Goal: Task Accomplishment & Management: Complete application form

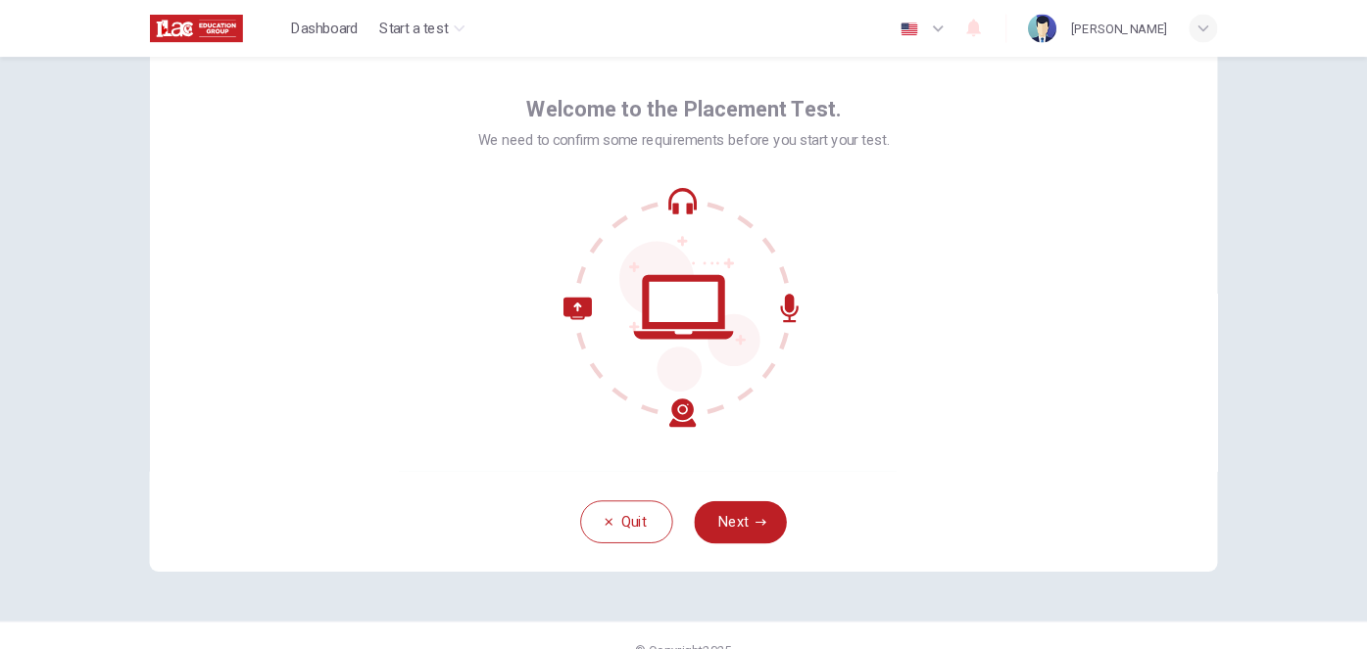
scroll to position [101, 0]
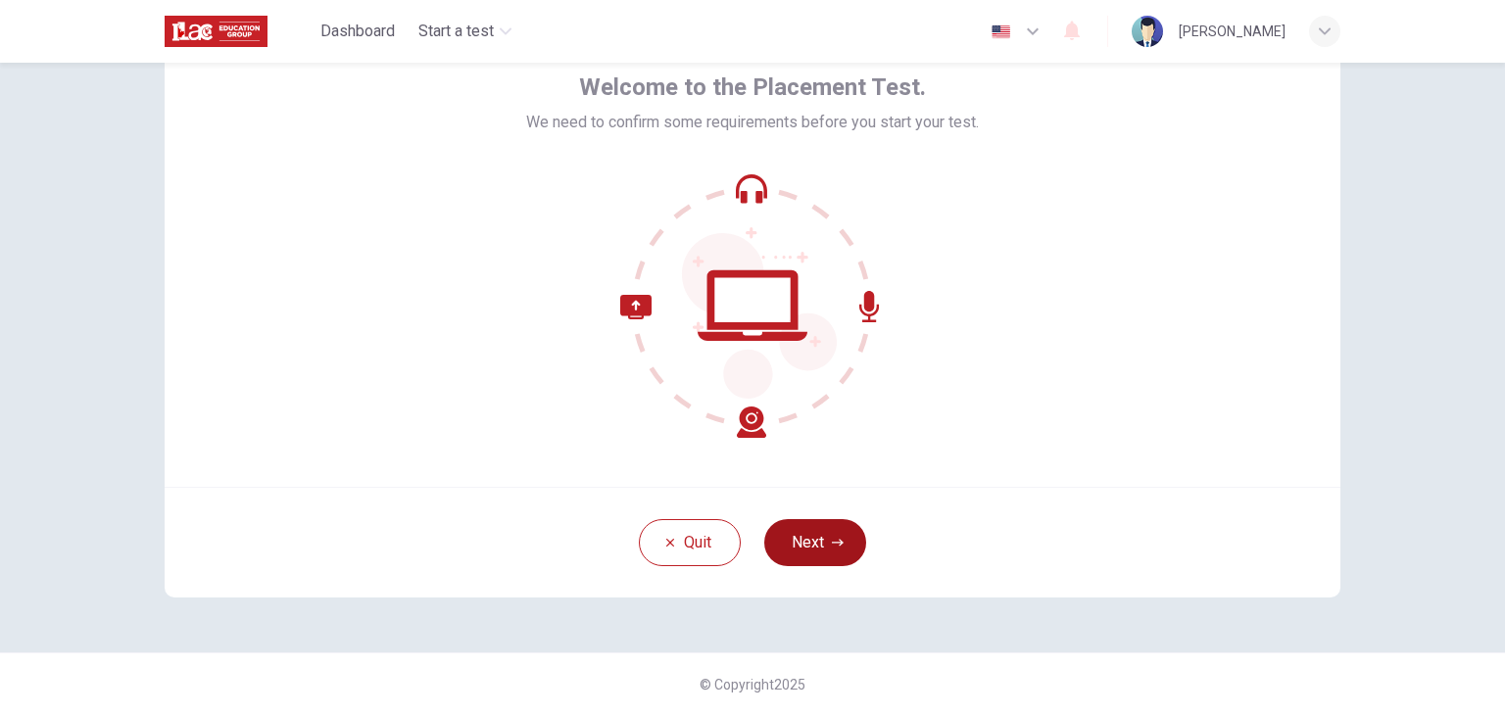
click at [832, 541] on icon "button" at bounding box center [838, 543] width 12 height 12
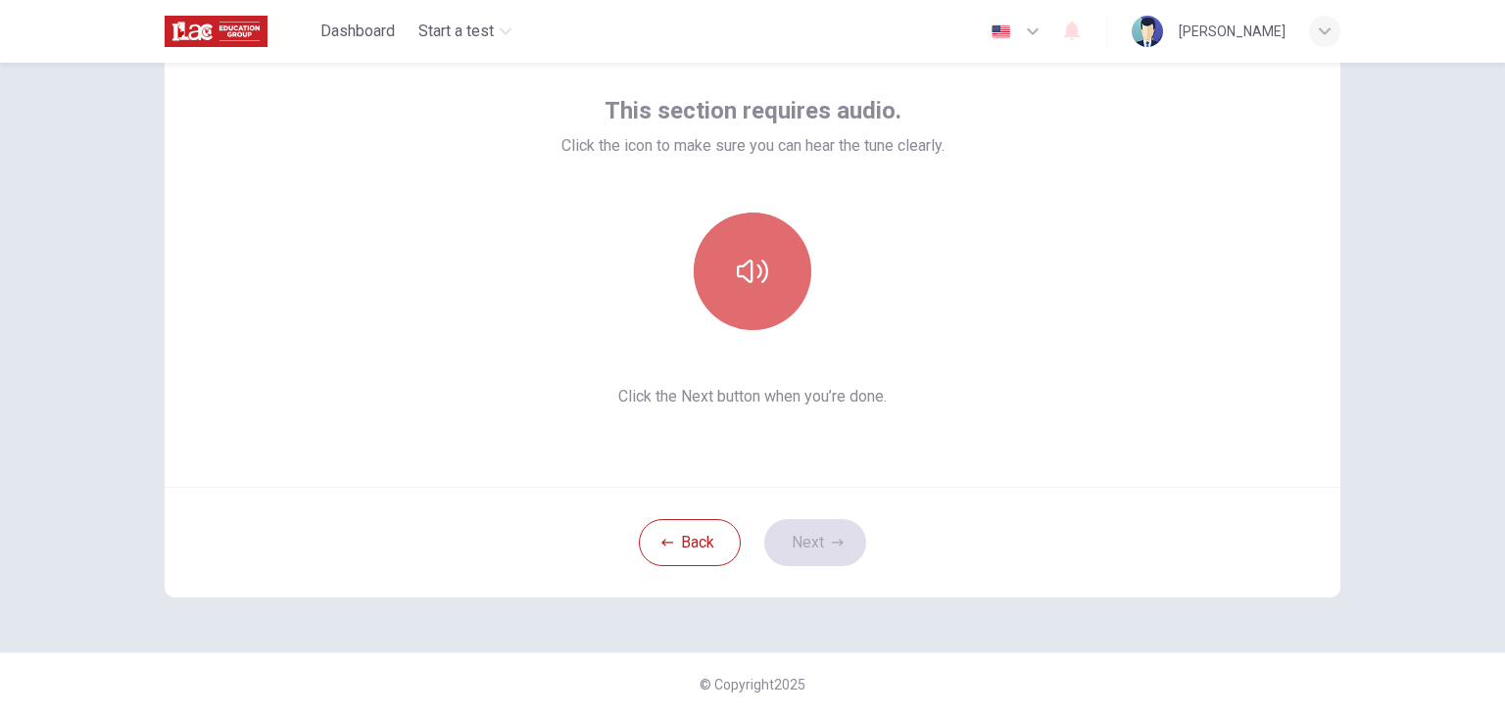
click at [765, 277] on button "button" at bounding box center [753, 272] width 118 height 118
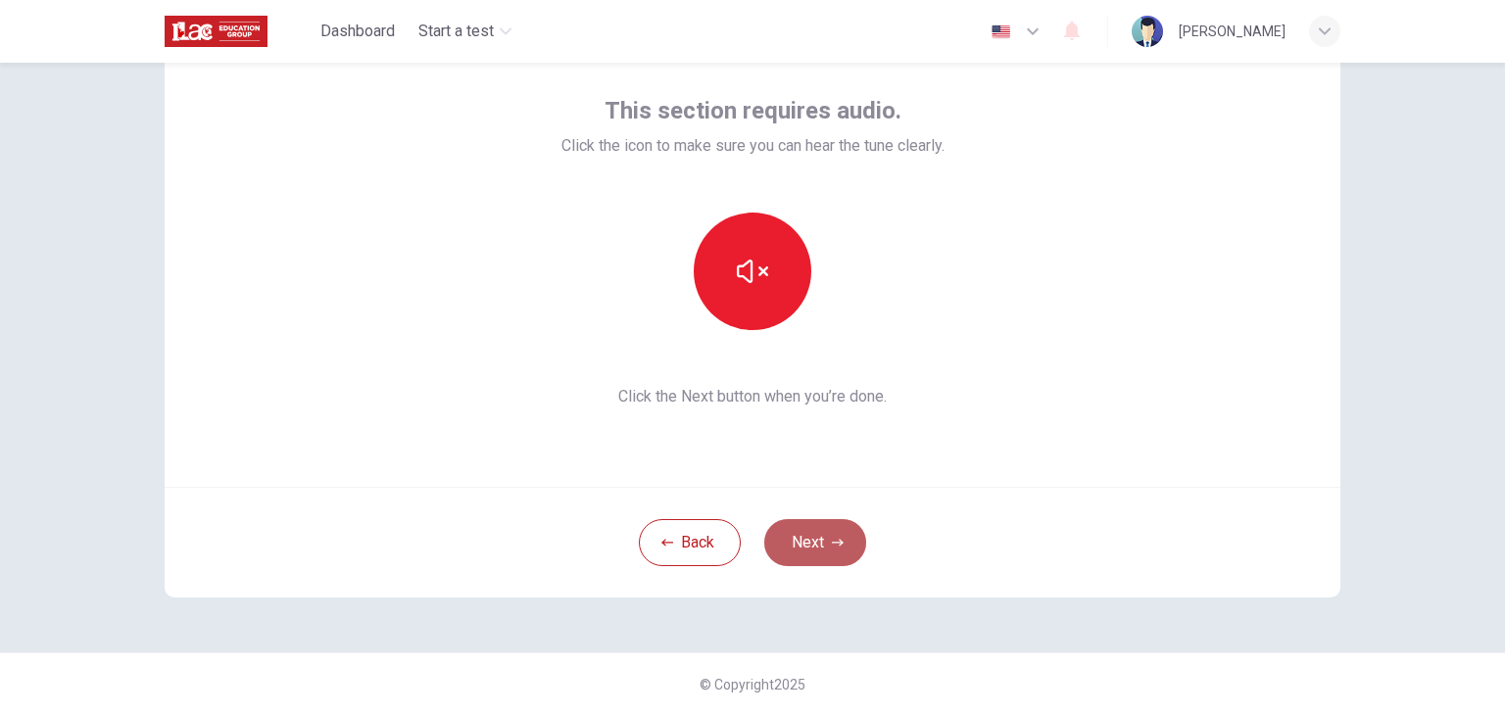
click at [806, 542] on button "Next" at bounding box center [815, 542] width 102 height 47
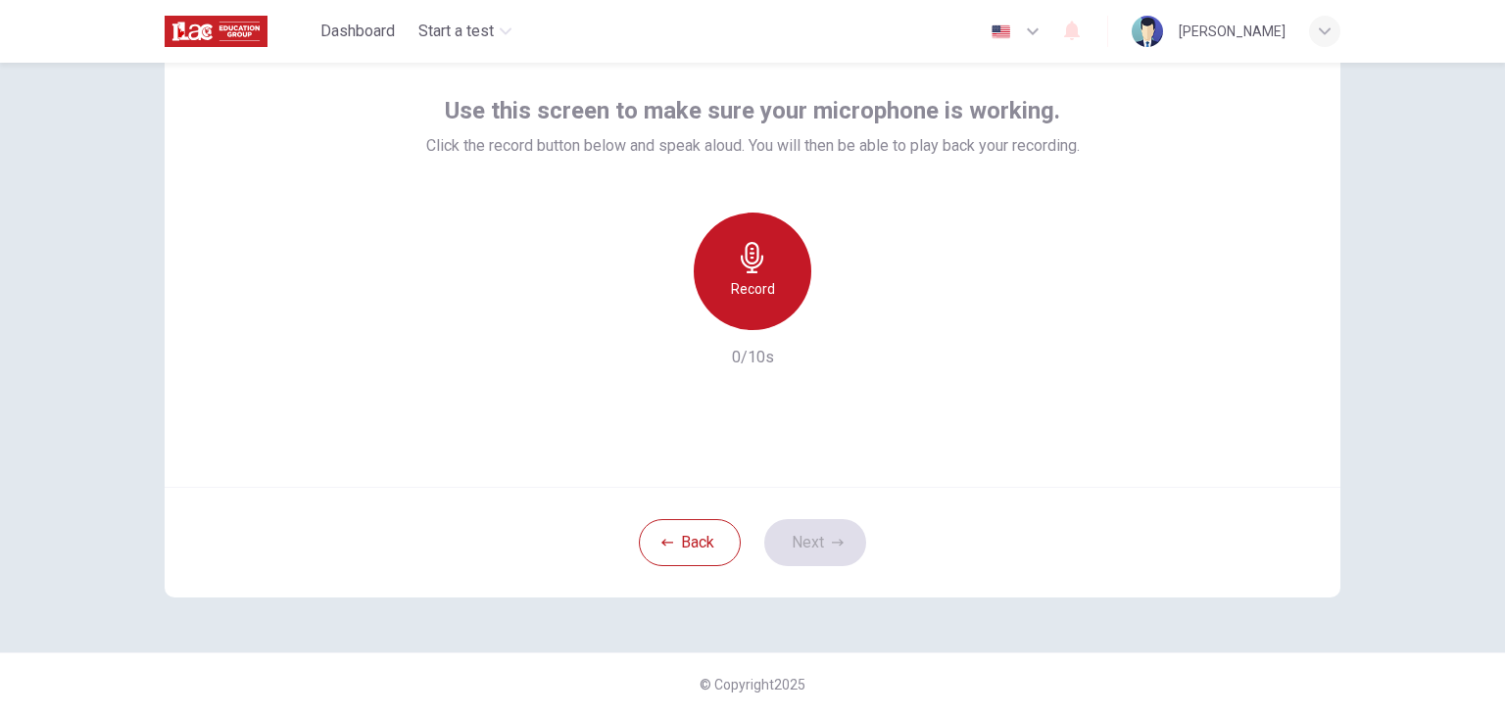
click at [753, 287] on h6 "Record" at bounding box center [753, 289] width 44 height 24
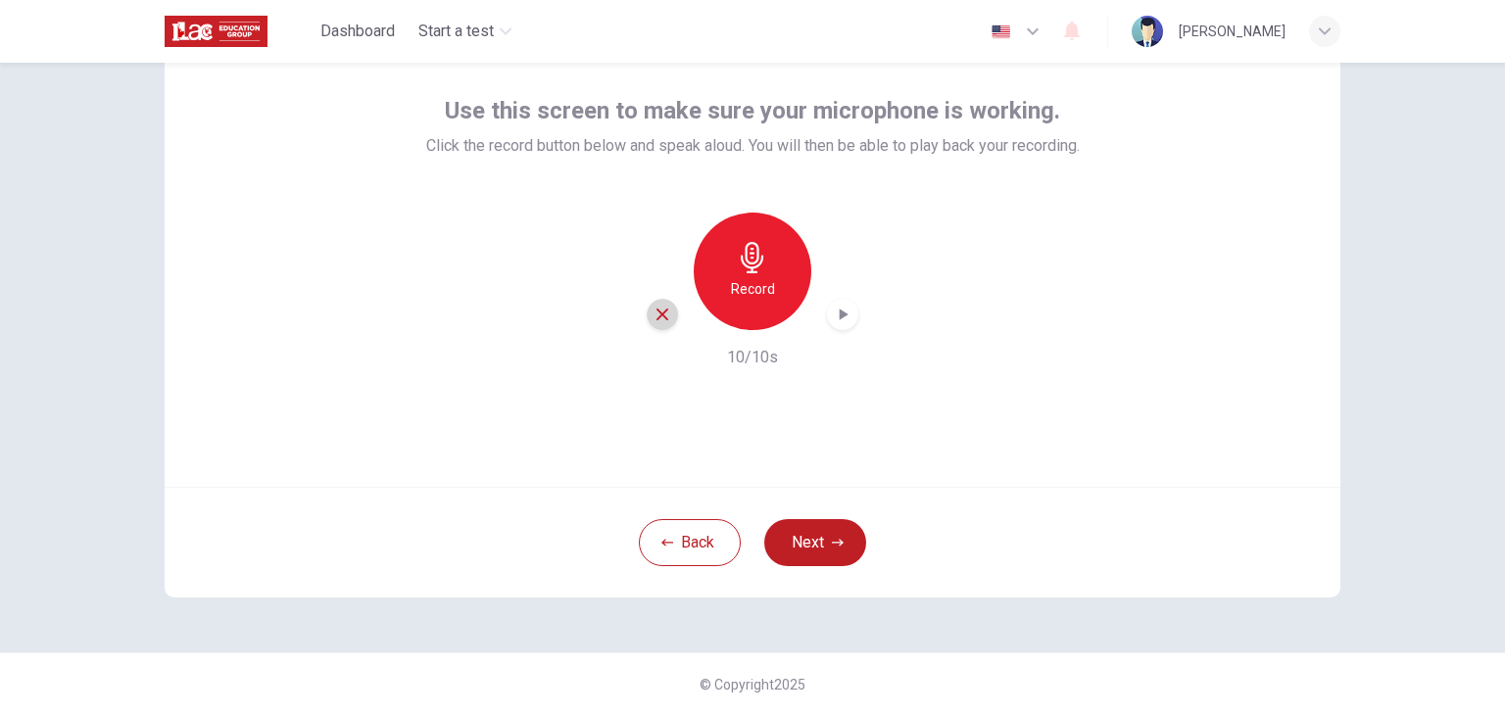
click at [660, 311] on icon "button" at bounding box center [662, 315] width 12 height 12
click at [757, 270] on icon "button" at bounding box center [752, 257] width 31 height 31
click at [842, 318] on icon "button" at bounding box center [843, 315] width 20 height 20
click at [810, 541] on button "Next" at bounding box center [815, 542] width 102 height 47
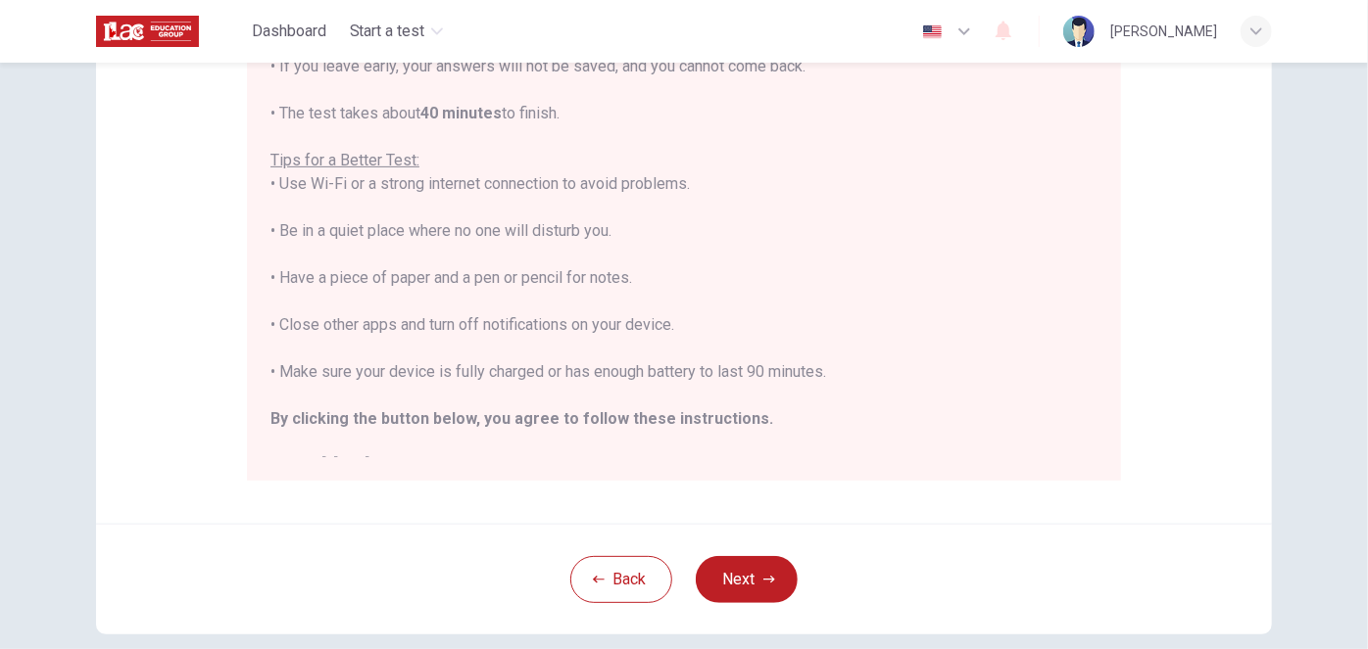
scroll to position [368, 0]
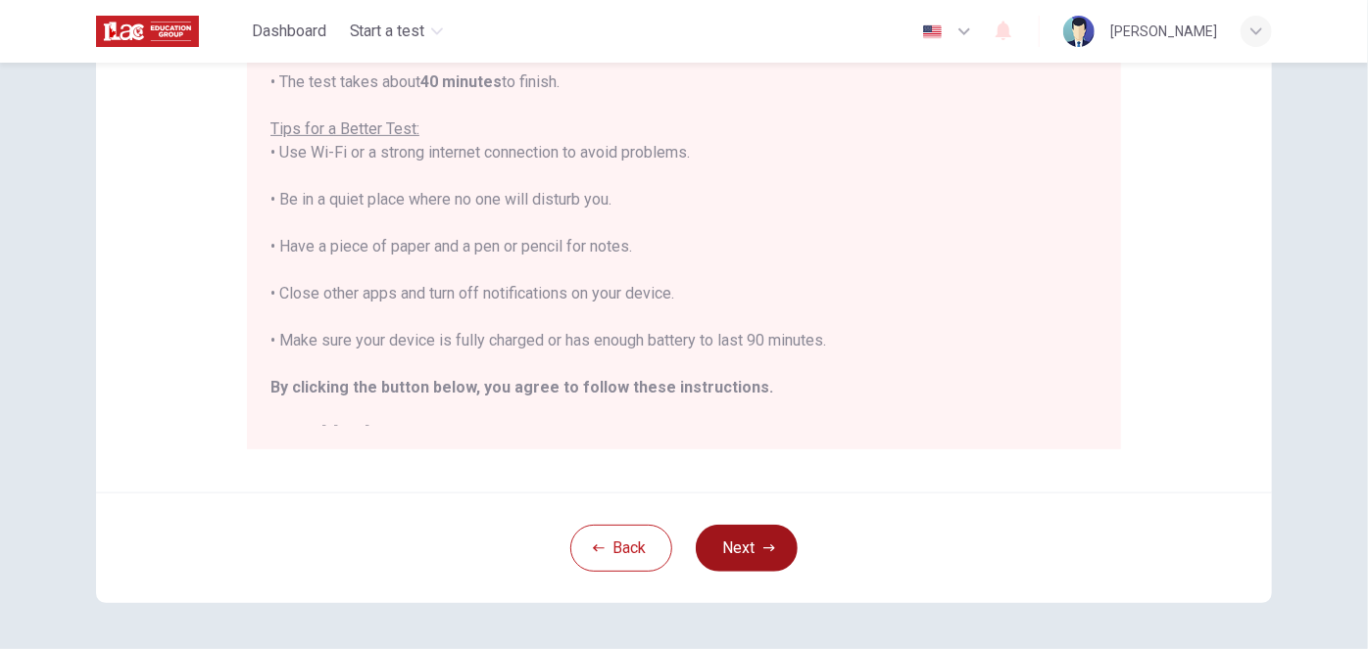
click at [749, 556] on button "Next" at bounding box center [747, 548] width 102 height 47
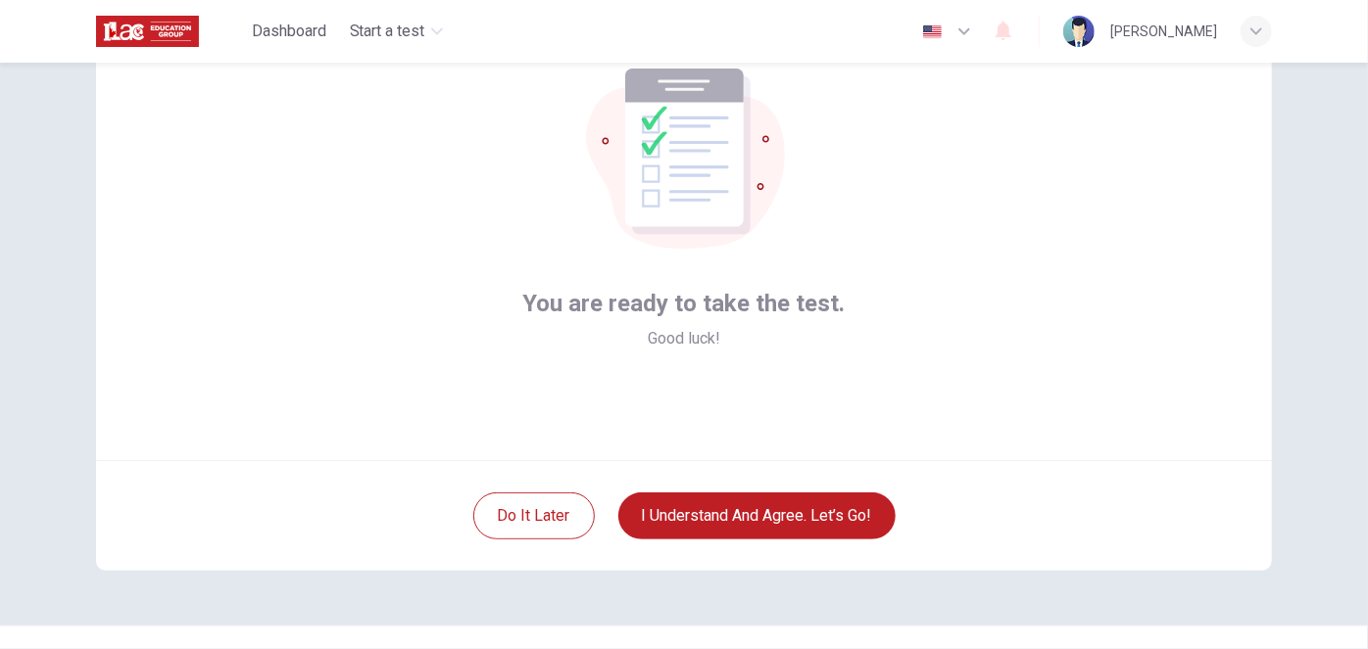
scroll to position [166, 0]
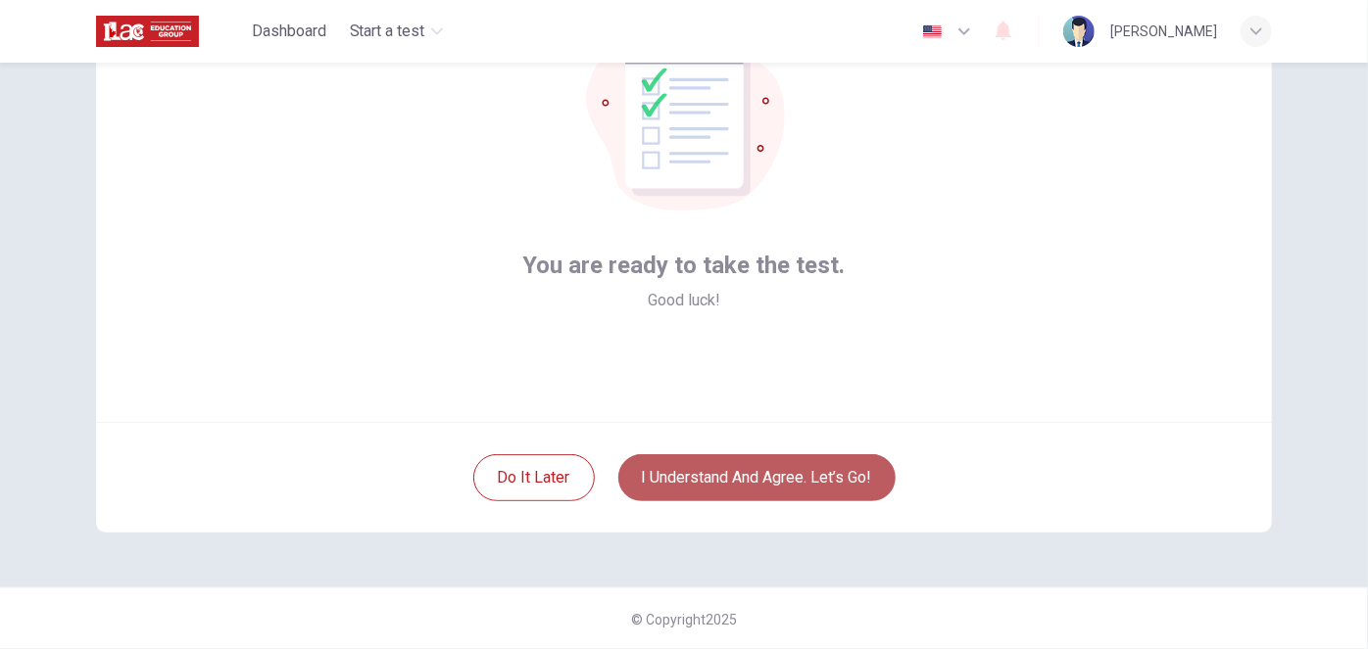
click at [692, 485] on button "I understand and agree. Let’s go!" at bounding box center [756, 478] width 277 height 47
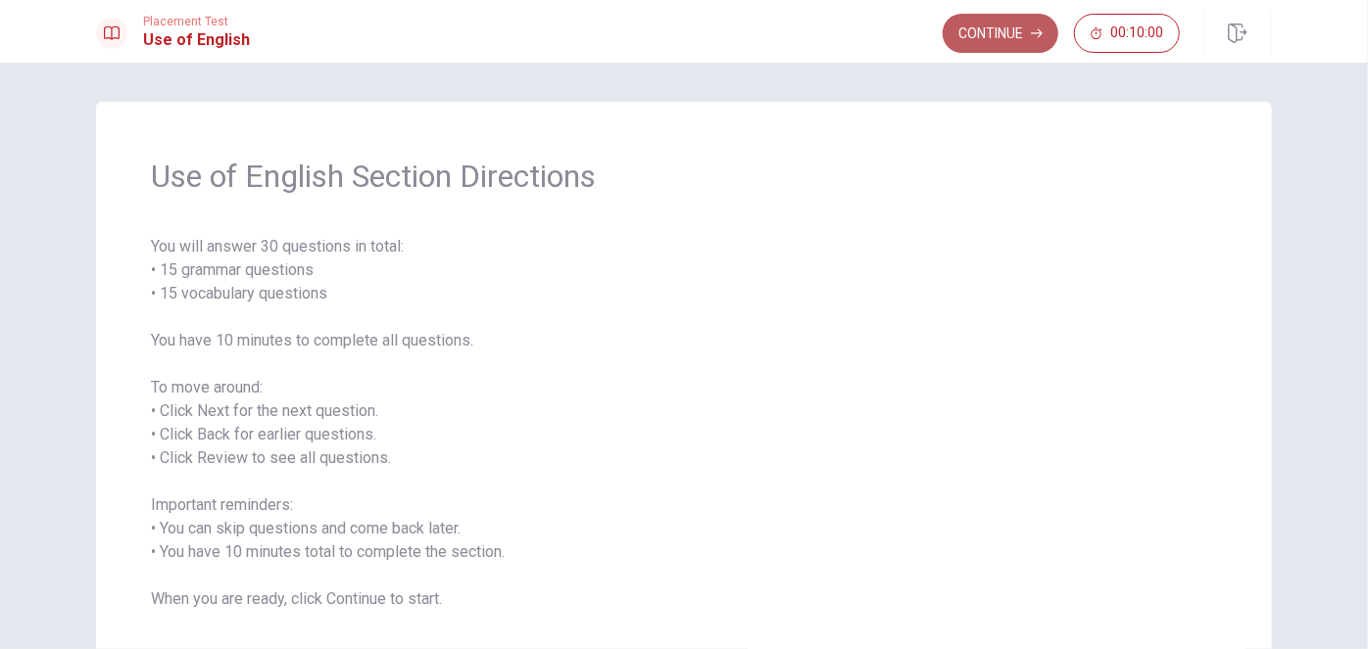
click at [983, 30] on button "Continue" at bounding box center [1000, 33] width 116 height 39
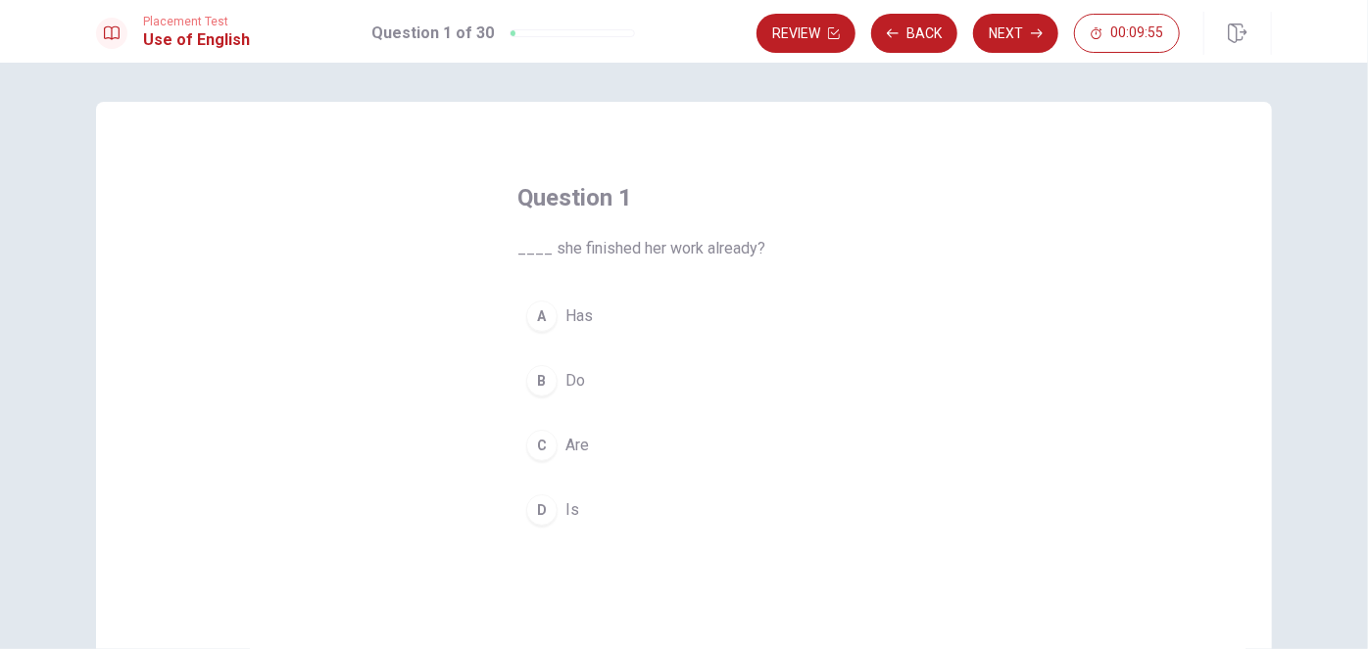
click at [566, 507] on span "Is" at bounding box center [572, 511] width 14 height 24
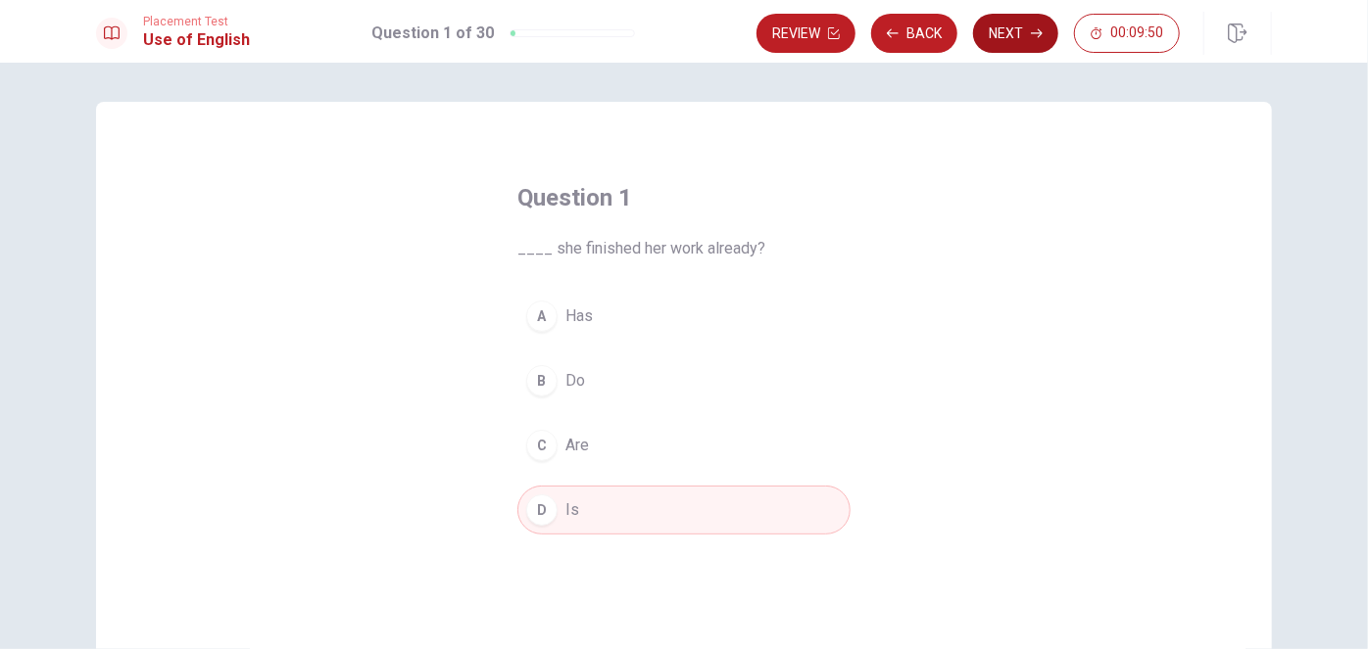
click at [1039, 26] on button "Next" at bounding box center [1015, 33] width 85 height 39
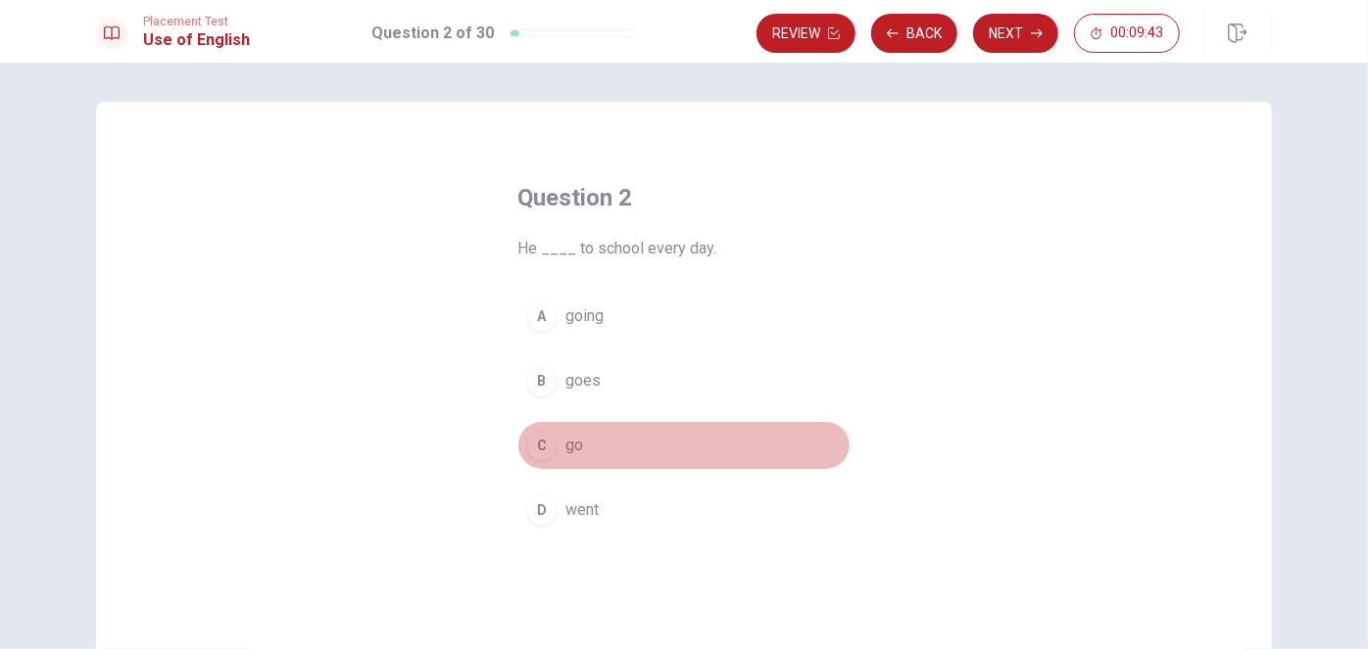
click at [569, 445] on span "go" at bounding box center [574, 446] width 18 height 24
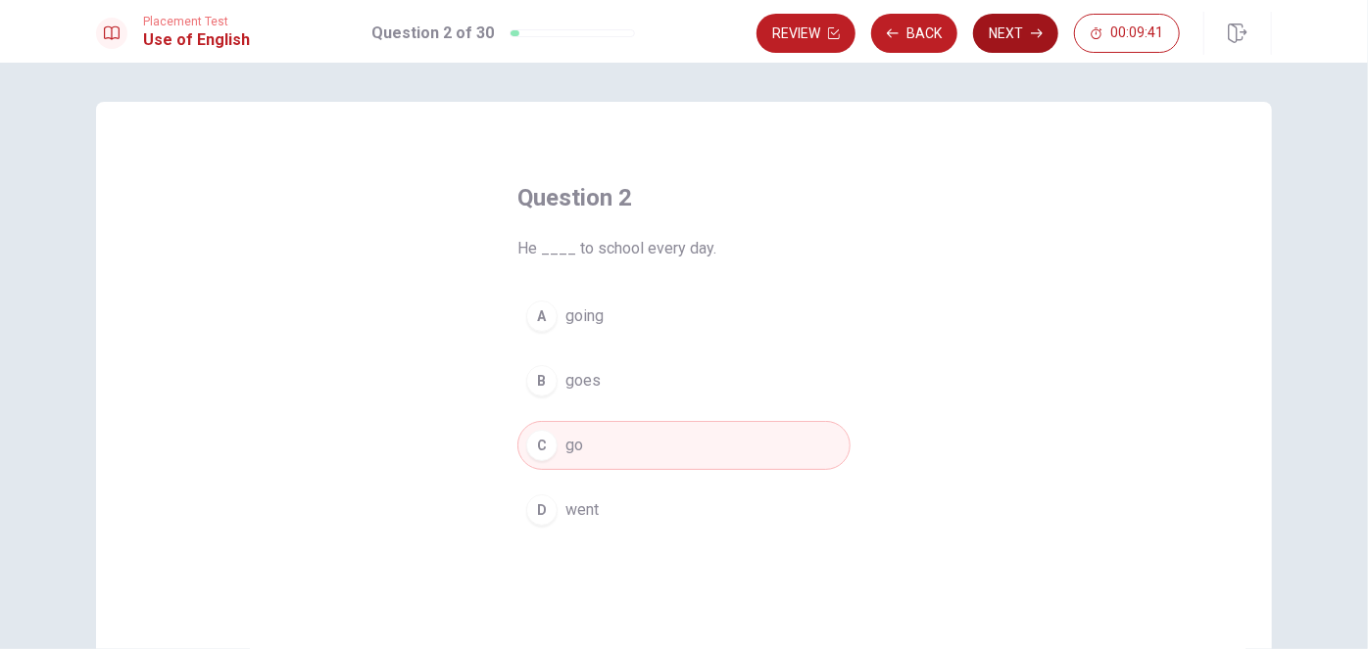
click at [1006, 33] on button "Next" at bounding box center [1015, 33] width 85 height 39
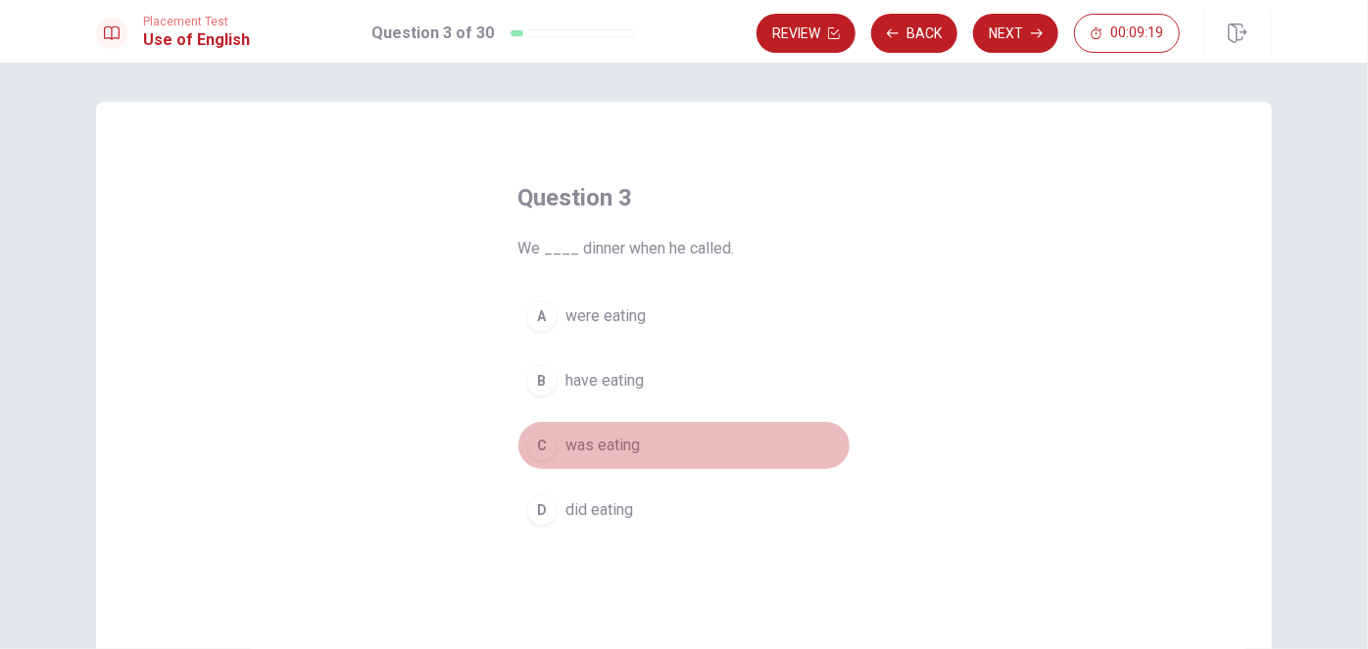
click at [614, 439] on span "was eating" at bounding box center [602, 446] width 74 height 24
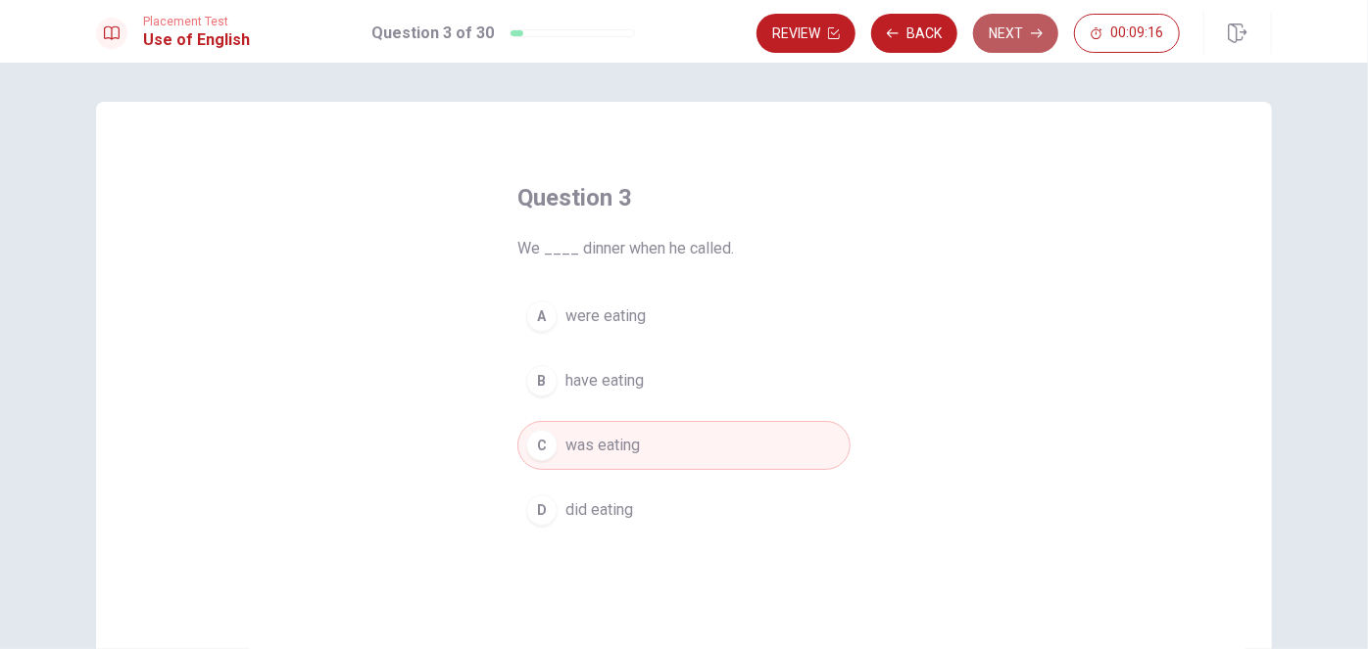
click at [1012, 24] on button "Next" at bounding box center [1015, 33] width 85 height 39
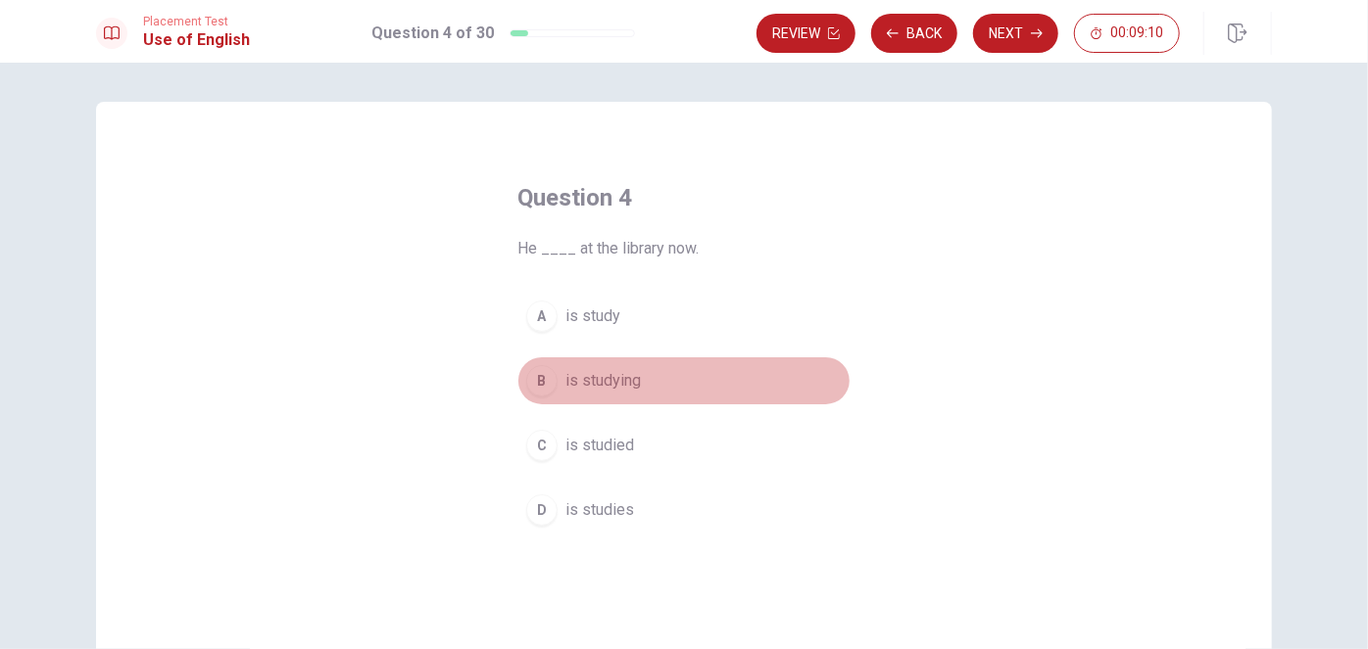
click at [593, 379] on span "is studying" at bounding box center [602, 381] width 75 height 24
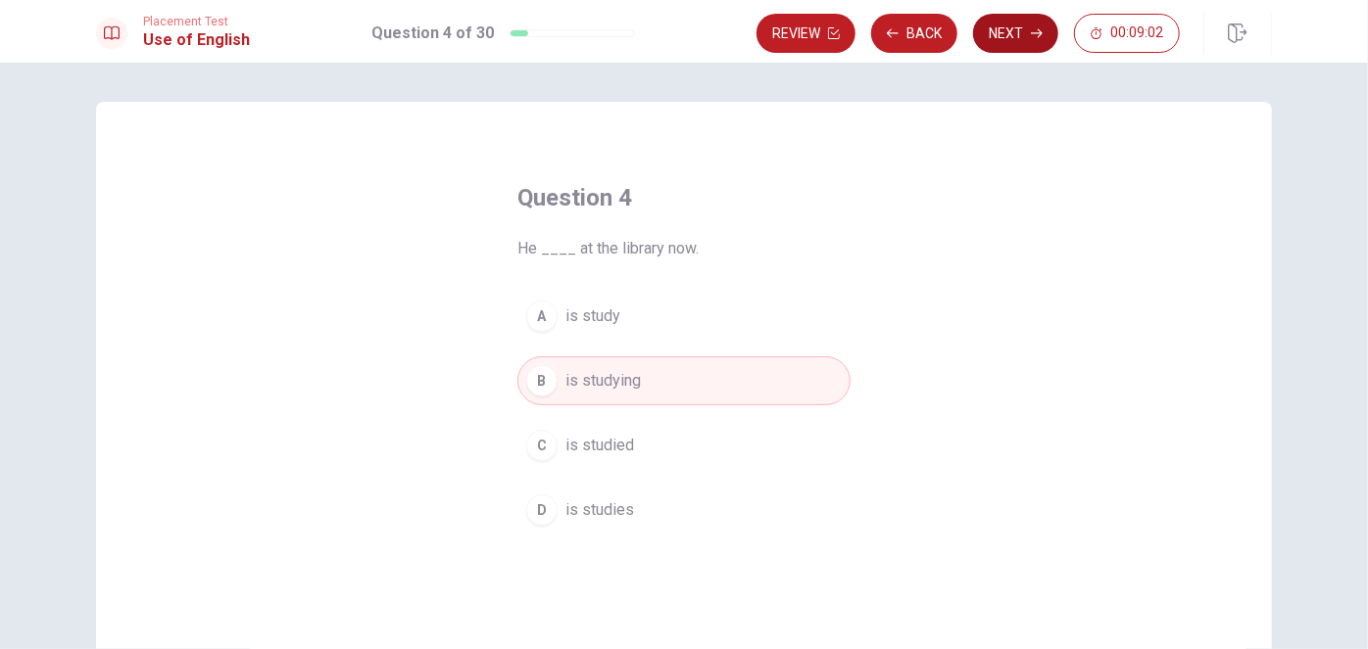
click at [1021, 26] on button "Next" at bounding box center [1015, 33] width 85 height 39
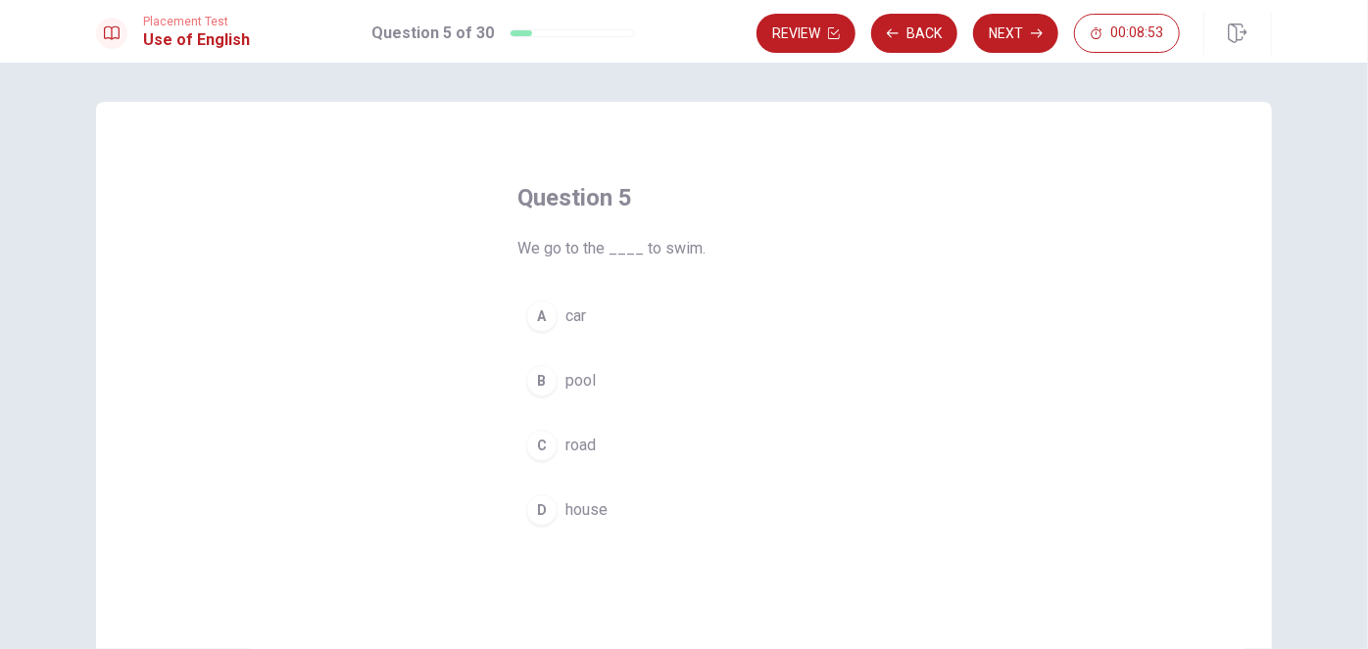
click at [570, 376] on span "pool" at bounding box center [580, 381] width 30 height 24
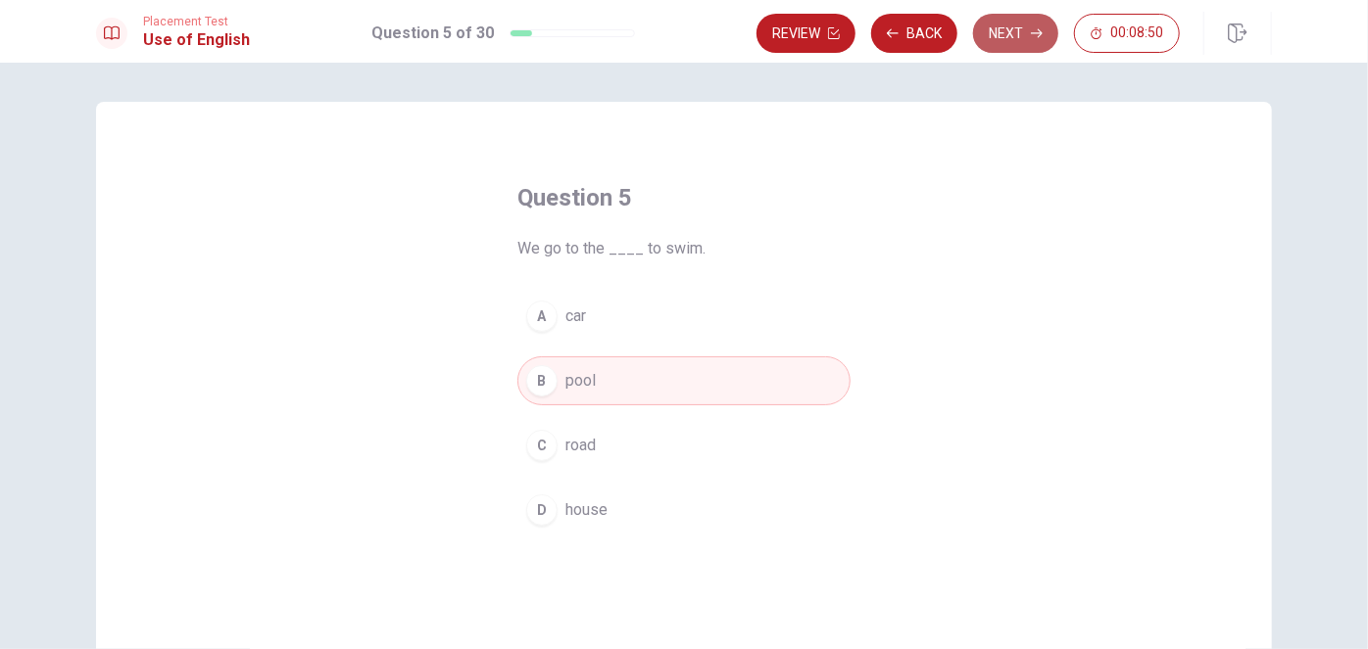
click at [1023, 19] on button "Next" at bounding box center [1015, 33] width 85 height 39
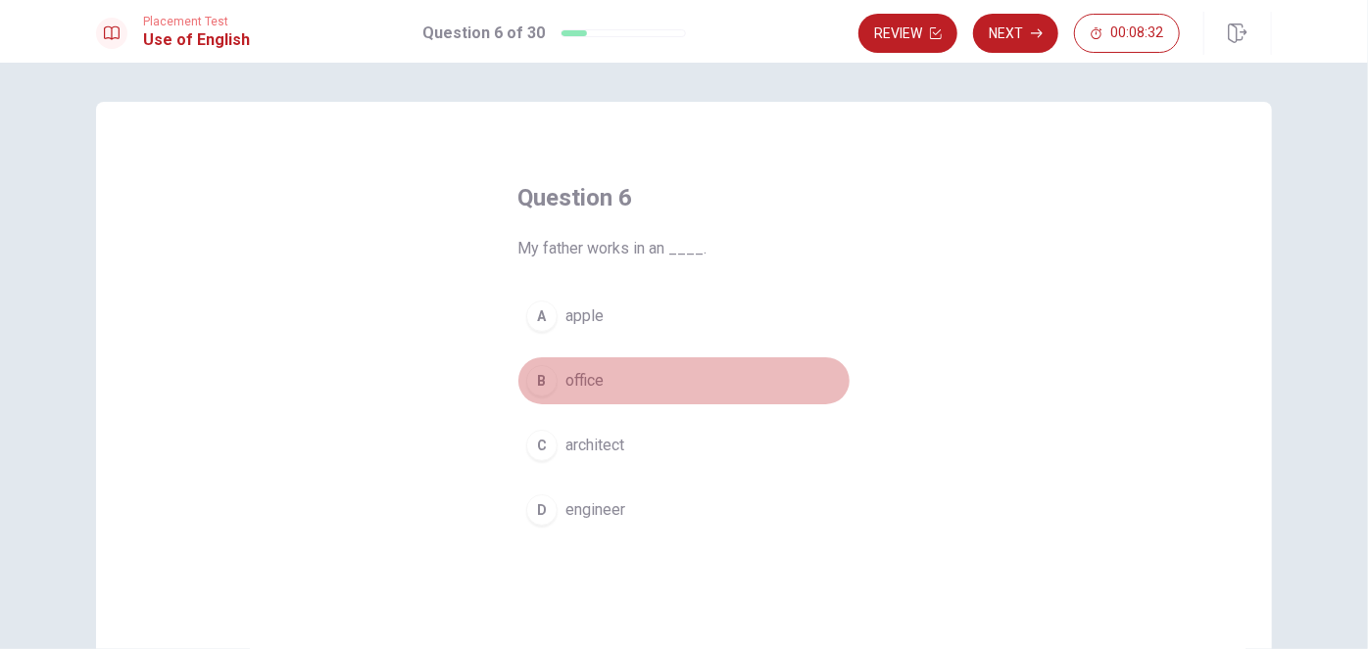
click at [597, 372] on span "office" at bounding box center [584, 381] width 38 height 24
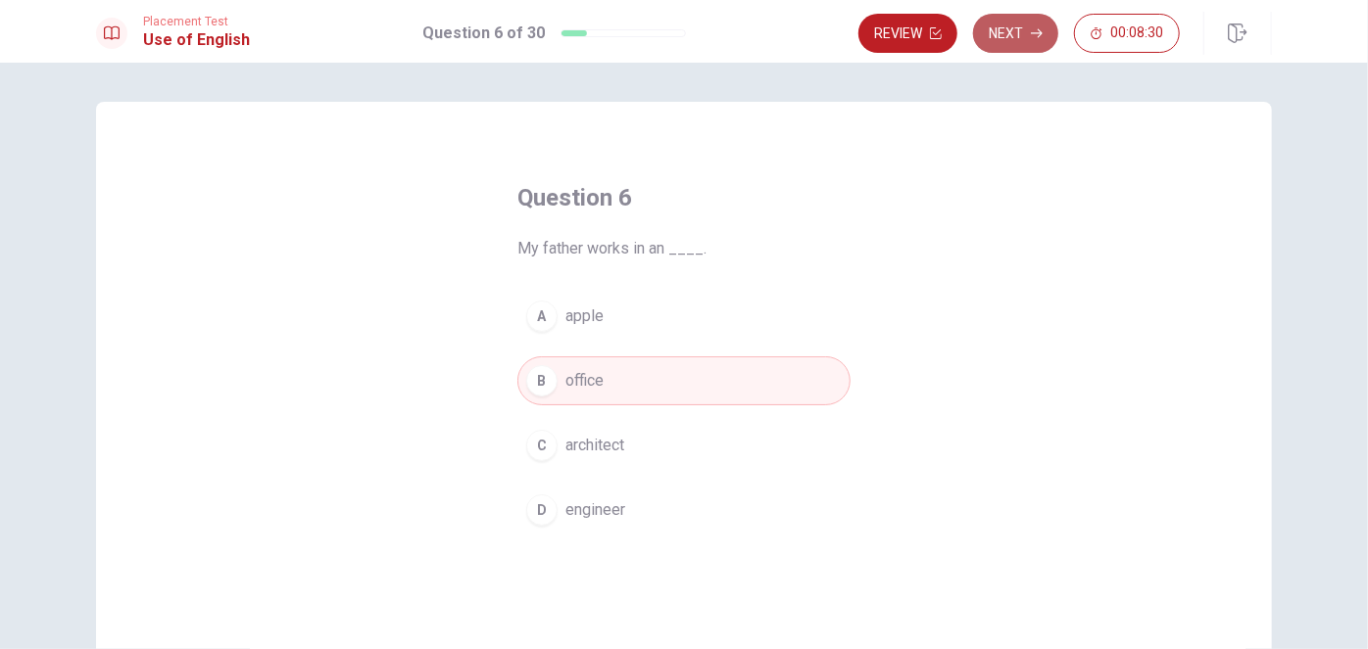
click at [1021, 31] on button "Next" at bounding box center [1015, 33] width 85 height 39
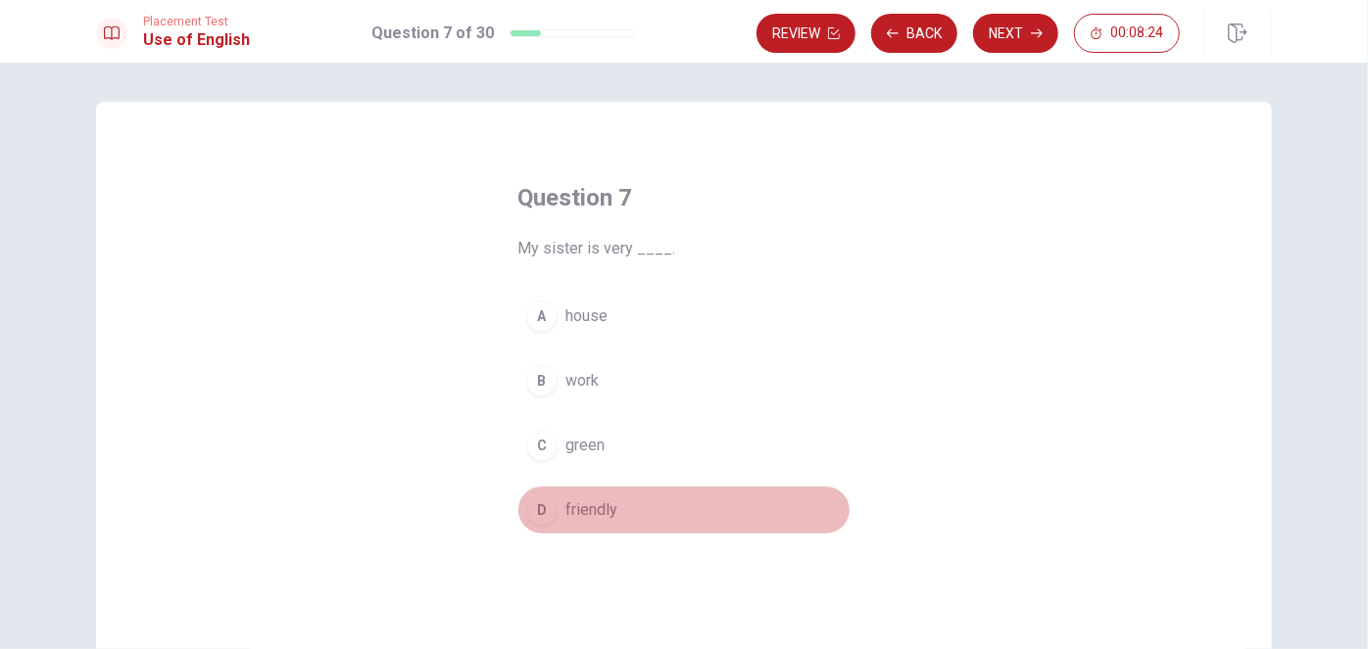
click at [601, 505] on span "friendly" at bounding box center [591, 511] width 52 height 24
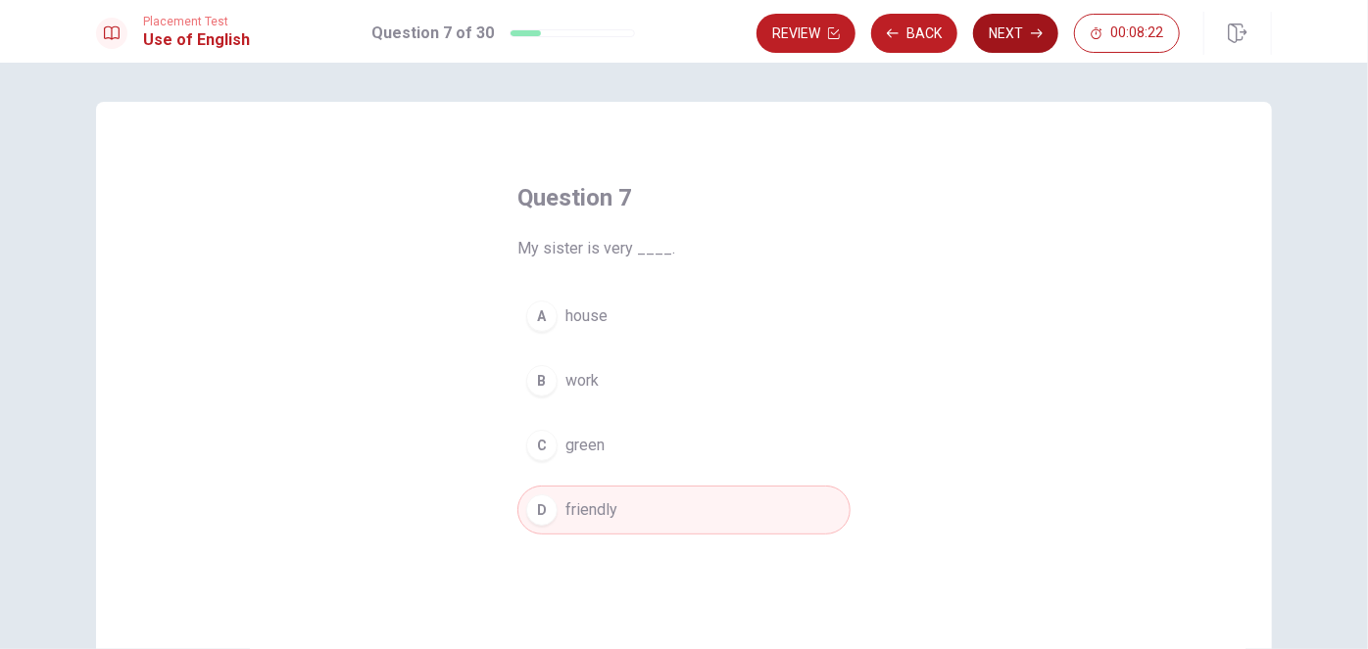
click at [1022, 30] on button "Next" at bounding box center [1015, 33] width 85 height 39
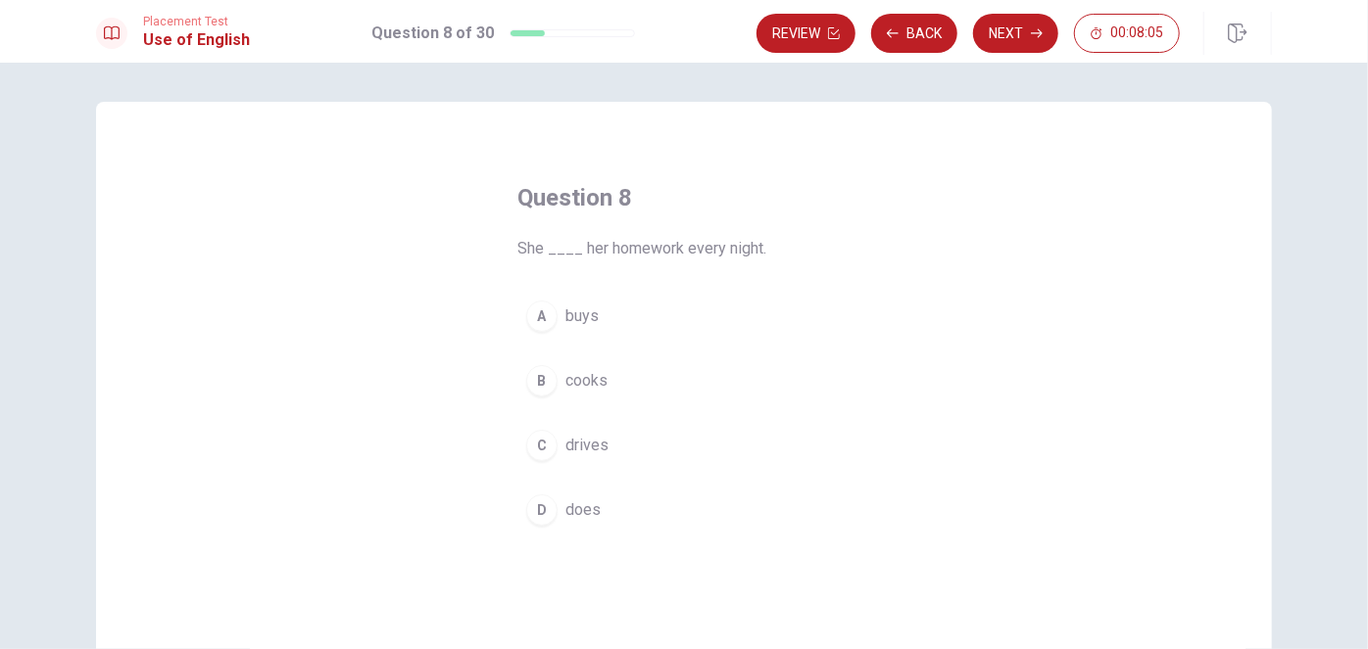
click at [585, 508] on span "does" at bounding box center [582, 511] width 35 height 24
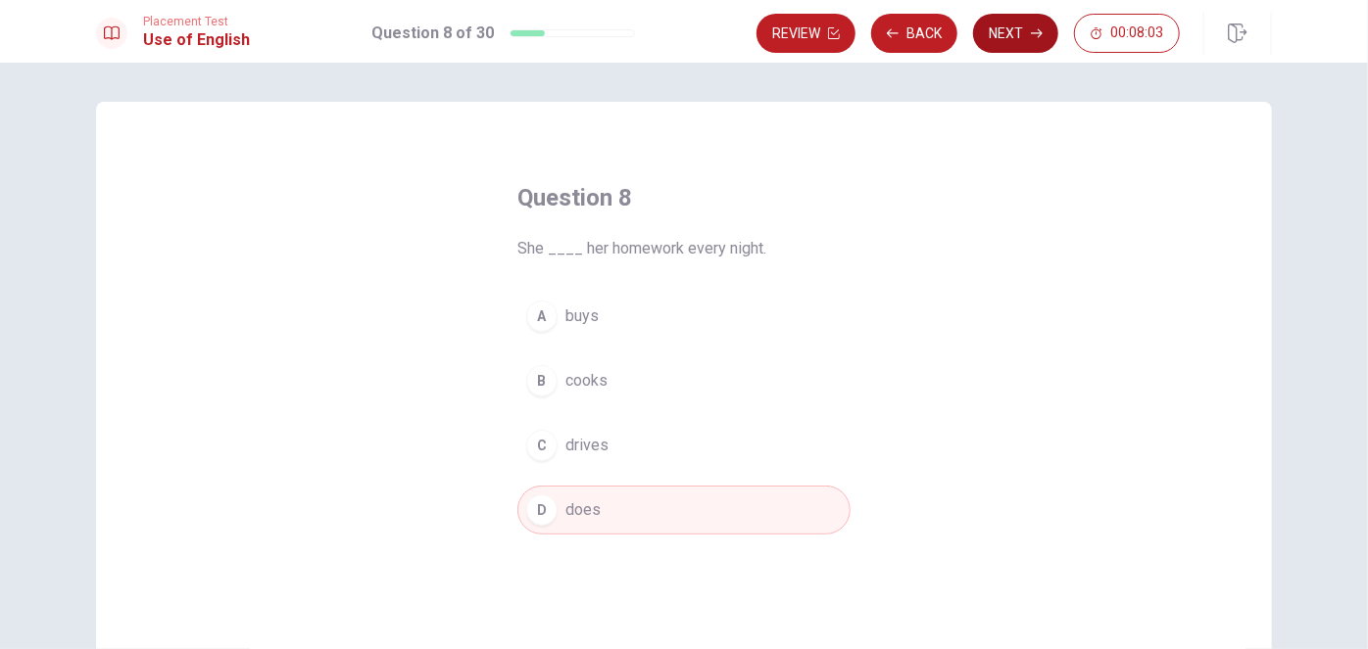
click at [1029, 29] on button "Next" at bounding box center [1015, 33] width 85 height 39
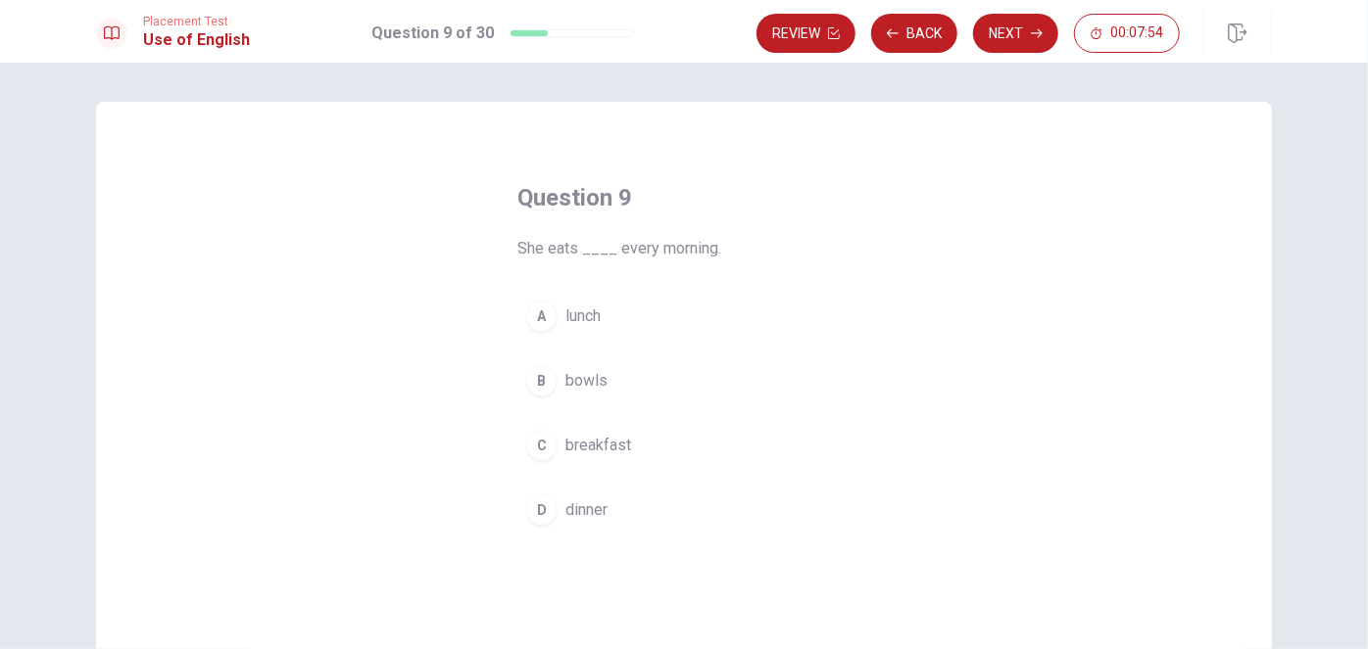
click at [598, 448] on span "breakfast" at bounding box center [598, 446] width 66 height 24
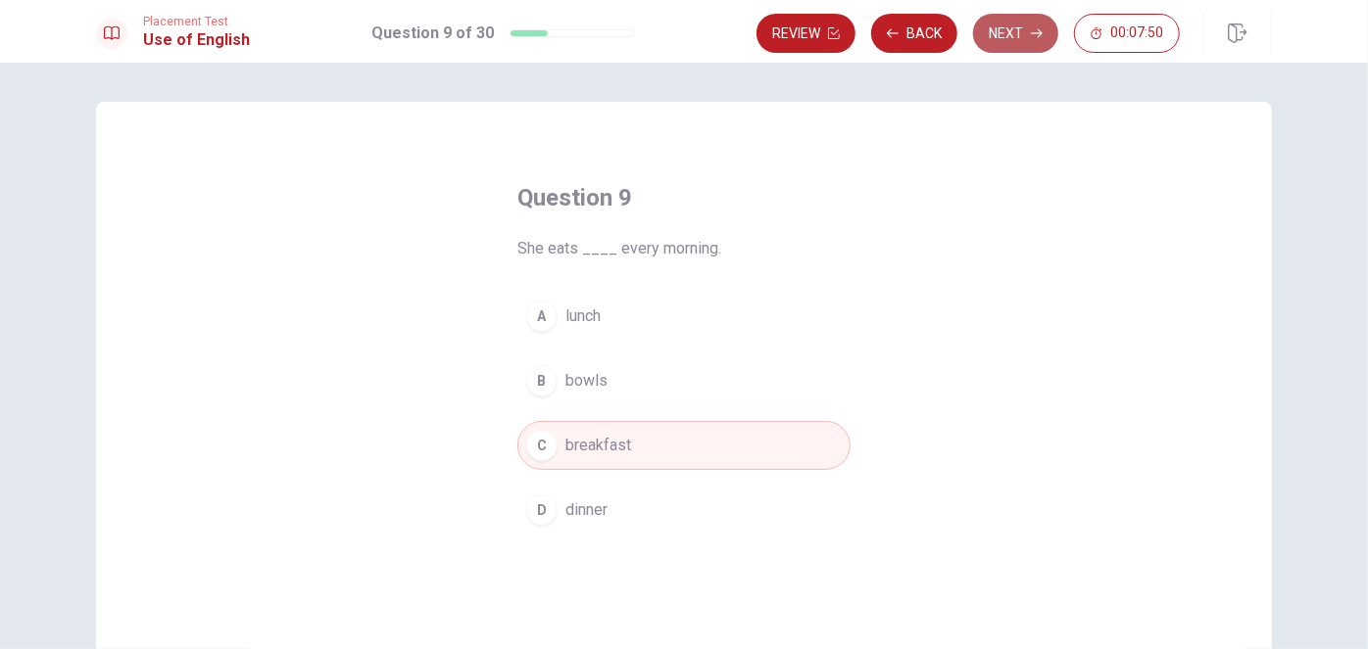
click at [1017, 29] on button "Next" at bounding box center [1015, 33] width 85 height 39
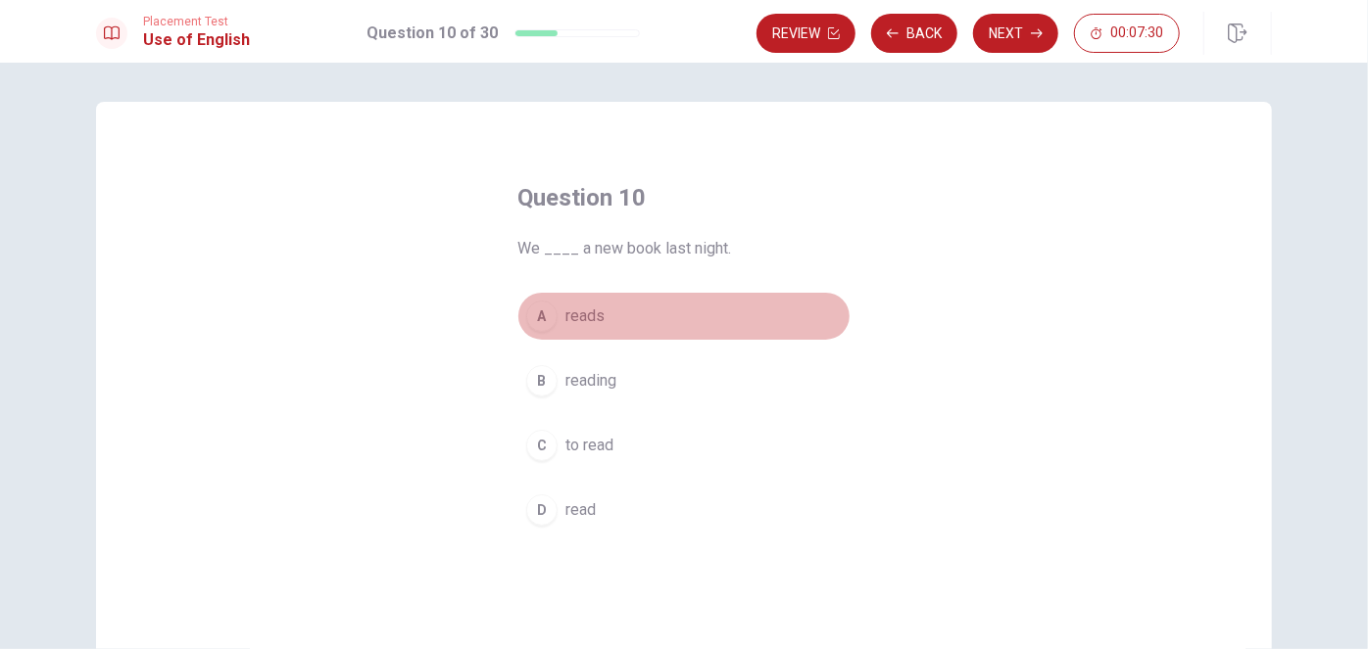
click at [590, 312] on span "reads" at bounding box center [584, 317] width 39 height 24
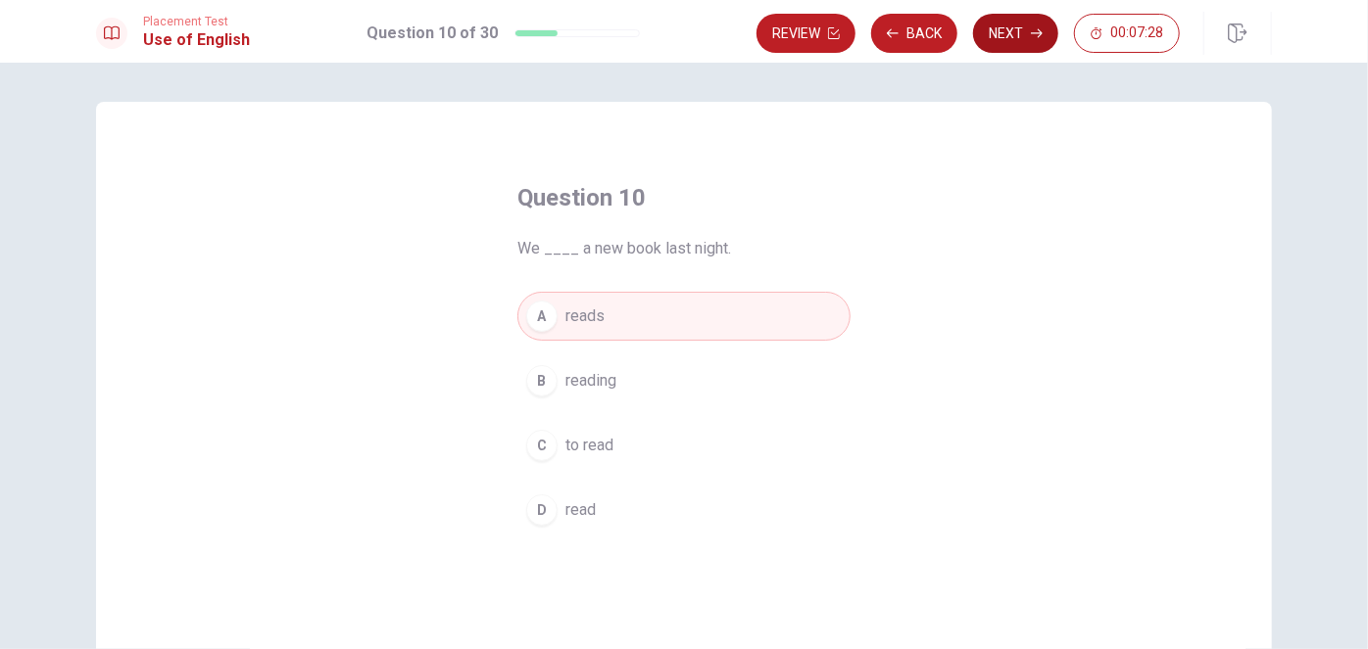
click at [1011, 31] on button "Next" at bounding box center [1015, 33] width 85 height 39
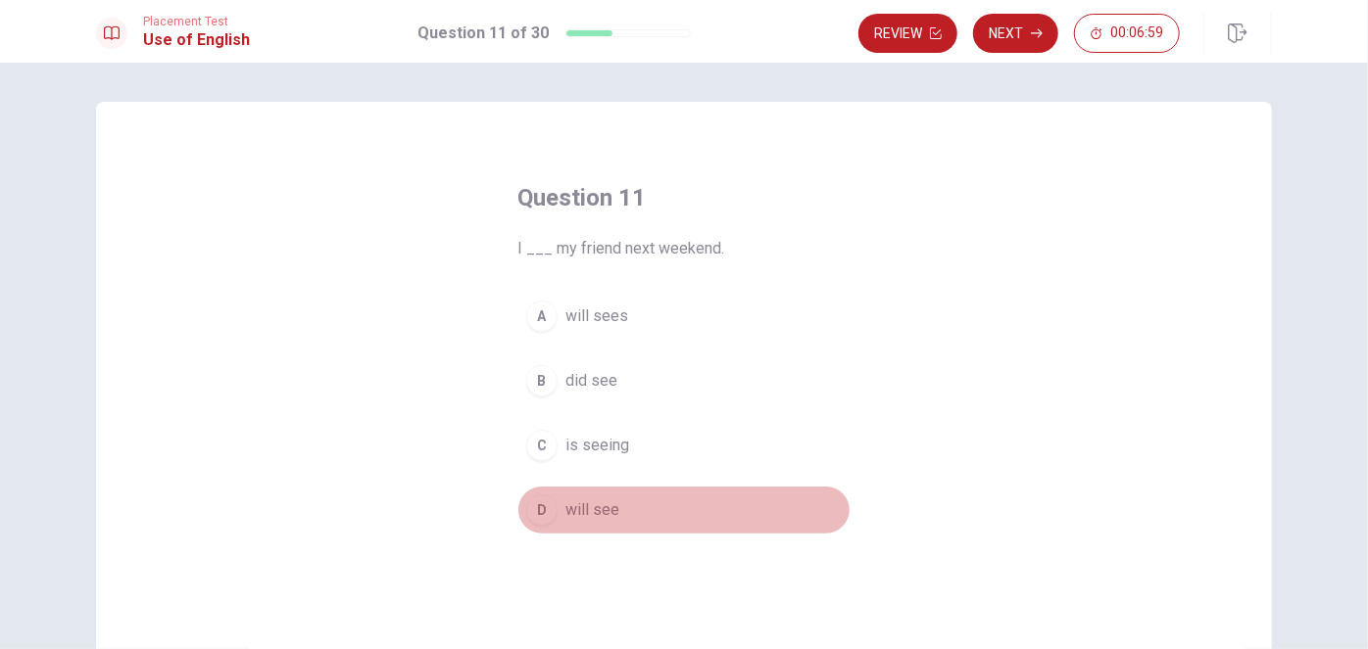
click at [583, 509] on span "will see" at bounding box center [592, 511] width 54 height 24
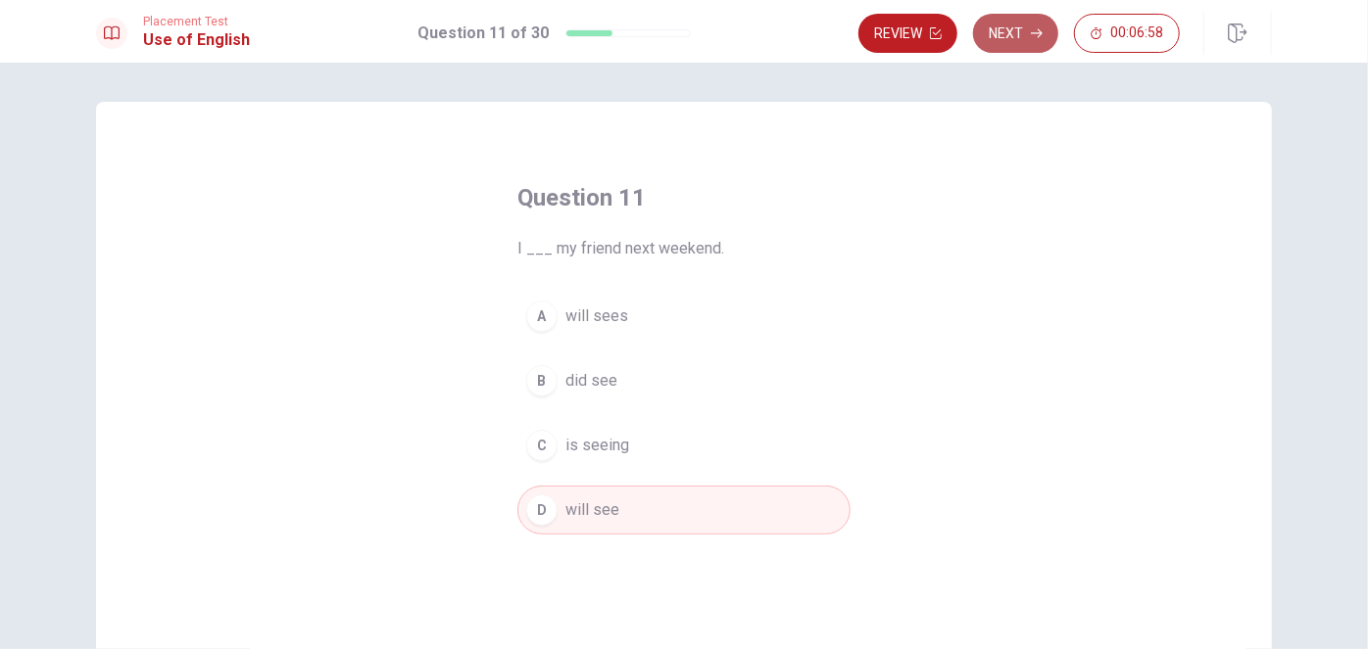
click at [1024, 30] on button "Next" at bounding box center [1015, 33] width 85 height 39
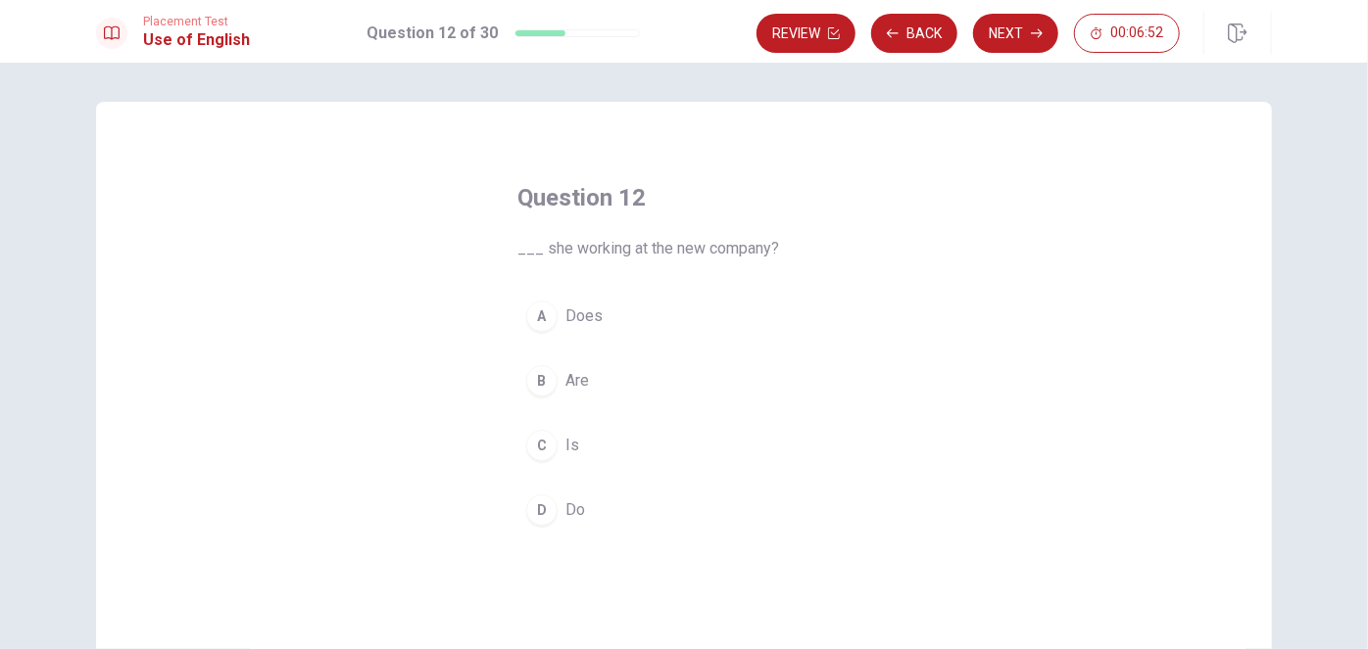
click at [572, 440] on span "Is" at bounding box center [572, 446] width 14 height 24
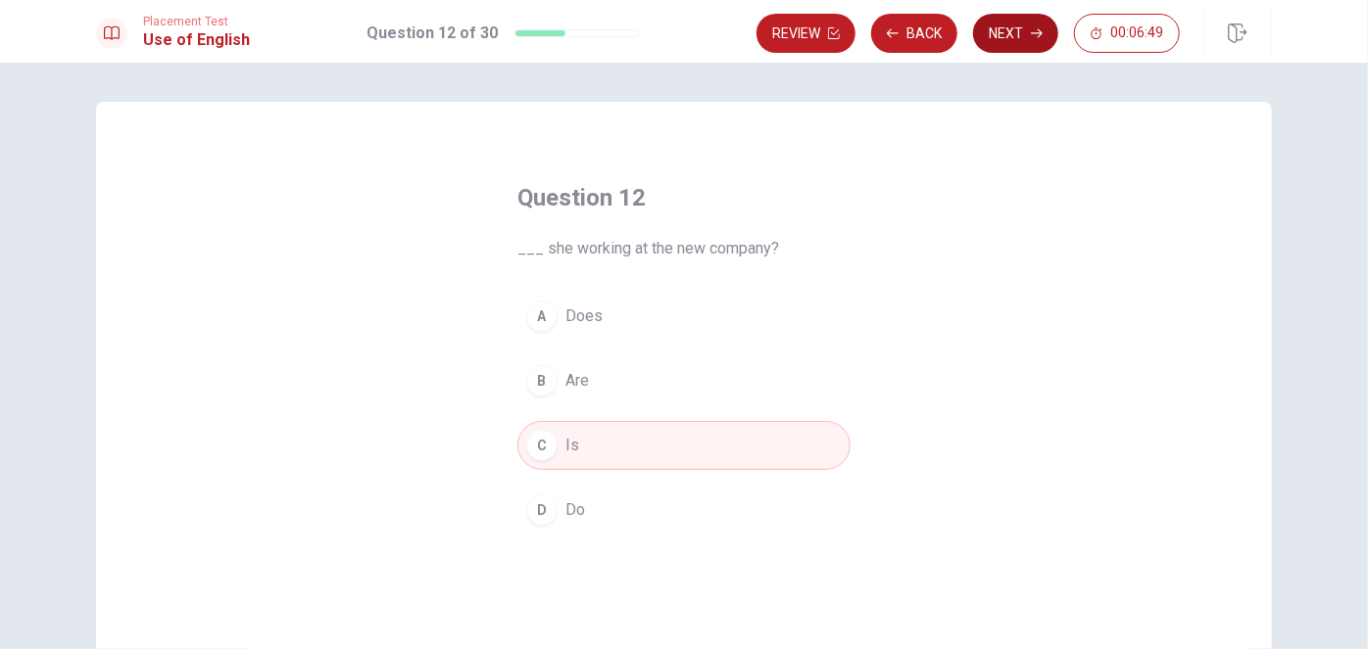
click at [1011, 31] on button "Next" at bounding box center [1015, 33] width 85 height 39
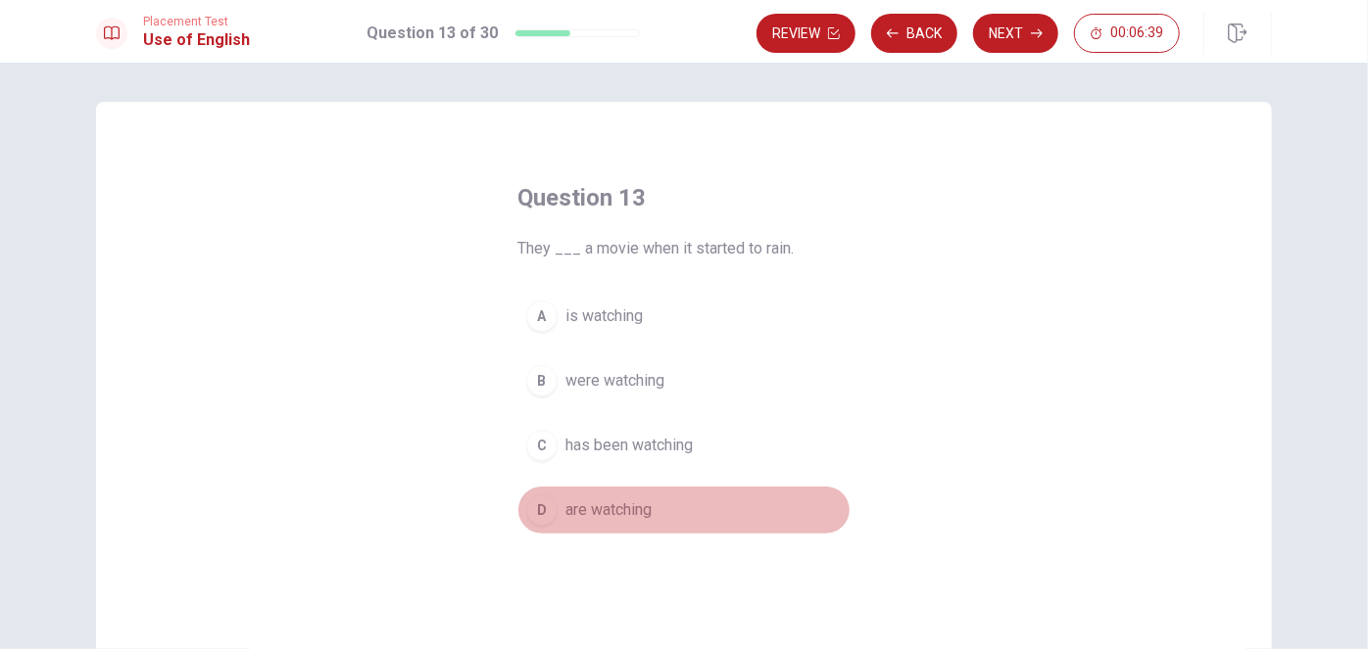
click at [612, 512] on span "are watching" at bounding box center [608, 511] width 86 height 24
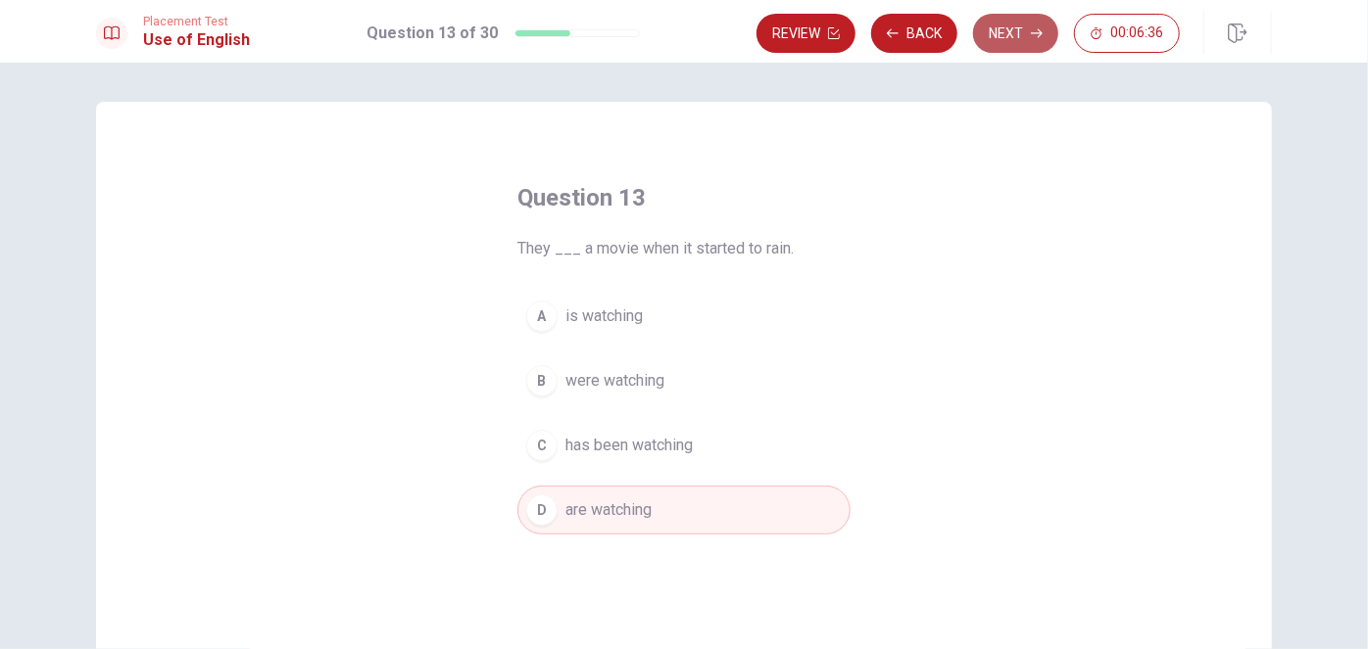
click at [1005, 27] on button "Next" at bounding box center [1015, 33] width 85 height 39
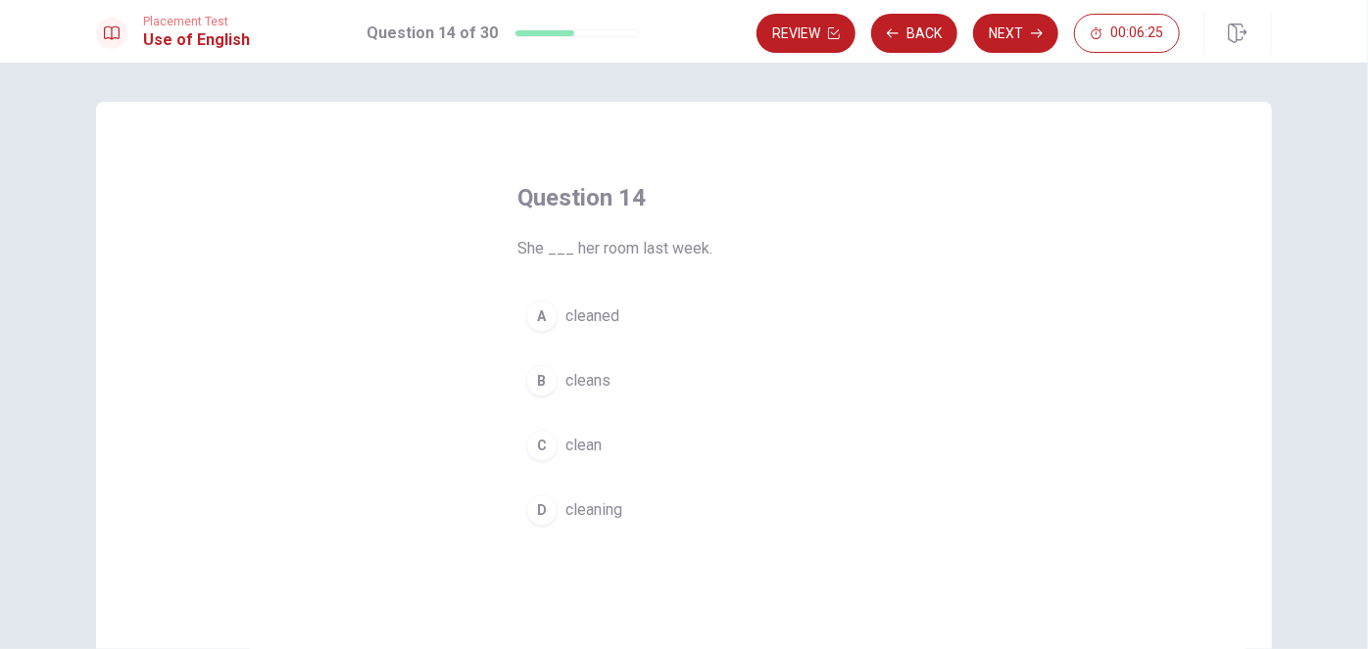
click at [575, 316] on span "cleaned" at bounding box center [592, 317] width 54 height 24
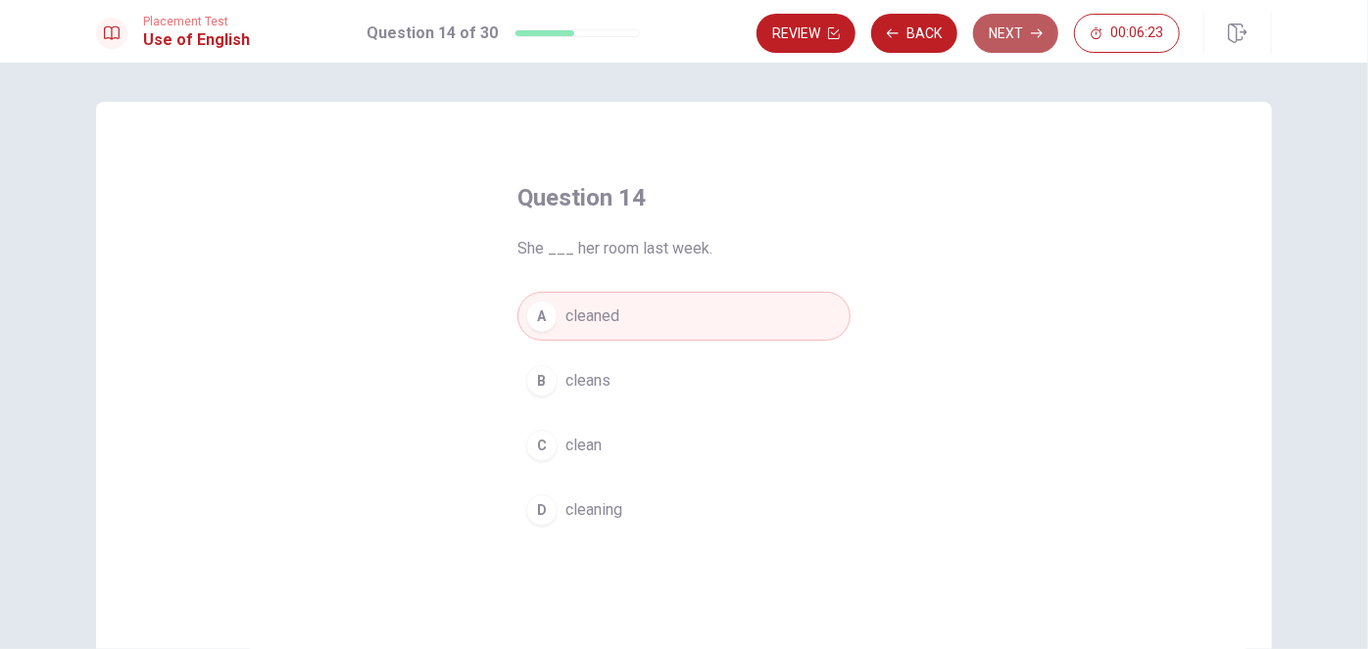
click at [1012, 32] on button "Next" at bounding box center [1015, 33] width 85 height 39
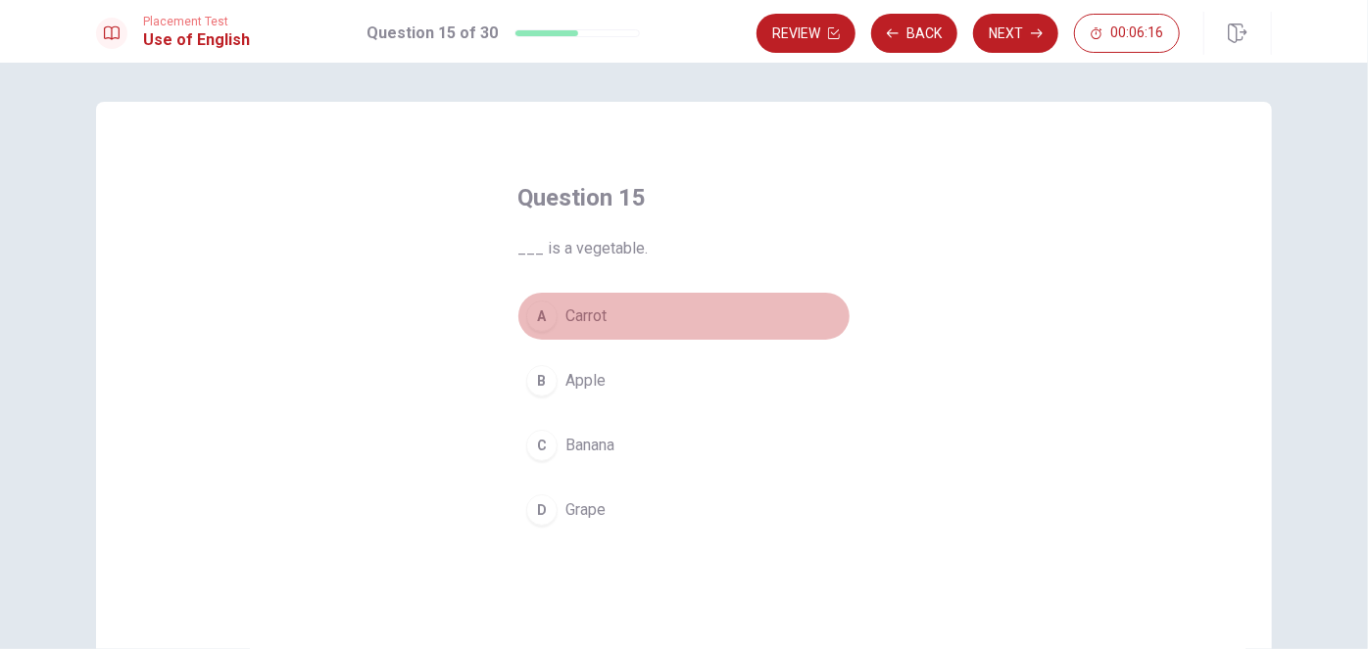
click at [580, 309] on span "Carrot" at bounding box center [585, 317] width 41 height 24
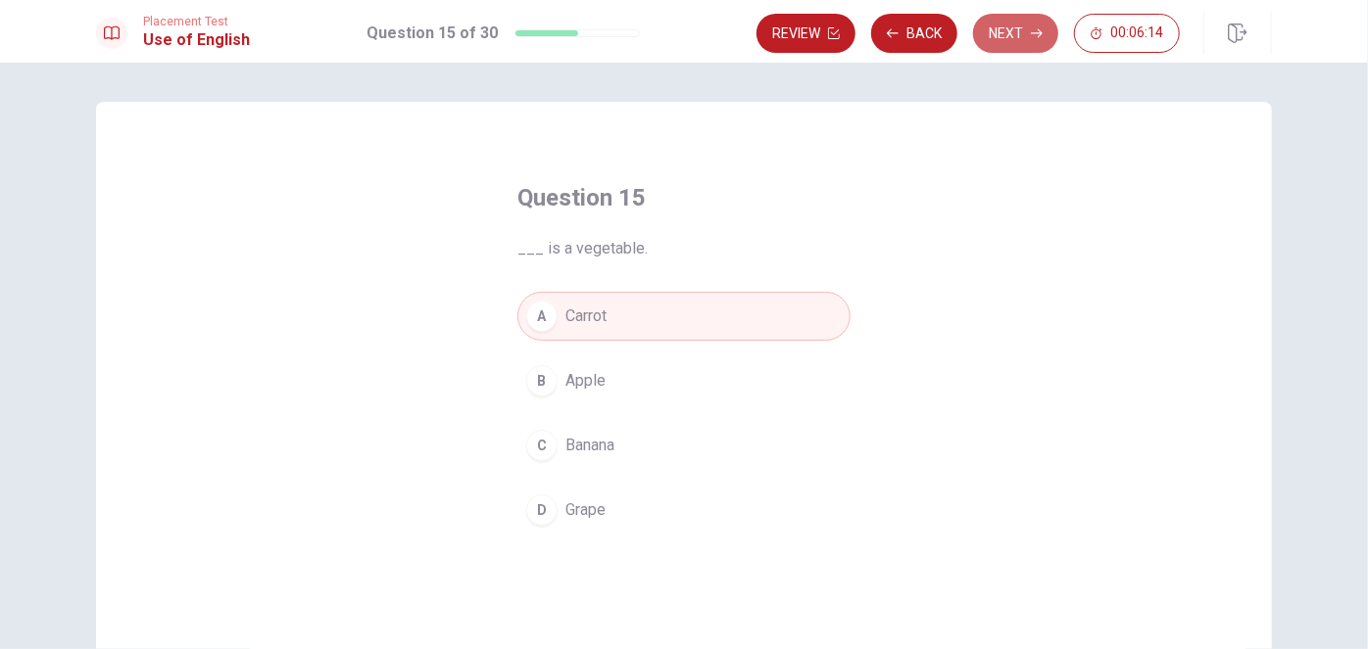
click at [1022, 29] on button "Next" at bounding box center [1015, 33] width 85 height 39
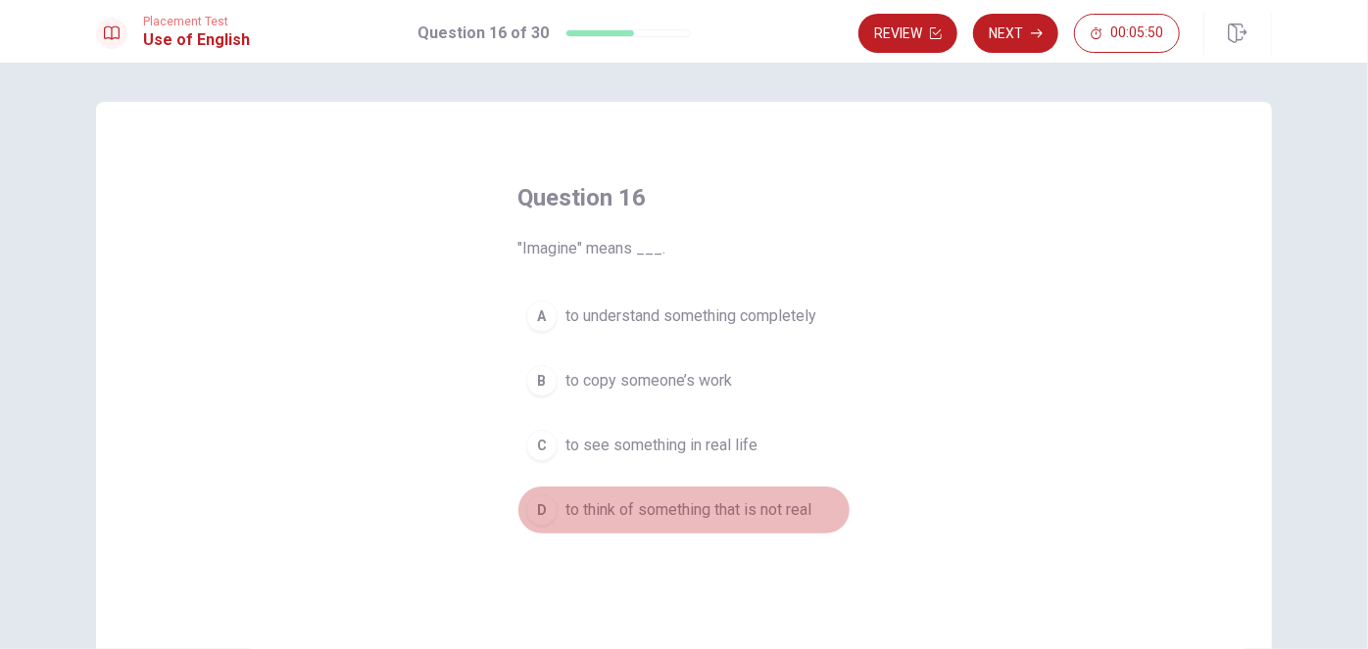
click at [734, 511] on span "to think of something that is not real" at bounding box center [688, 511] width 246 height 24
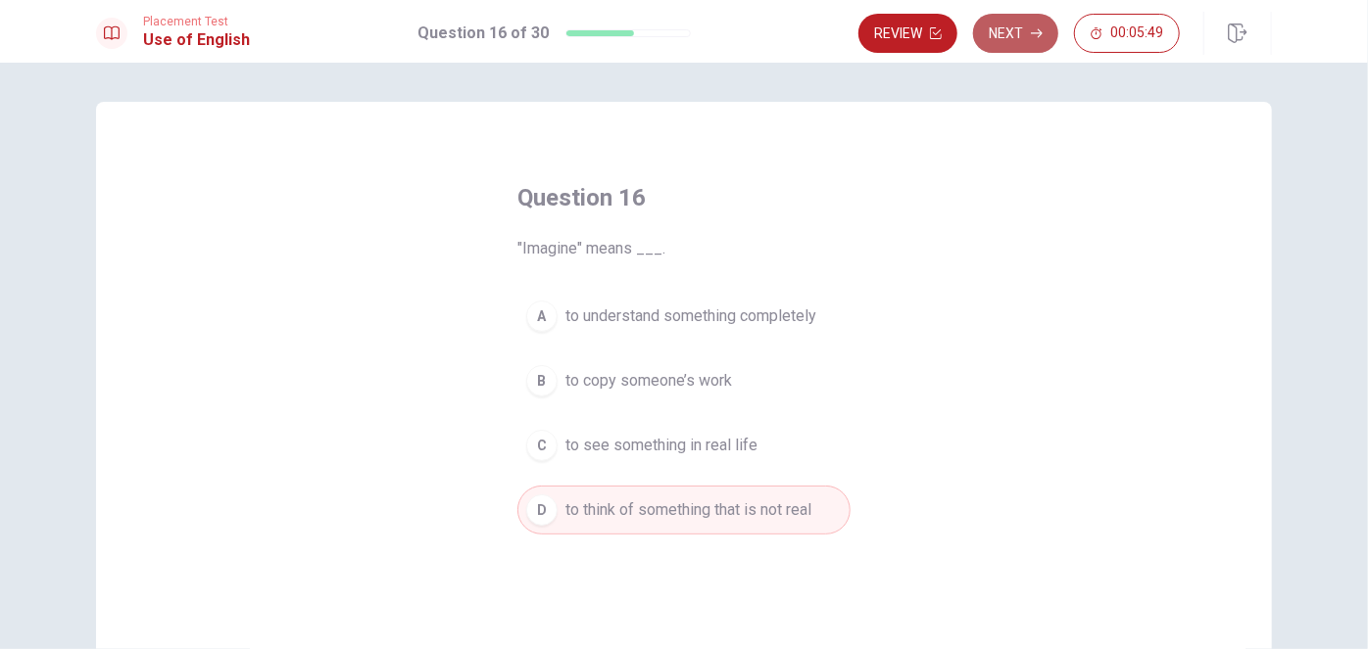
click at [1008, 21] on button "Next" at bounding box center [1015, 33] width 85 height 39
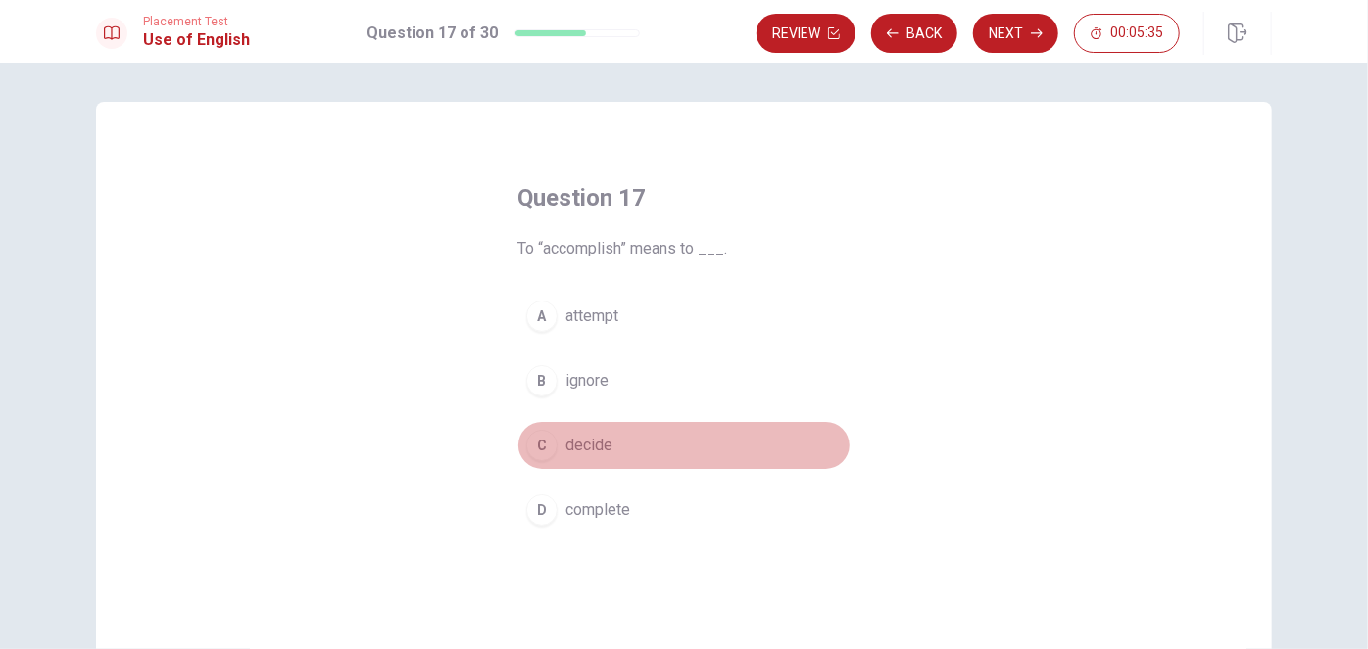
click at [588, 439] on span "decide" at bounding box center [588, 446] width 47 height 24
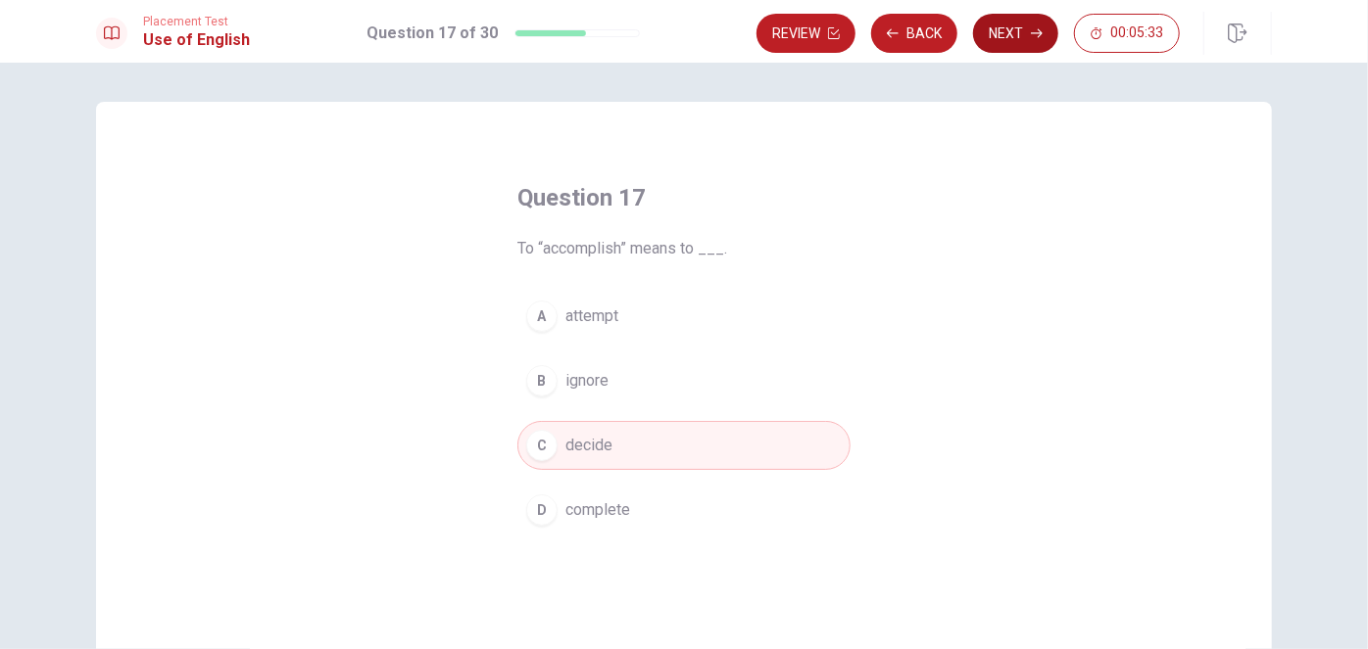
click at [1013, 29] on button "Next" at bounding box center [1015, 33] width 85 height 39
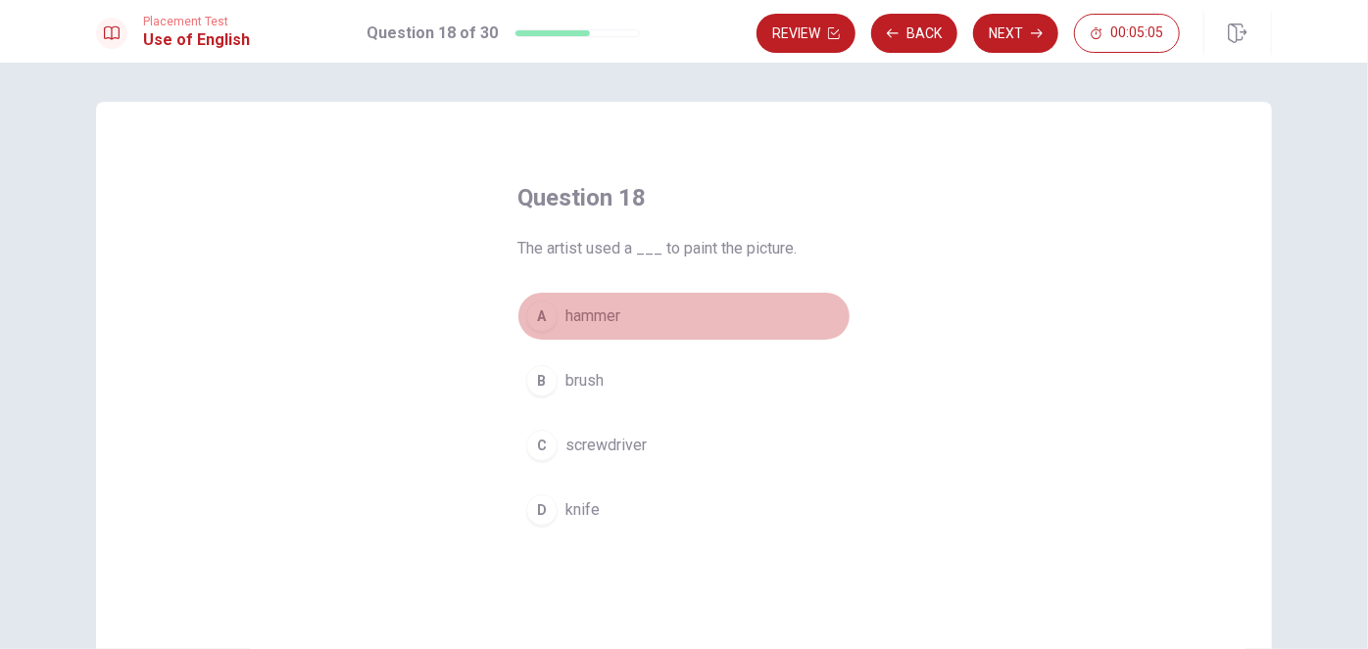
click at [582, 318] on span "hammer" at bounding box center [592, 317] width 55 height 24
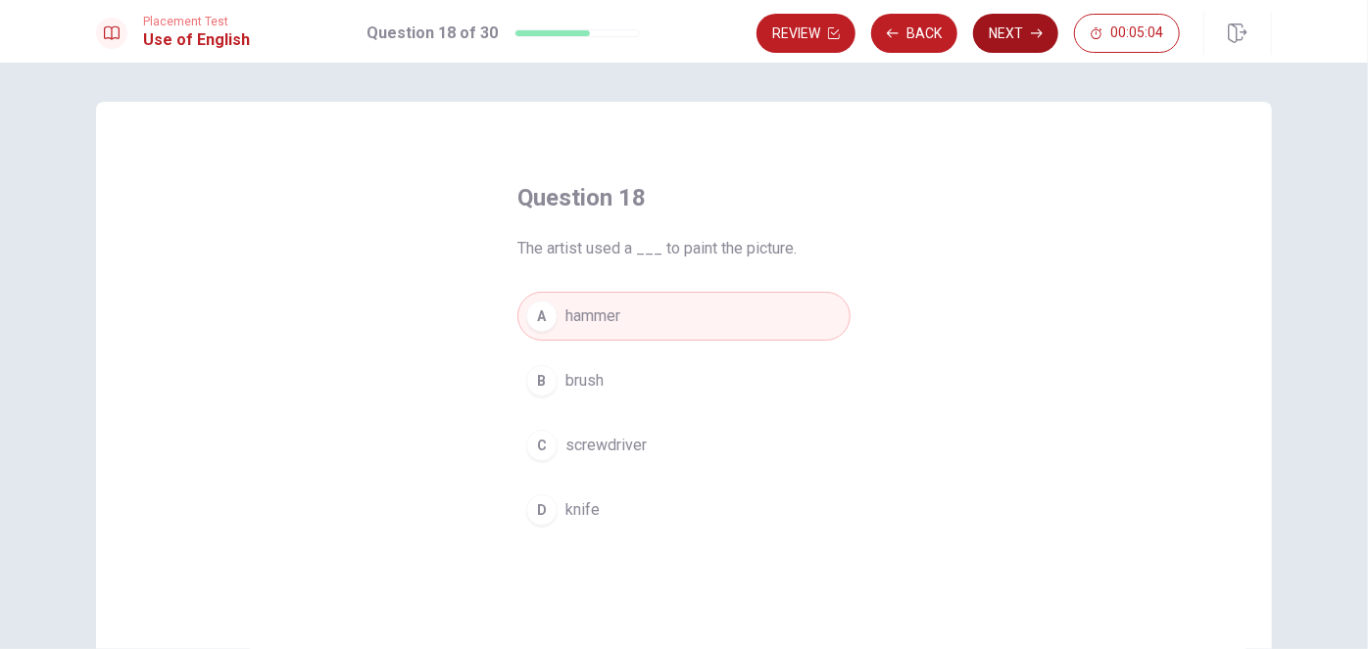
click at [1035, 24] on button "Next" at bounding box center [1015, 33] width 85 height 39
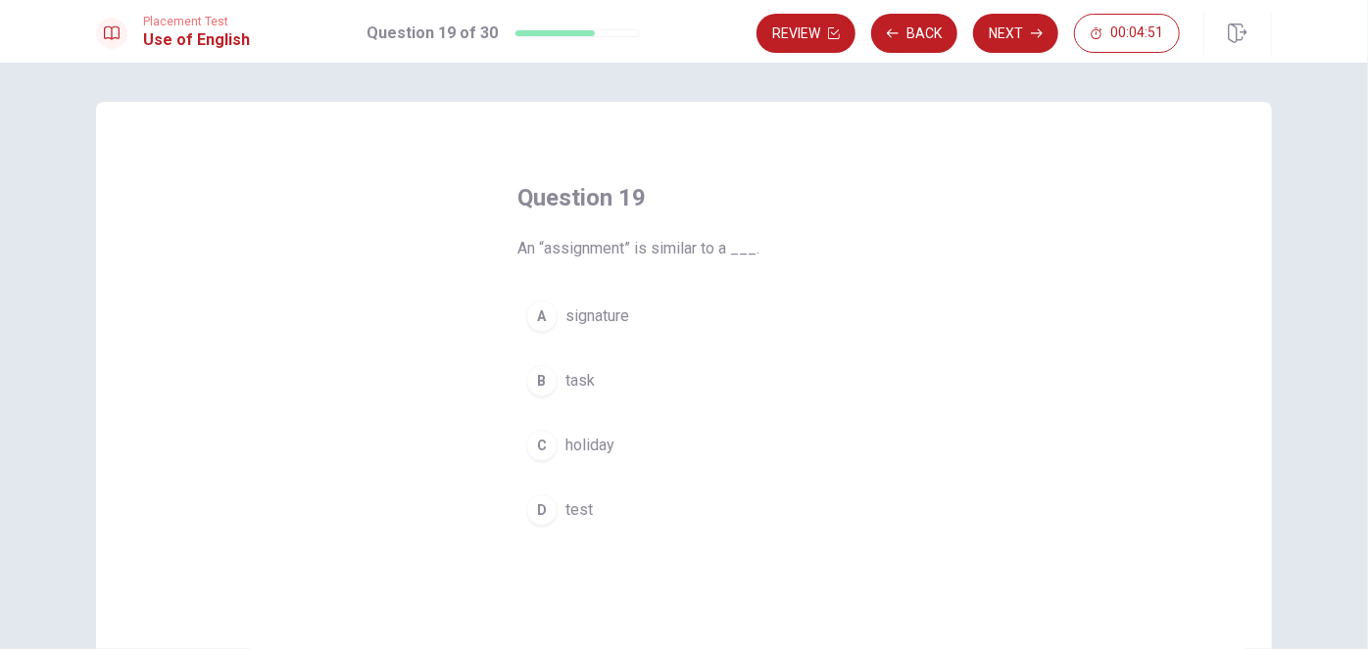
click at [579, 502] on span "test" at bounding box center [578, 511] width 27 height 24
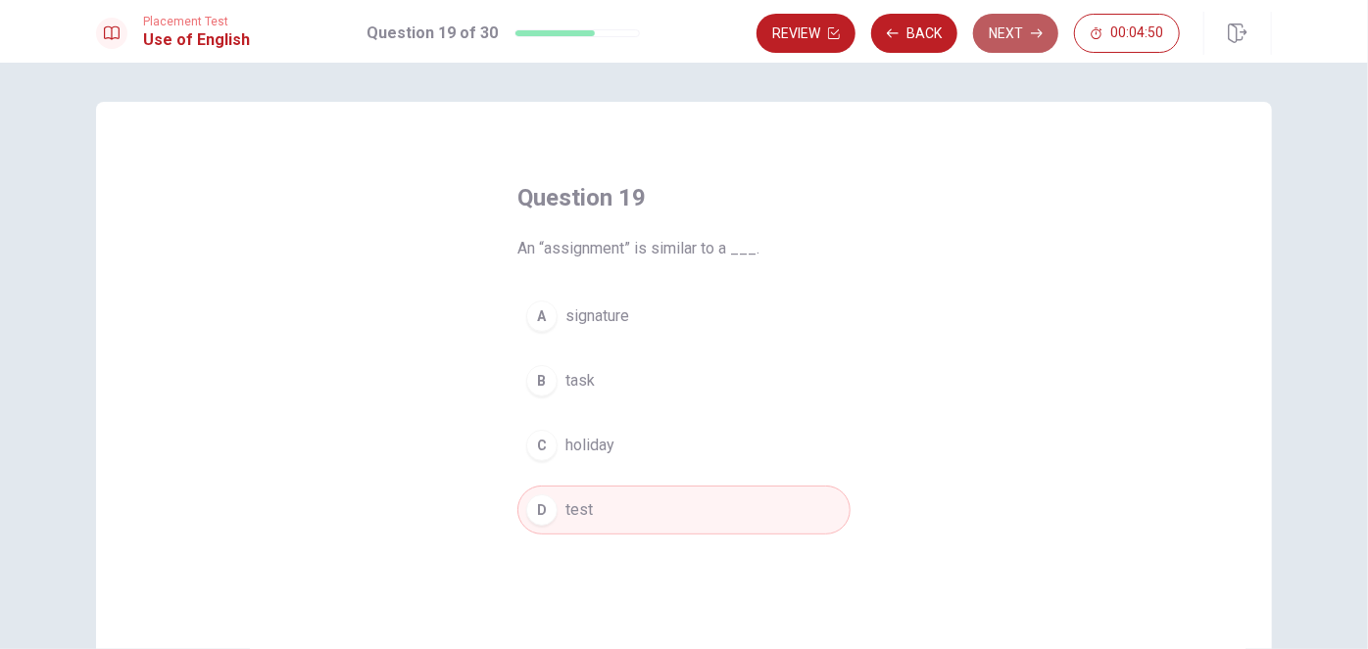
click at [1029, 43] on button "Next" at bounding box center [1015, 33] width 85 height 39
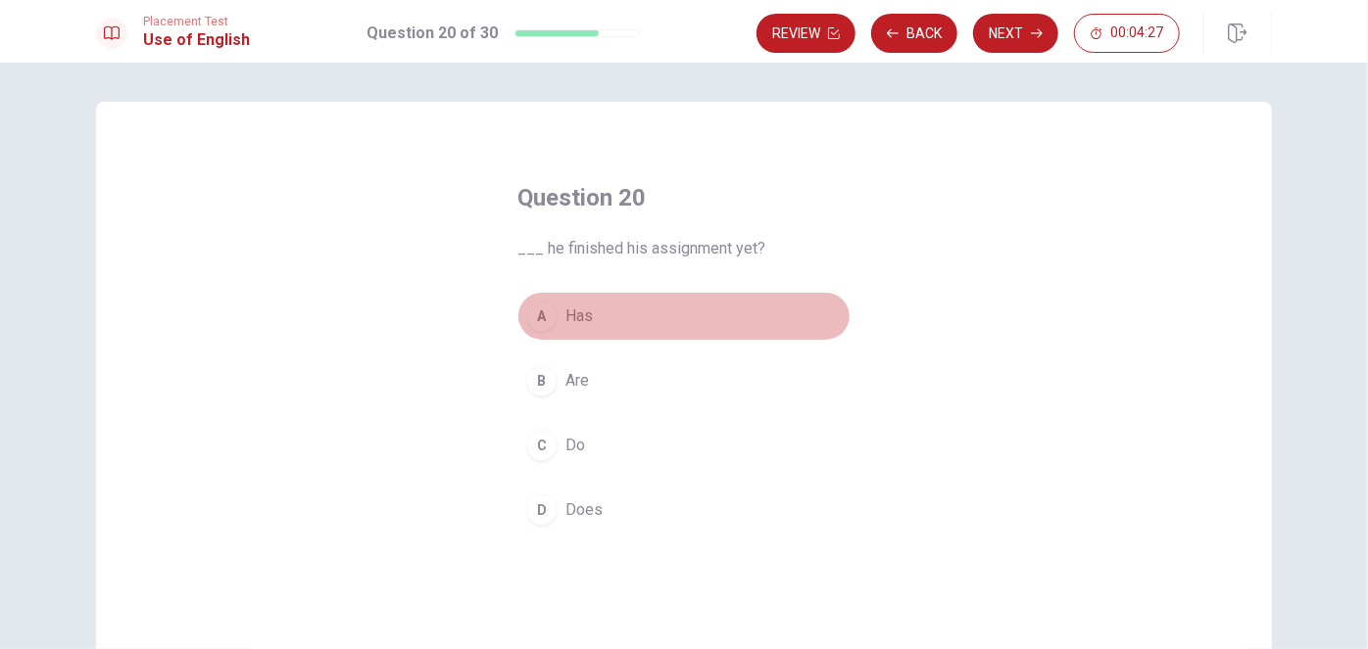
click at [582, 312] on span "Has" at bounding box center [578, 317] width 27 height 24
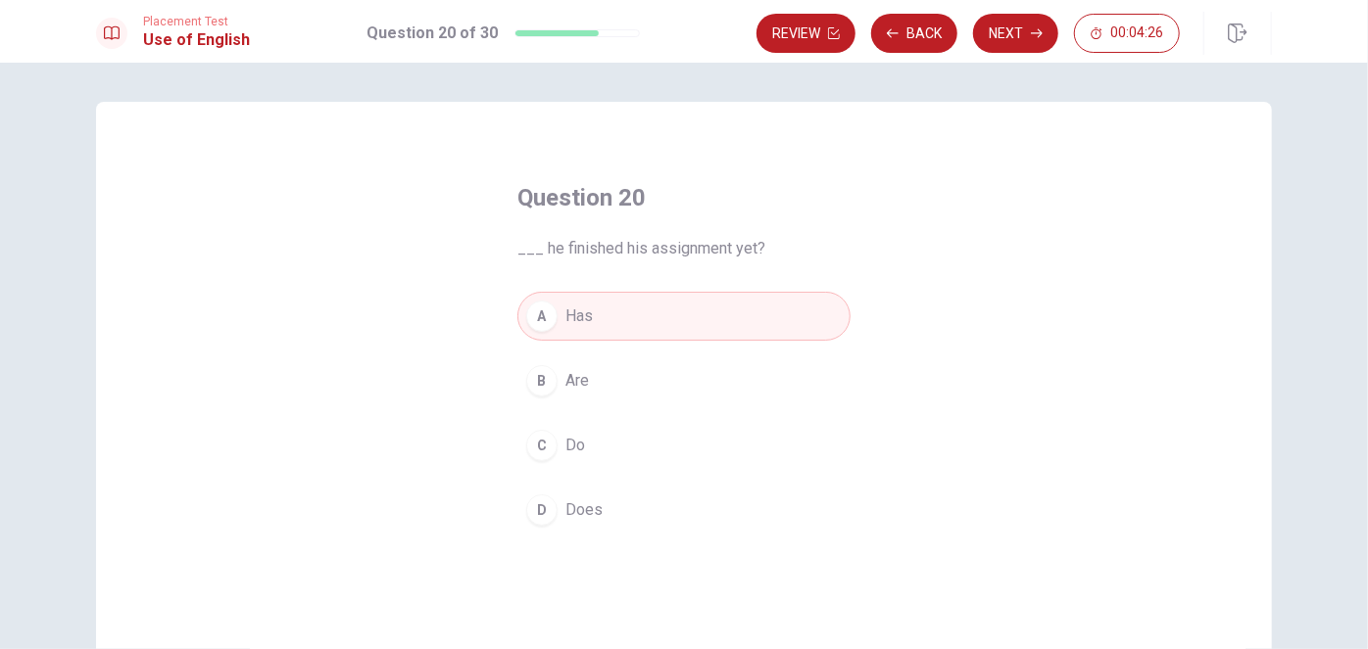
click at [1019, 37] on button "Next" at bounding box center [1015, 33] width 85 height 39
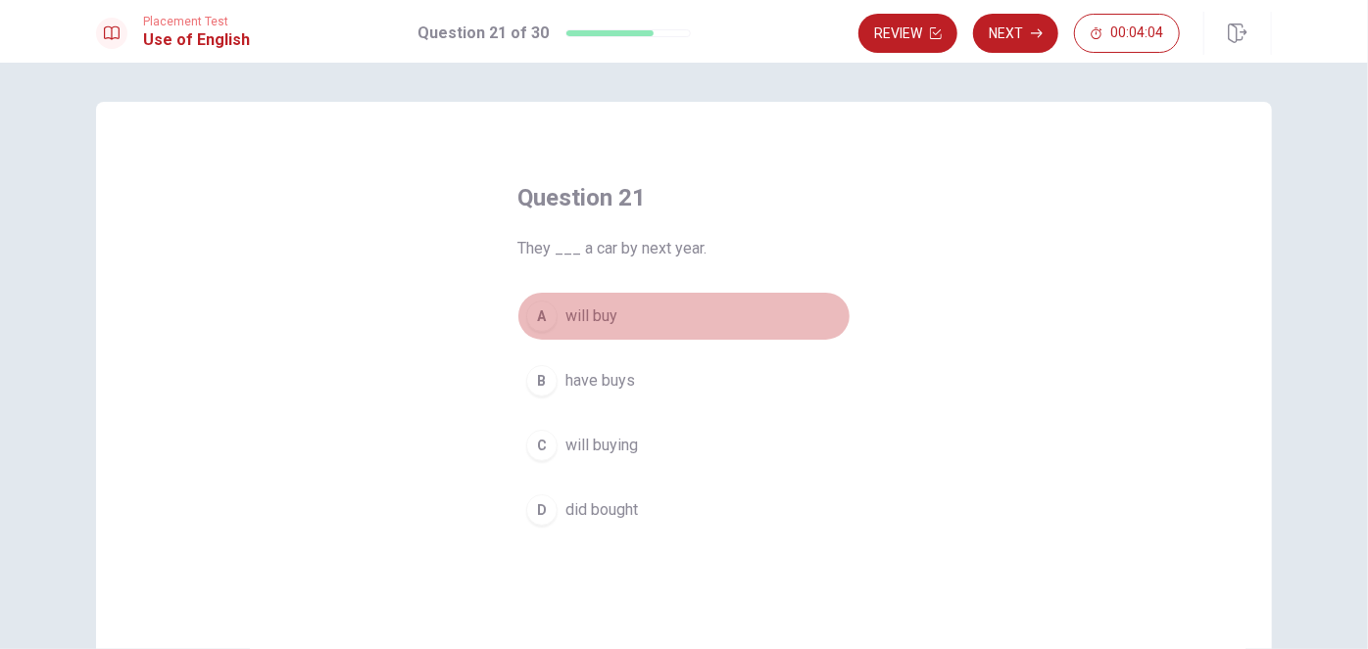
click at [588, 309] on span "will buy" at bounding box center [591, 317] width 52 height 24
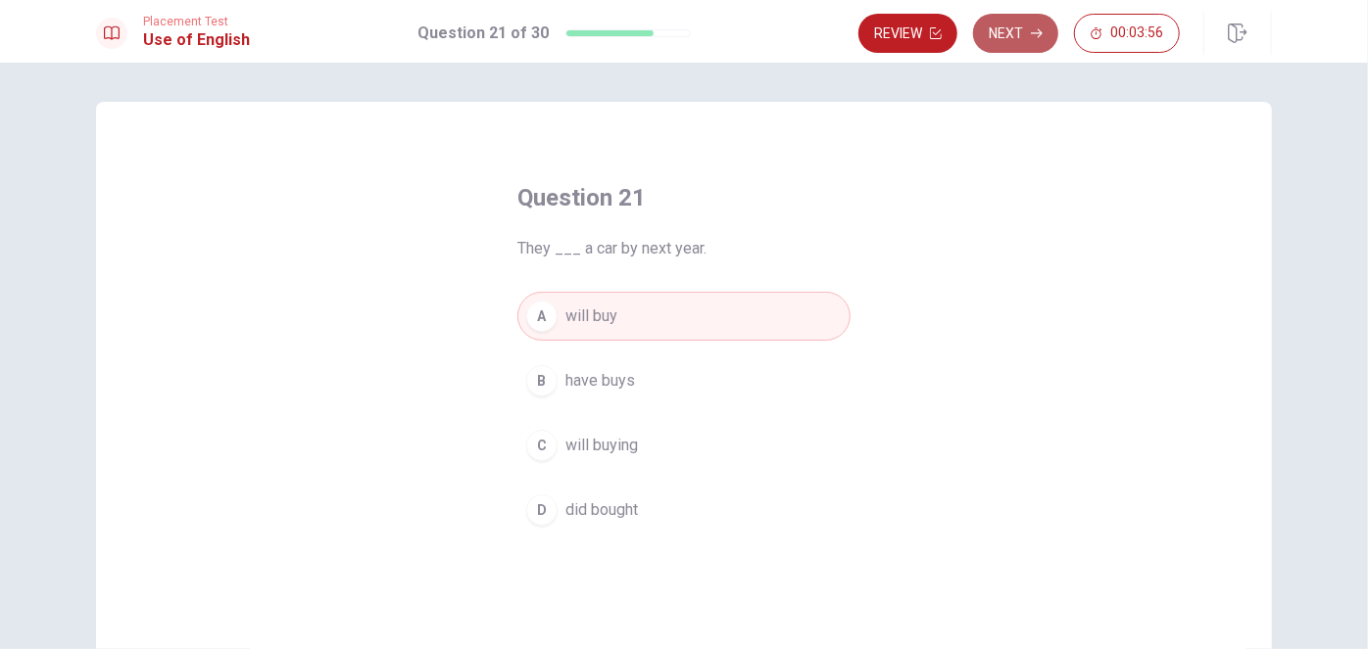
click at [1022, 31] on button "Next" at bounding box center [1015, 33] width 85 height 39
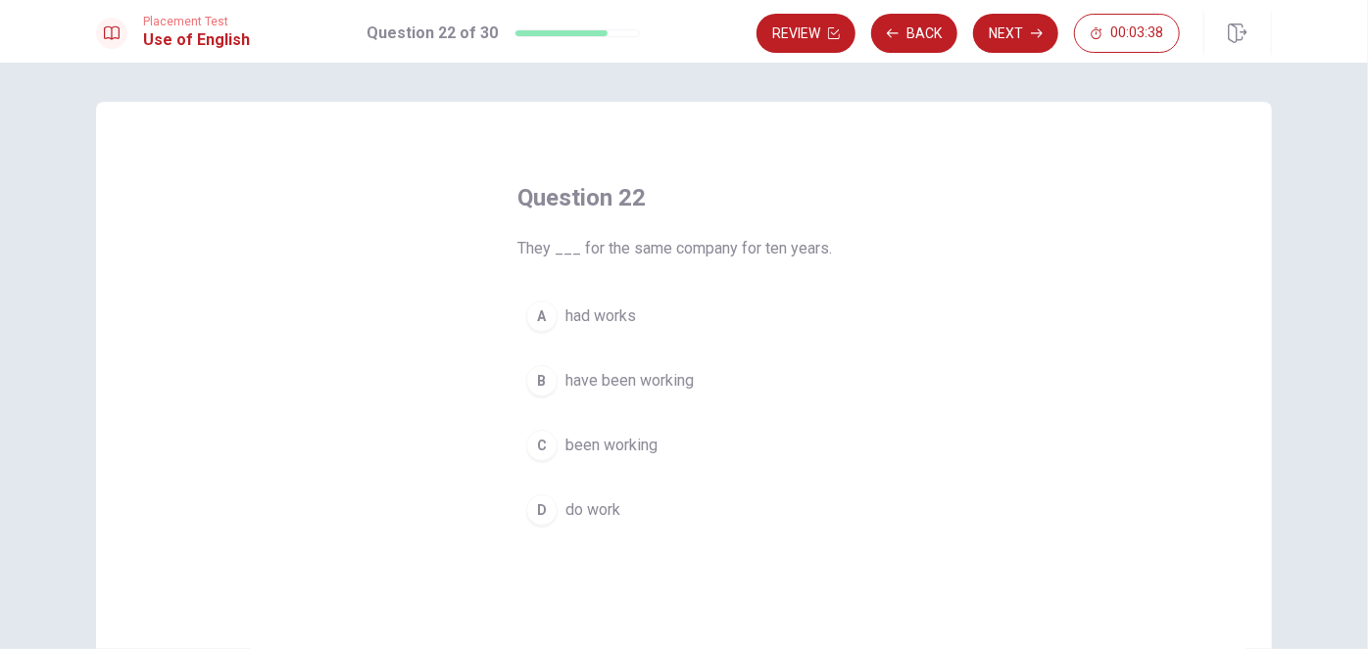
click at [601, 314] on span "had works" at bounding box center [600, 317] width 71 height 24
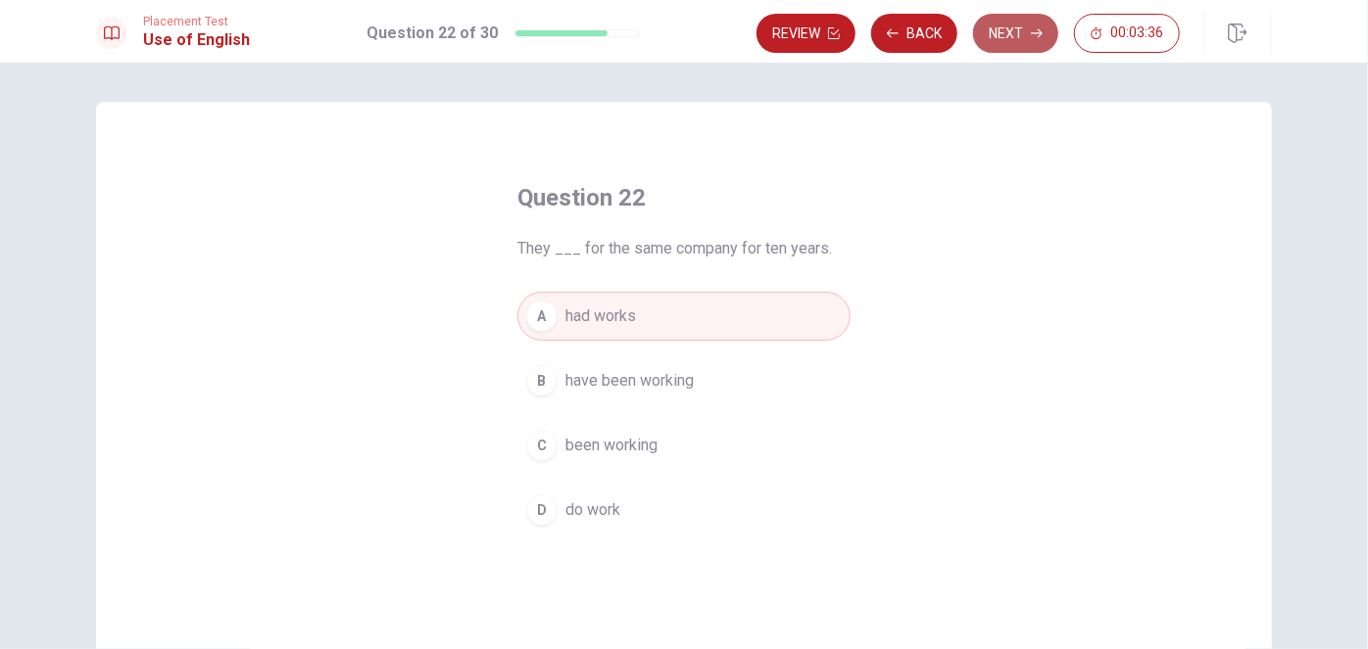
click at [1007, 17] on button "Next" at bounding box center [1015, 33] width 85 height 39
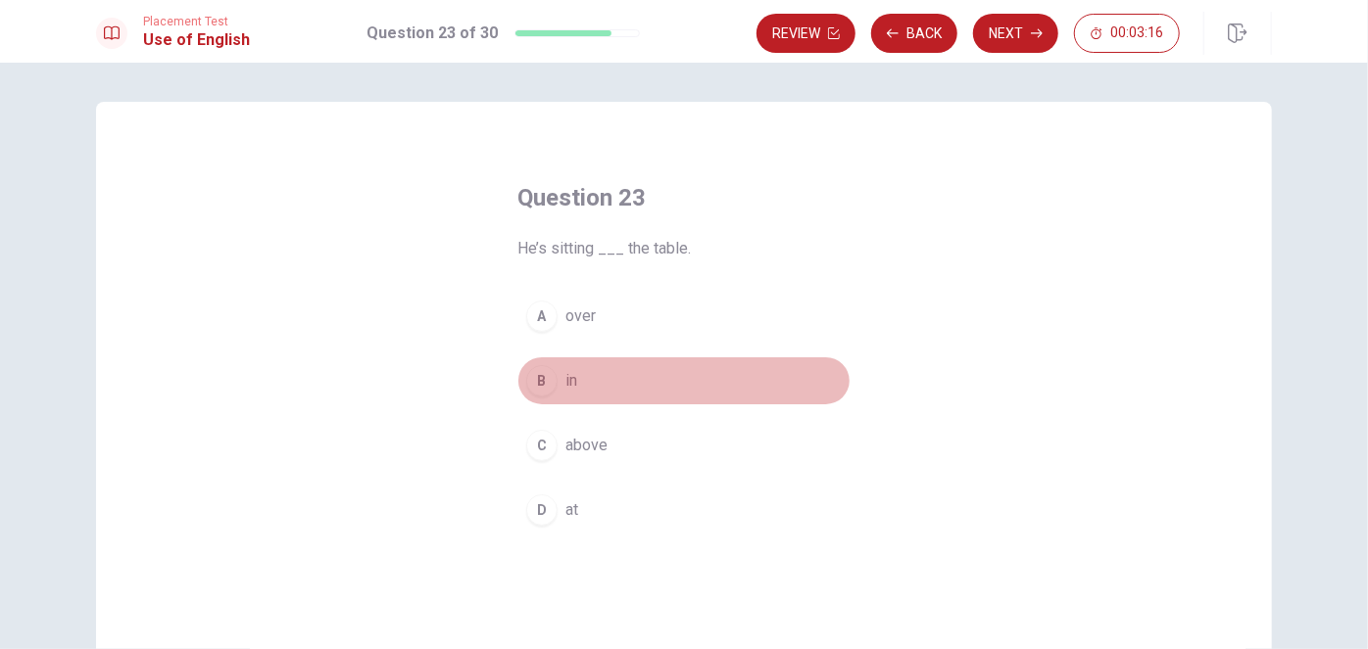
click at [574, 384] on button "B in" at bounding box center [683, 381] width 333 height 49
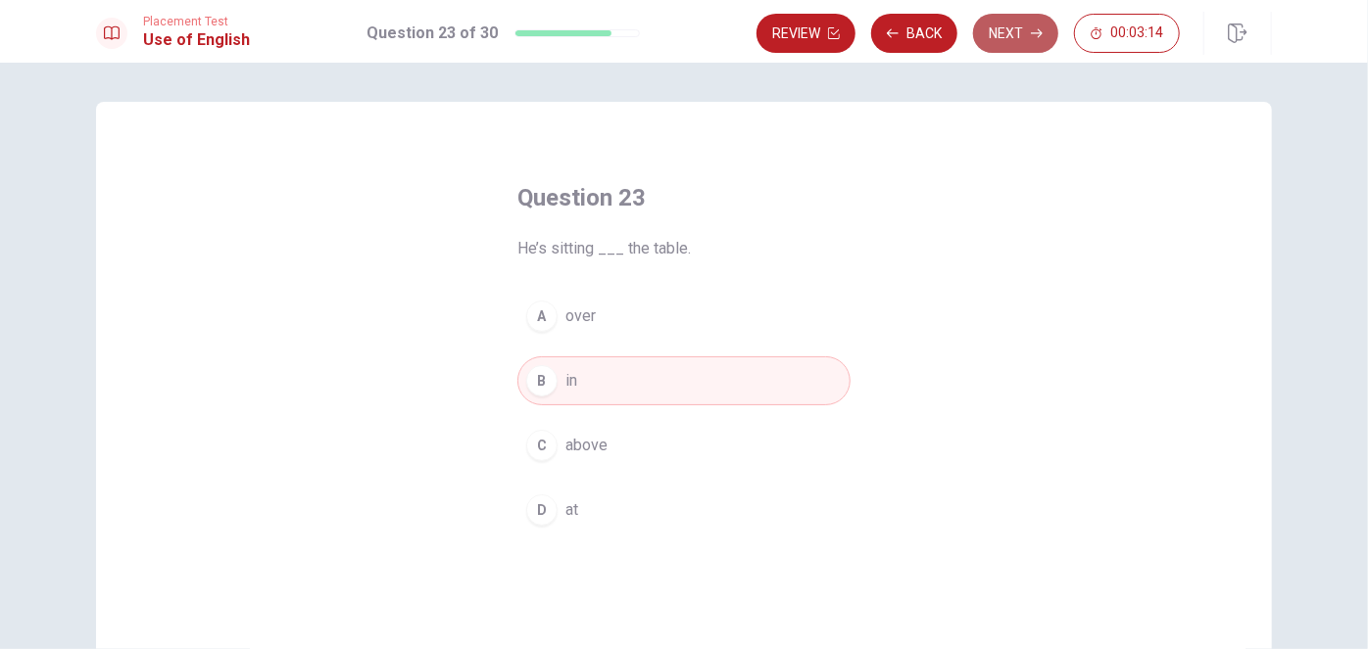
click at [1010, 24] on button "Next" at bounding box center [1015, 33] width 85 height 39
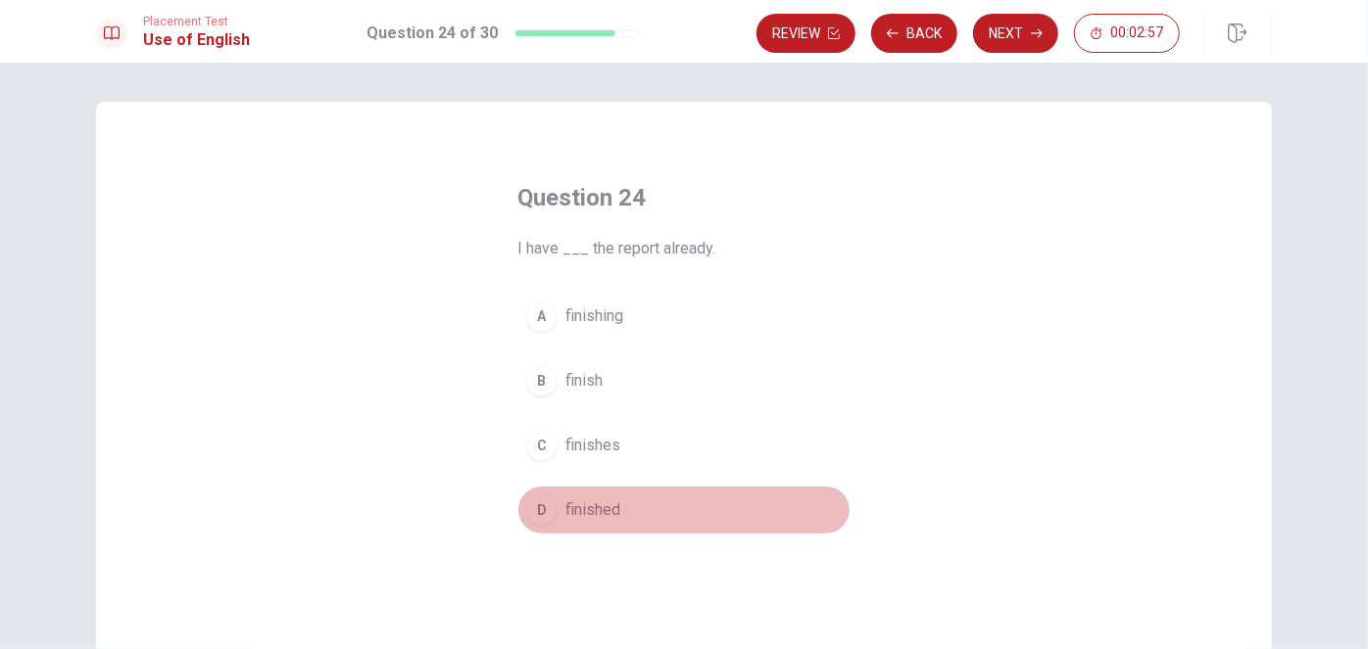
click at [585, 504] on span "finished" at bounding box center [592, 511] width 55 height 24
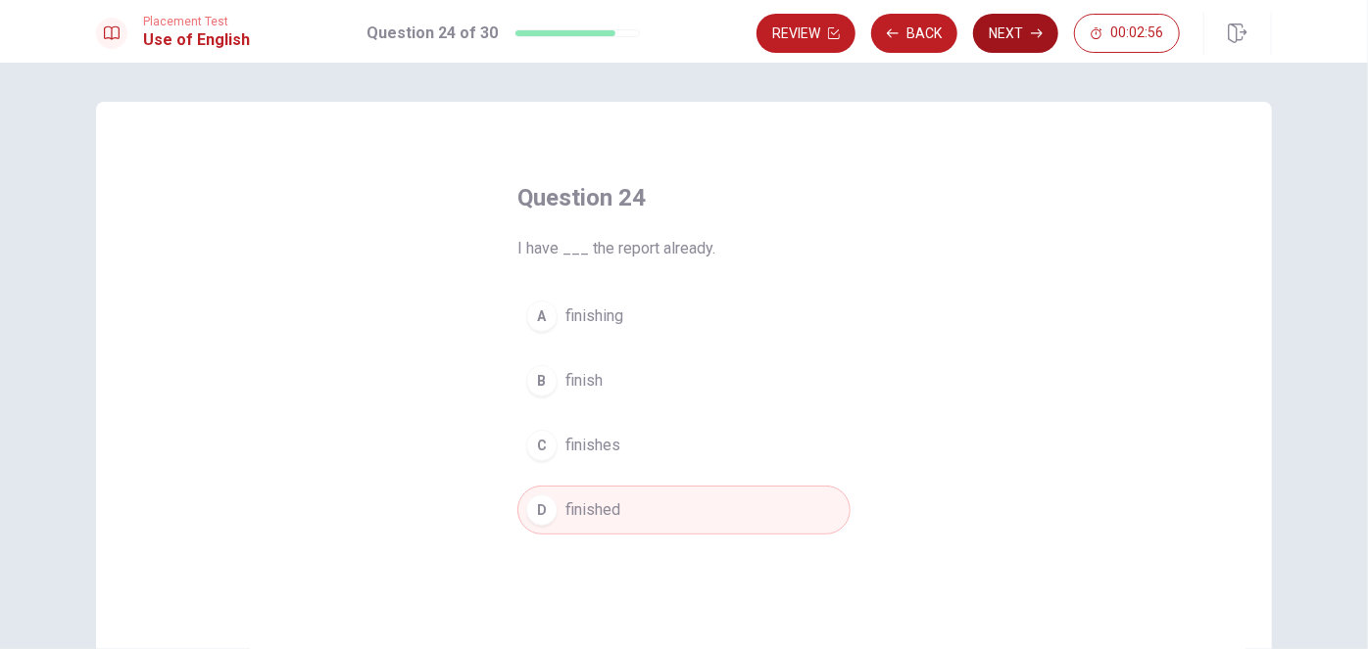
click at [1012, 37] on button "Next" at bounding box center [1015, 33] width 85 height 39
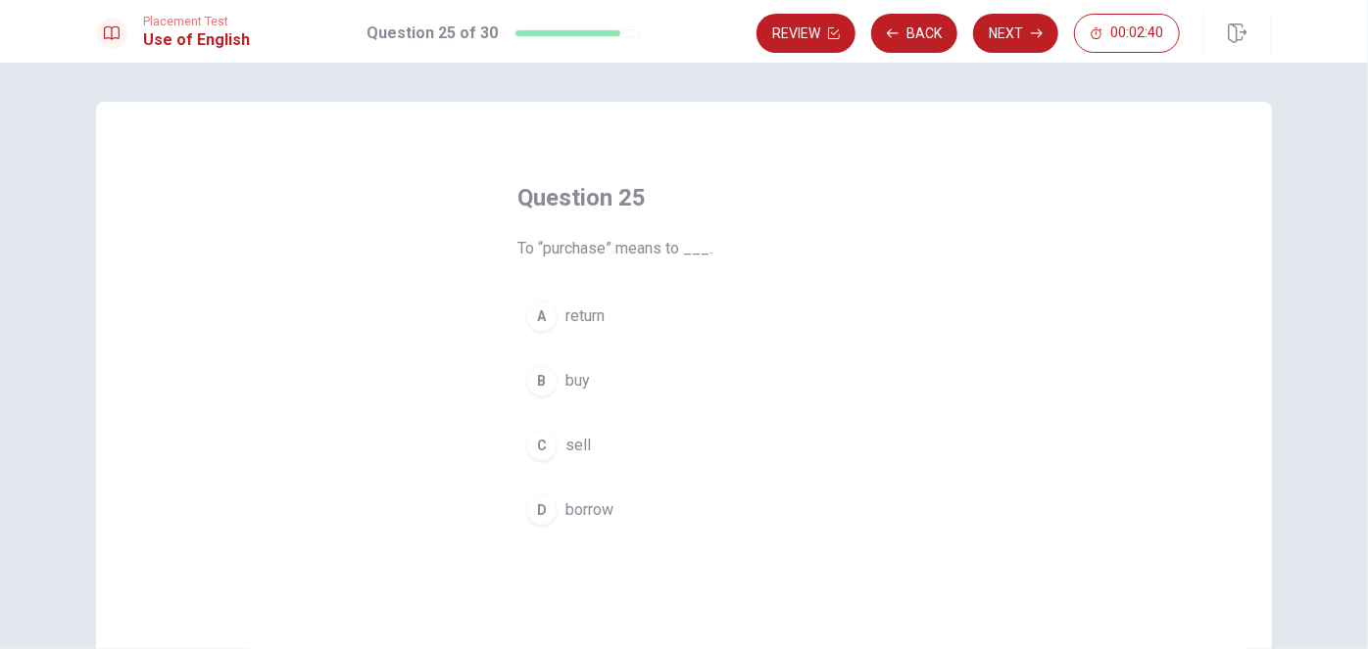
click at [582, 312] on span "return" at bounding box center [584, 317] width 39 height 24
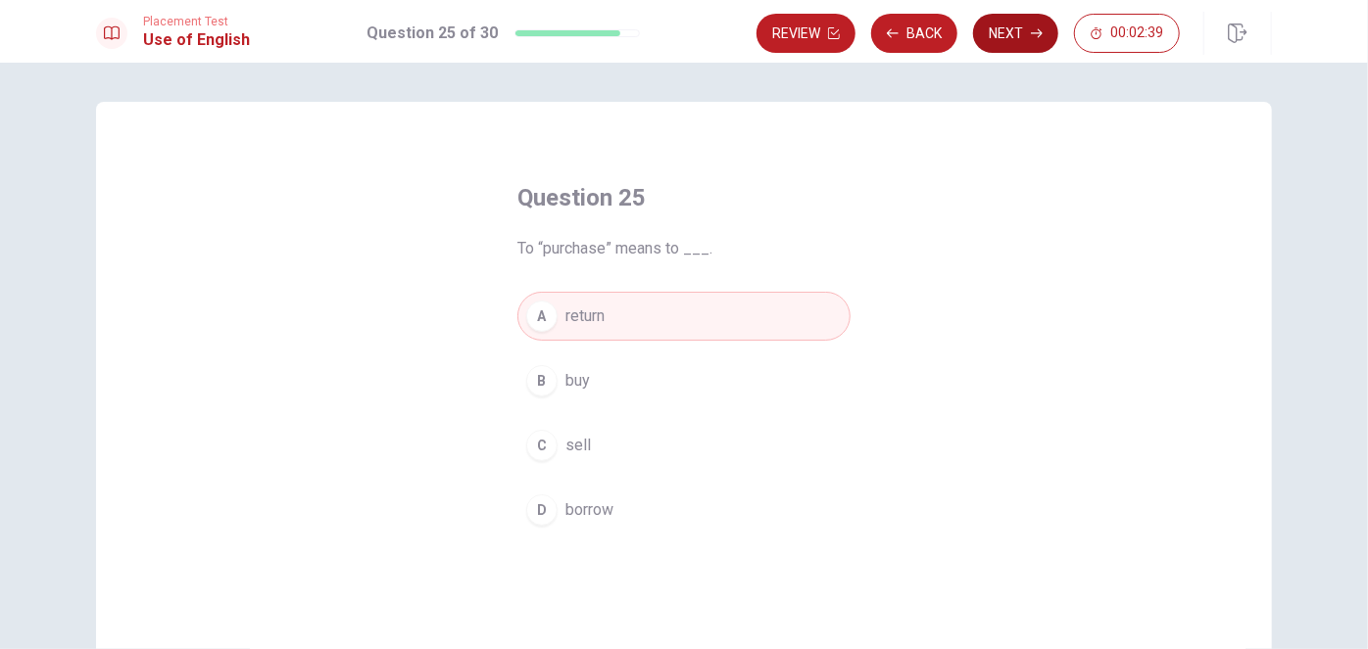
click at [1010, 29] on button "Next" at bounding box center [1015, 33] width 85 height 39
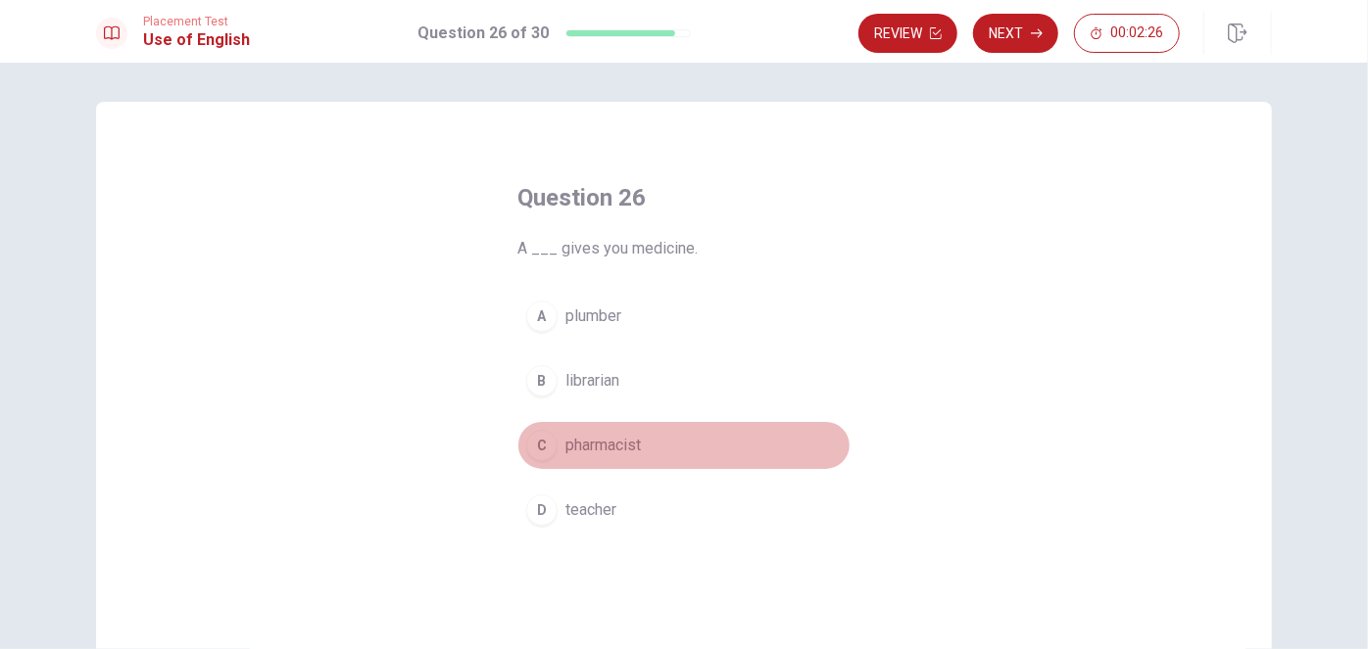
click at [598, 442] on span "pharmacist" at bounding box center [602, 446] width 75 height 24
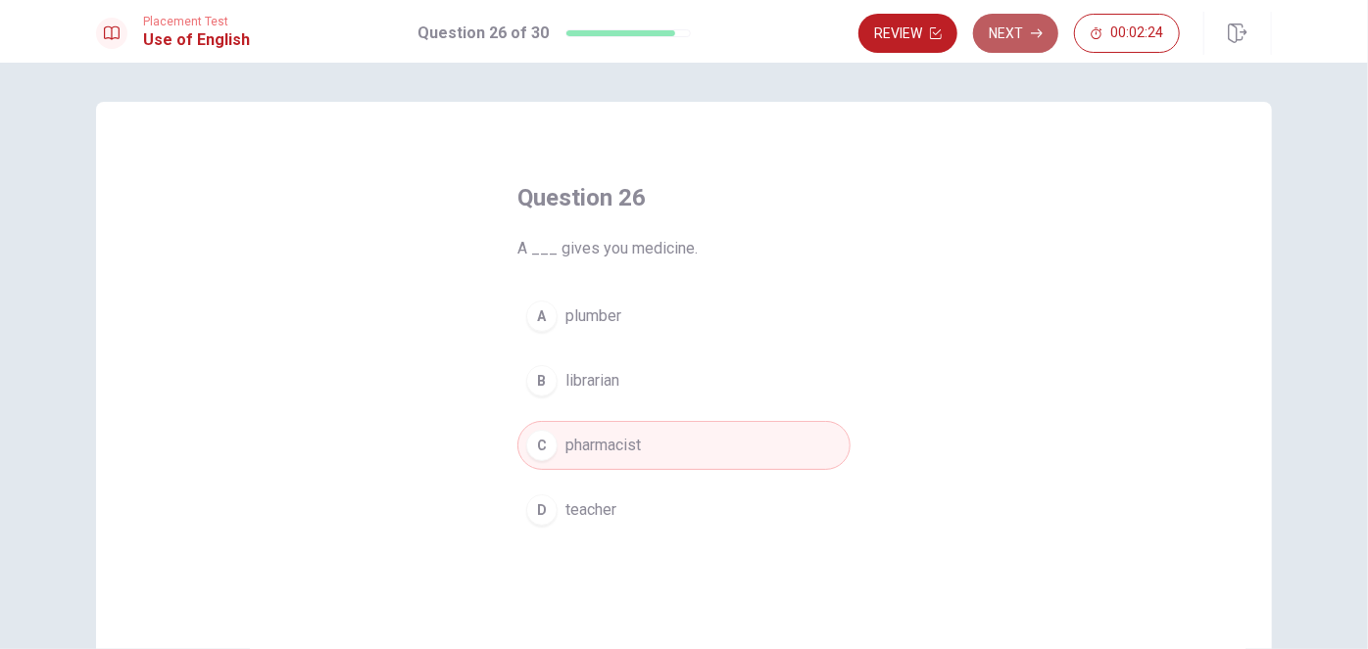
click at [1008, 32] on button "Next" at bounding box center [1015, 33] width 85 height 39
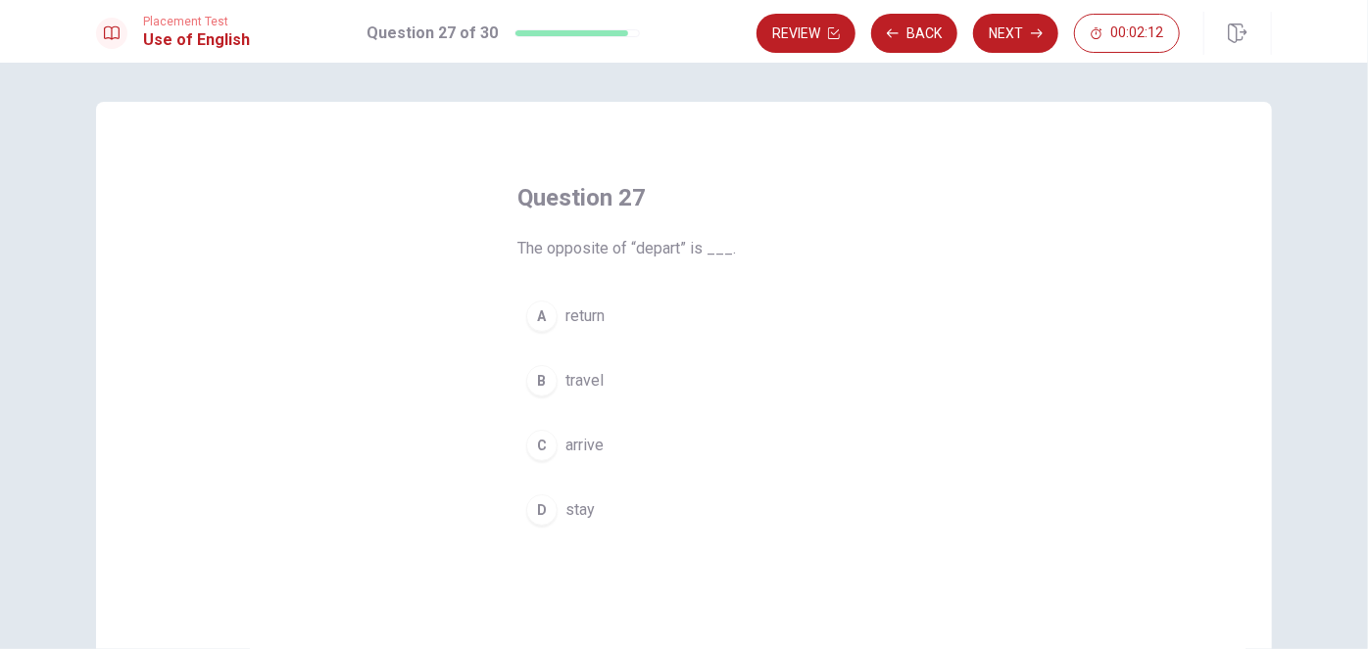
click at [577, 502] on span "stay" at bounding box center [579, 511] width 29 height 24
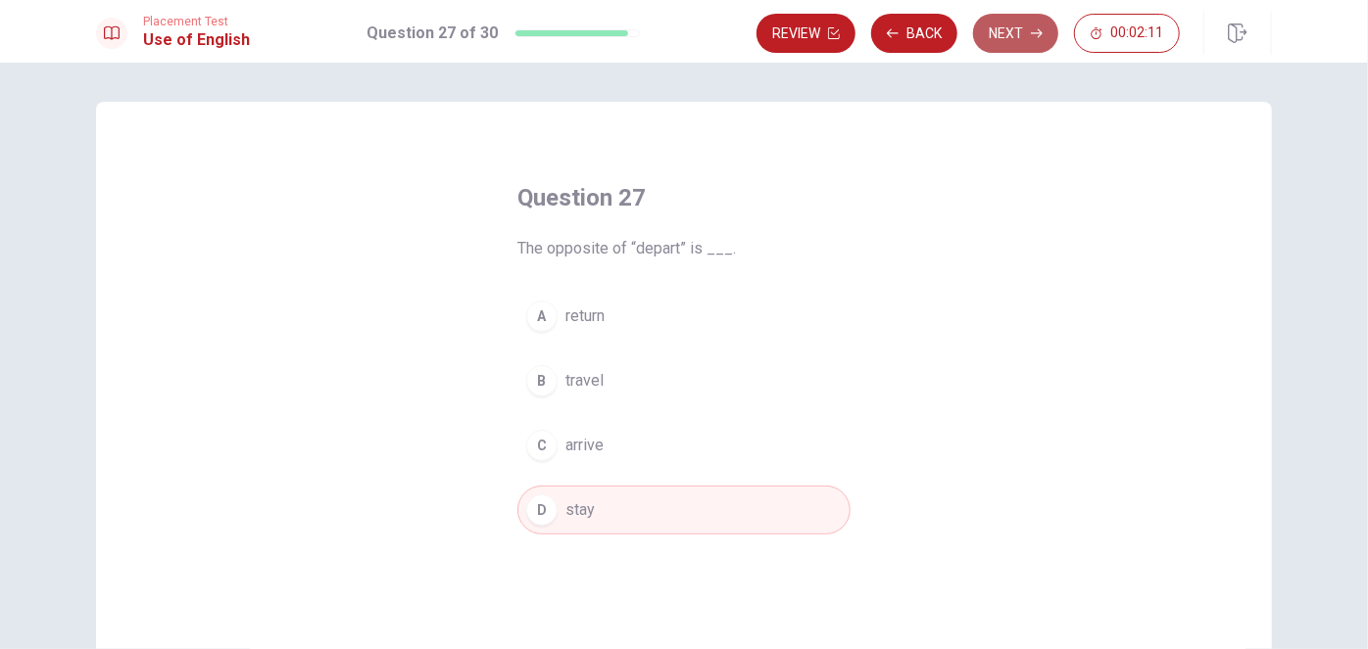
click at [1021, 23] on button "Next" at bounding box center [1015, 33] width 85 height 39
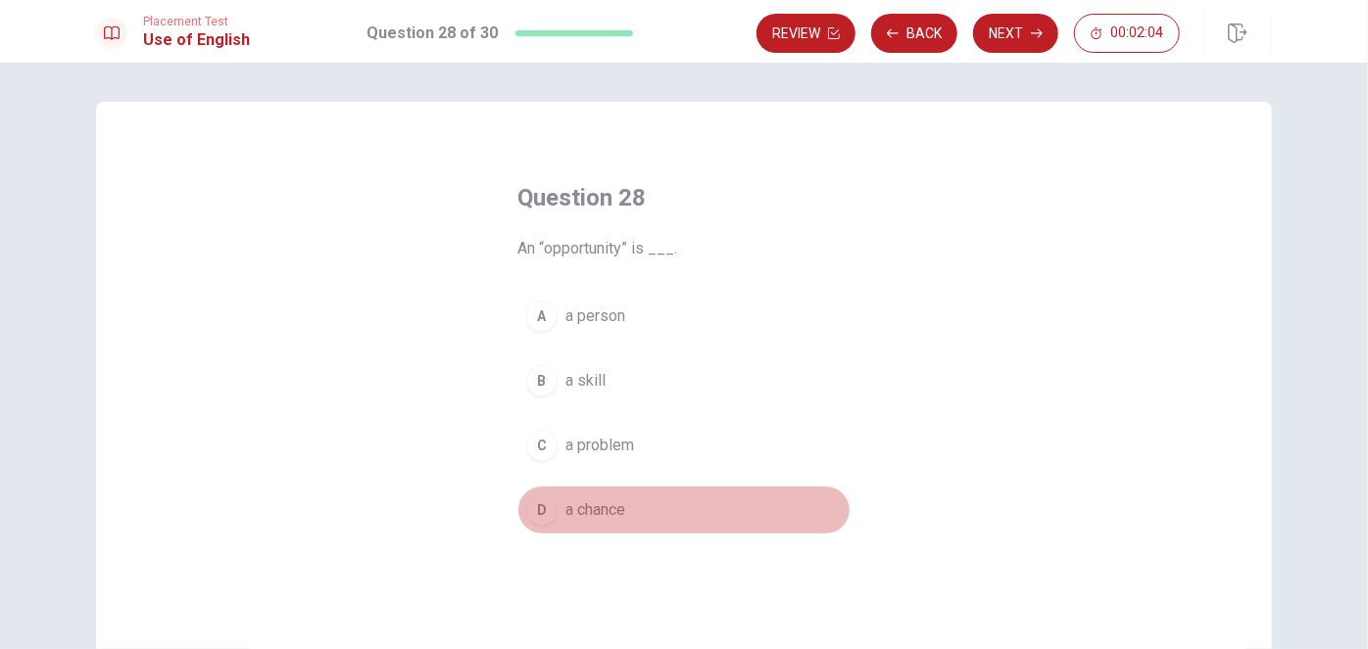
click at [596, 500] on span "a chance" at bounding box center [595, 511] width 60 height 24
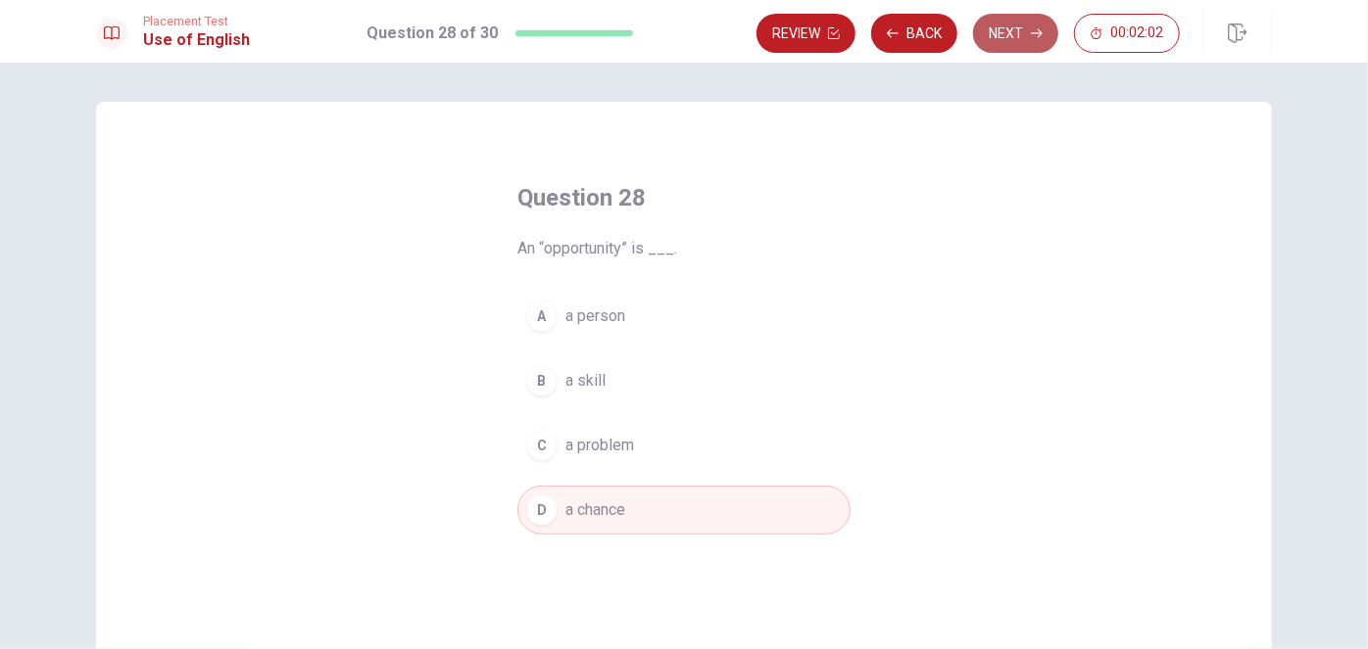
click at [1010, 25] on button "Next" at bounding box center [1015, 33] width 85 height 39
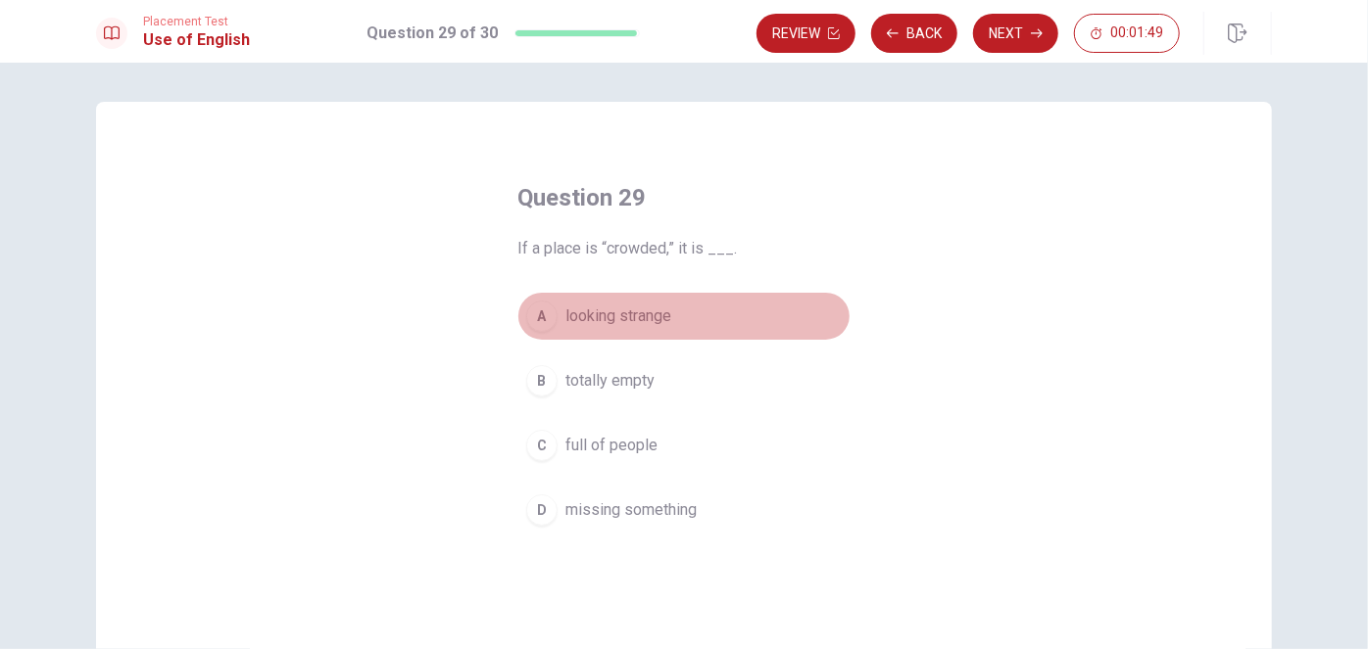
click at [585, 309] on span "looking strange" at bounding box center [618, 317] width 106 height 24
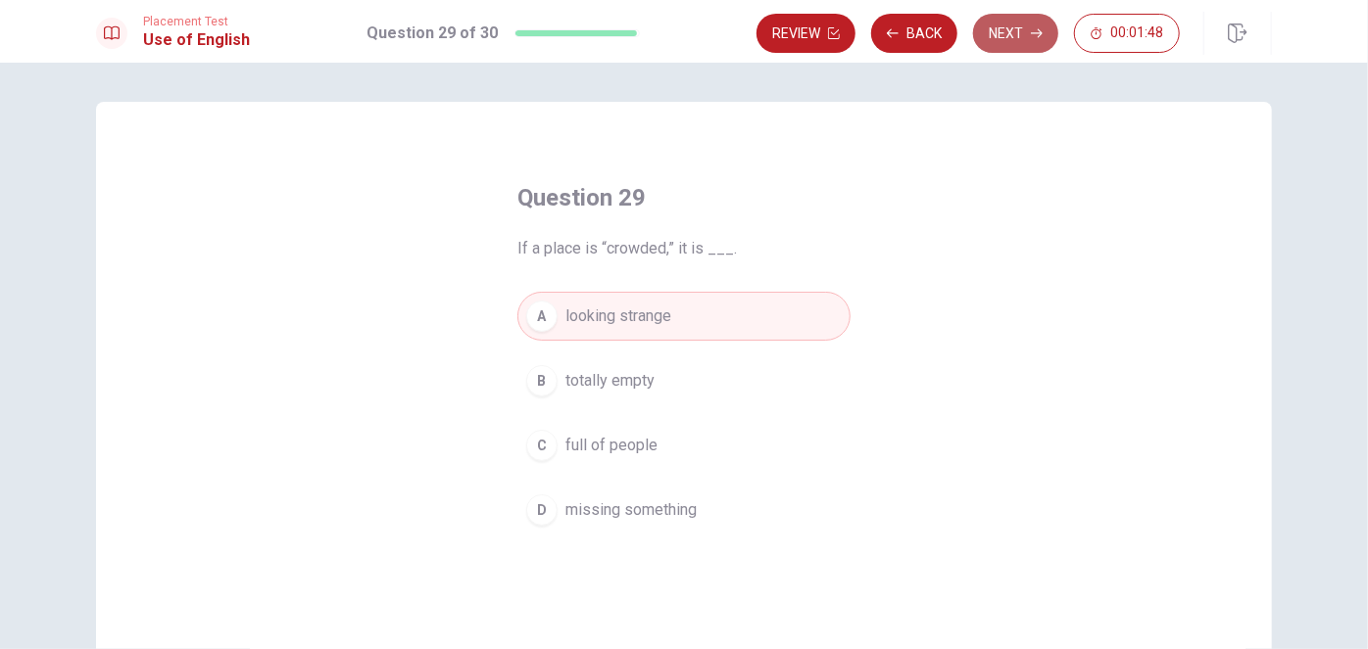
click at [1008, 24] on button "Next" at bounding box center [1015, 33] width 85 height 39
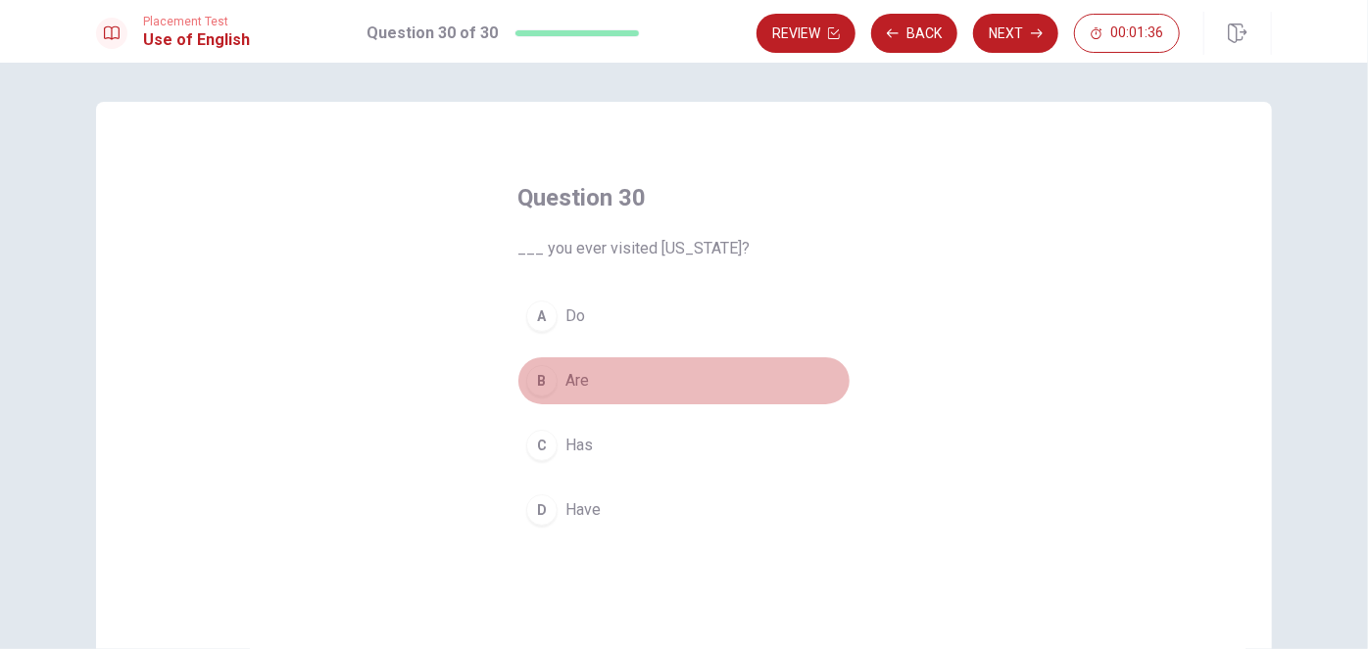
click at [582, 378] on span "Are" at bounding box center [577, 381] width 24 height 24
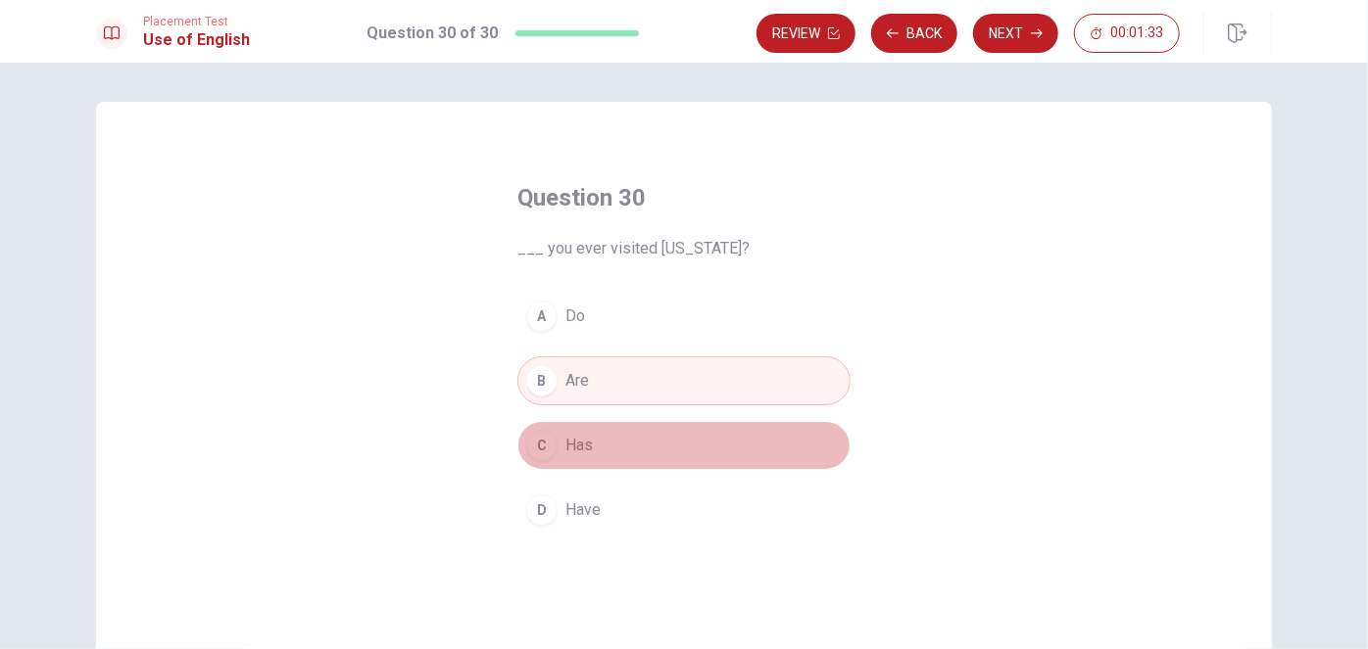
click at [583, 439] on span "Has" at bounding box center [578, 446] width 27 height 24
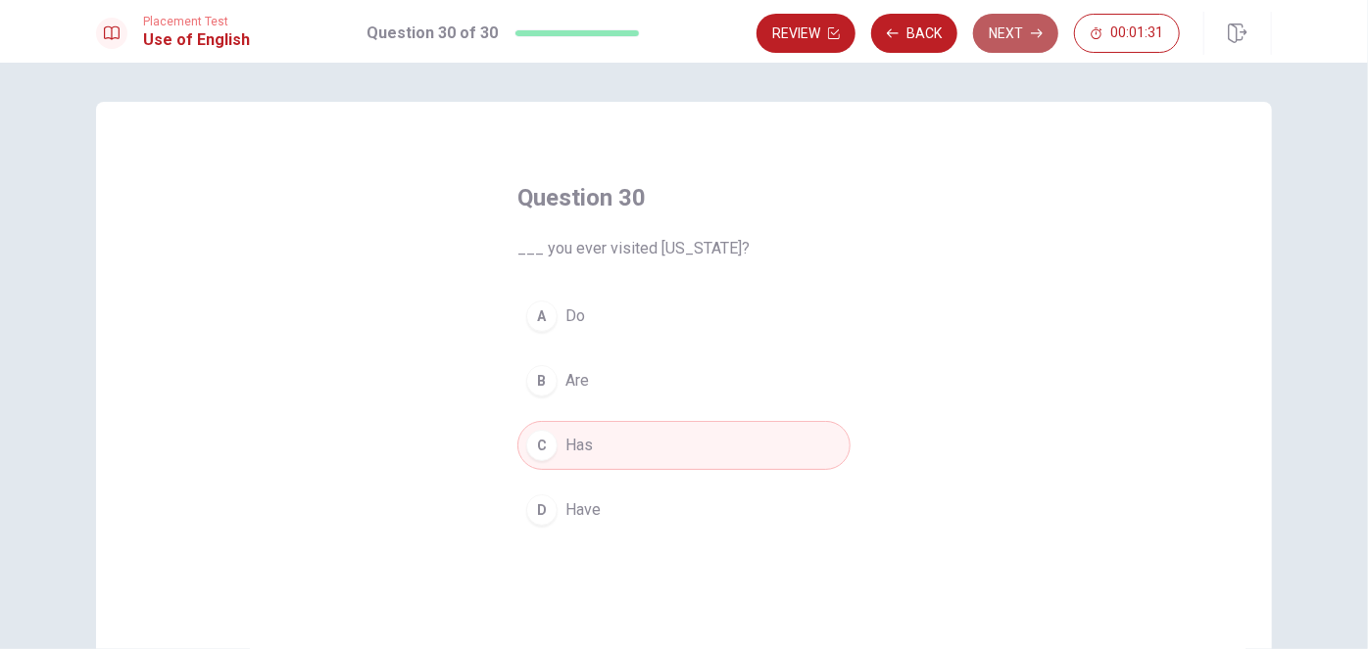
click at [1027, 24] on button "Next" at bounding box center [1015, 33] width 85 height 39
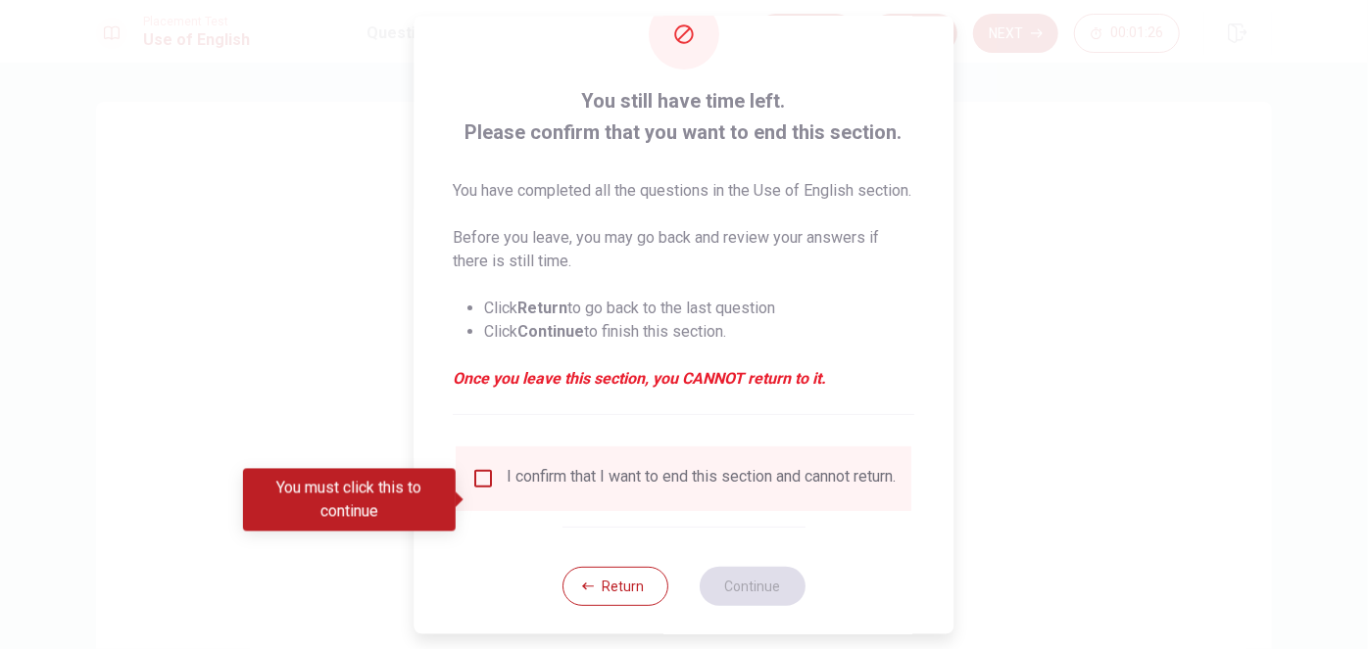
scroll to position [105, 0]
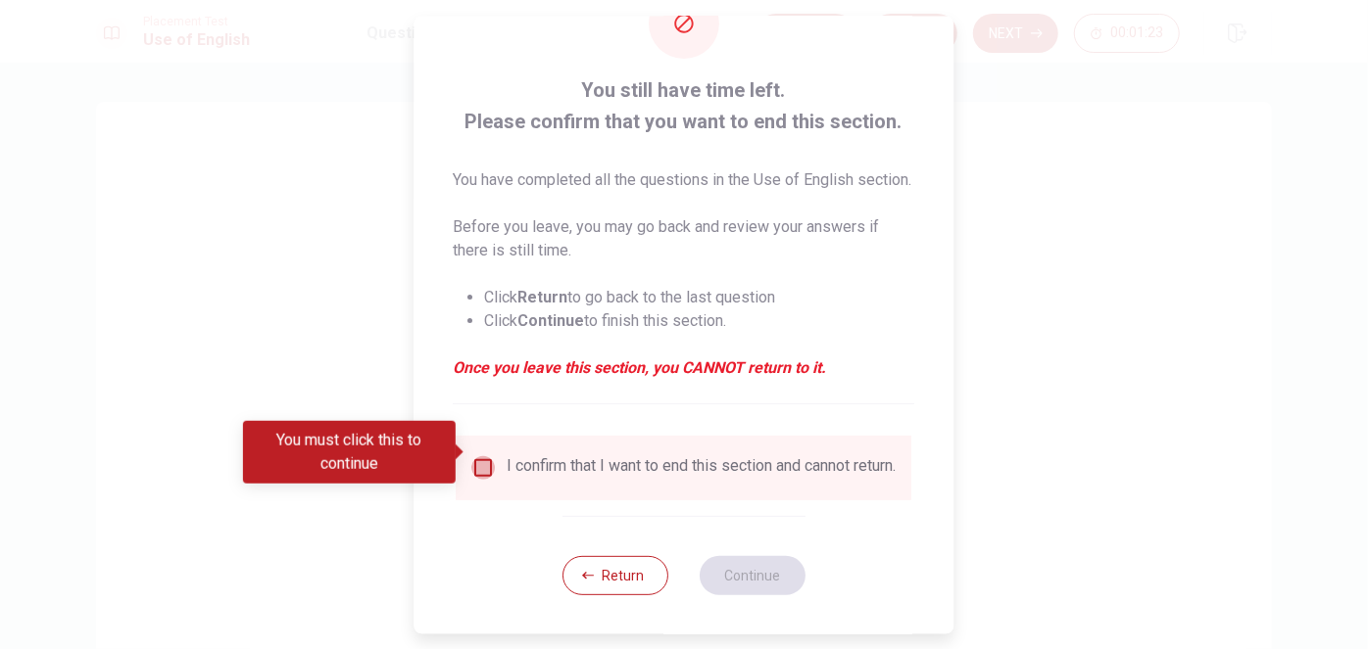
click at [487, 456] on input "You must click this to continue" at bounding box center [484, 468] width 24 height 24
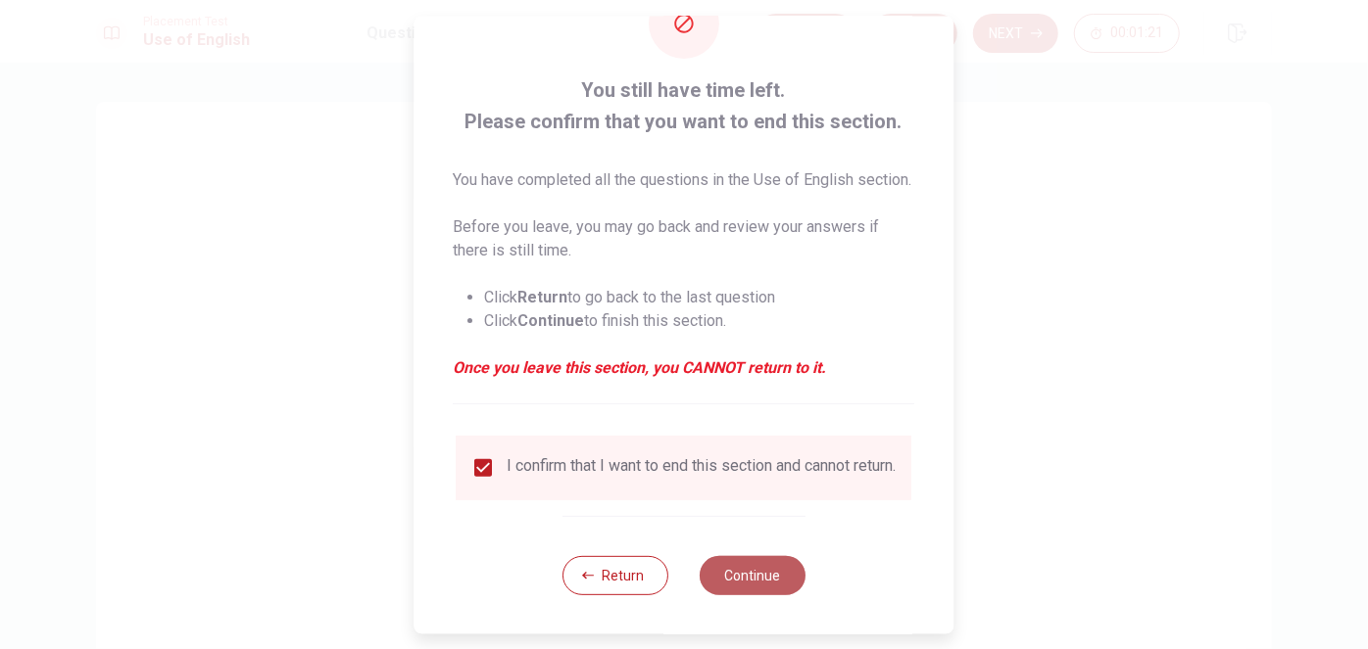
click at [754, 578] on button "Continue" at bounding box center [752, 574] width 106 height 39
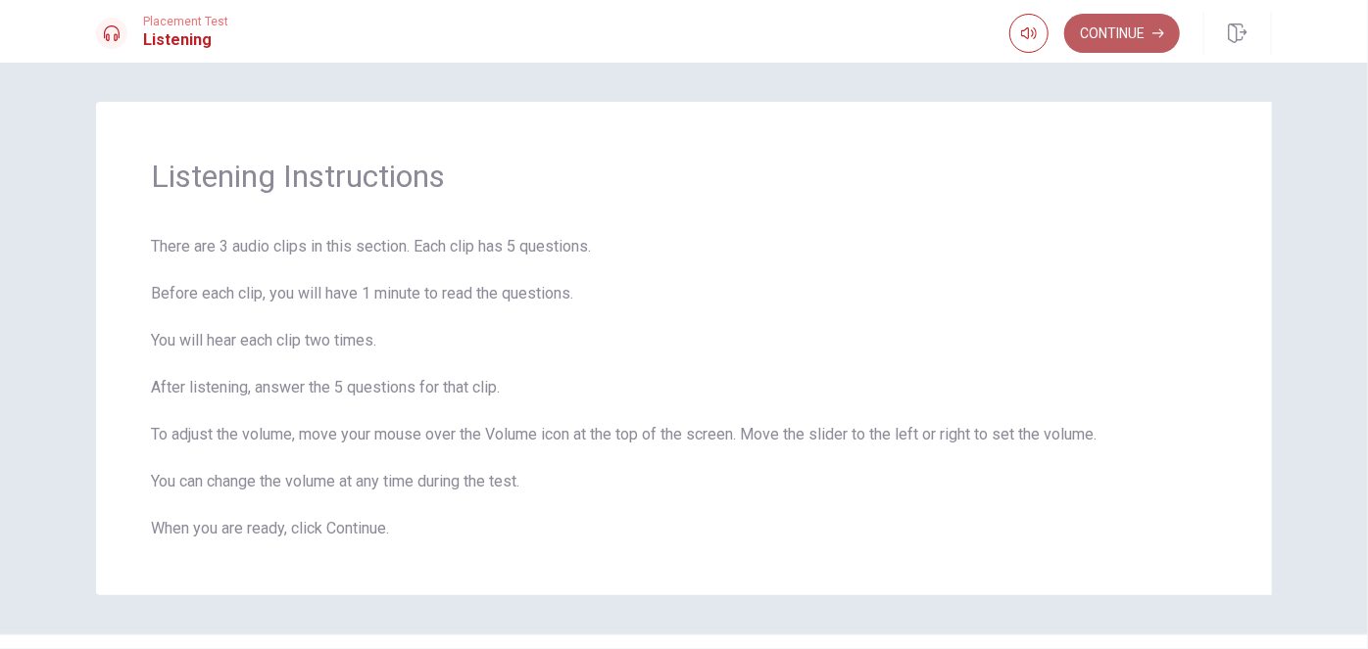
click at [1147, 29] on button "Continue" at bounding box center [1122, 33] width 116 height 39
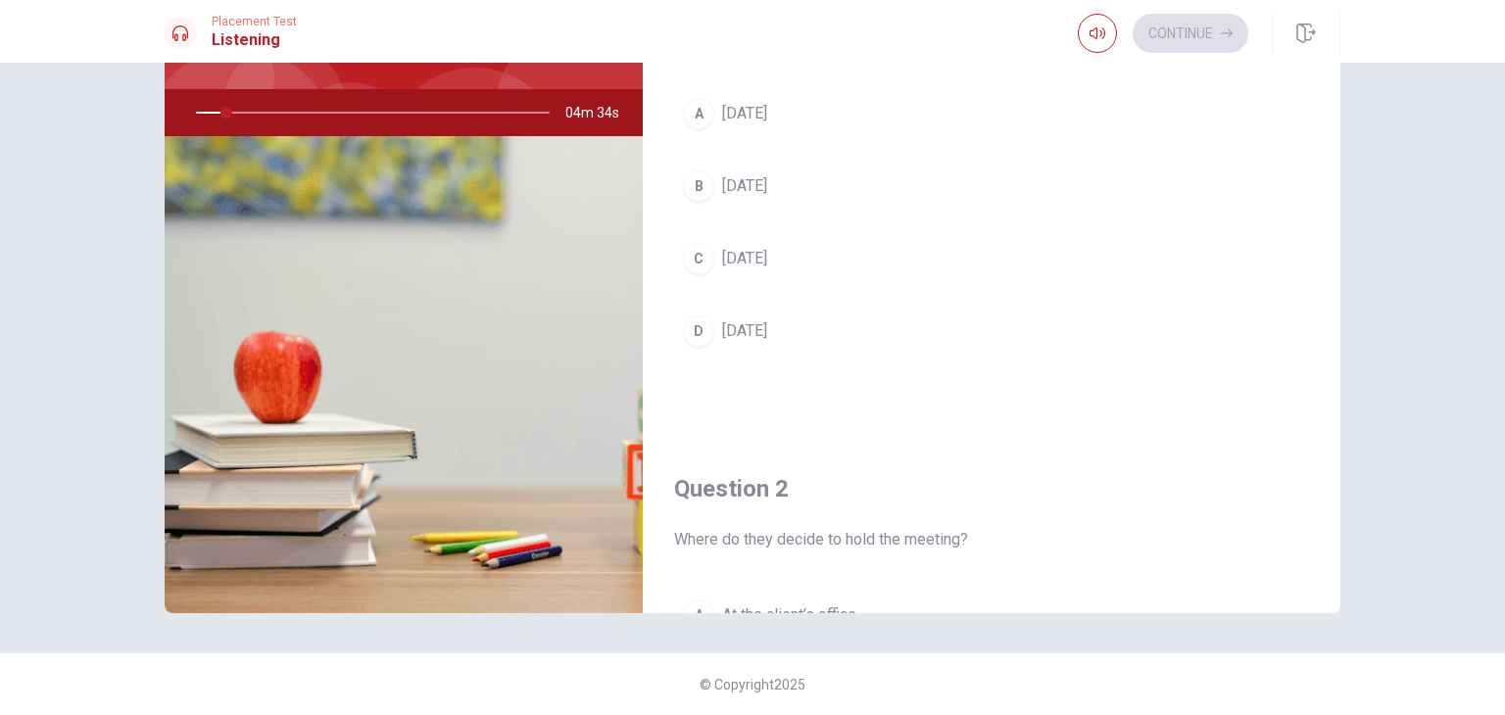
scroll to position [0, 0]
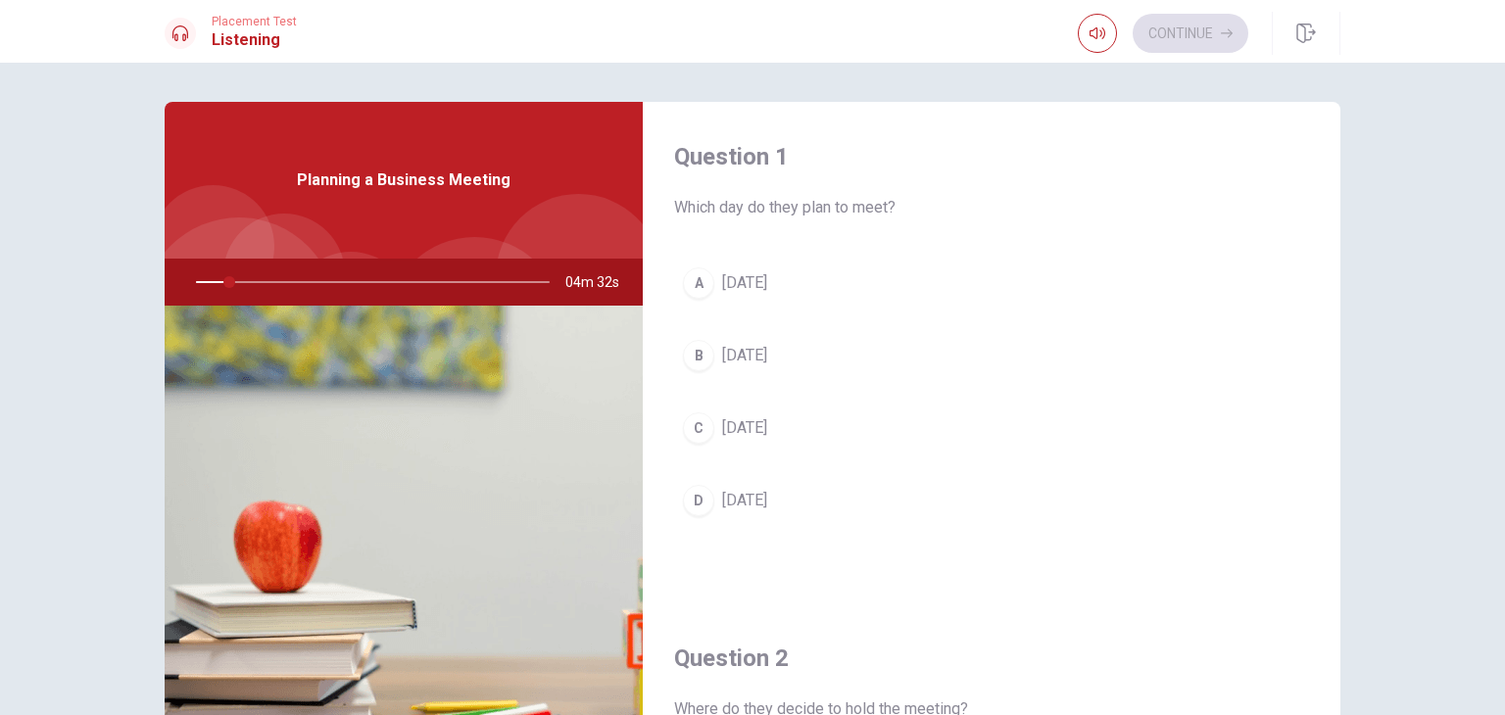
drag, startPoint x: 222, startPoint y: 279, endPoint x: 148, endPoint y: 275, distance: 74.6
click at [133, 279] on div "Question 1 Which day do they plan to meet? A [DATE] B [DATE] C [DATE] D [DATE] …" at bounding box center [752, 442] width 1238 height 681
click at [694, 279] on div "A" at bounding box center [698, 282] width 31 height 31
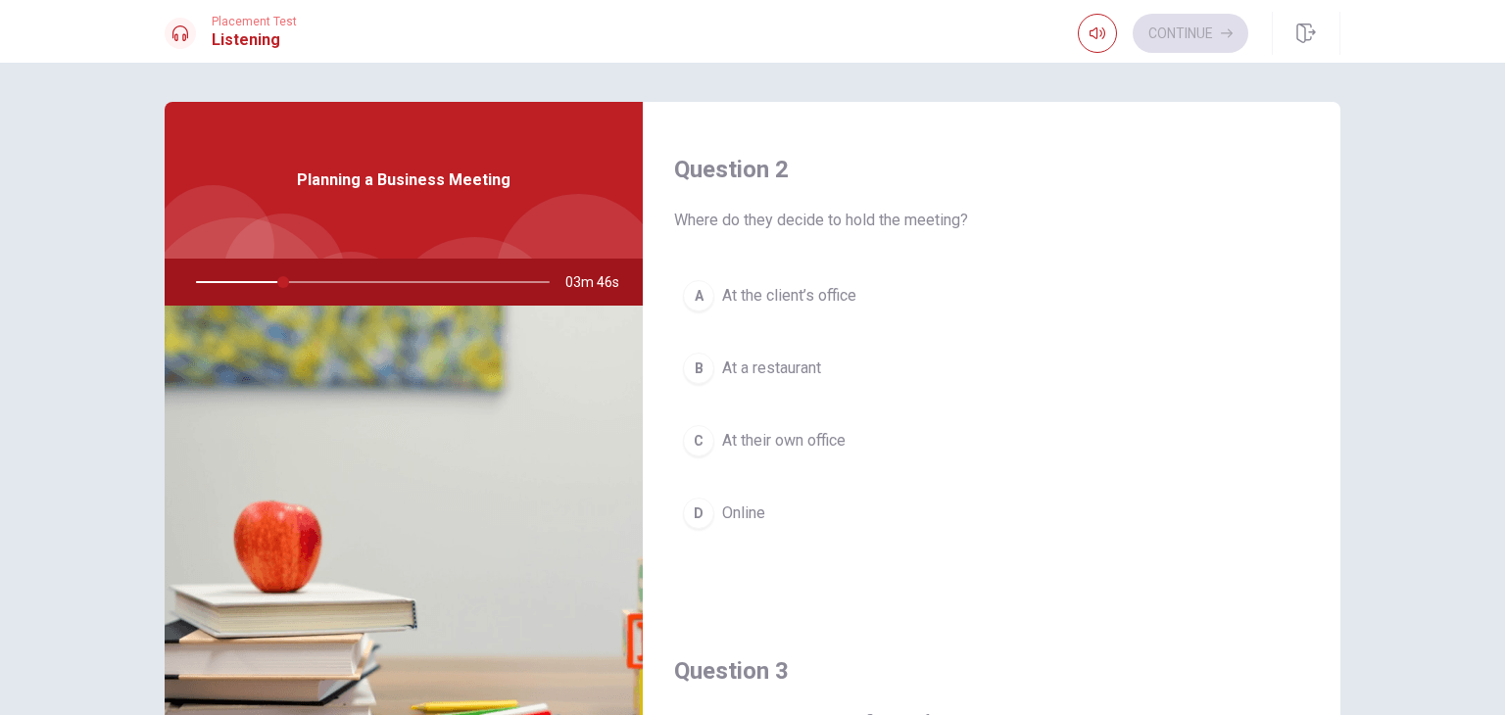
scroll to position [490, 0]
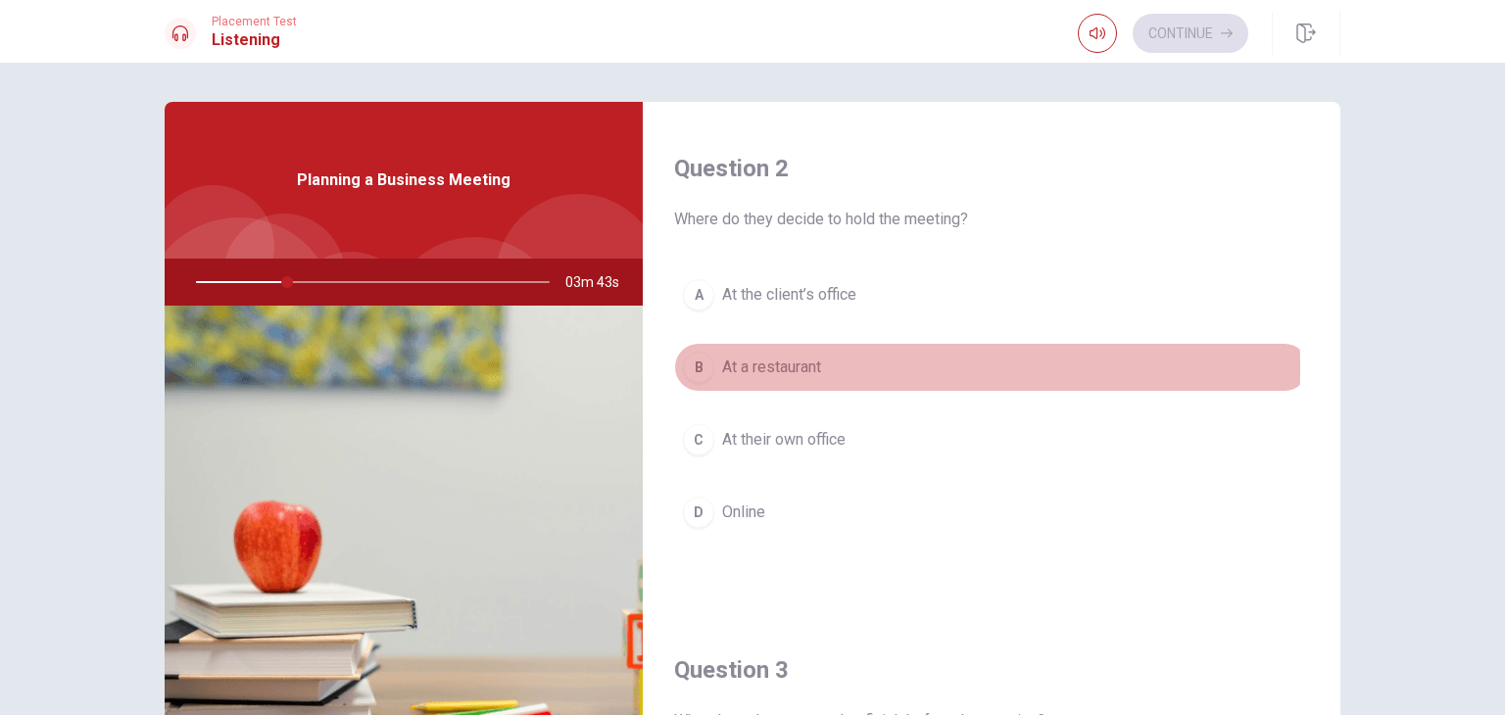
click at [699, 365] on div "B" at bounding box center [698, 367] width 31 height 31
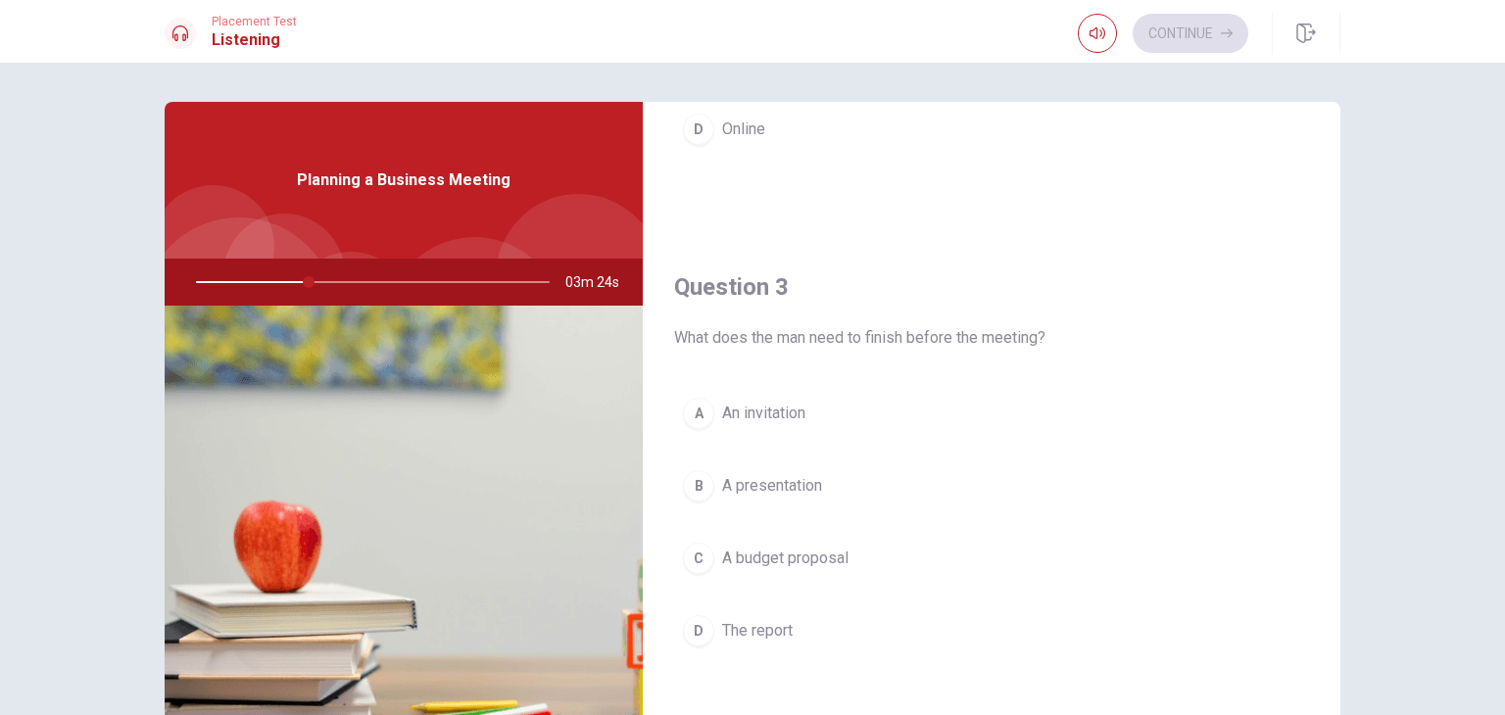
scroll to position [882, 0]
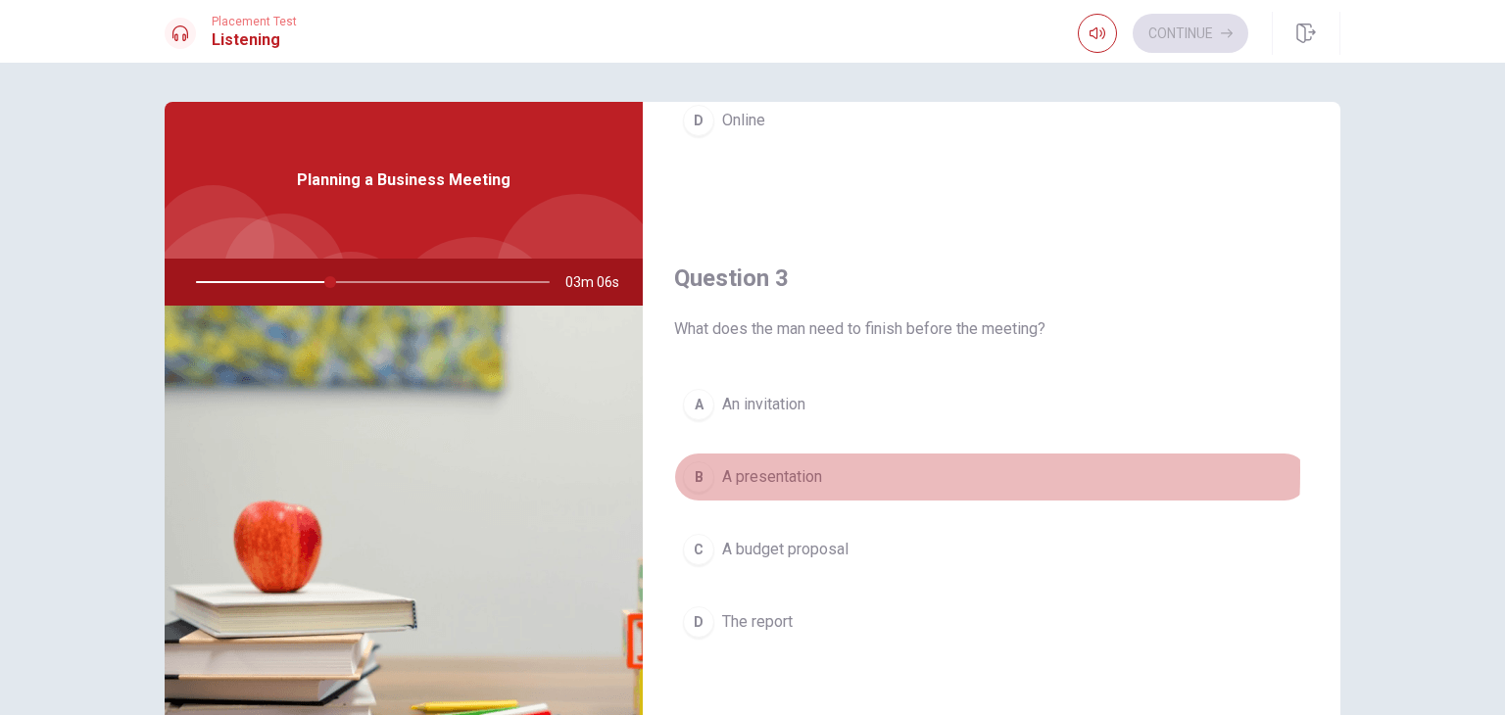
drag, startPoint x: 701, startPoint y: 467, endPoint x: 736, endPoint y: 473, distance: 34.8
click at [701, 467] on div "B" at bounding box center [698, 476] width 31 height 31
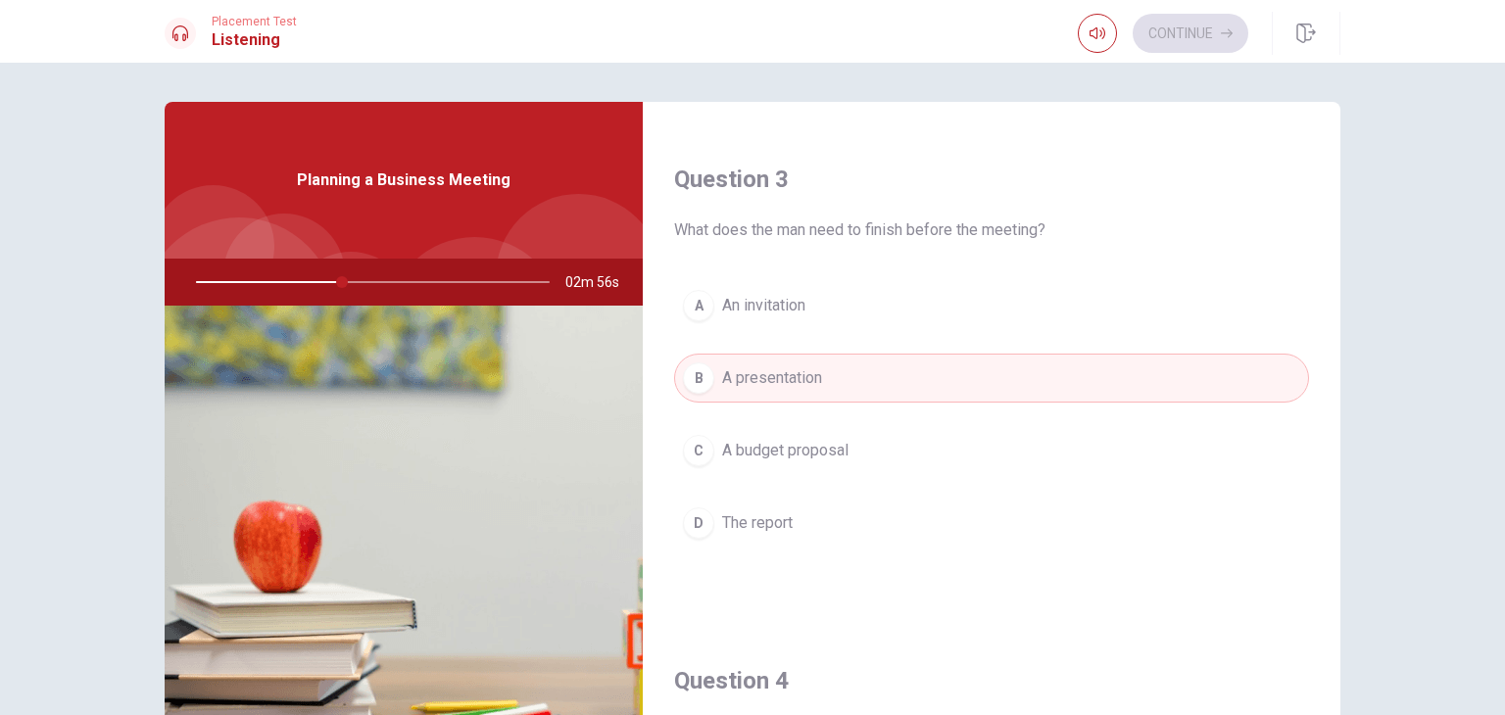
scroll to position [980, 0]
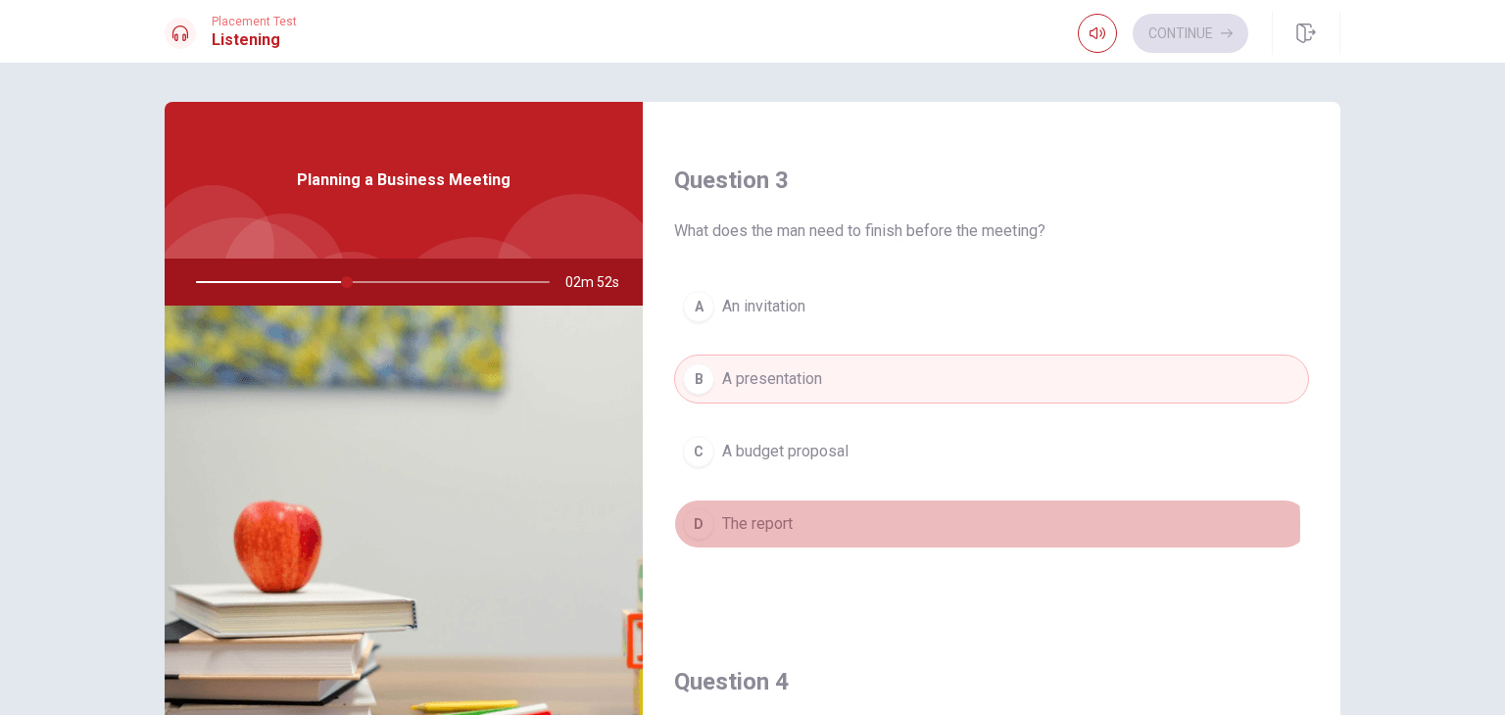
click at [771, 521] on span "The report" at bounding box center [757, 524] width 71 height 24
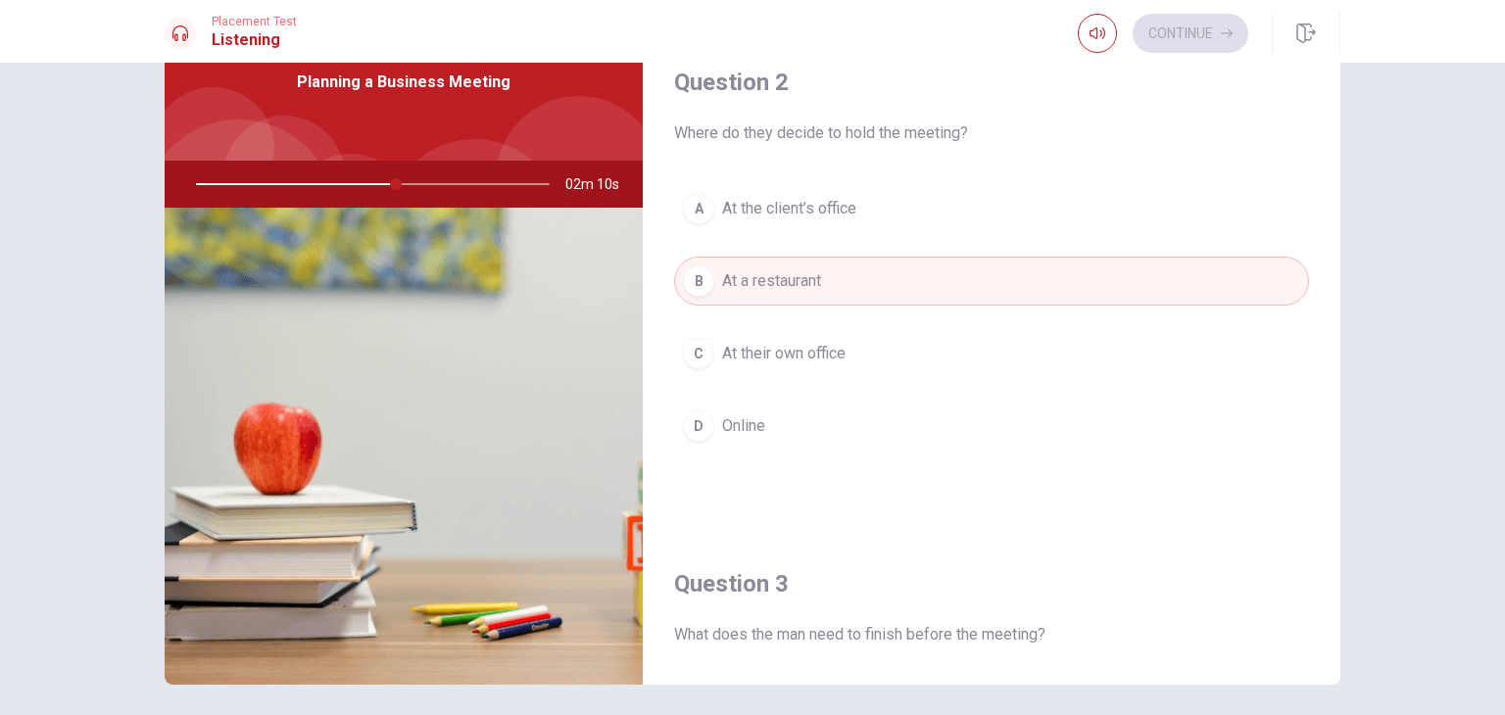
scroll to position [447, 0]
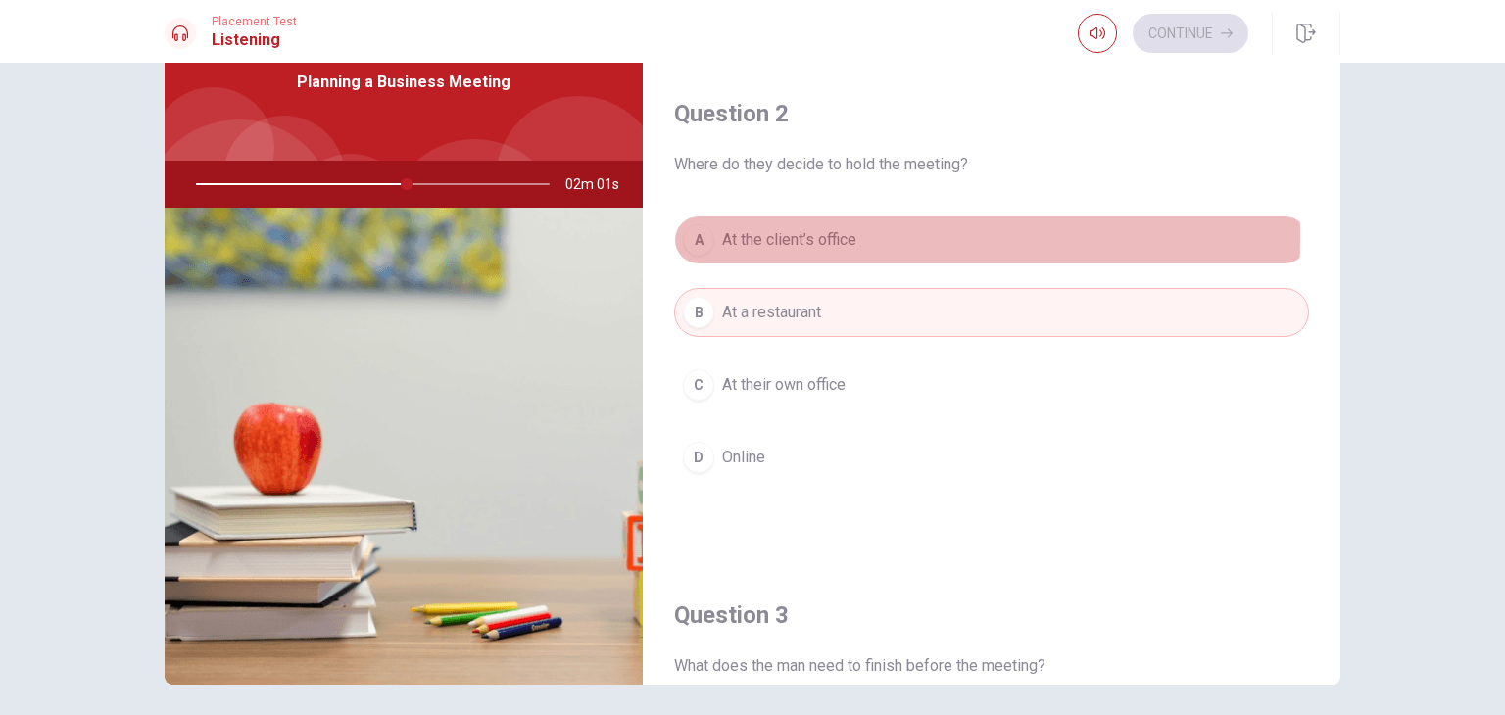
click at [745, 234] on span "At the client’s office" at bounding box center [789, 240] width 134 height 24
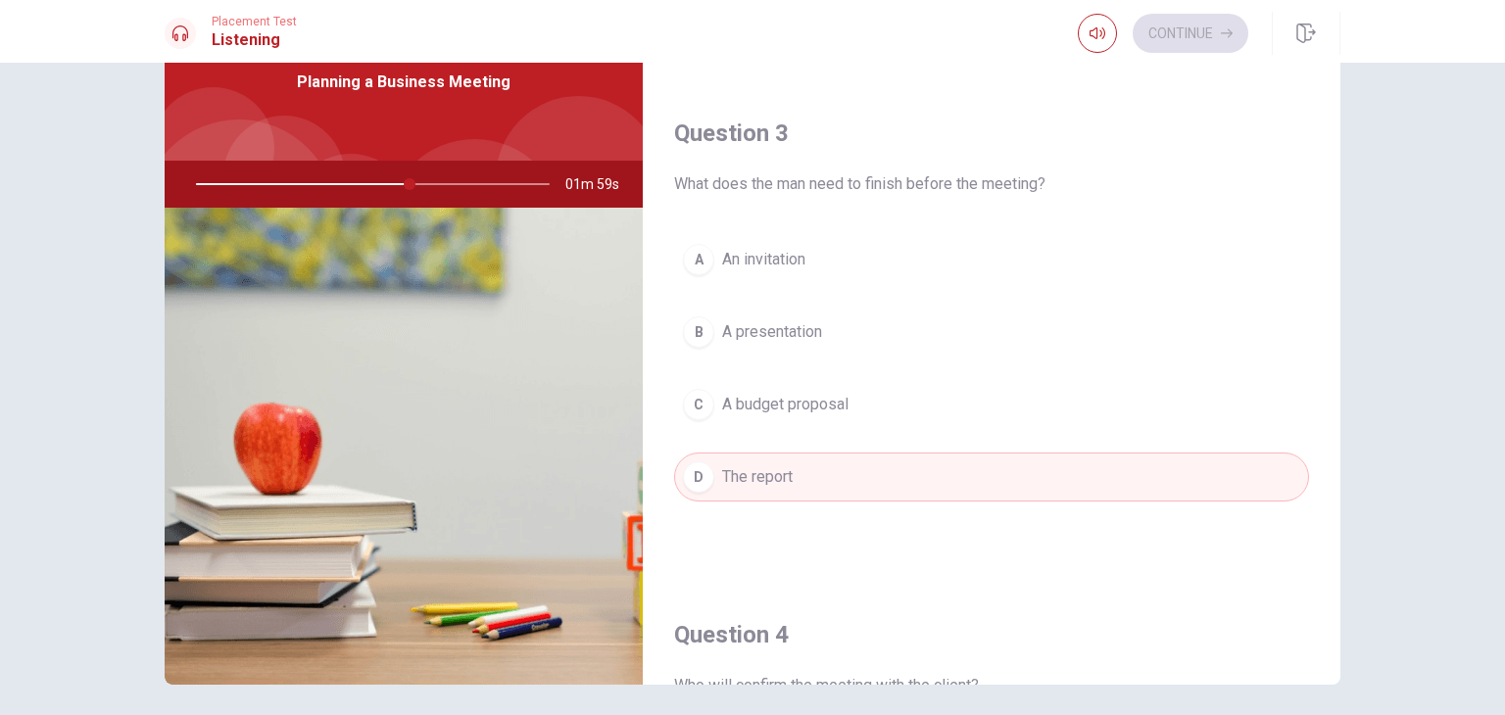
scroll to position [937, 0]
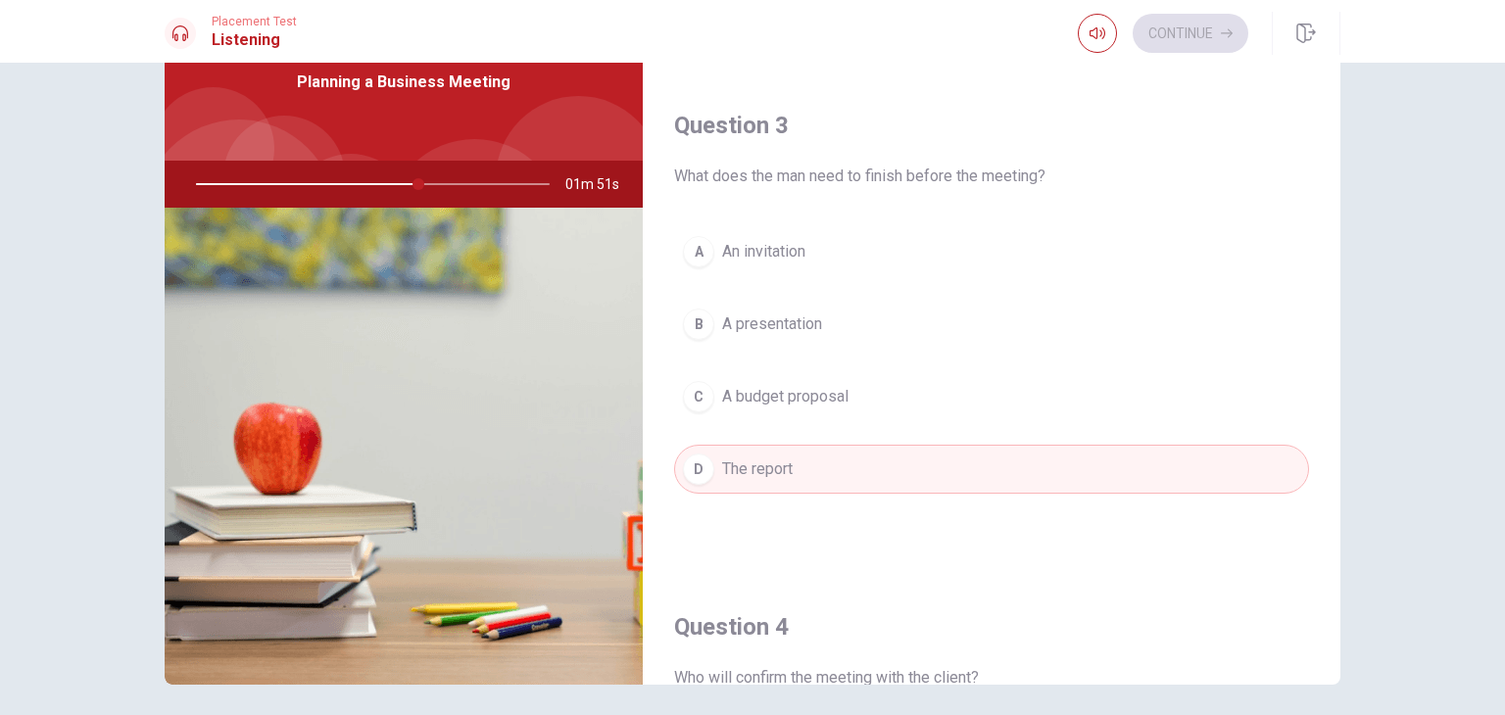
click at [355, 173] on div at bounding box center [368, 184] width 393 height 47
click at [440, 181] on div at bounding box center [368, 184] width 393 height 47
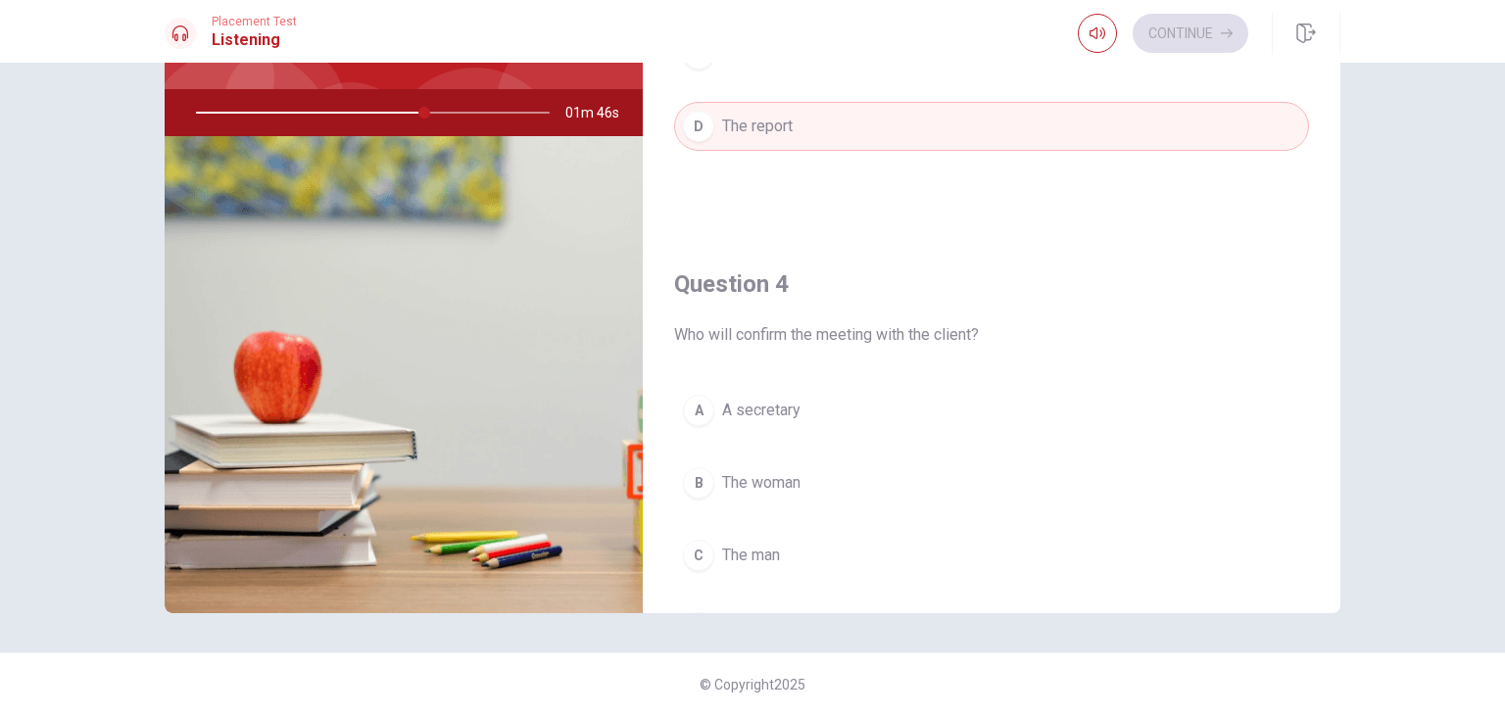
scroll to position [1328, 0]
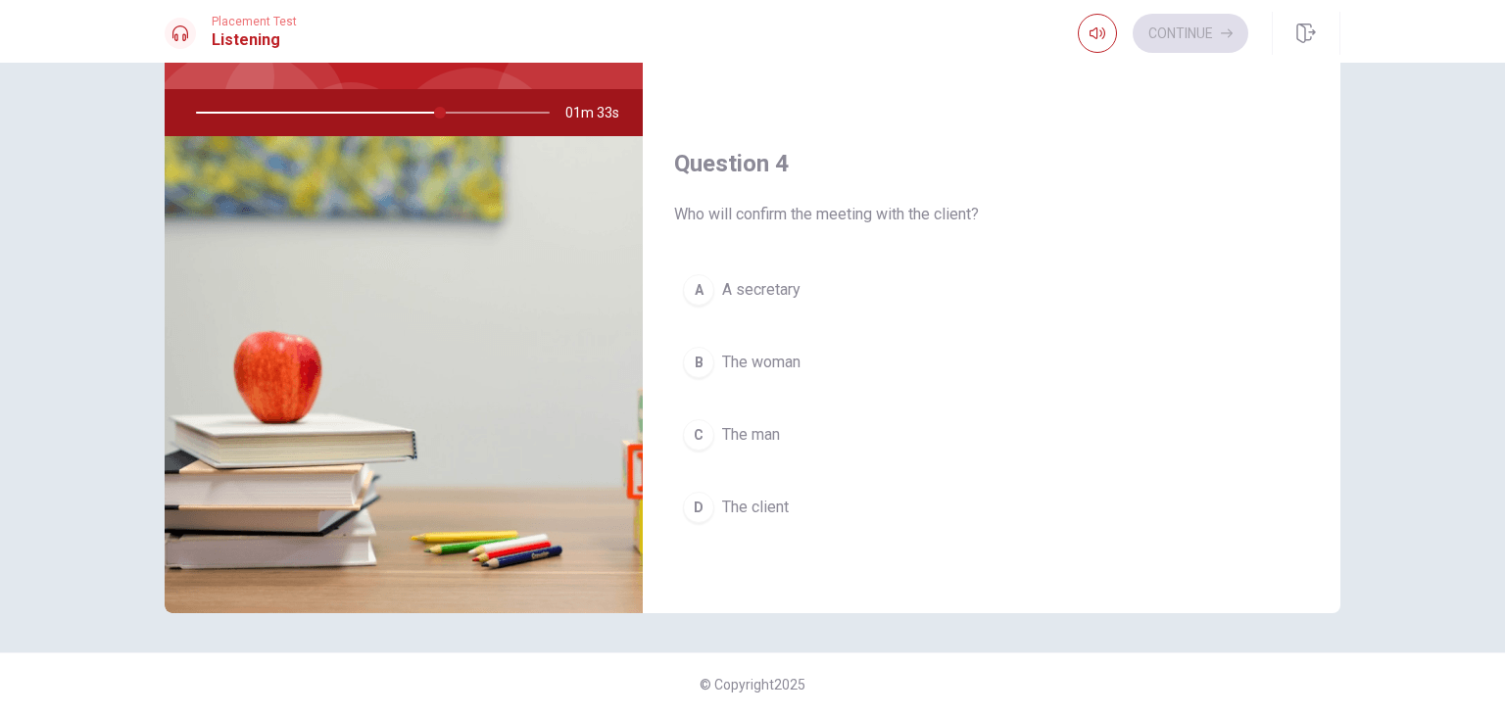
click at [722, 278] on span "A secretary" at bounding box center [761, 290] width 78 height 24
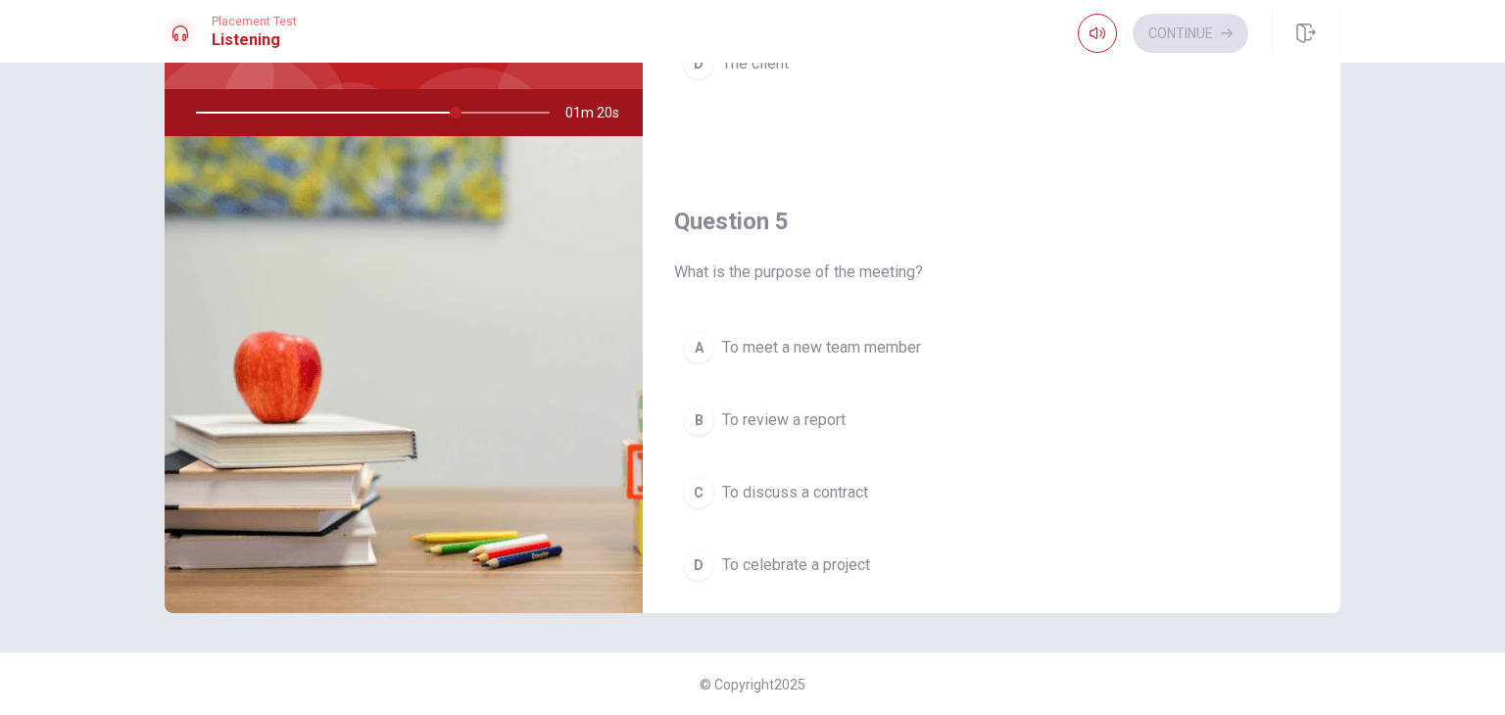
scroll to position [1818, 0]
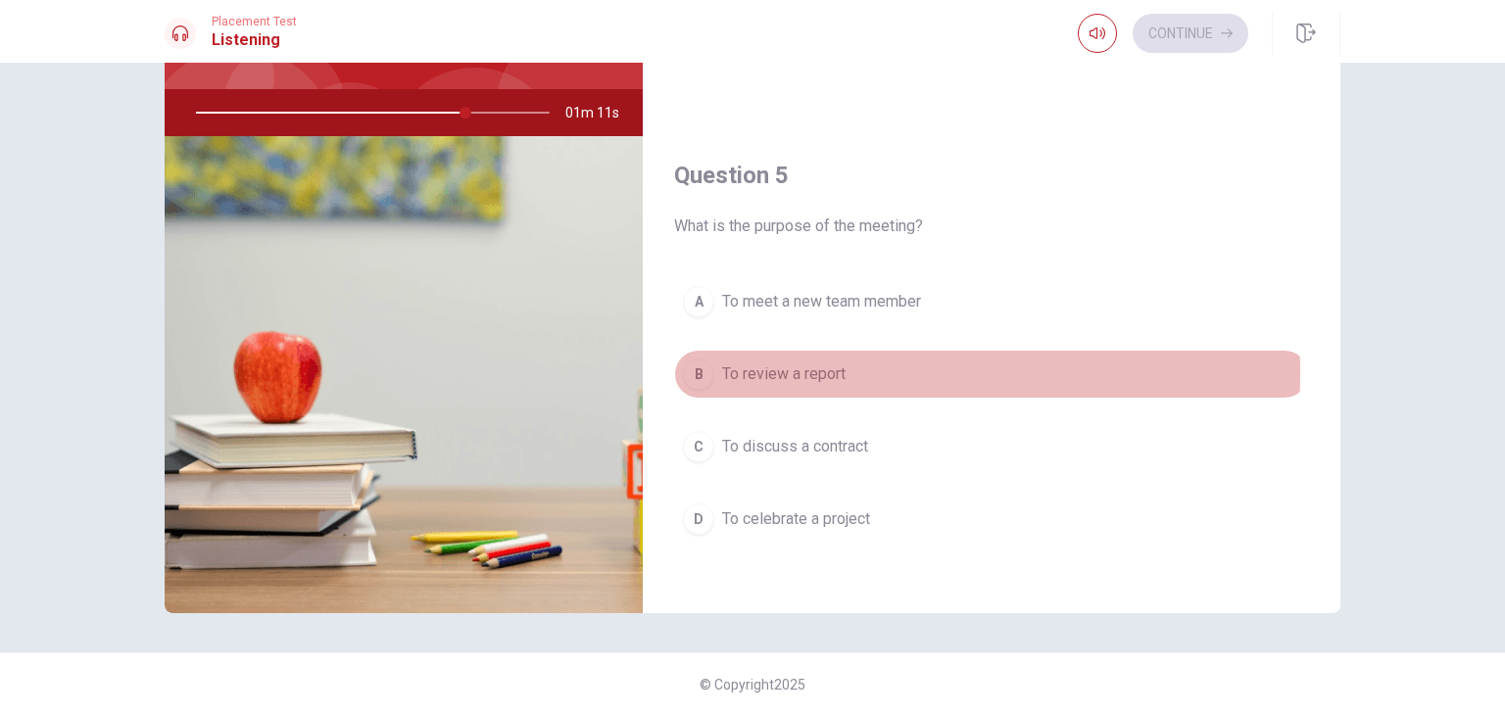
click at [772, 366] on span "To review a report" at bounding box center [783, 374] width 123 height 24
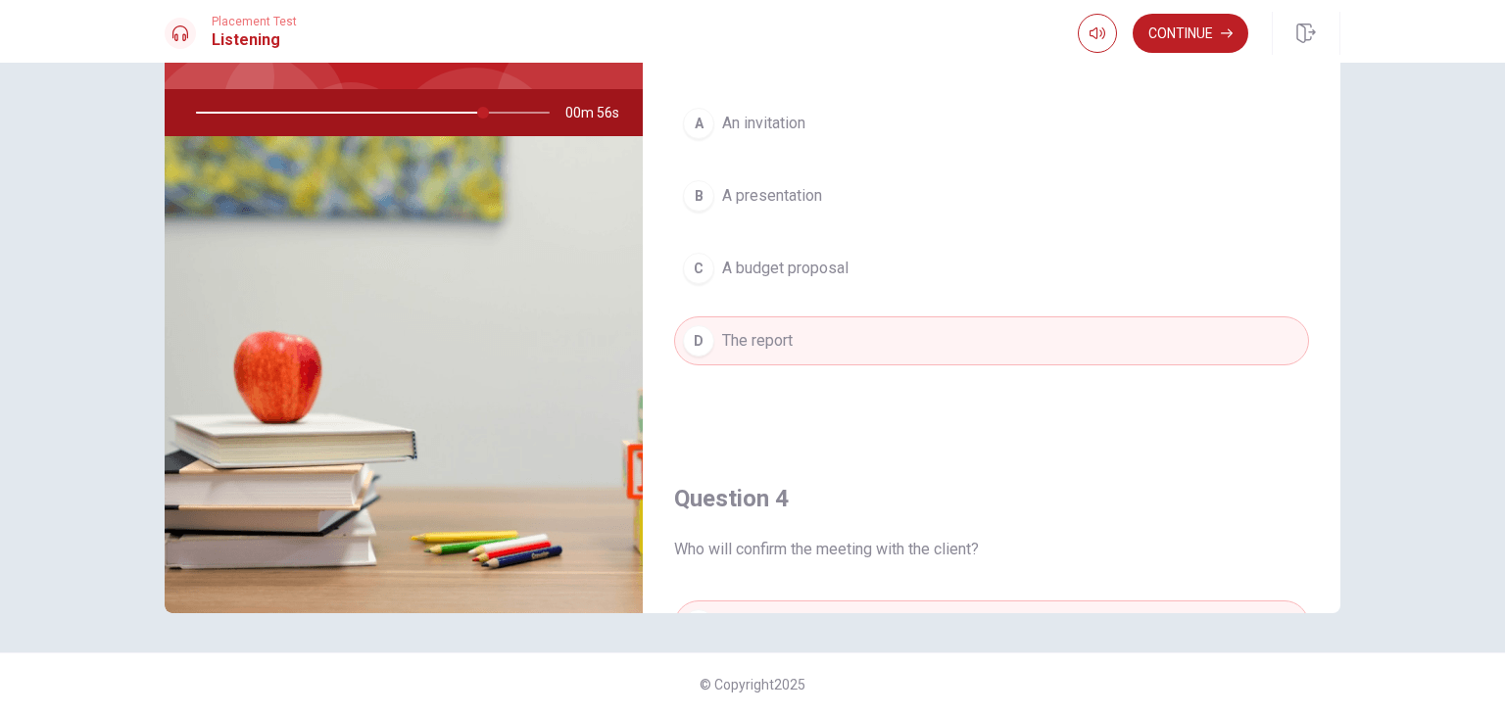
scroll to position [741, 0]
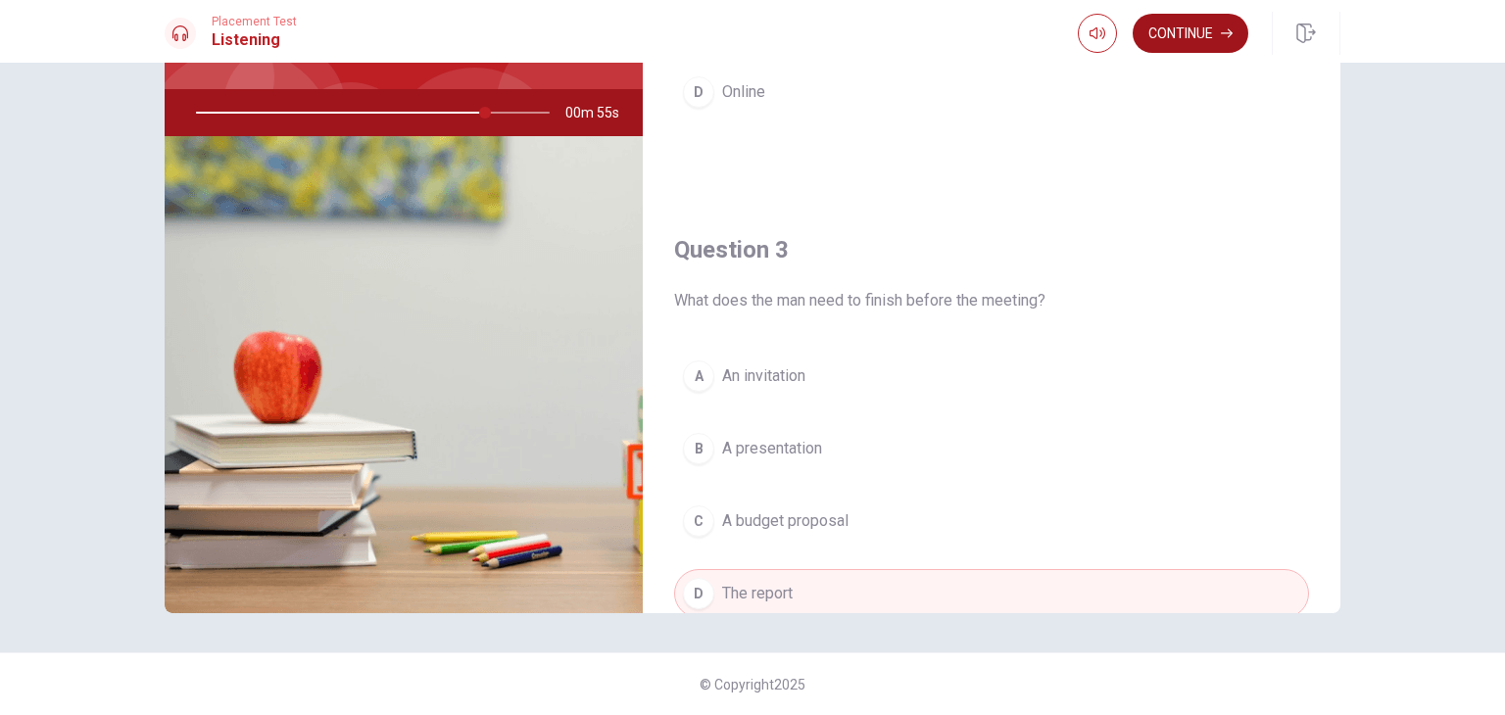
click at [1170, 32] on button "Continue" at bounding box center [1190, 33] width 116 height 39
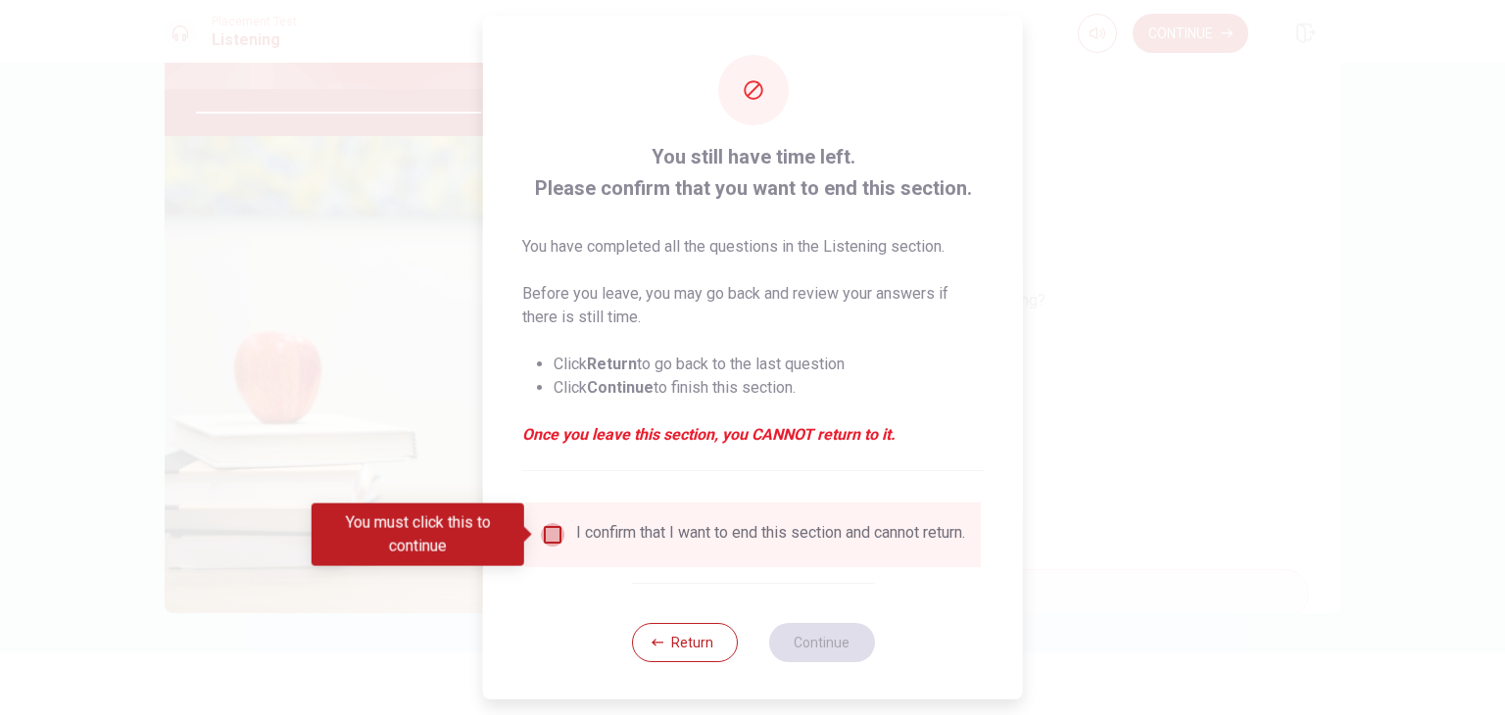
click at [549, 530] on input "You must click this to continue" at bounding box center [553, 535] width 24 height 24
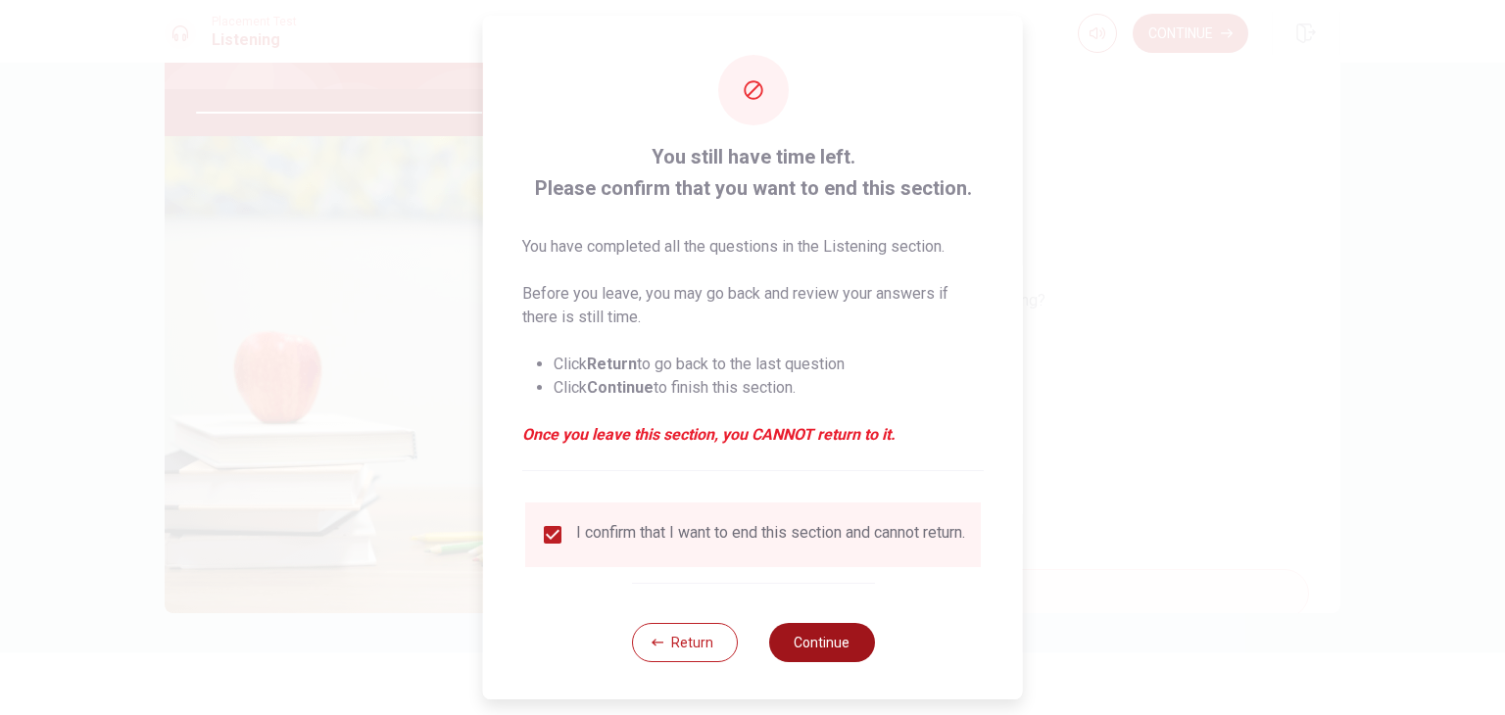
click at [833, 652] on button "Continue" at bounding box center [821, 642] width 106 height 39
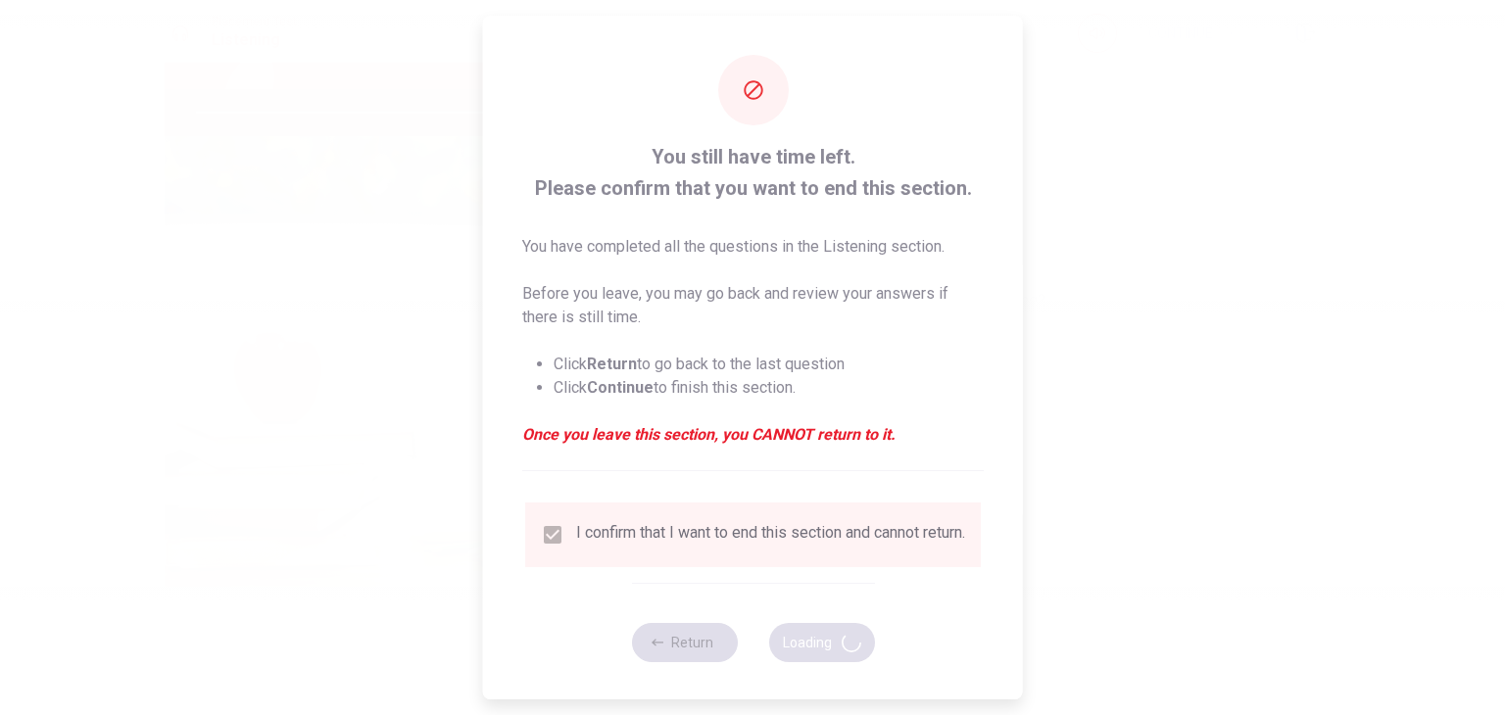
type input "84"
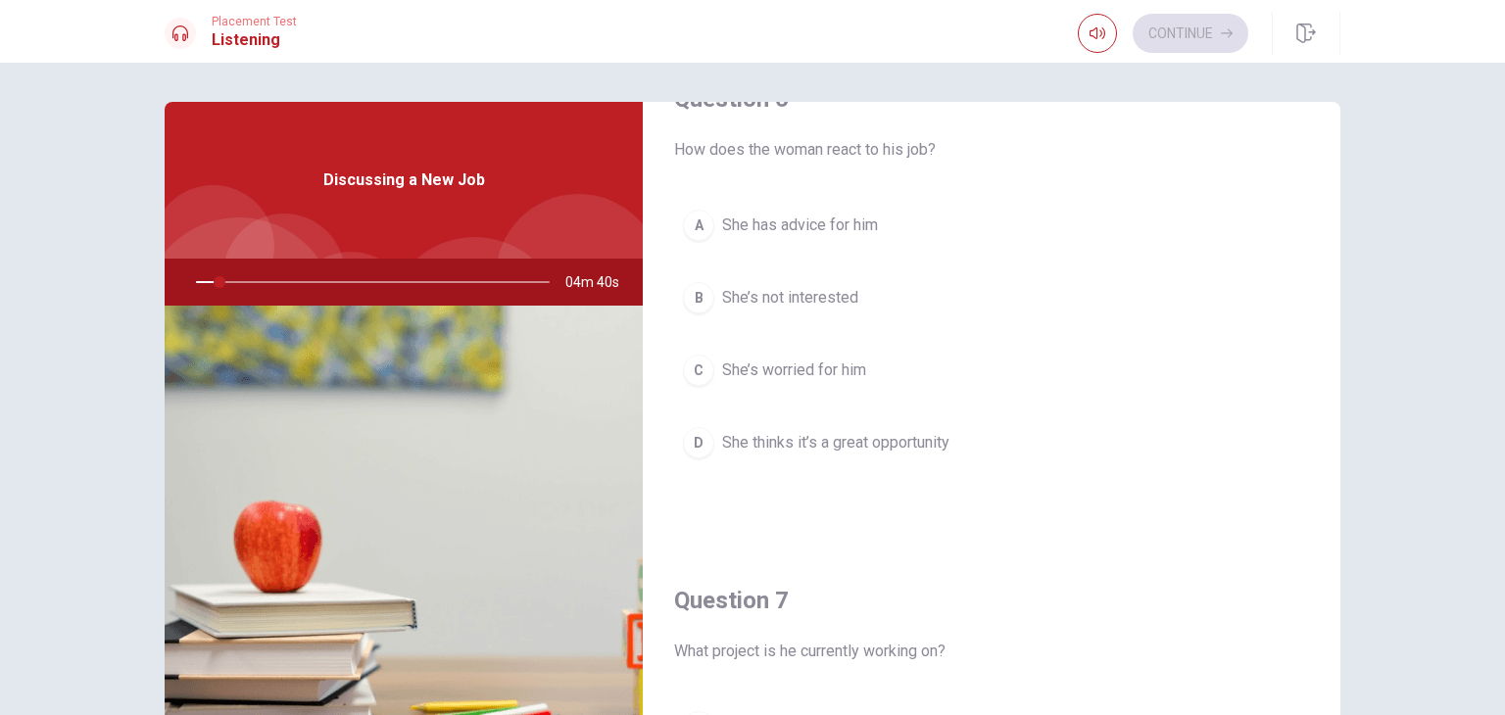
scroll to position [98, 0]
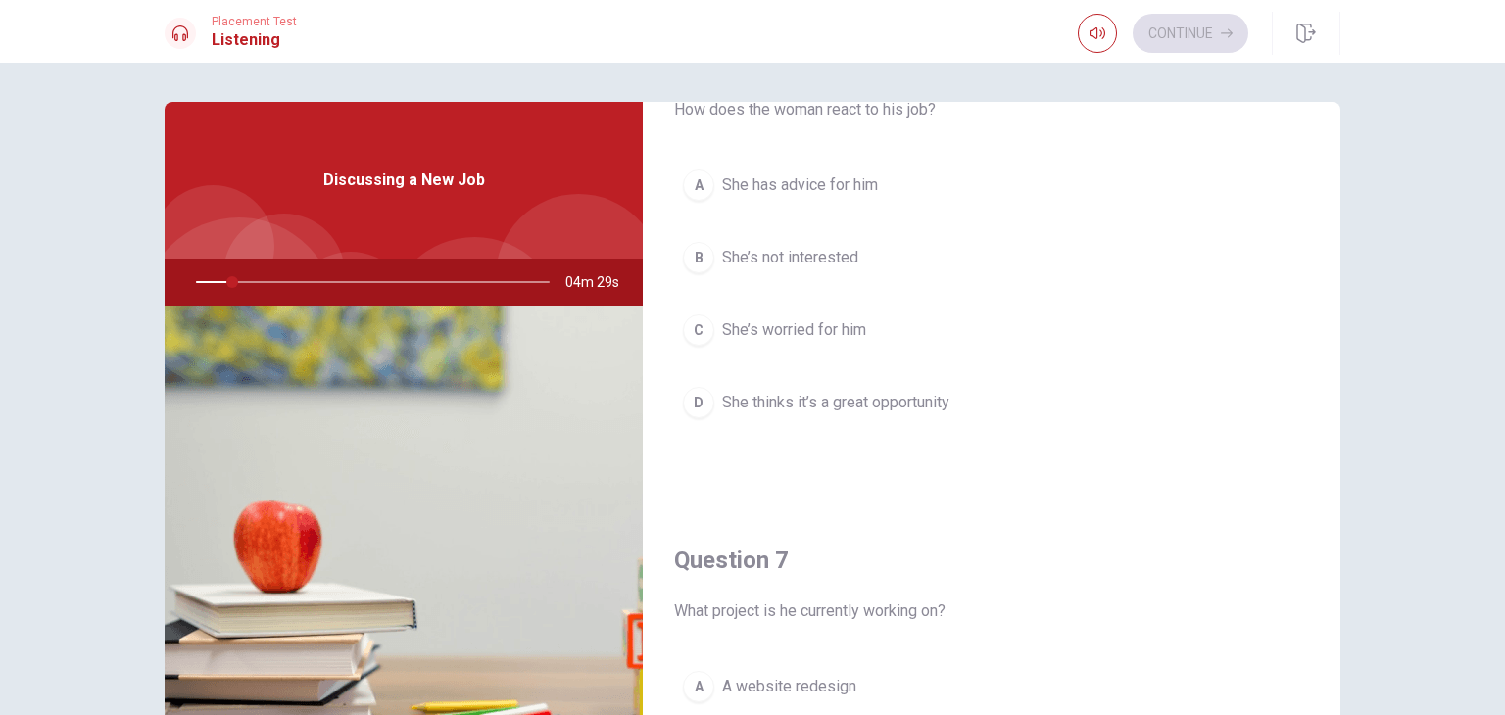
click at [691, 258] on div "B" at bounding box center [698, 257] width 31 height 31
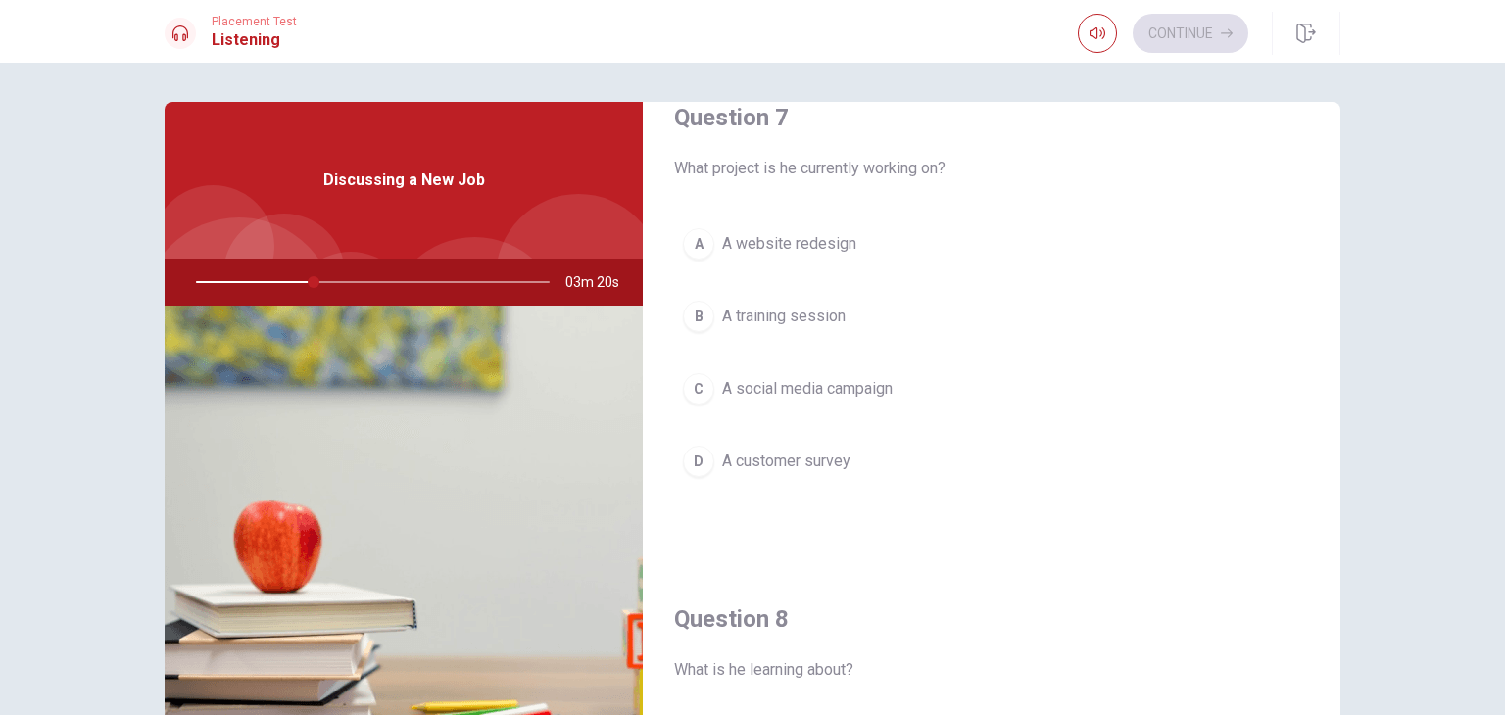
scroll to position [588, 0]
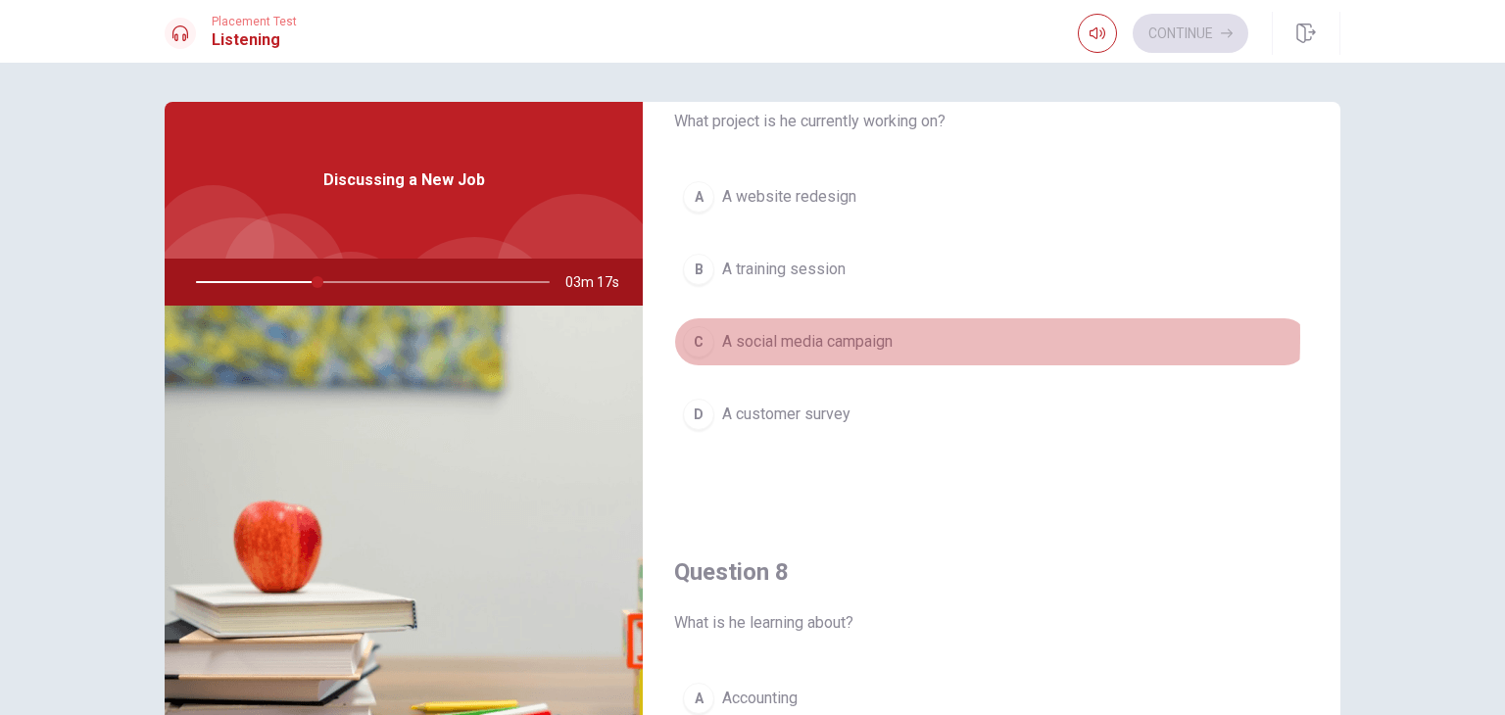
click at [752, 334] on span "A social media campaign" at bounding box center [807, 342] width 170 height 24
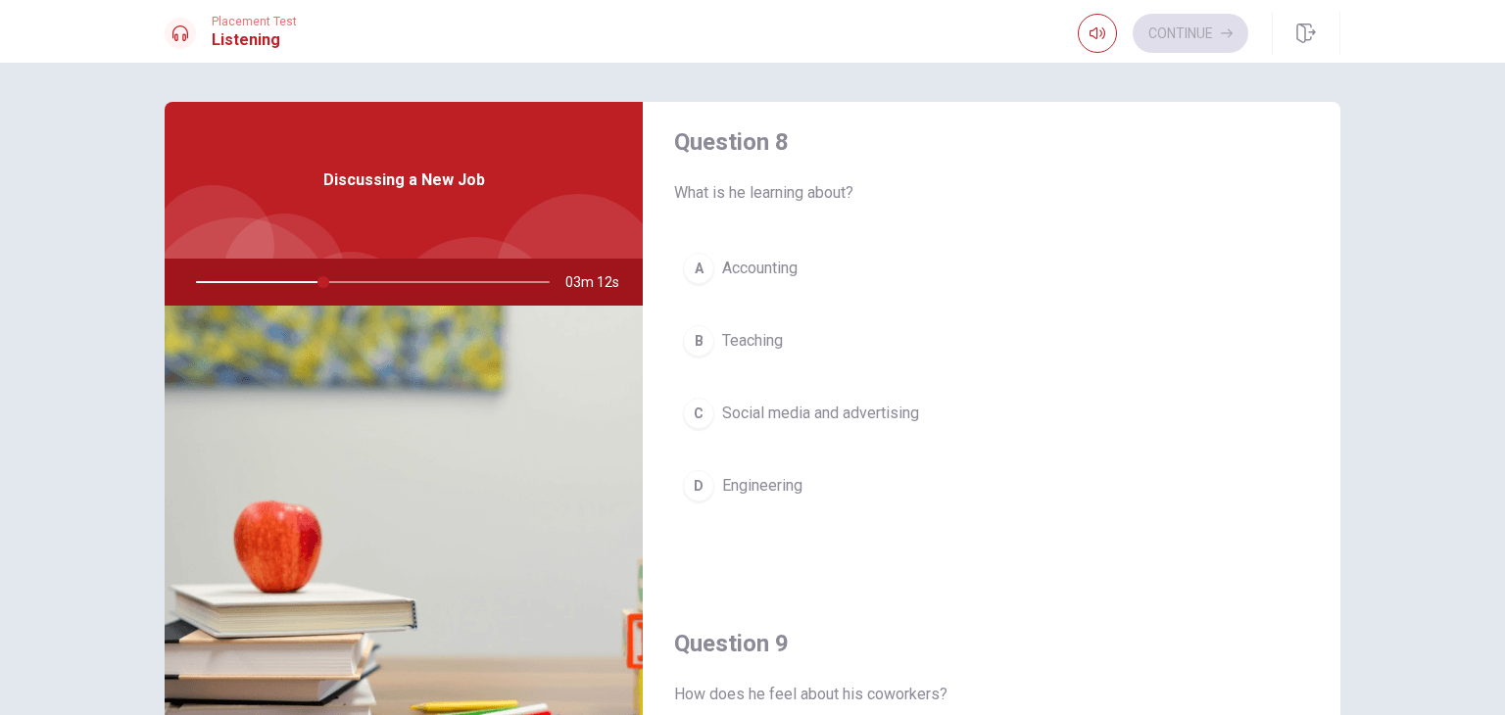
scroll to position [1078, 0]
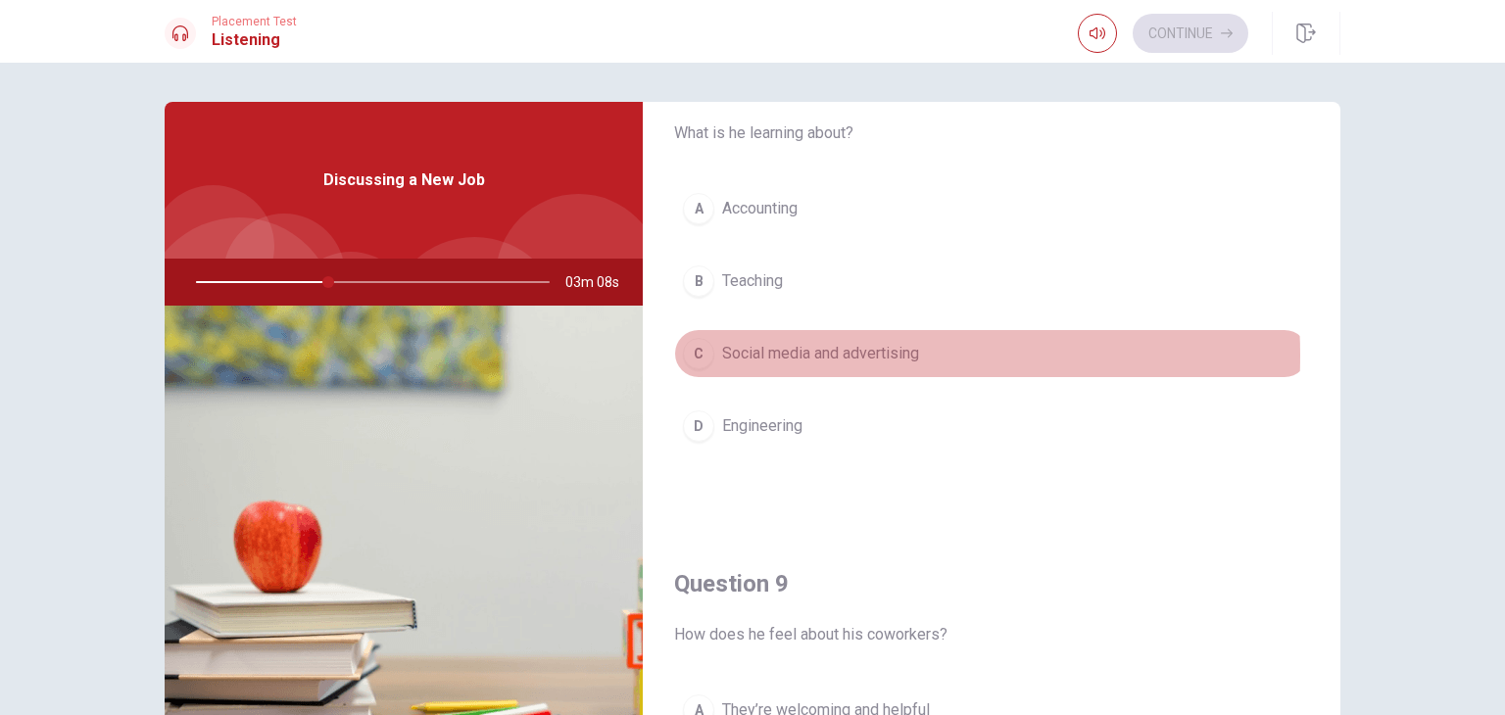
click at [804, 352] on span "Social media and advertising" at bounding box center [820, 354] width 197 height 24
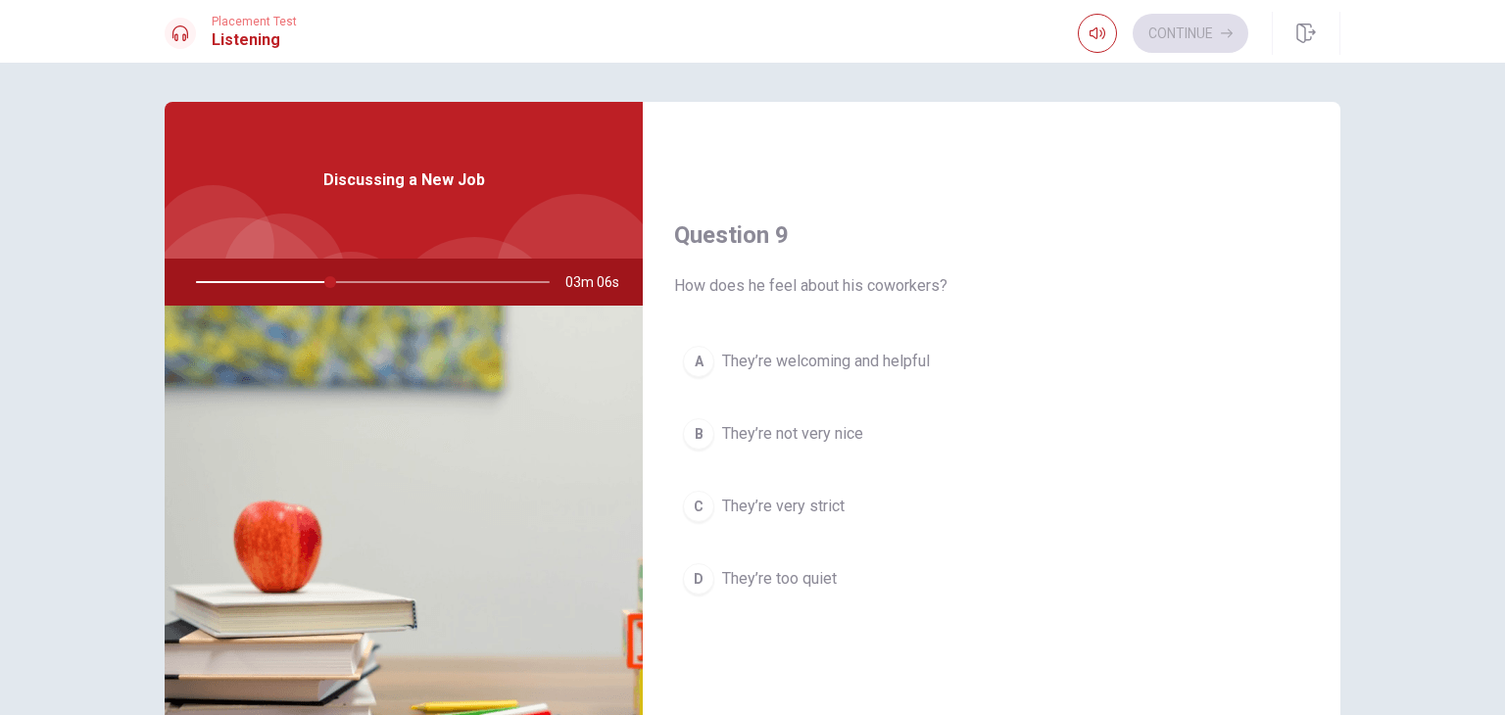
scroll to position [1469, 0]
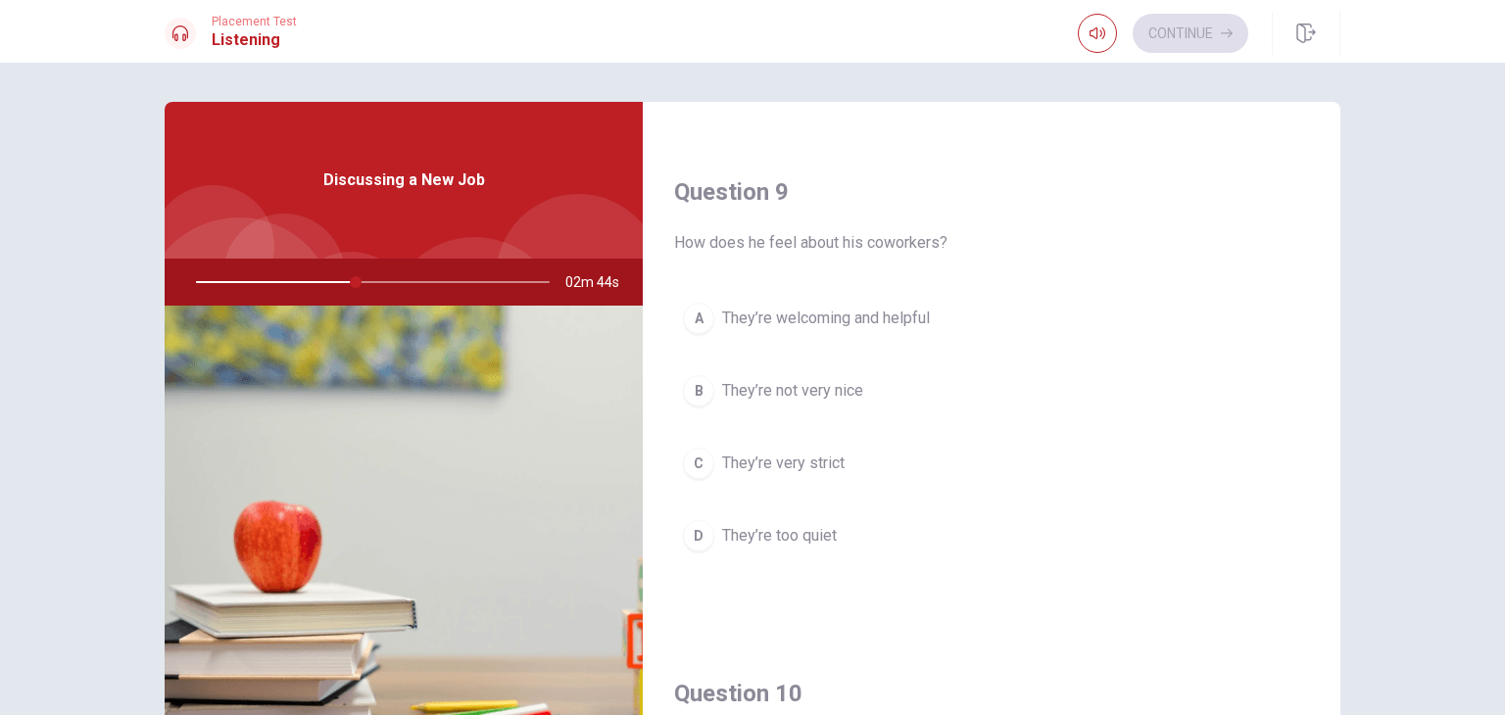
click at [782, 311] on span "They’re welcoming and helpful" at bounding box center [826, 319] width 208 height 24
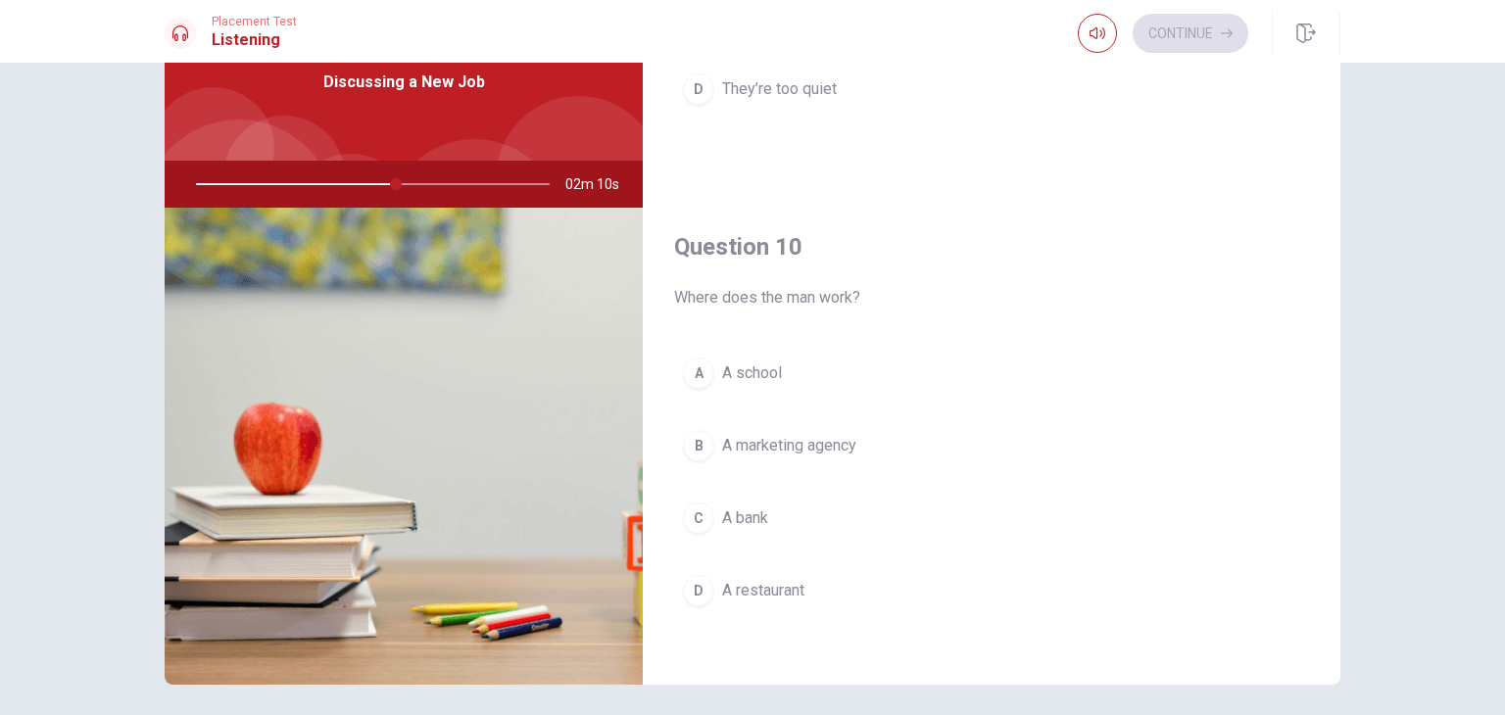
scroll to position [169, 0]
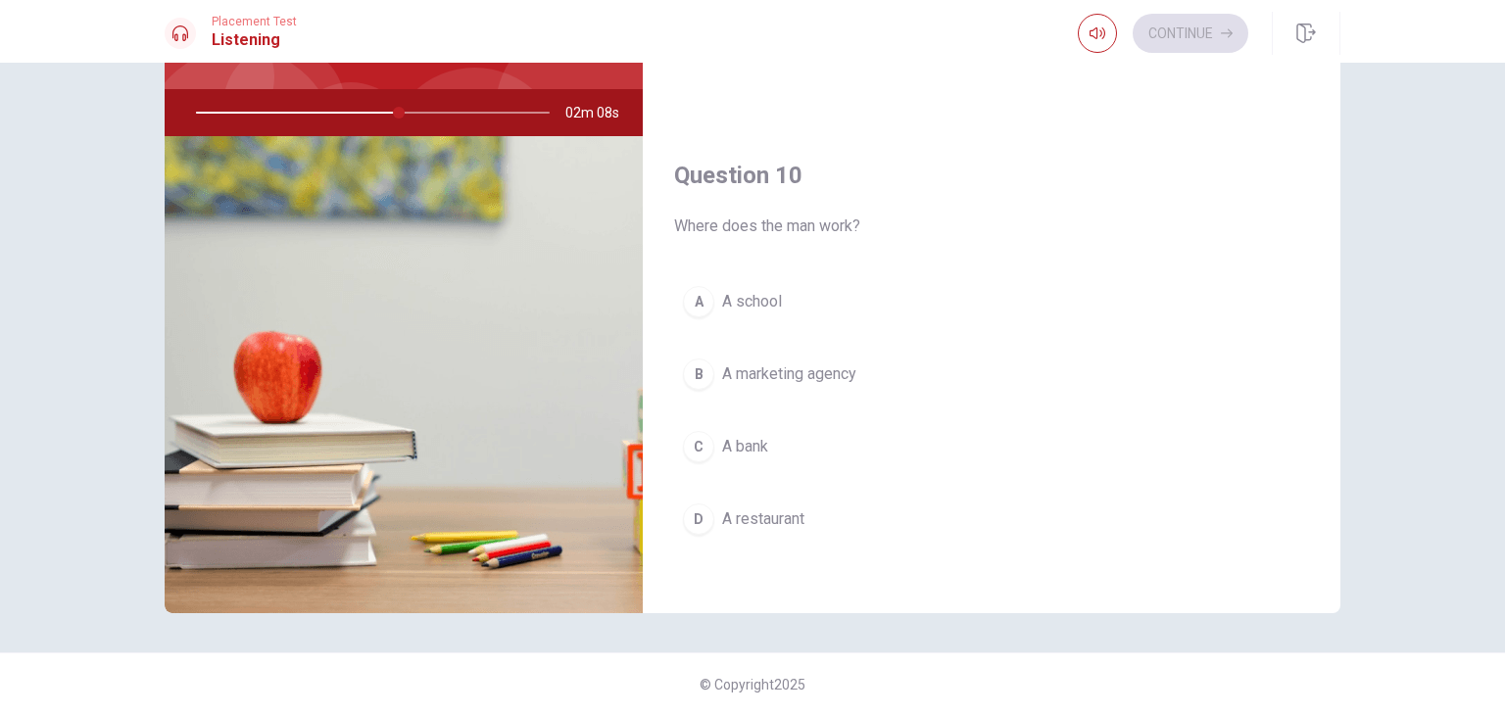
click at [772, 362] on span "A marketing agency" at bounding box center [789, 374] width 134 height 24
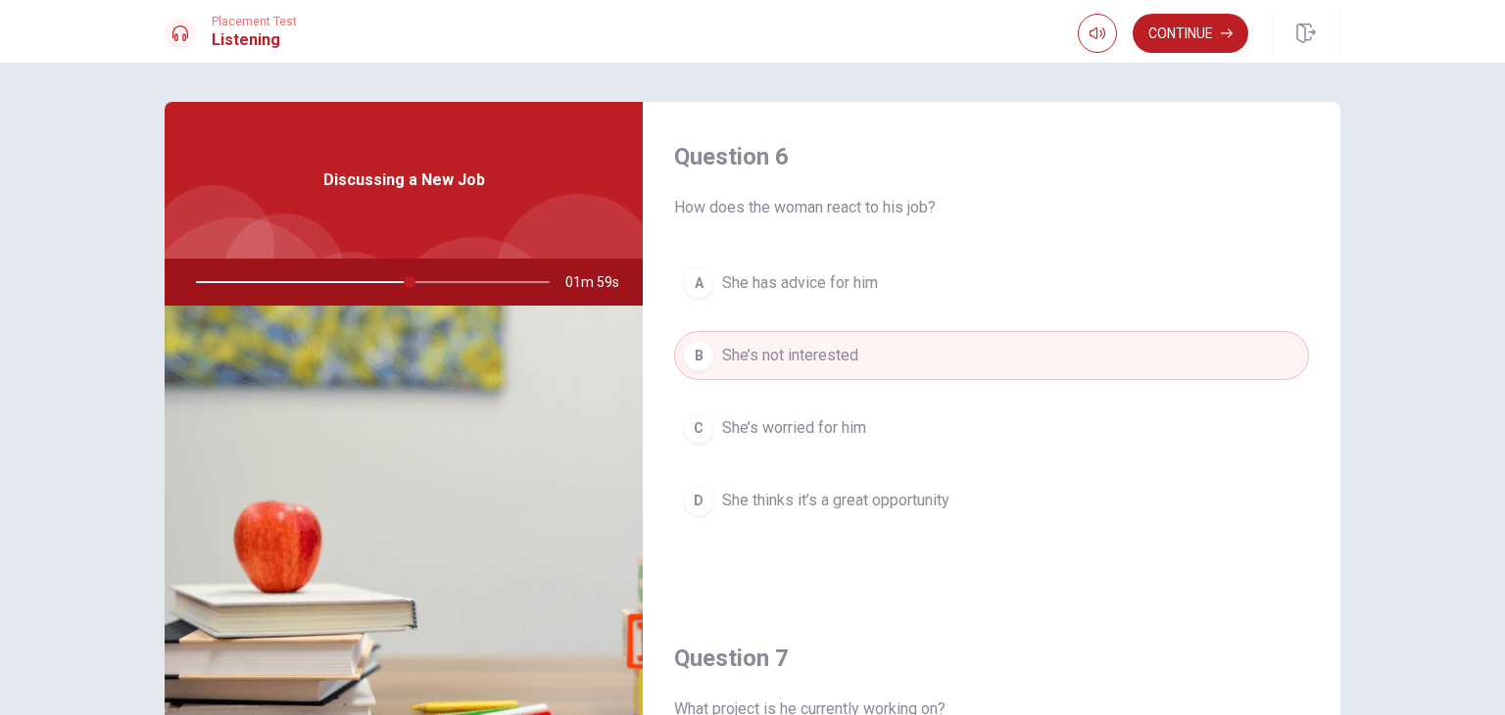
scroll to position [0, 0]
click at [756, 503] on span "She thinks it’s a great opportunity" at bounding box center [835, 501] width 227 height 24
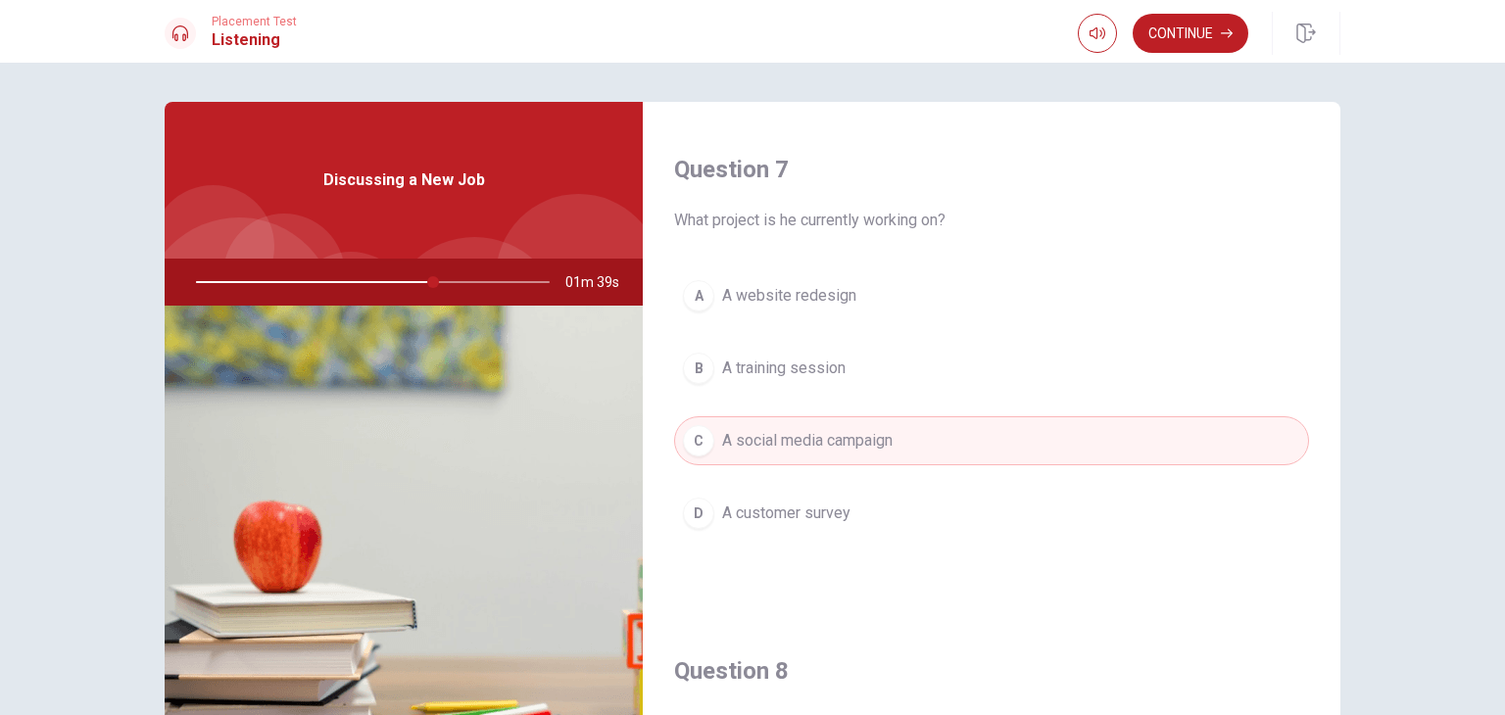
scroll to position [490, 0]
click at [1177, 24] on button "Continue" at bounding box center [1190, 33] width 116 height 39
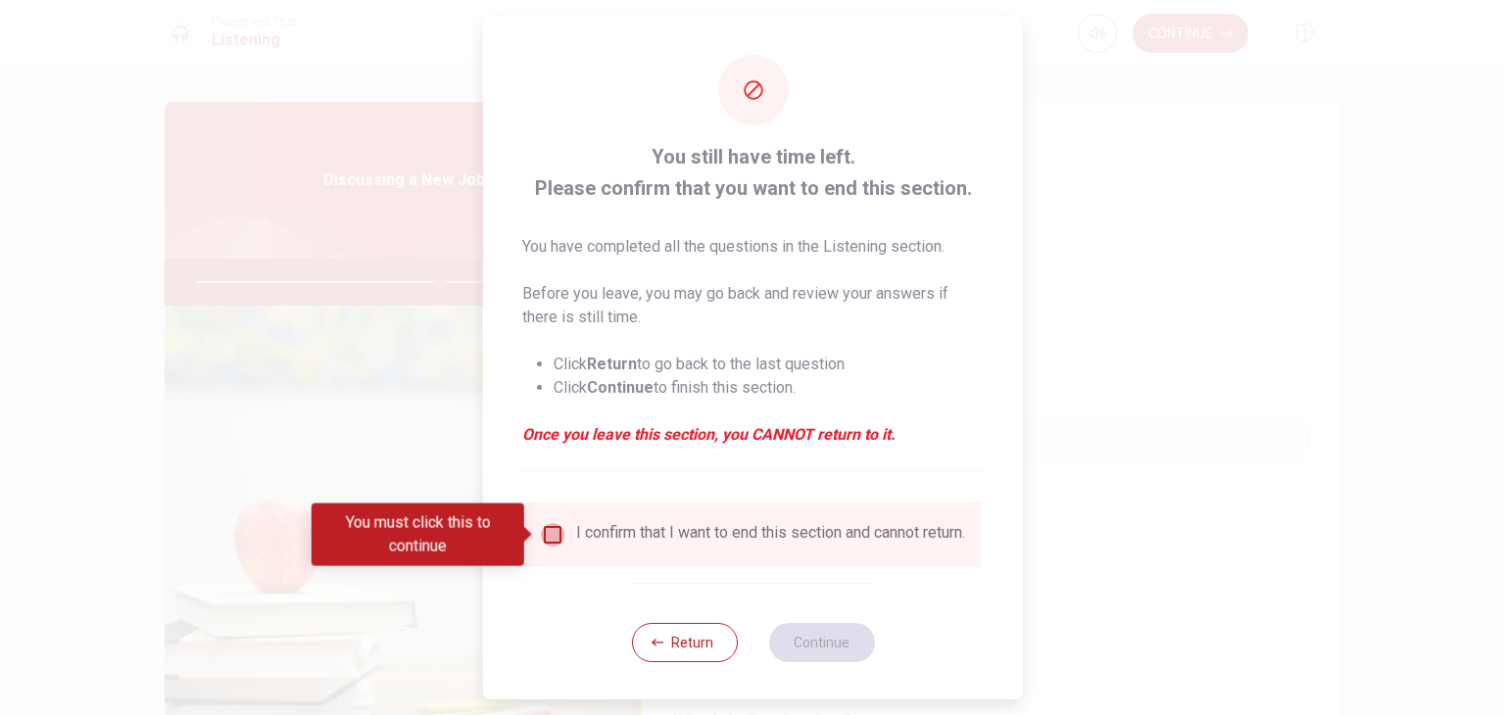
click at [552, 539] on input "You must click this to continue" at bounding box center [553, 535] width 24 height 24
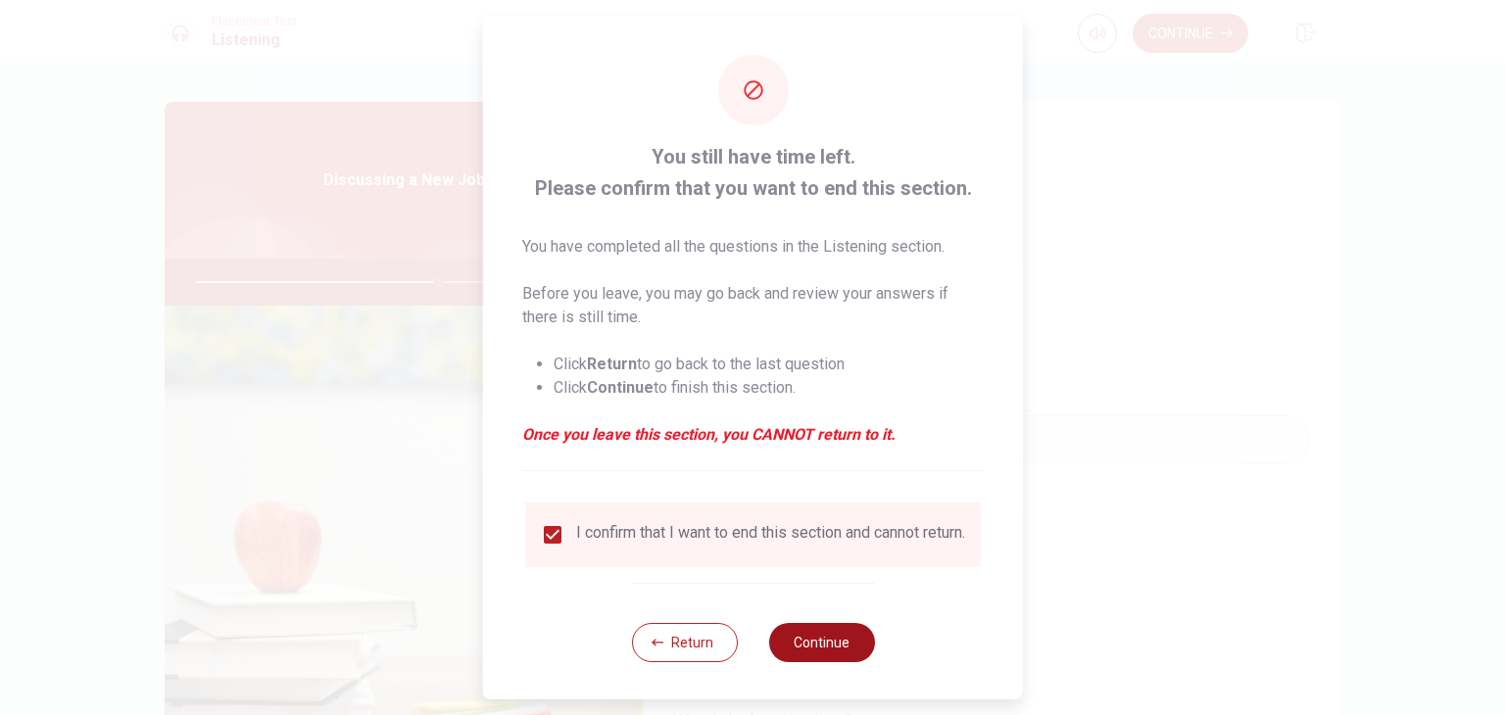
click at [817, 662] on button "Continue" at bounding box center [821, 642] width 106 height 39
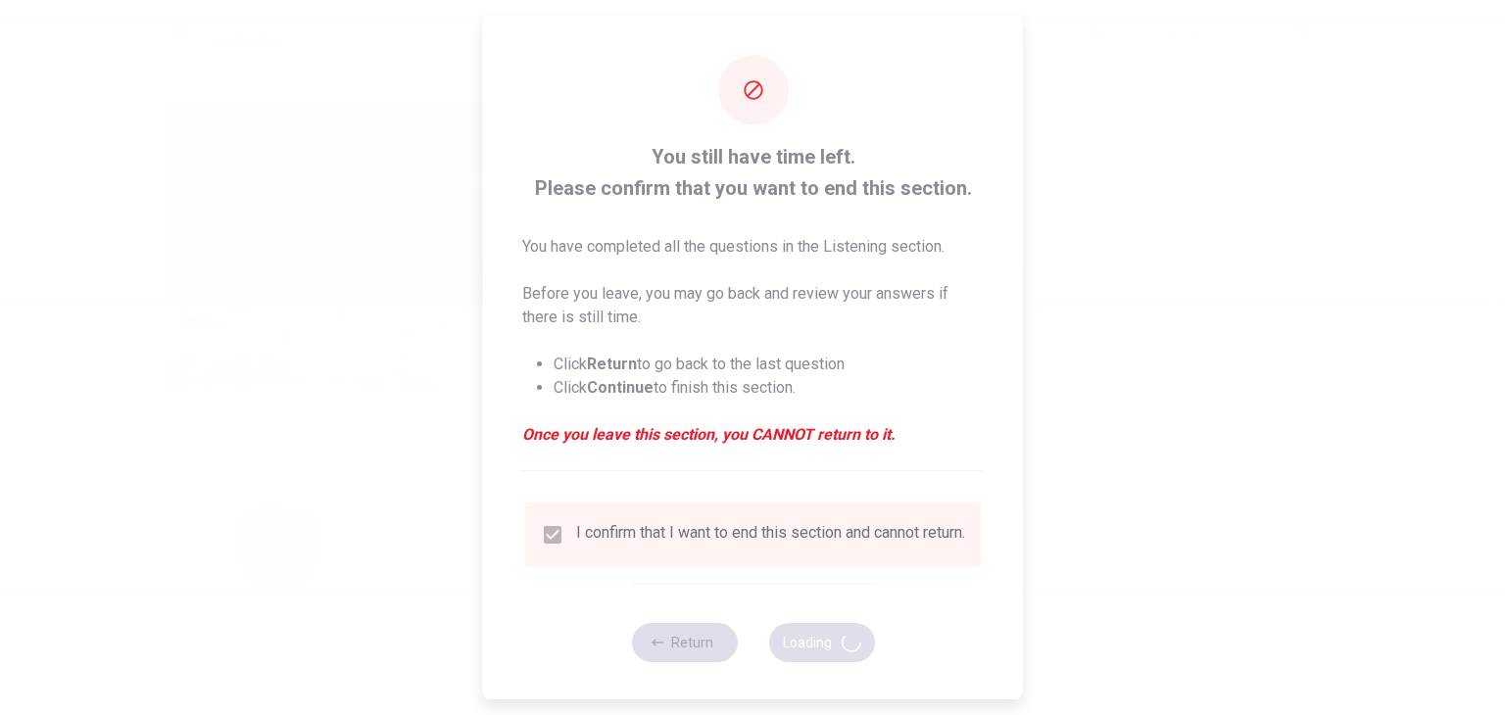
type input "70"
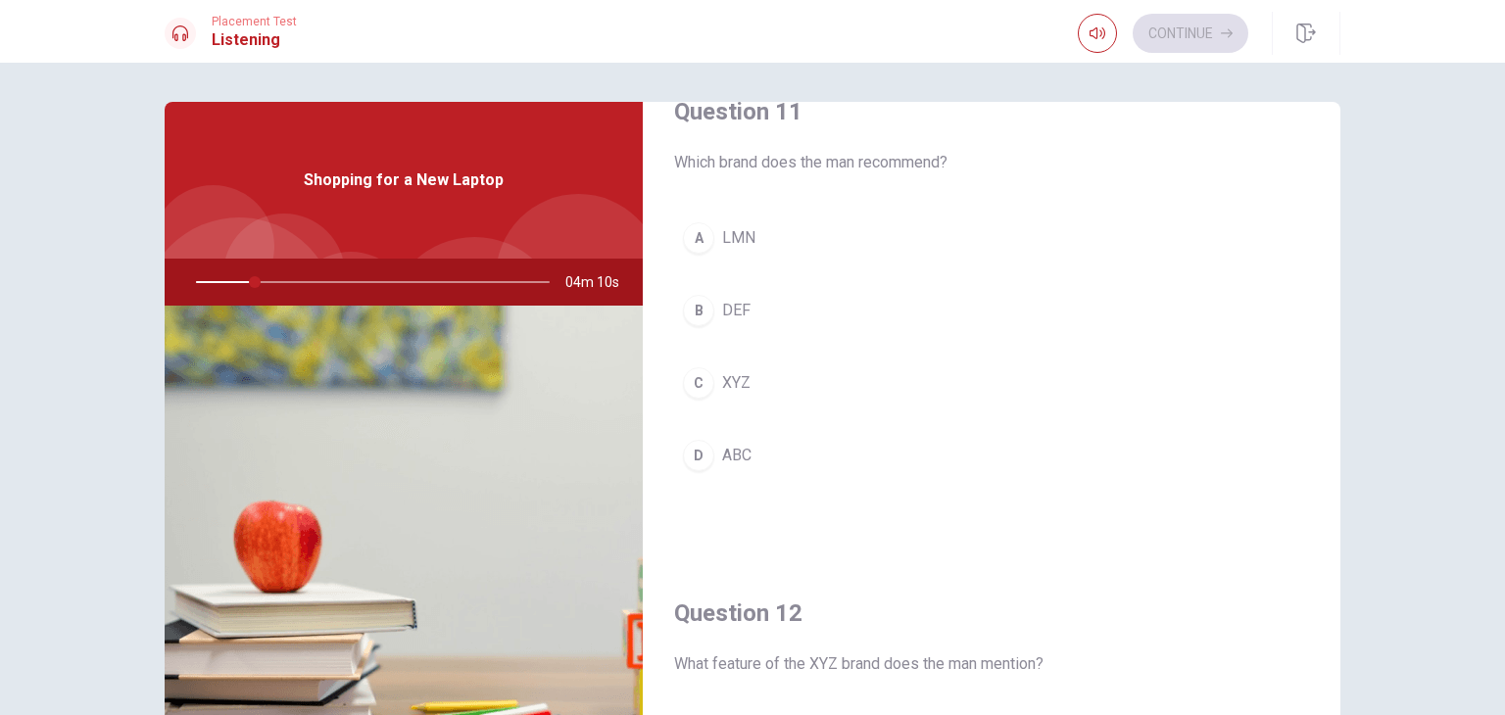
scroll to position [0, 0]
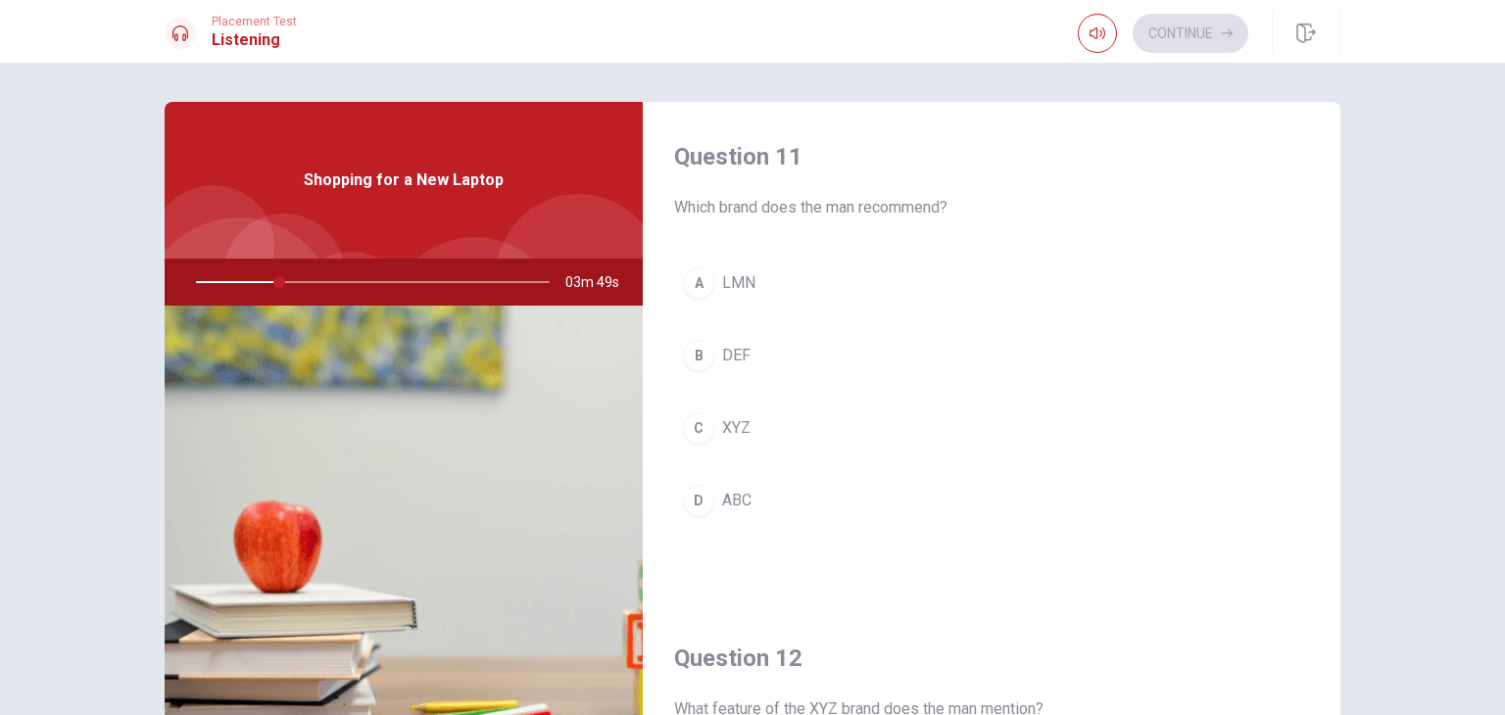
drag, startPoint x: 268, startPoint y: 281, endPoint x: 201, endPoint y: 283, distance: 67.6
click at [201, 283] on div at bounding box center [368, 282] width 393 height 47
click at [691, 491] on div "D" at bounding box center [698, 500] width 31 height 31
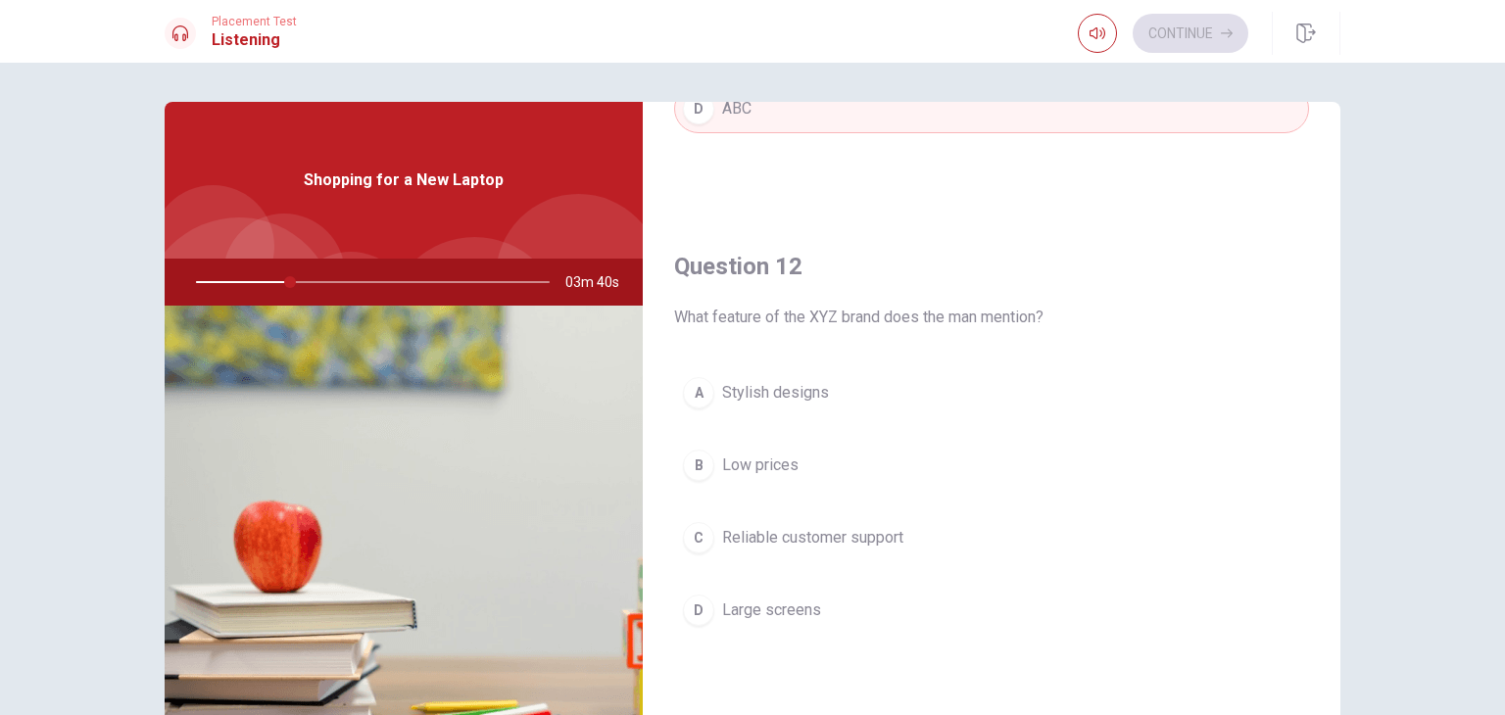
scroll to position [98, 0]
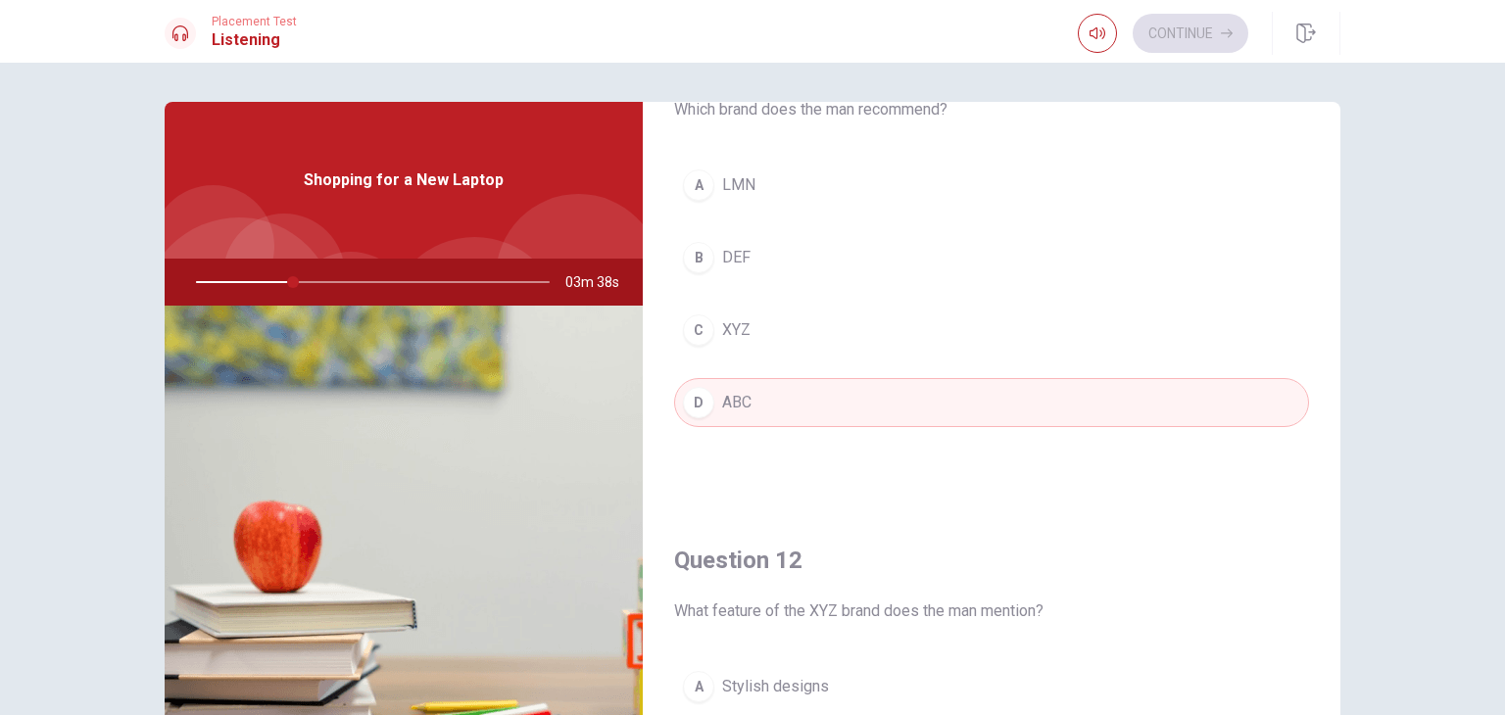
drag, startPoint x: 697, startPoint y: 326, endPoint x: 705, endPoint y: 353, distance: 27.6
click at [697, 327] on div "C" at bounding box center [698, 329] width 31 height 31
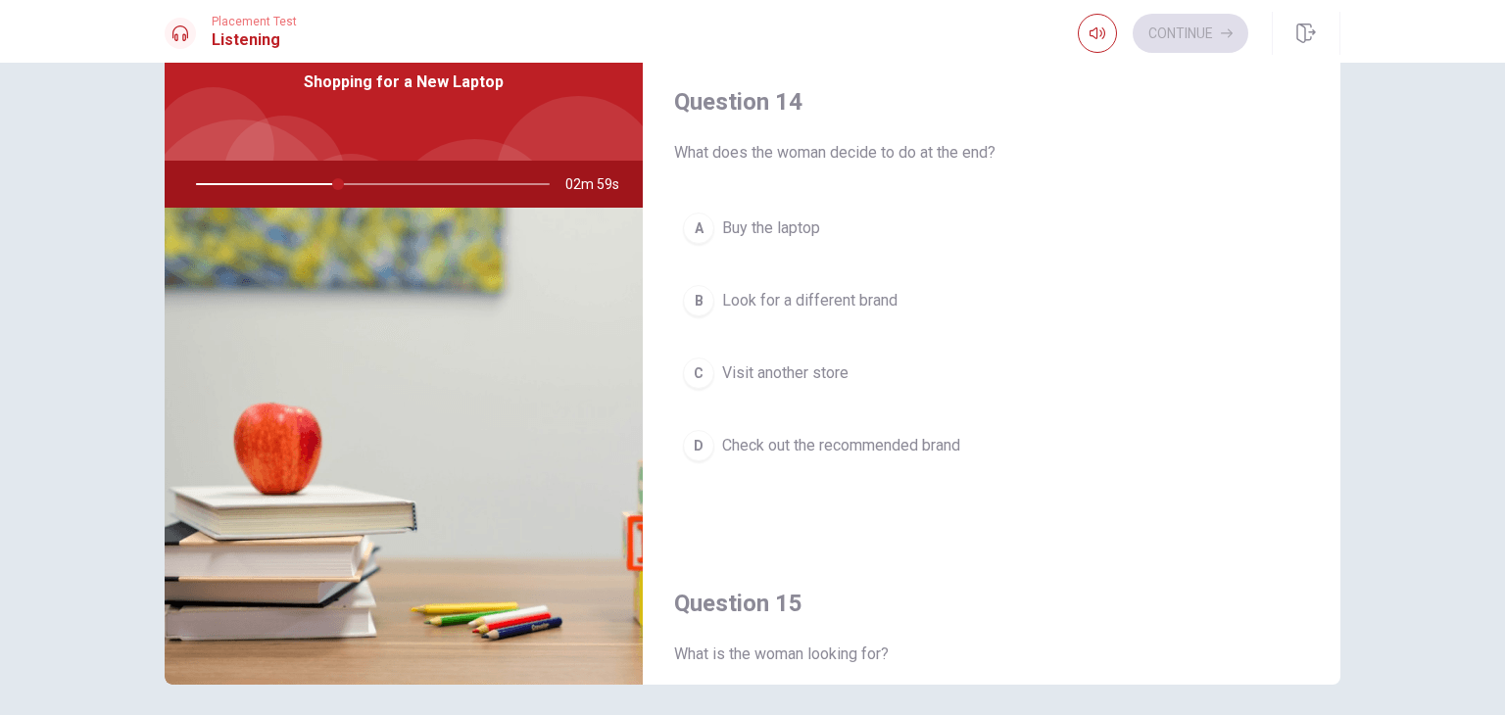
scroll to position [1426, 0]
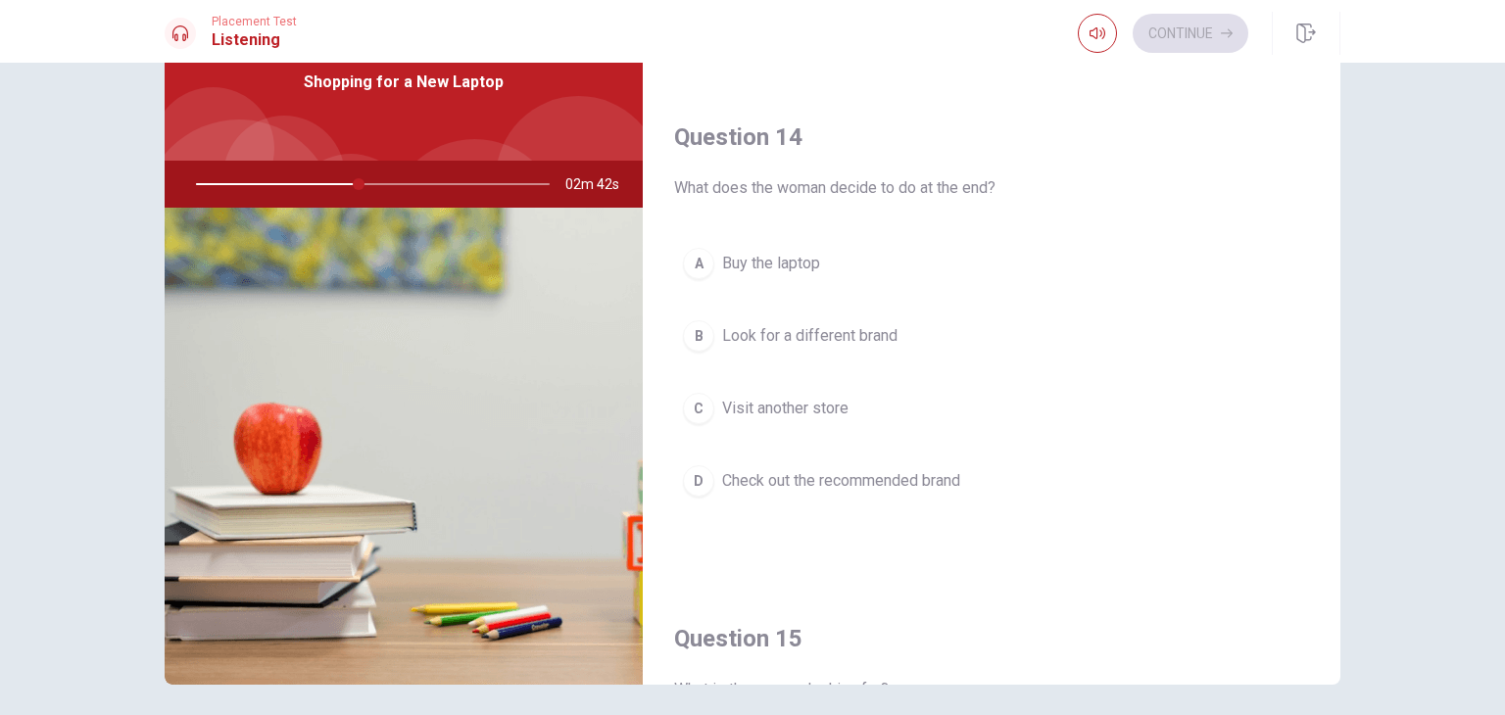
click at [702, 256] on div "A" at bounding box center [698, 263] width 31 height 31
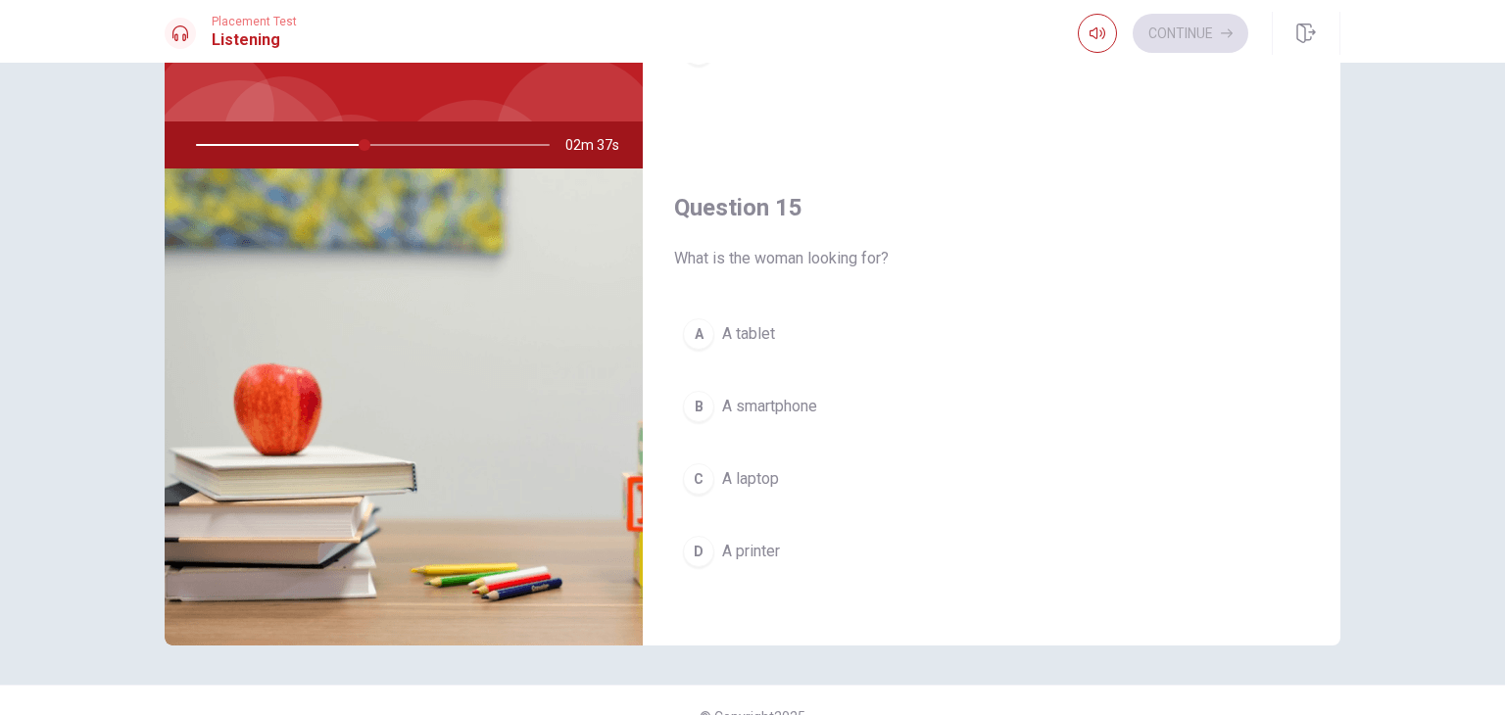
scroll to position [169, 0]
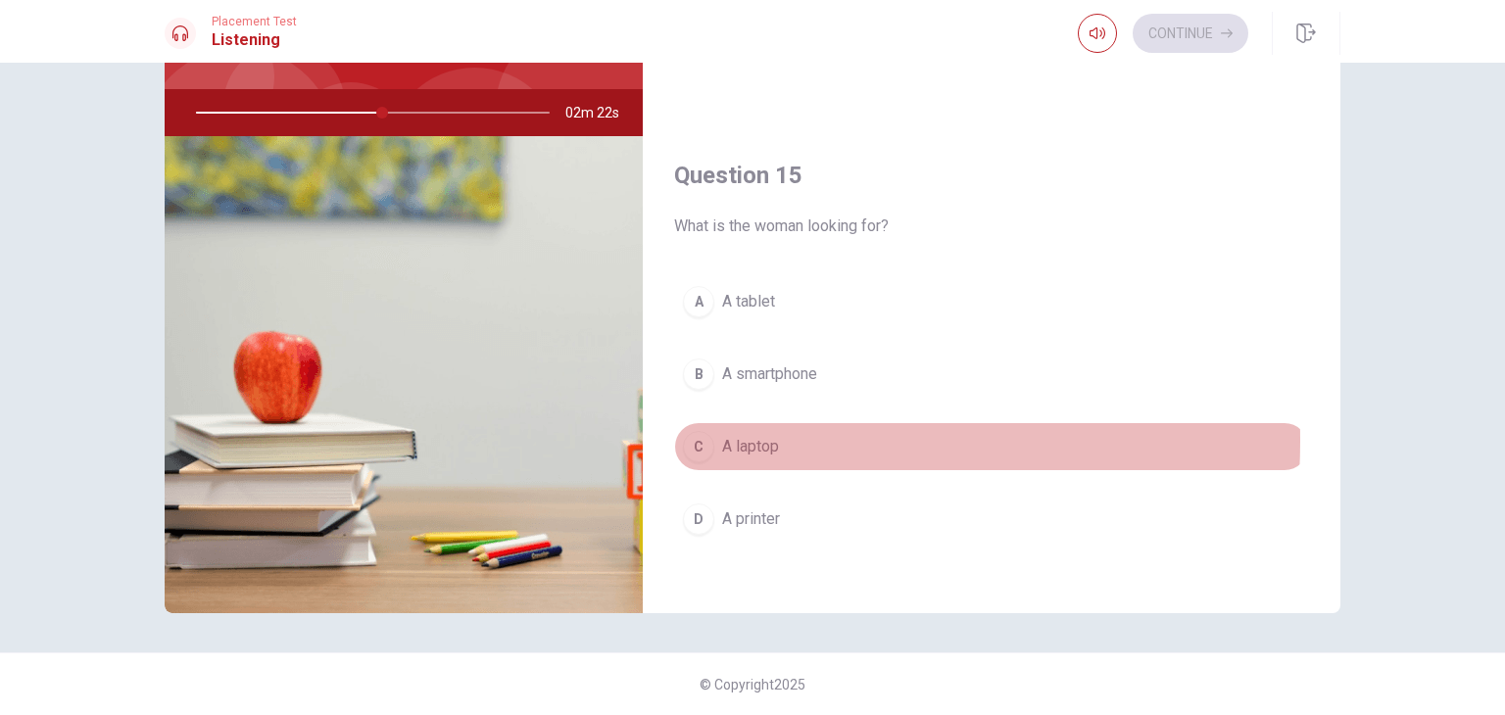
click at [700, 432] on div "C" at bounding box center [698, 446] width 31 height 31
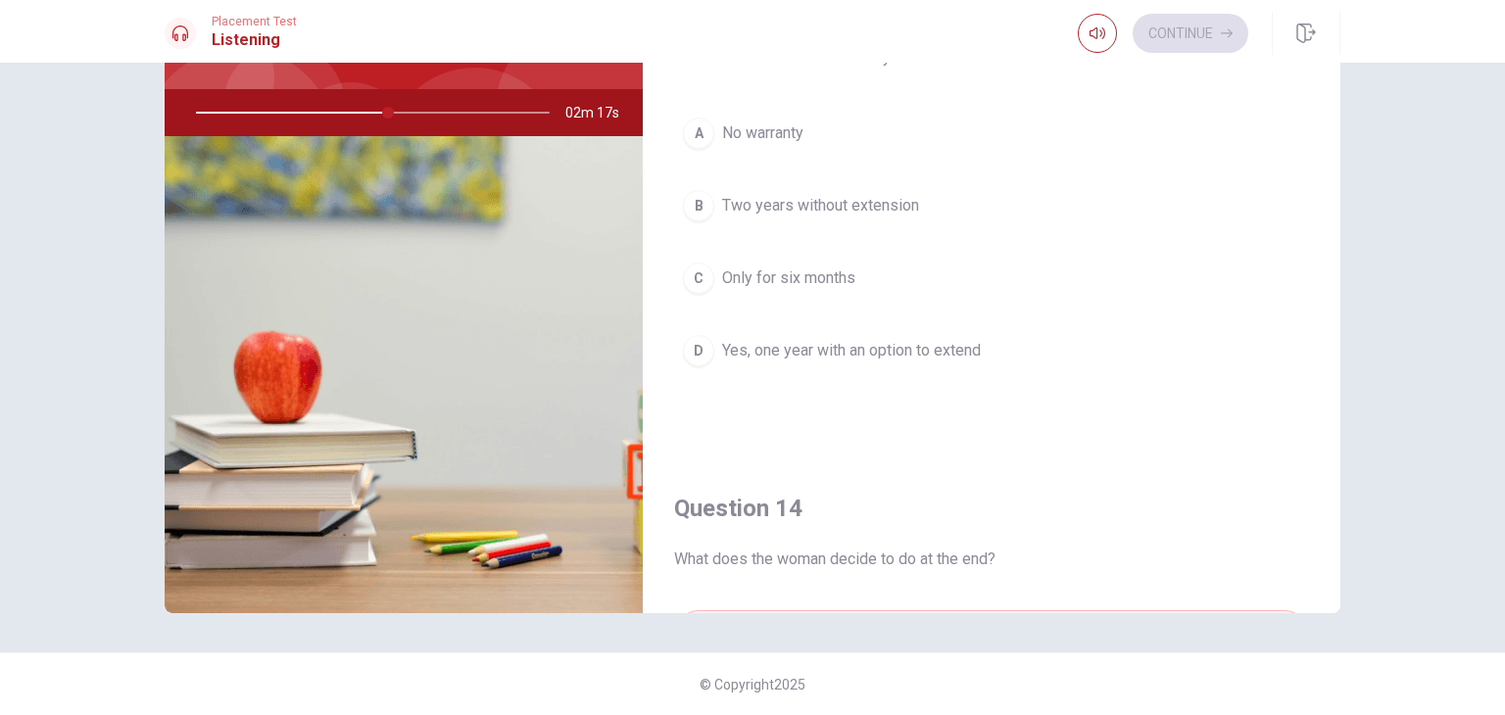
scroll to position [937, 0]
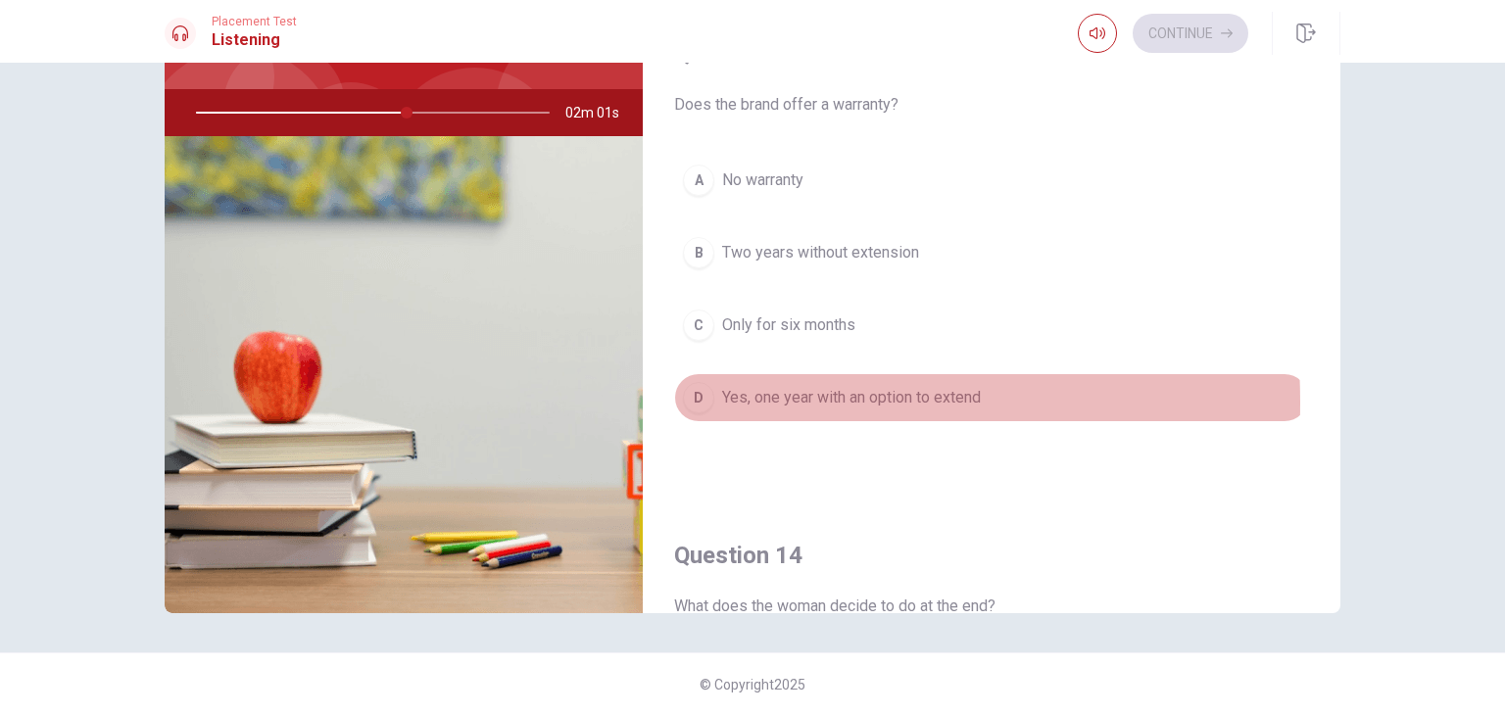
click at [691, 397] on div "D" at bounding box center [698, 397] width 31 height 31
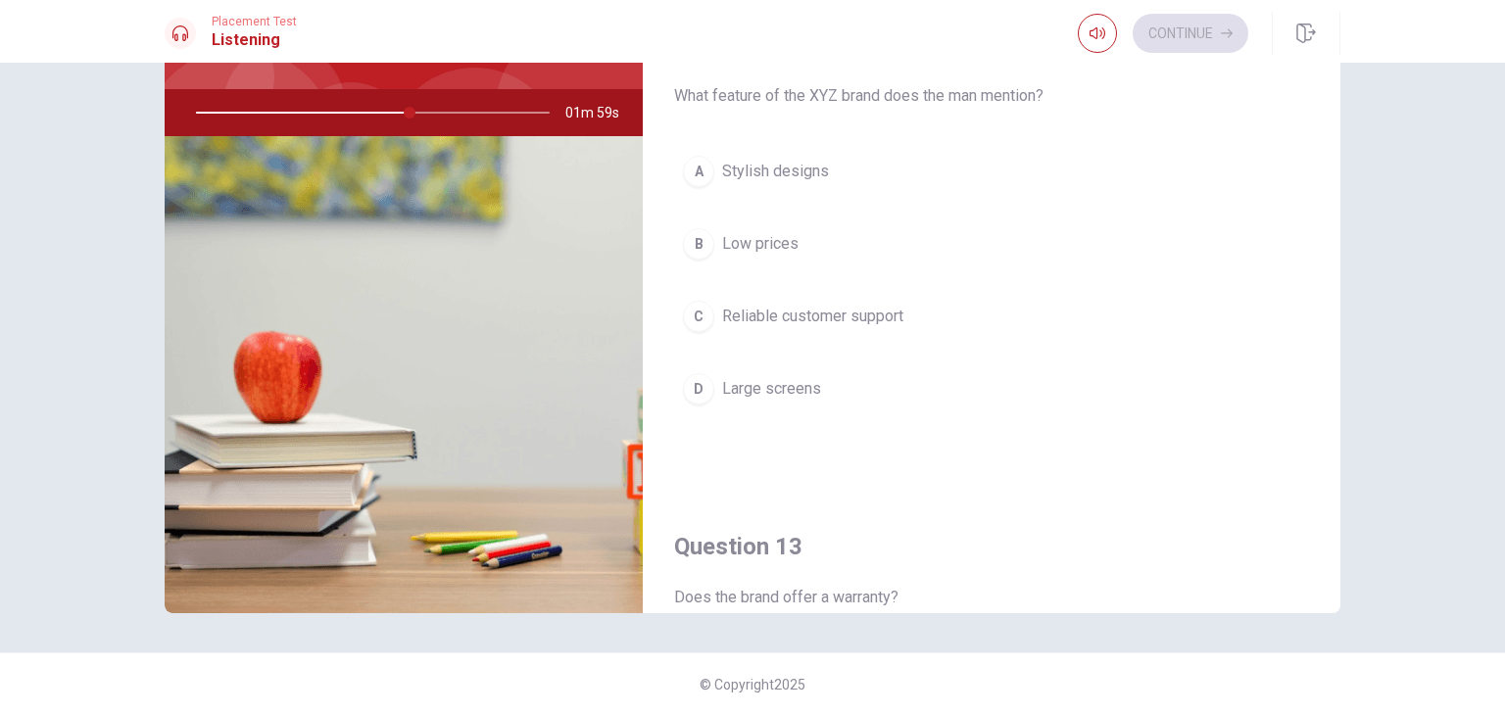
scroll to position [349, 0]
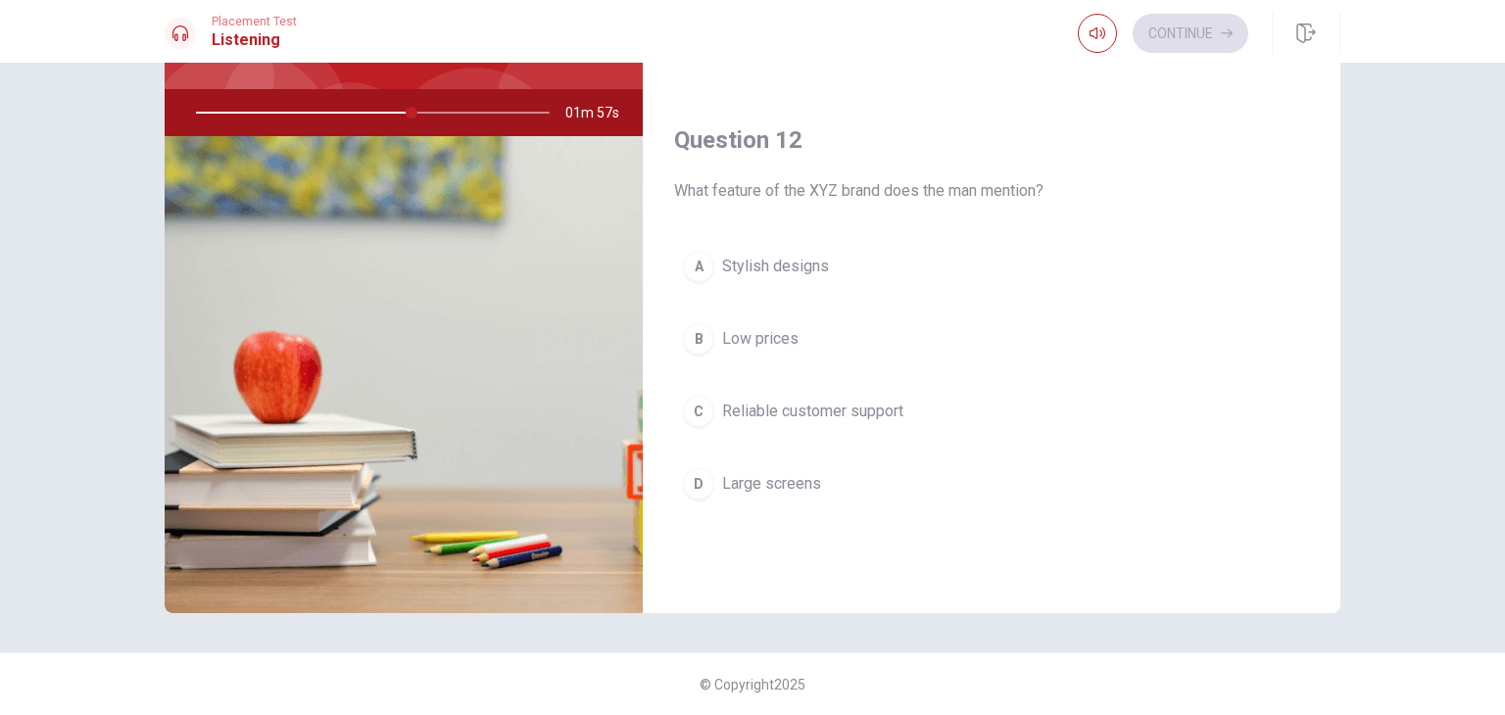
drag, startPoint x: 400, startPoint y: 111, endPoint x: 317, endPoint y: 115, distance: 82.4
click at [317, 115] on div at bounding box center [368, 112] width 393 height 47
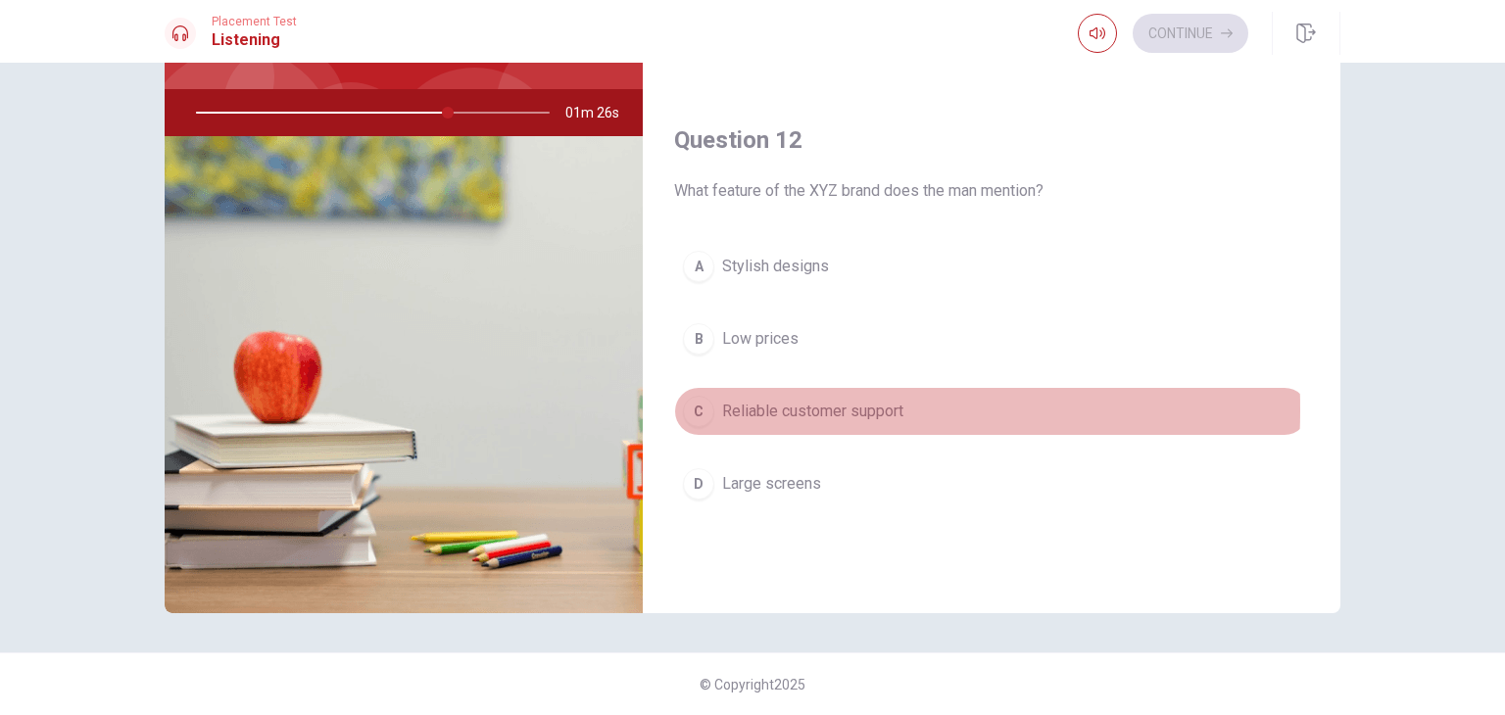
click at [706, 406] on div "C" at bounding box center [698, 411] width 31 height 31
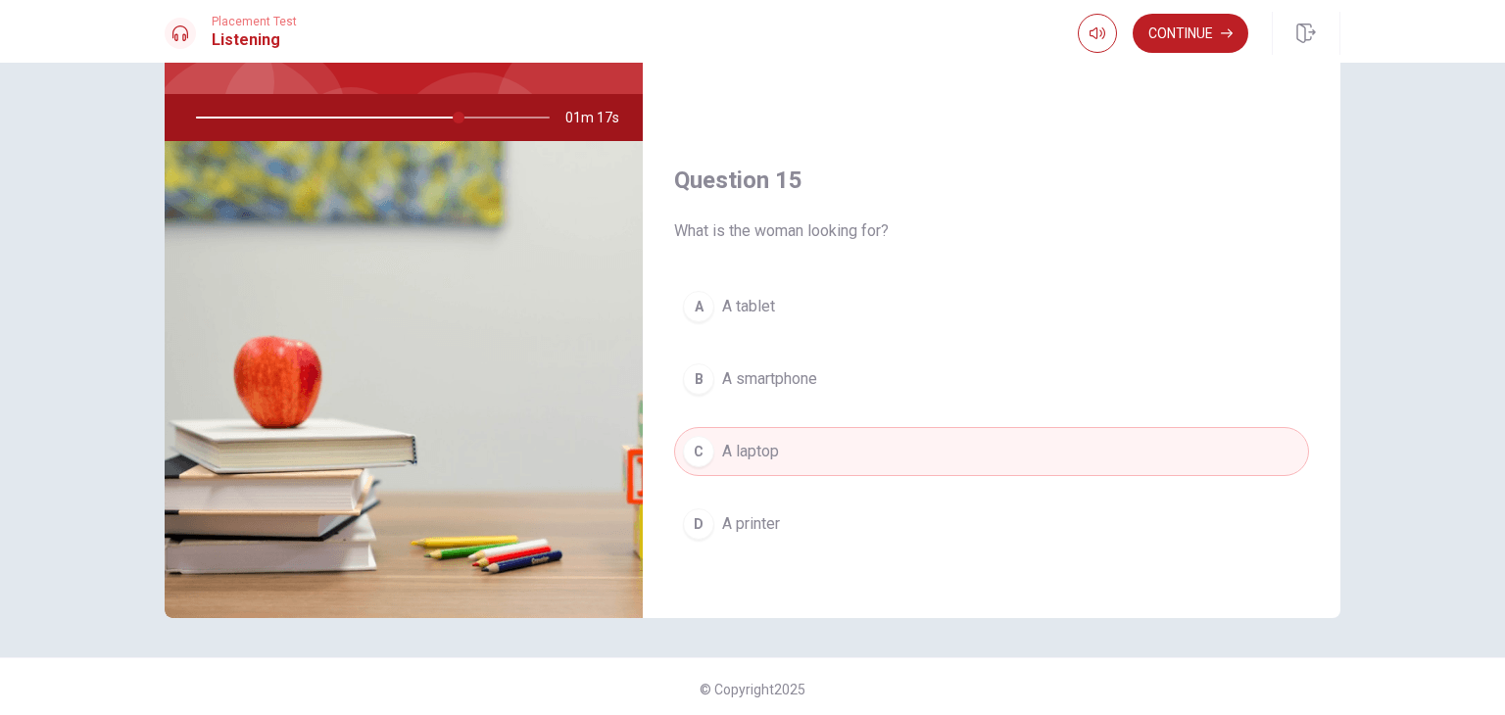
scroll to position [169, 0]
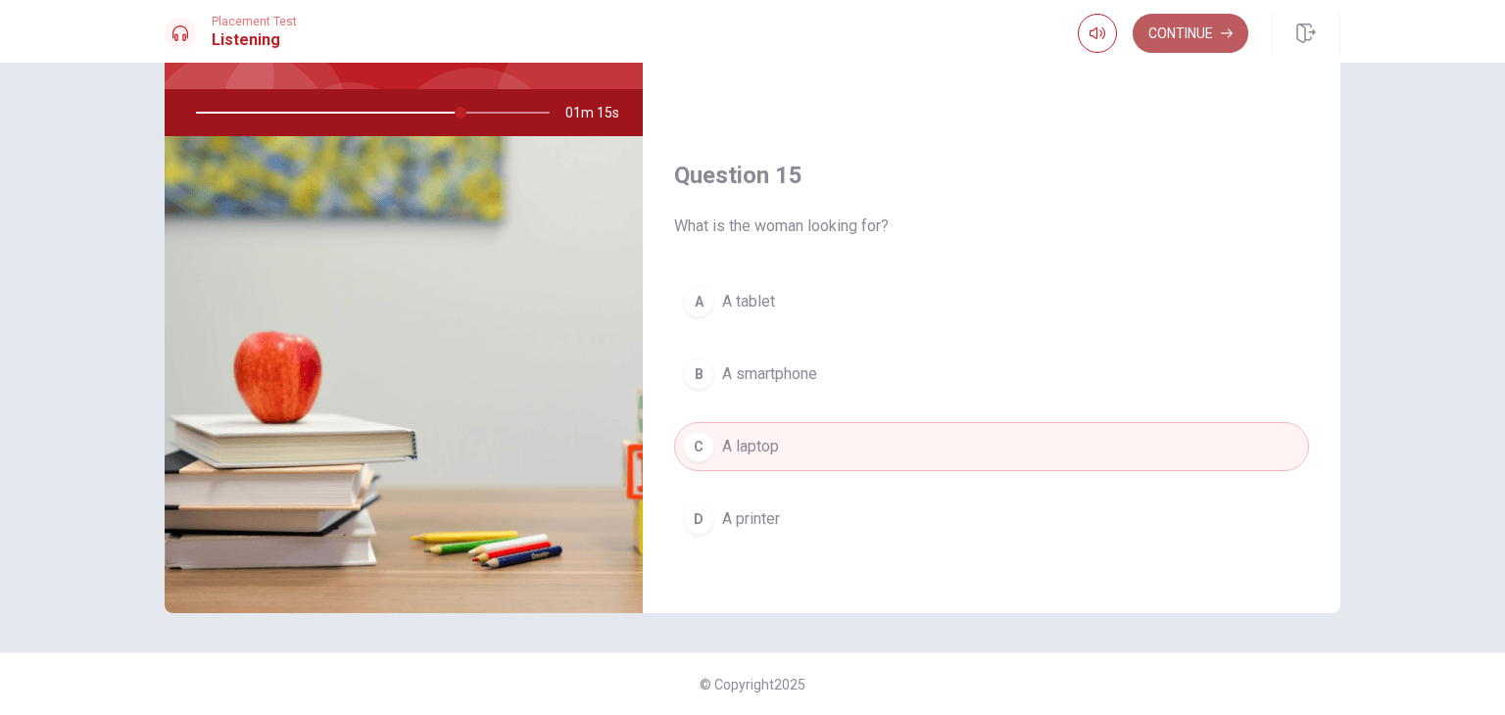
click at [1174, 24] on button "Continue" at bounding box center [1190, 33] width 116 height 39
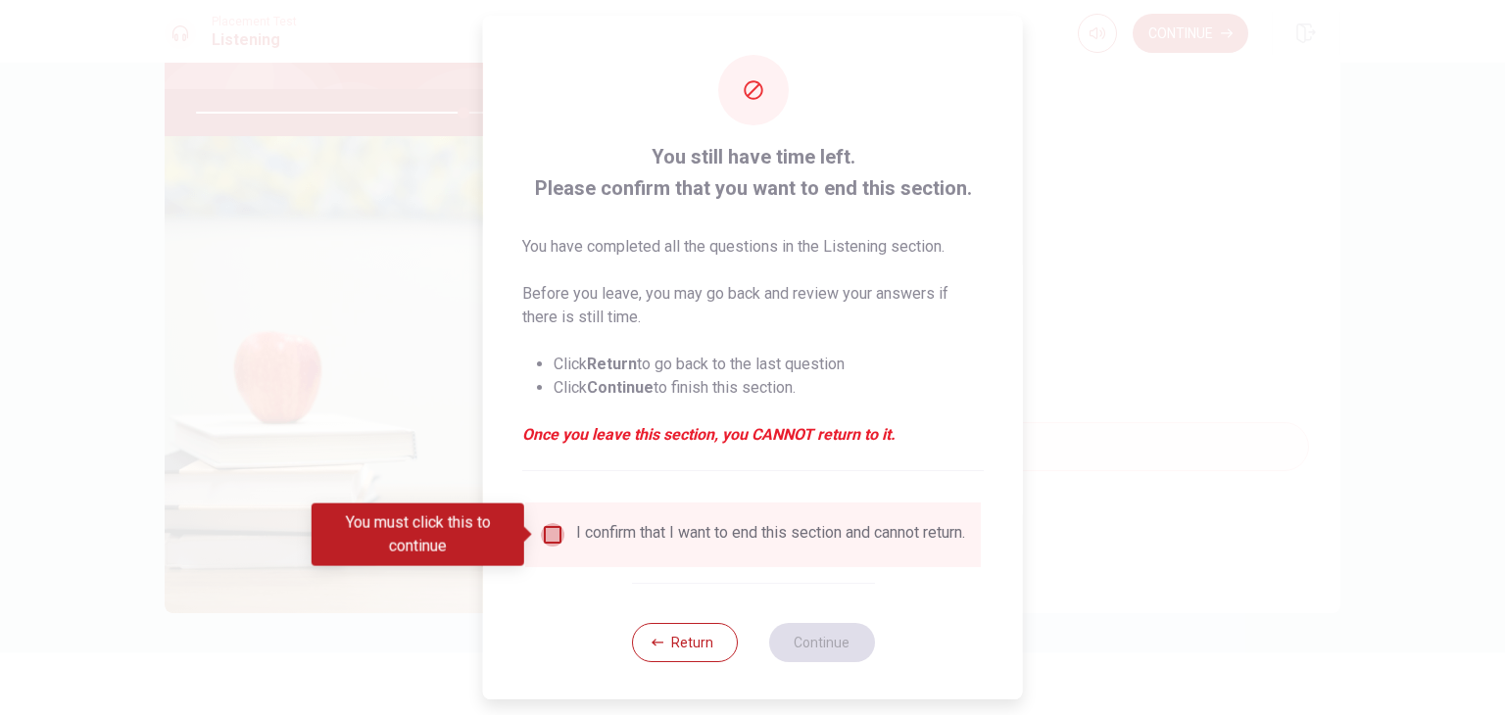
click at [549, 533] on input "You must click this to continue" at bounding box center [553, 535] width 24 height 24
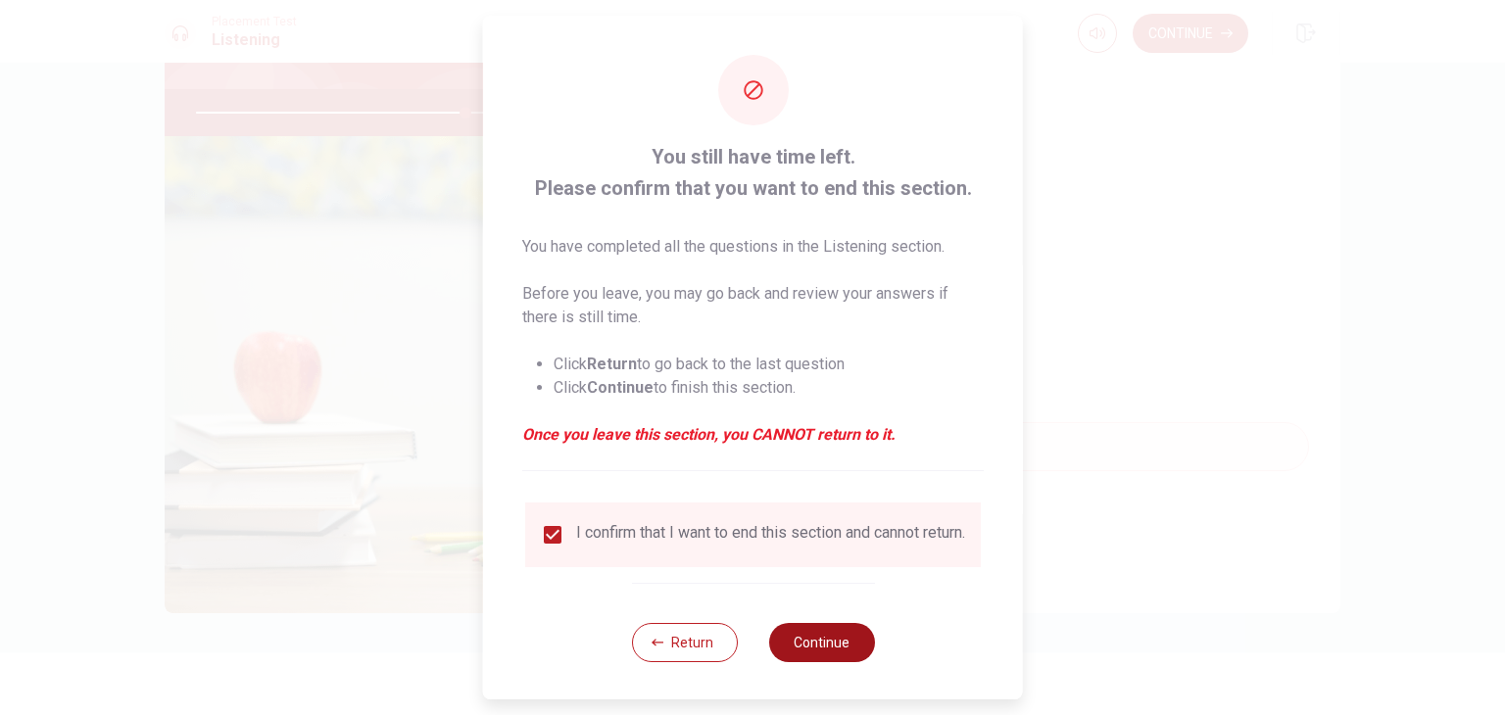
click at [818, 658] on button "Continue" at bounding box center [821, 642] width 106 height 39
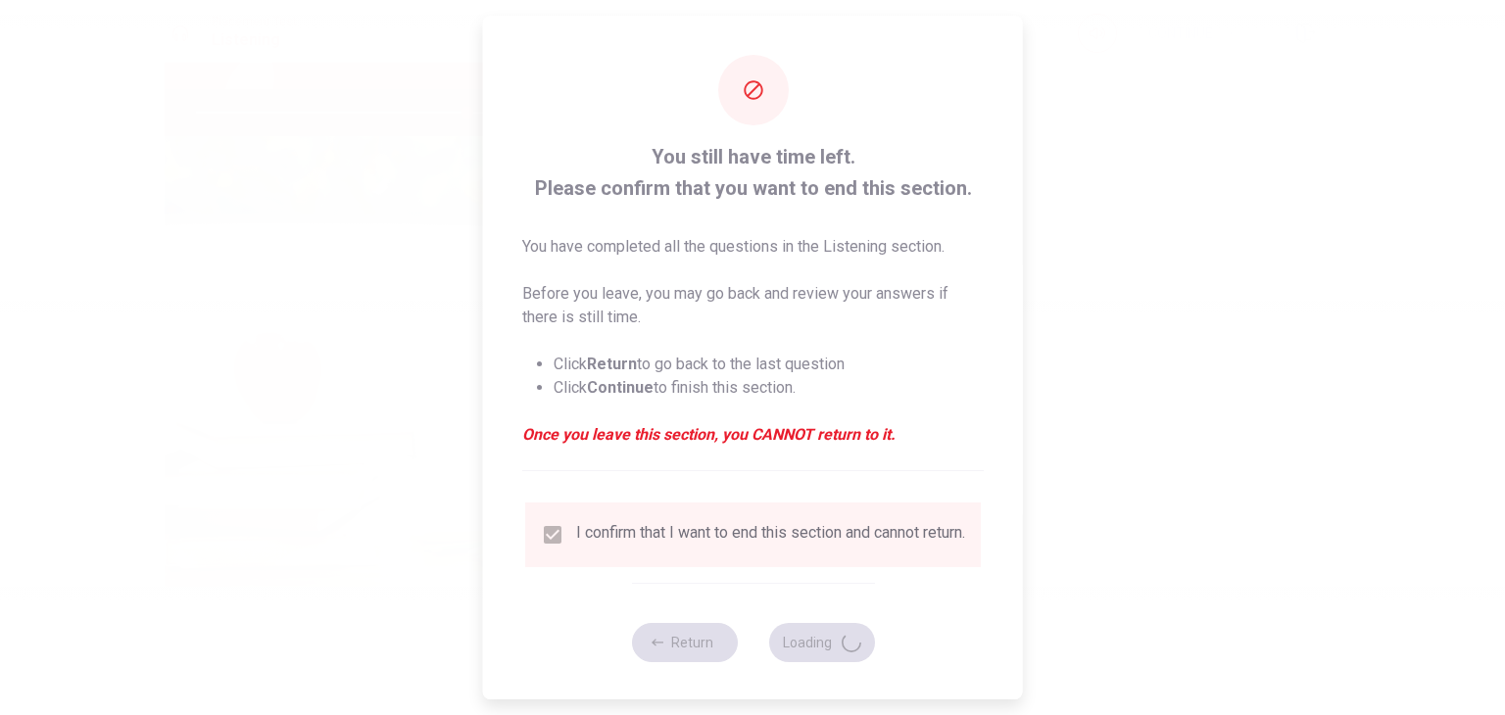
type input "77"
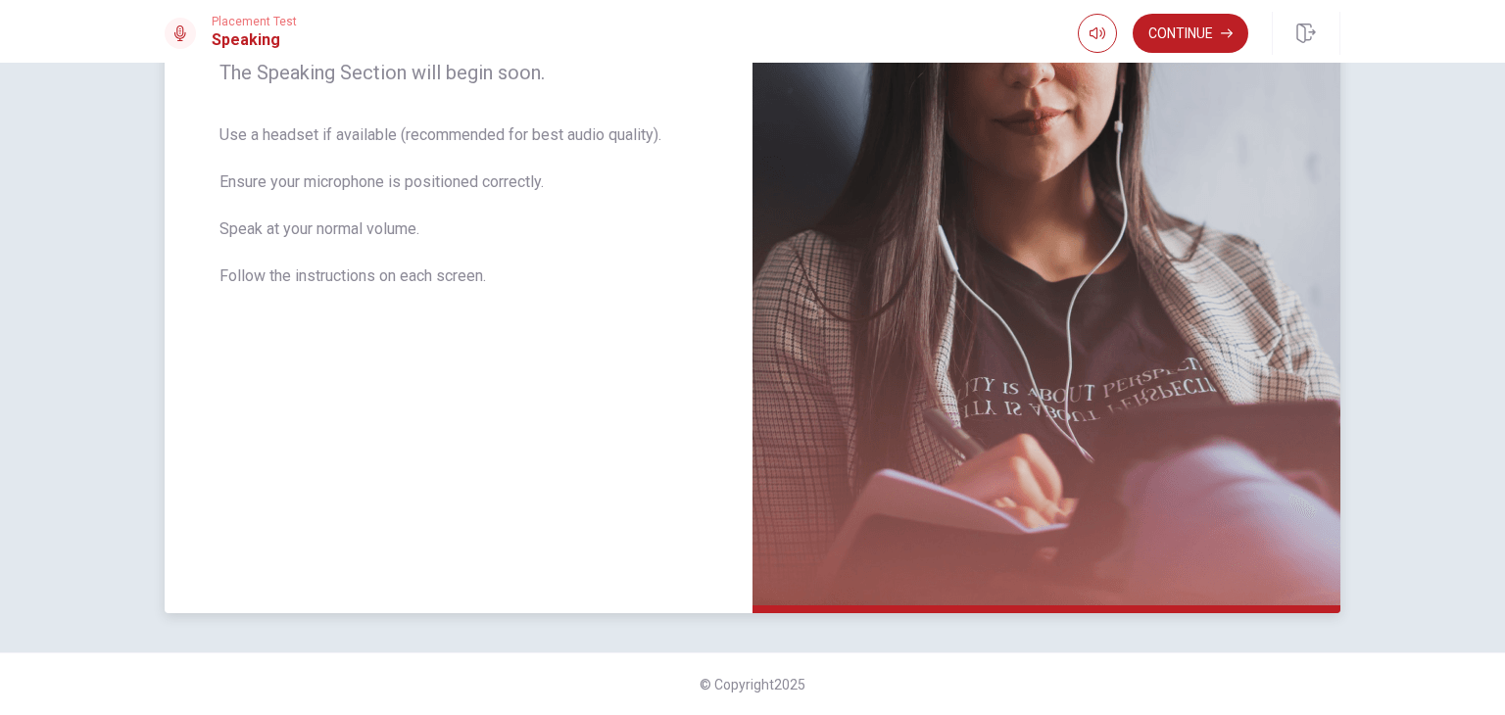
scroll to position [0, 0]
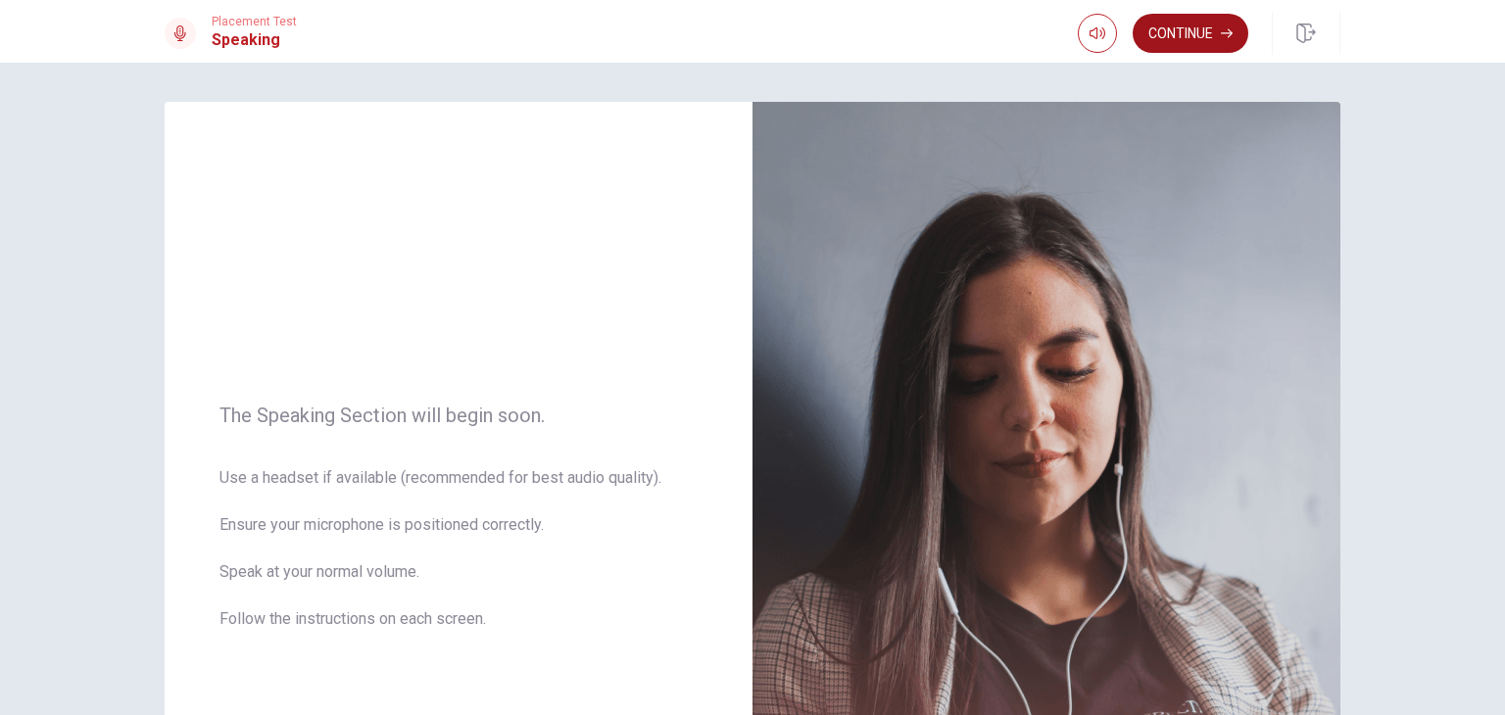
click at [1194, 32] on button "Continue" at bounding box center [1190, 33] width 116 height 39
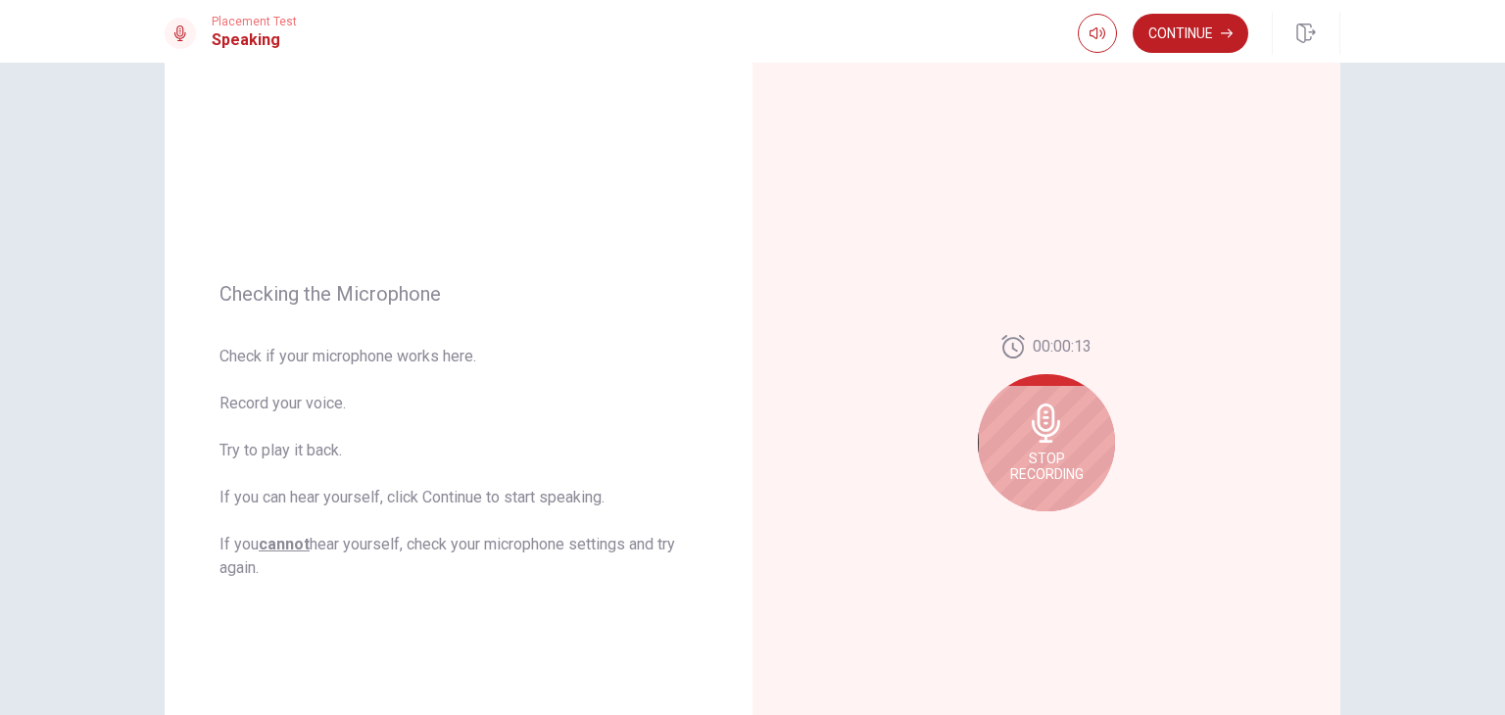
scroll to position [196, 0]
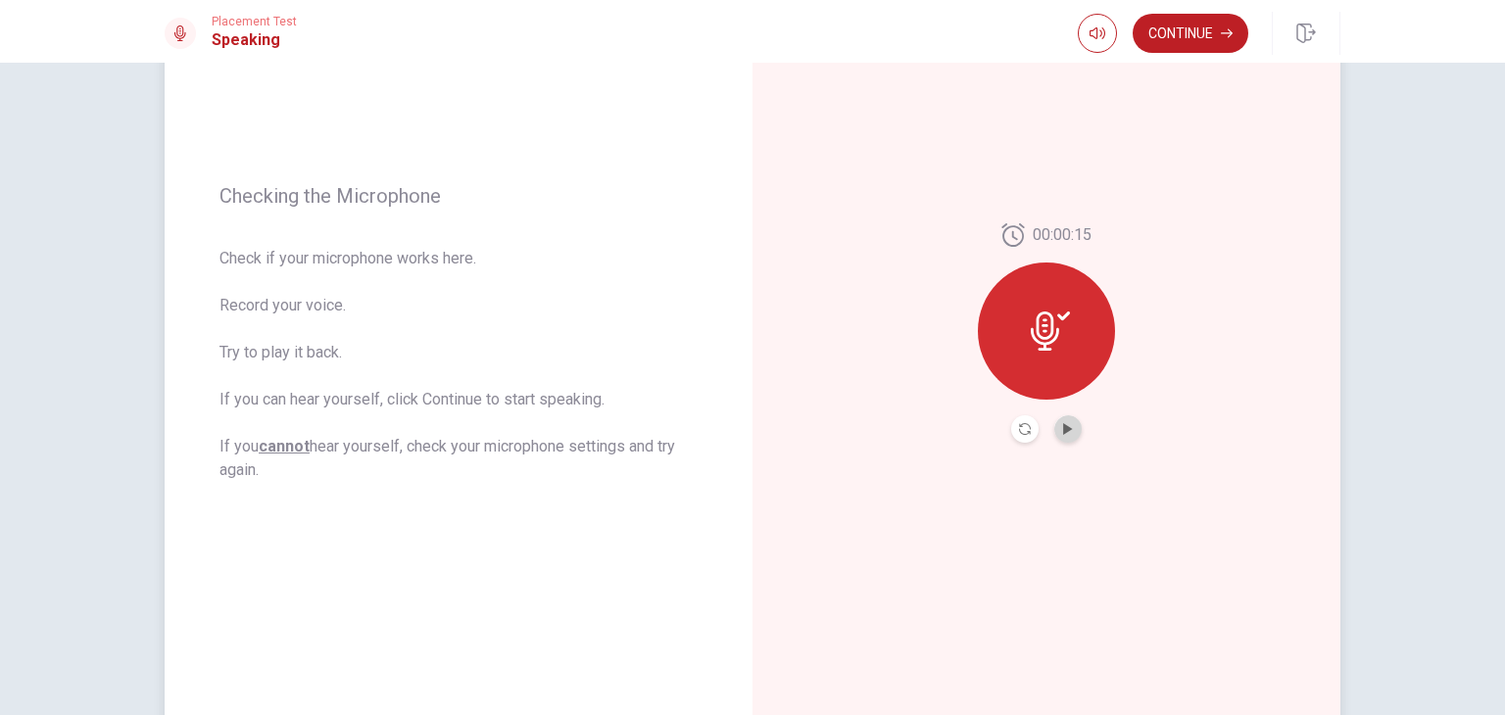
click at [1057, 435] on button "Play Audio" at bounding box center [1067, 428] width 27 height 27
click at [1021, 432] on icon "Record Again" at bounding box center [1025, 429] width 12 height 12
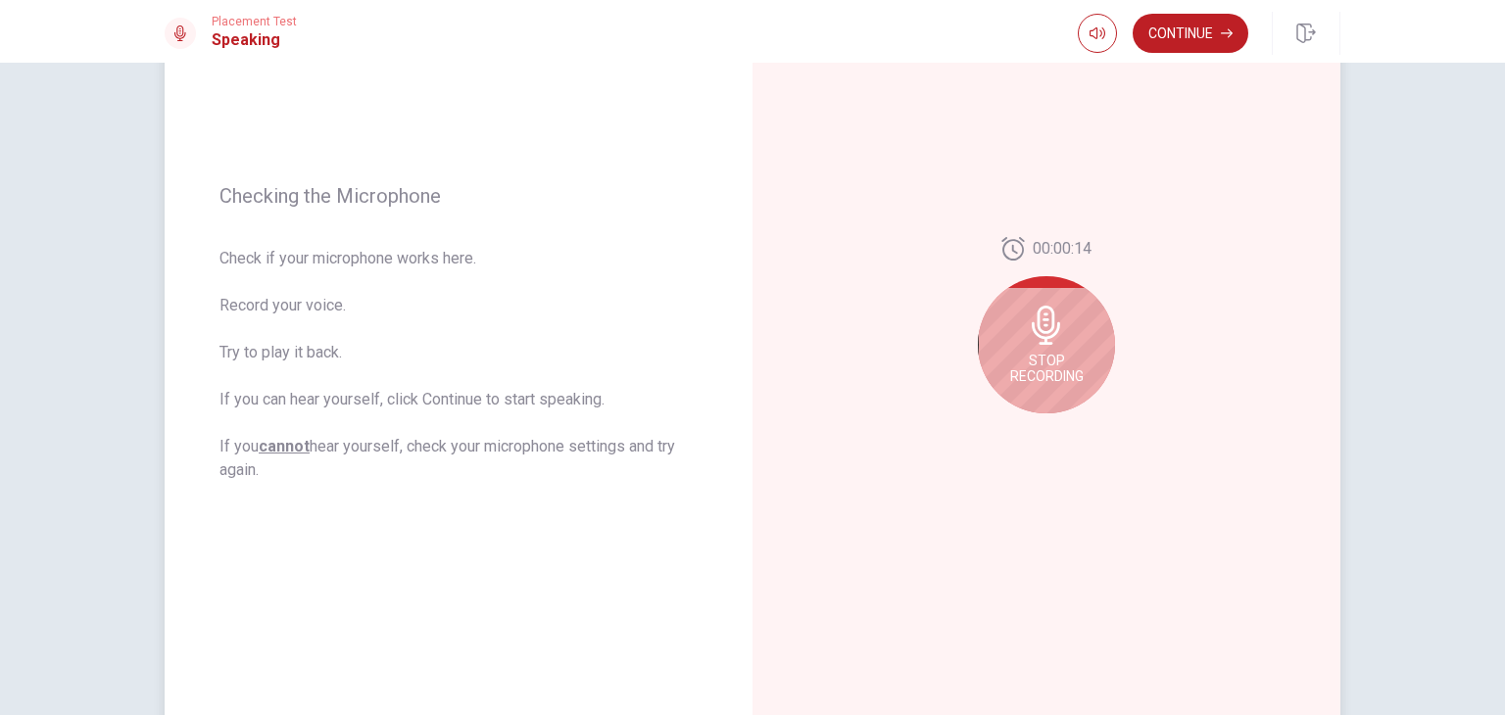
click at [1048, 339] on icon at bounding box center [1046, 325] width 39 height 39
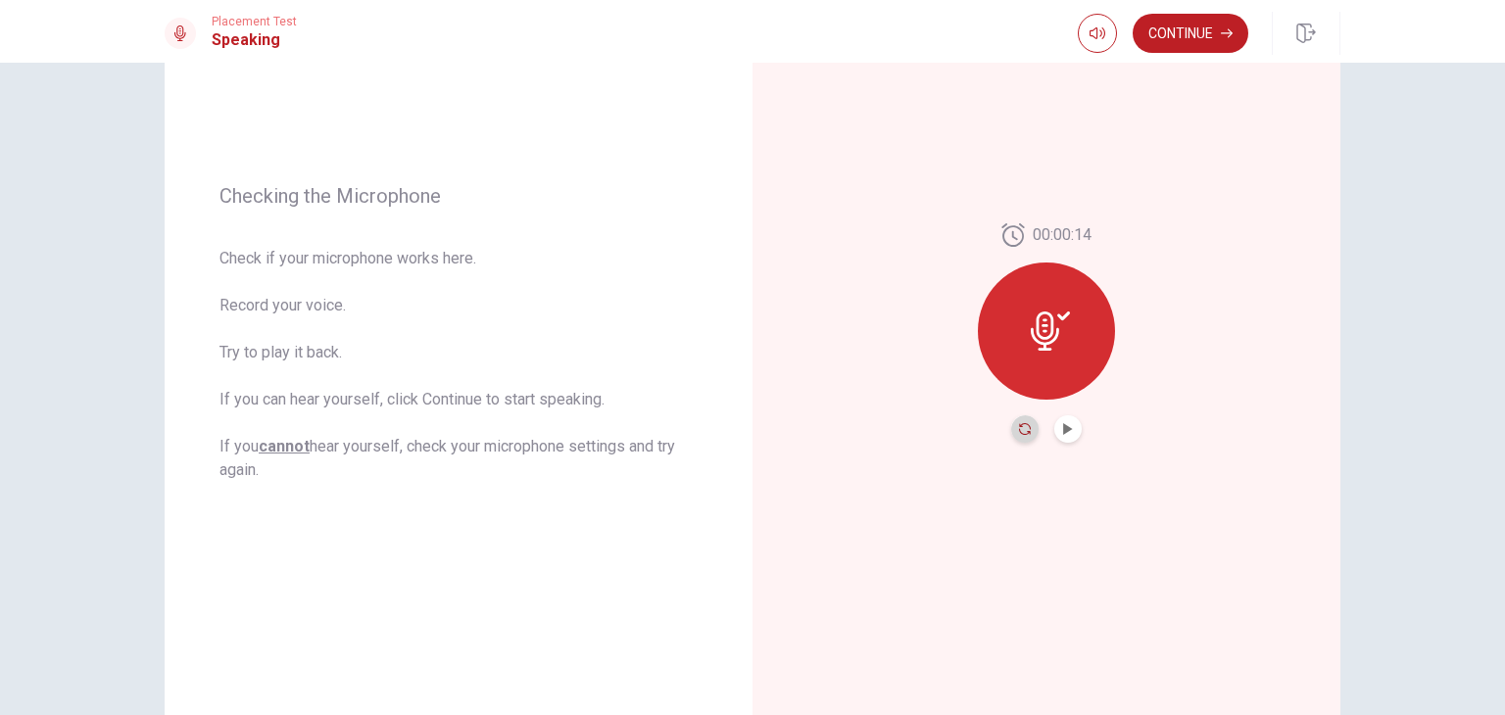
click at [1022, 434] on icon "Record Again" at bounding box center [1025, 429] width 12 height 12
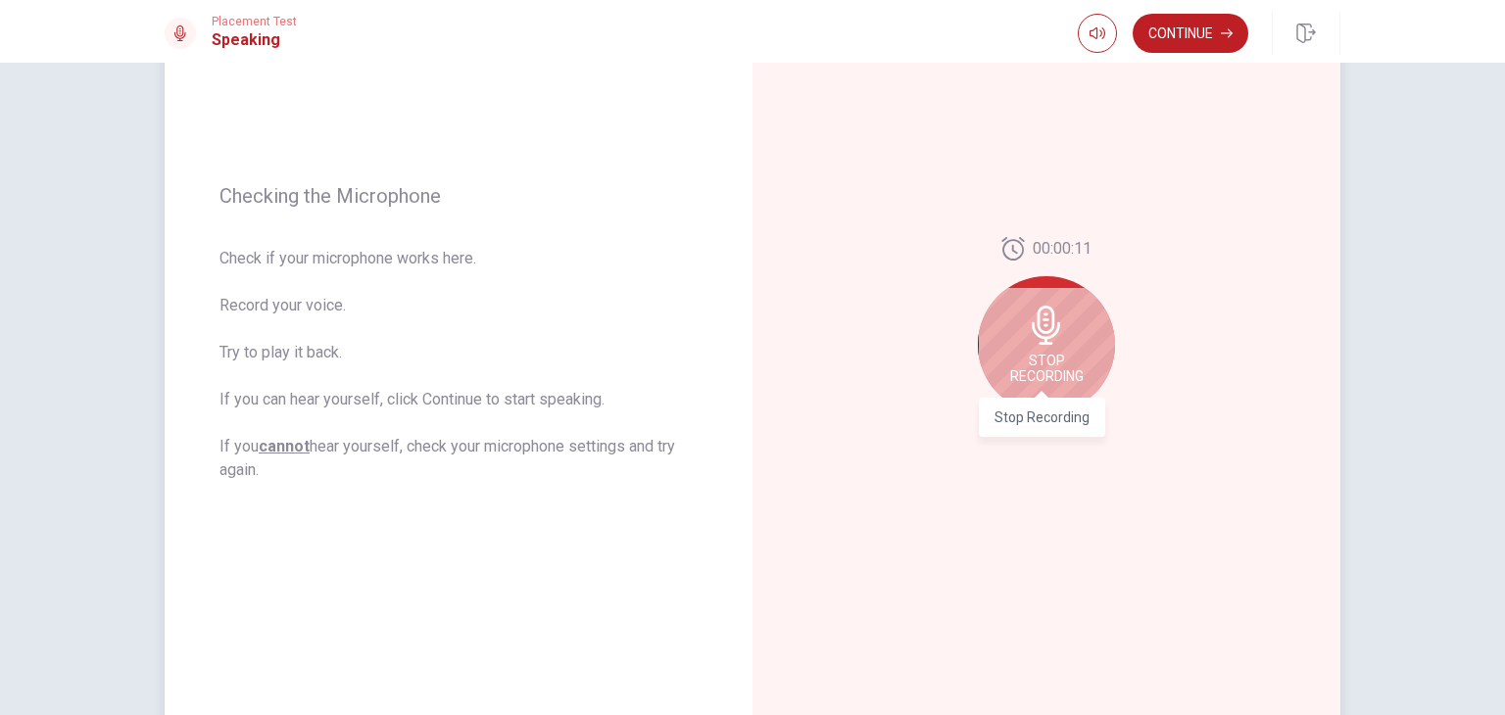
click at [1041, 361] on span "Stop Recording" at bounding box center [1046, 368] width 73 height 31
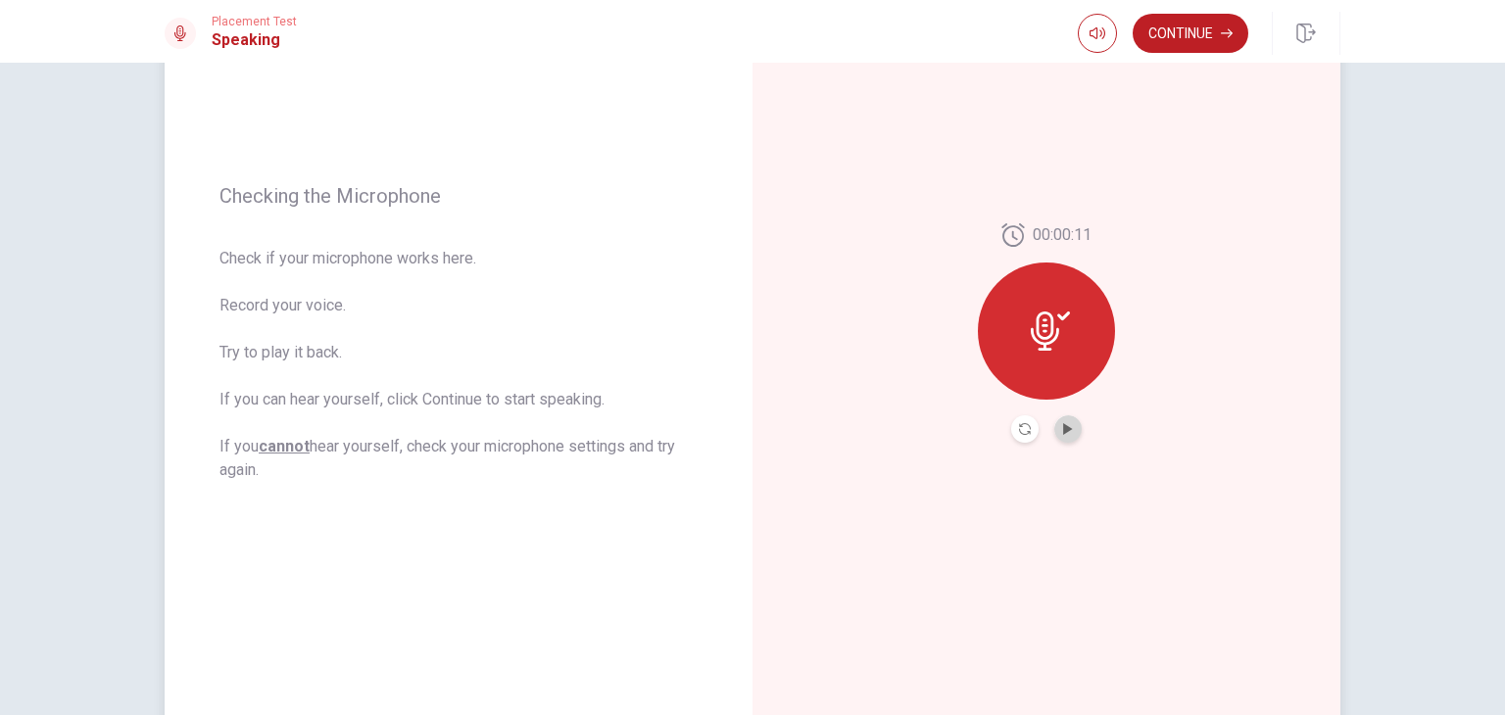
click at [1054, 424] on button "Play Audio" at bounding box center [1067, 428] width 27 height 27
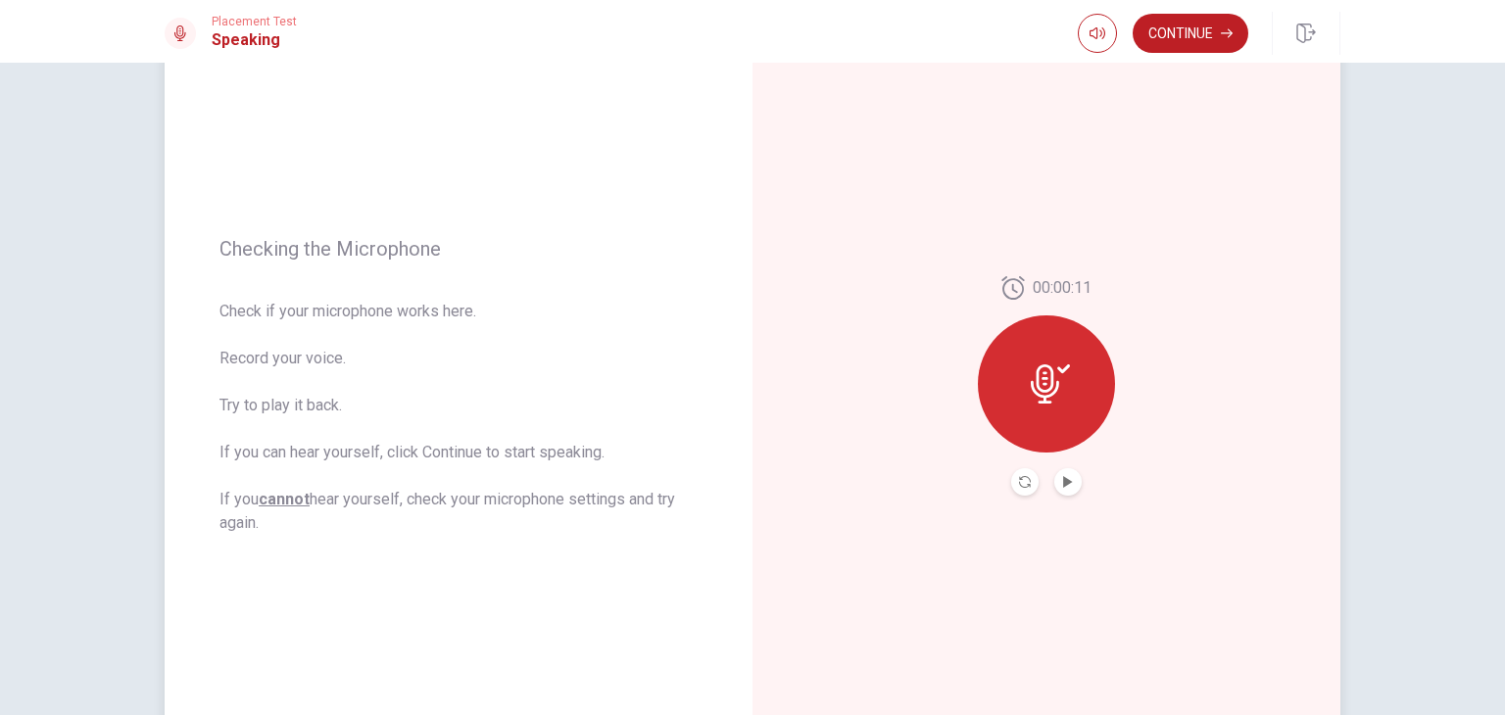
scroll to position [0, 0]
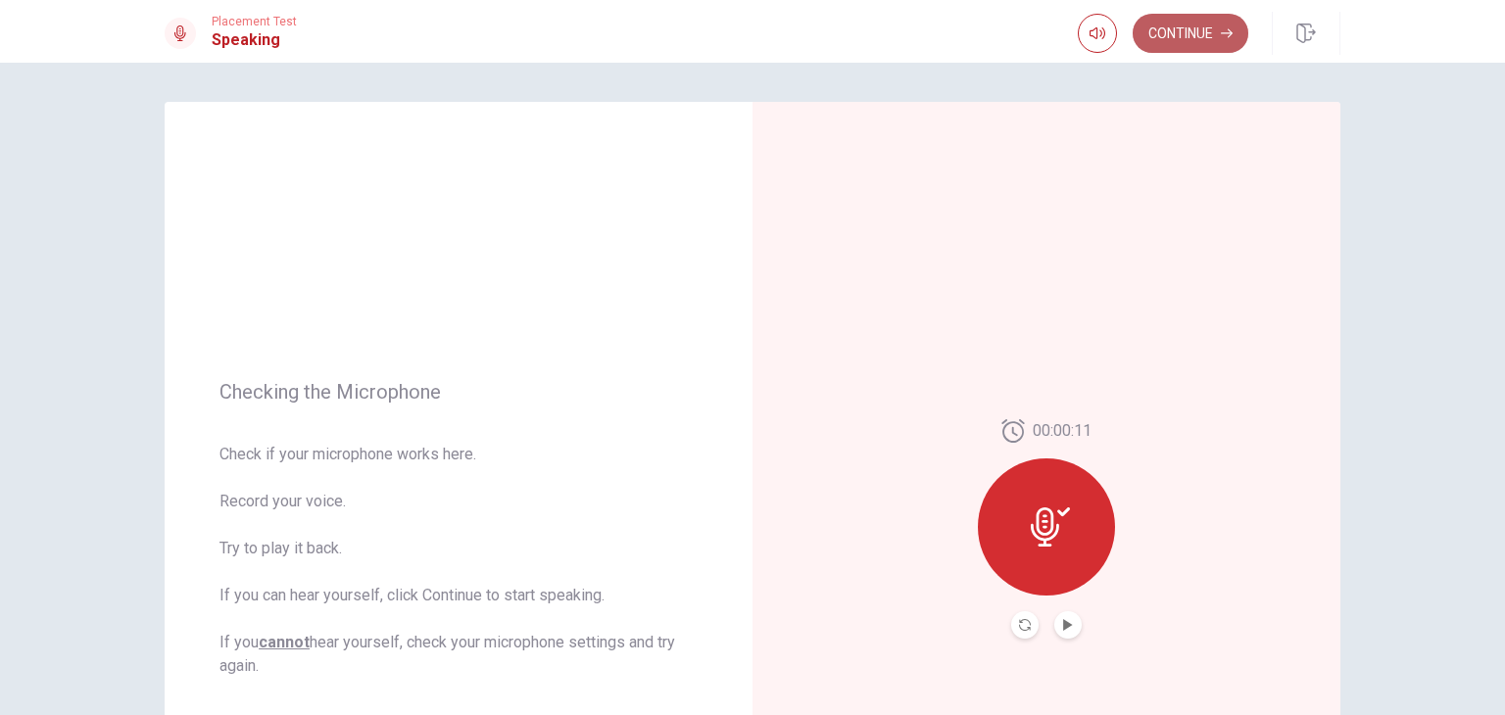
click at [1174, 24] on button "Continue" at bounding box center [1190, 33] width 116 height 39
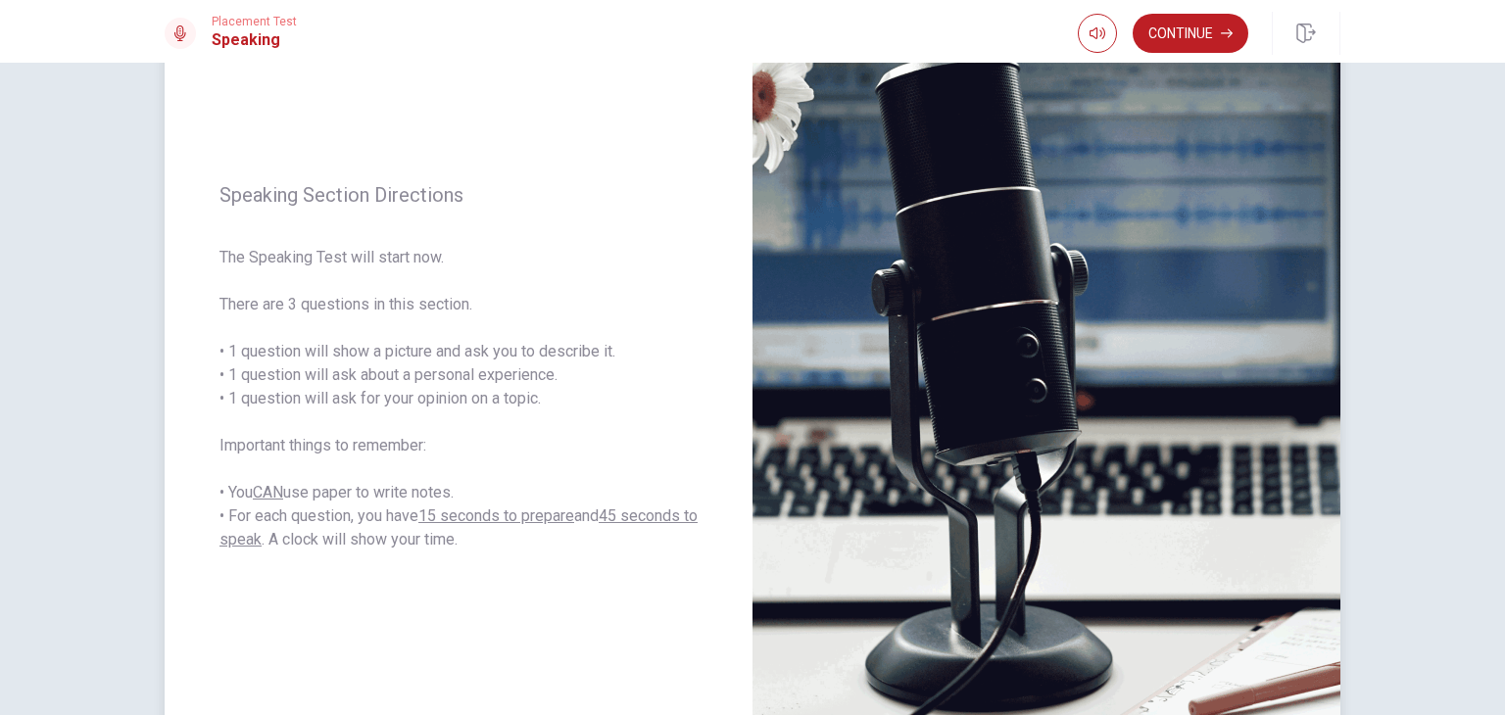
scroll to position [196, 0]
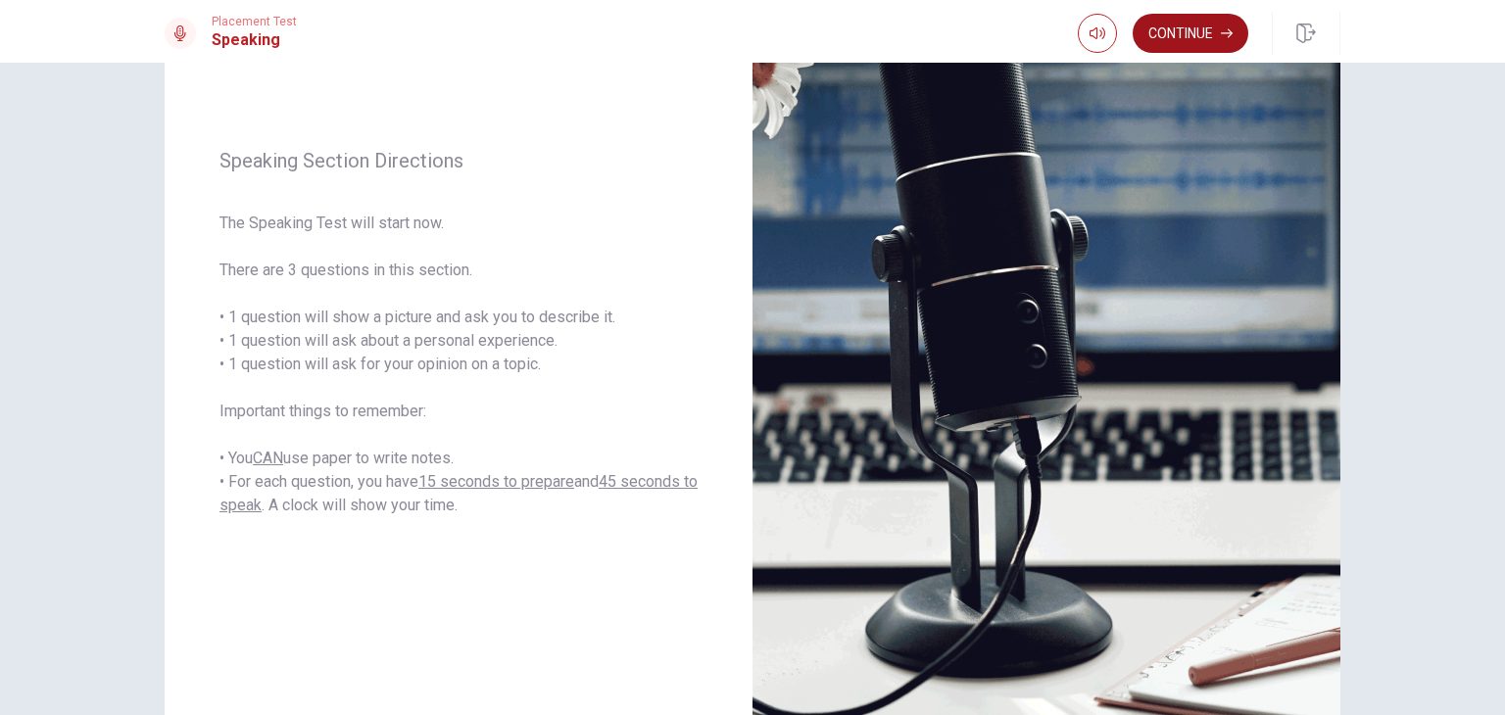
click at [1207, 32] on button "Continue" at bounding box center [1190, 33] width 116 height 39
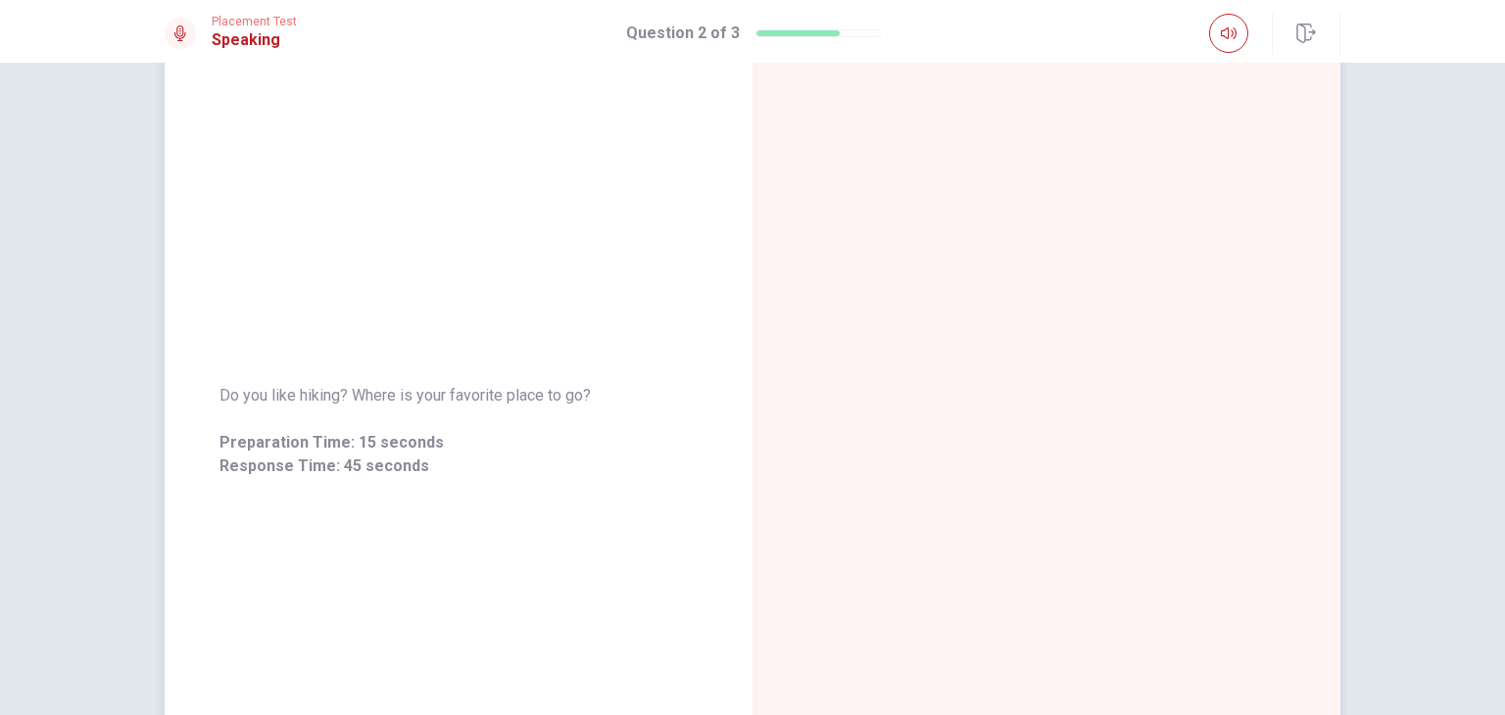
scroll to position [0, 0]
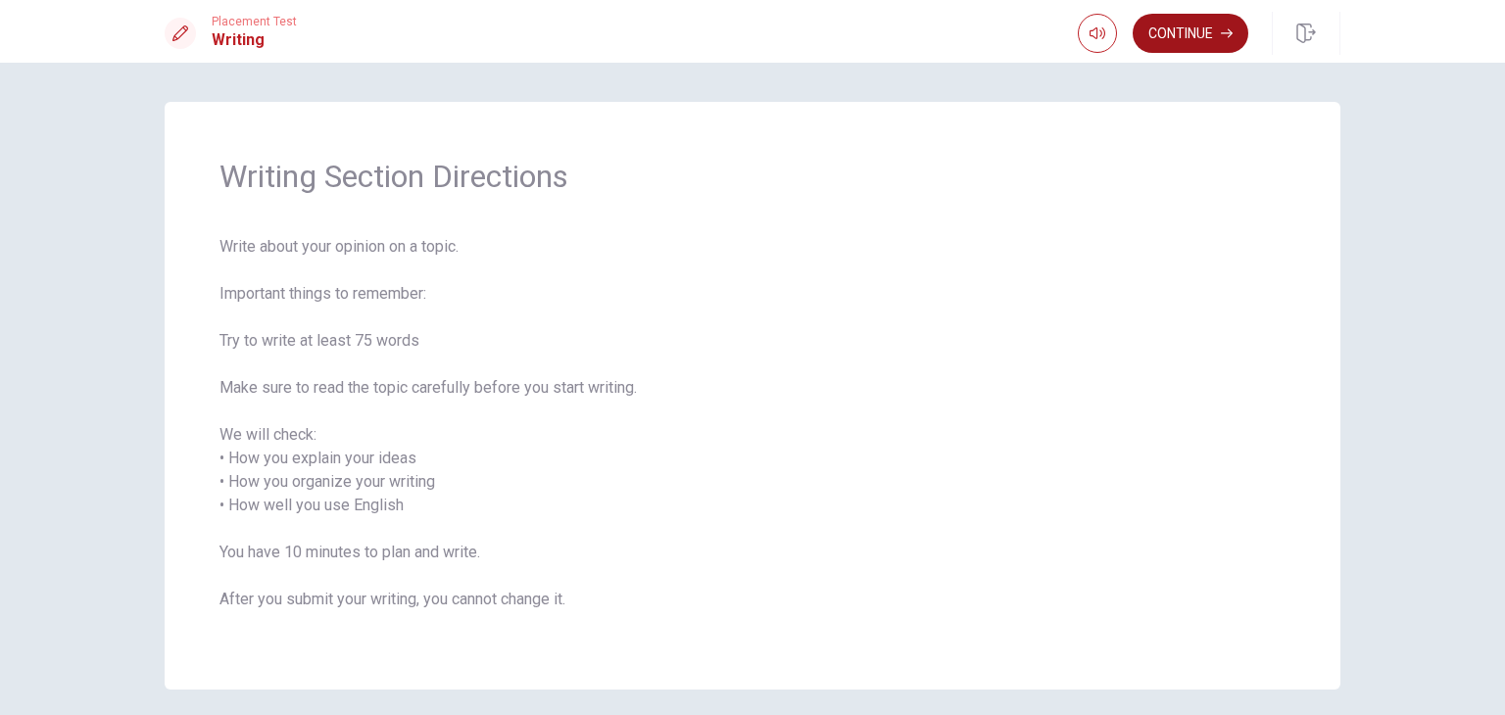
click at [1168, 34] on button "Continue" at bounding box center [1190, 33] width 116 height 39
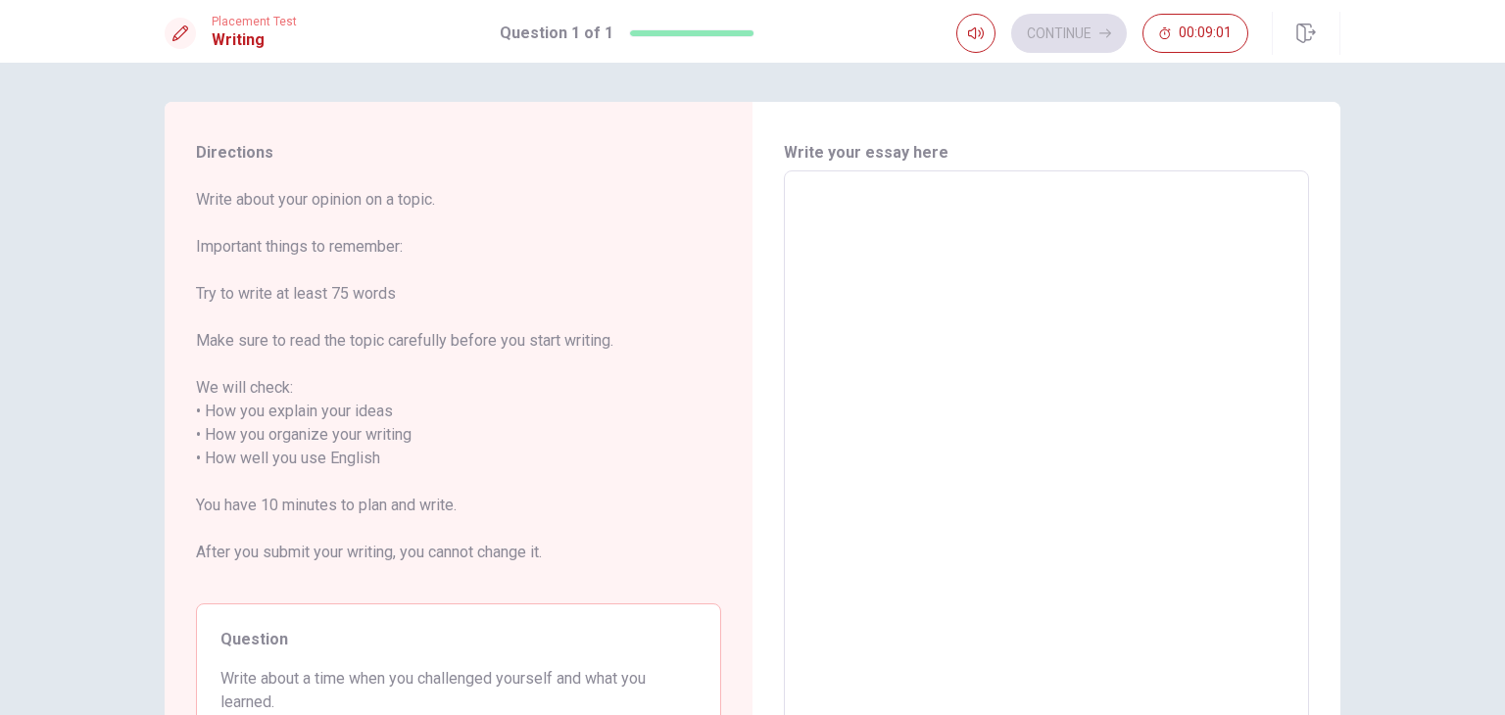
drag, startPoint x: 933, startPoint y: 219, endPoint x: 902, endPoint y: 220, distance: 30.4
click at [933, 219] on textarea at bounding box center [1046, 459] width 498 height 544
type textarea "m"
type textarea "x"
type textarea "my"
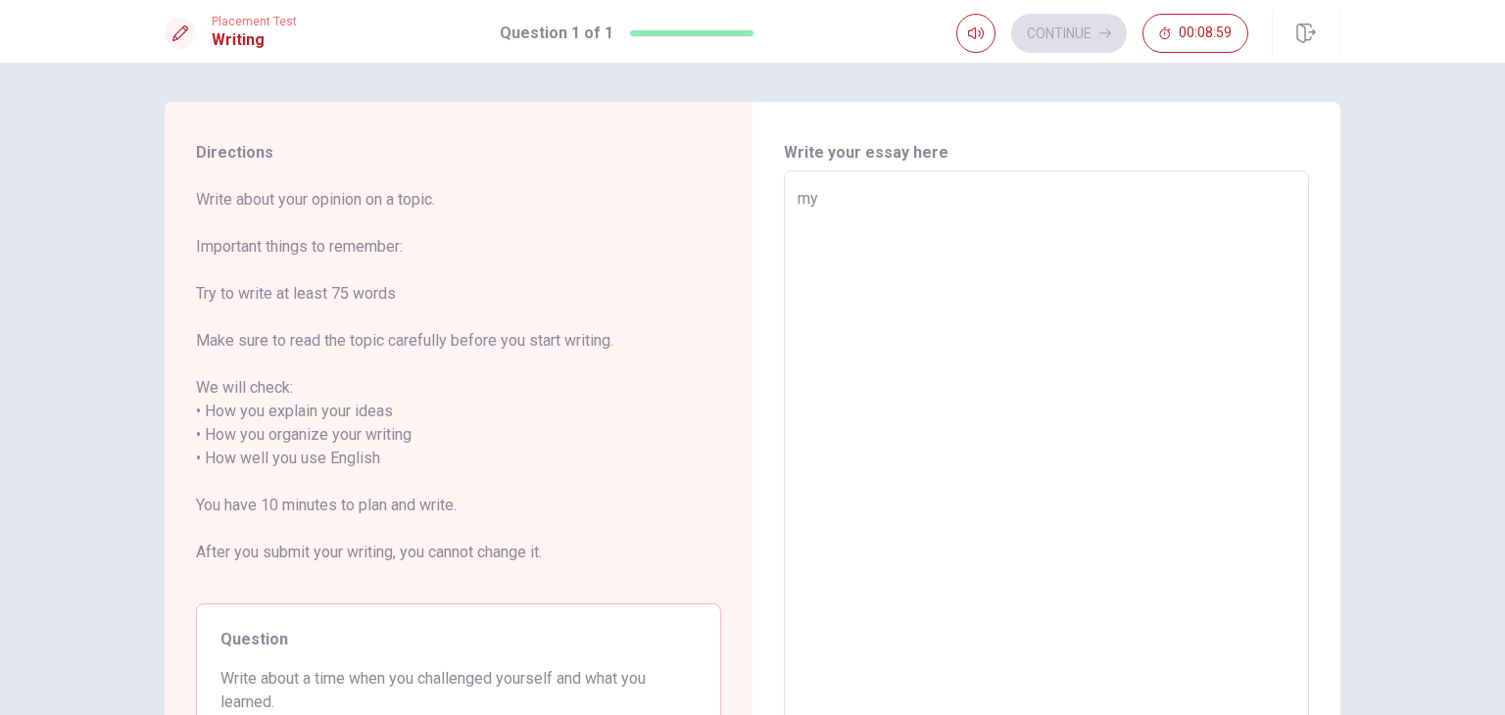
type textarea "x"
type textarea "my"
type textarea "x"
type textarea "my b"
type textarea "x"
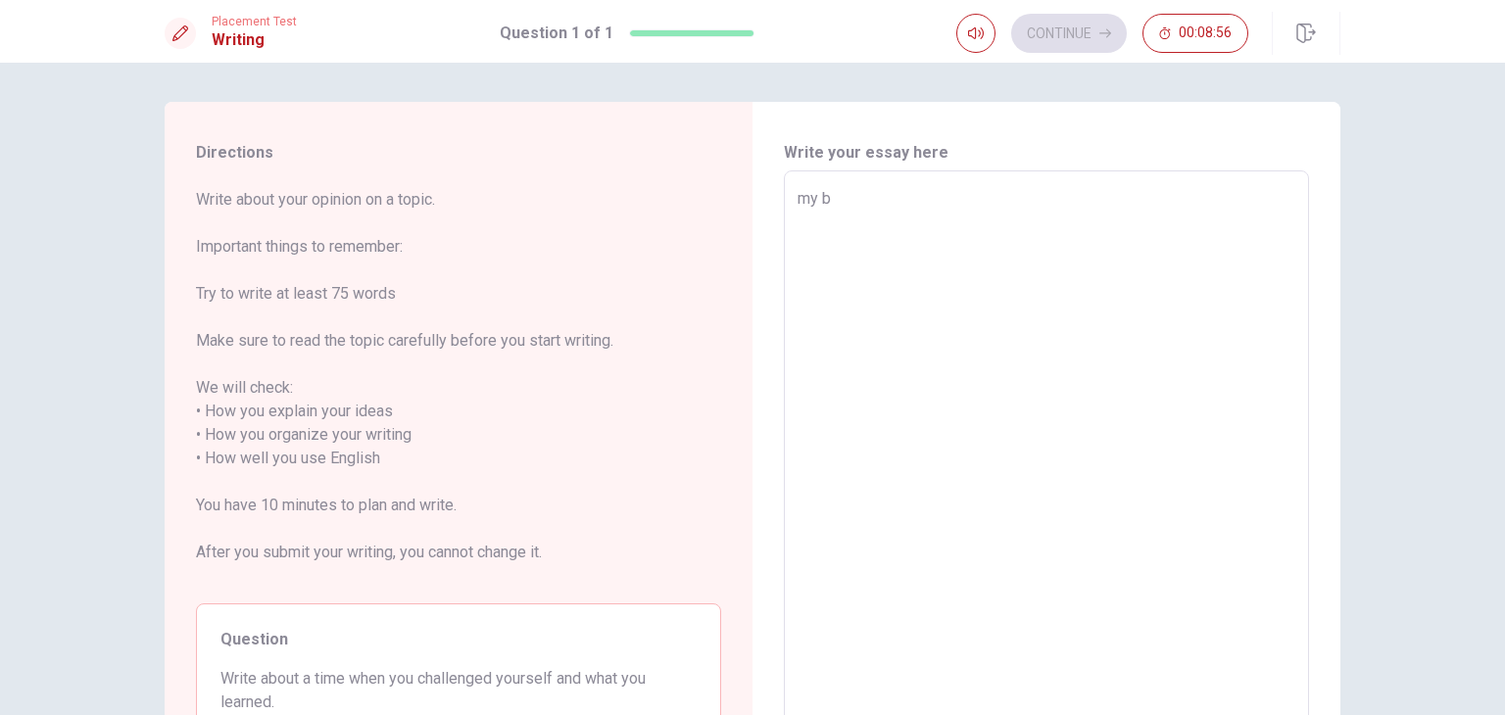
type textarea "my bi"
type textarea "x"
type textarea "my big"
type textarea "x"
type textarea "my bigg"
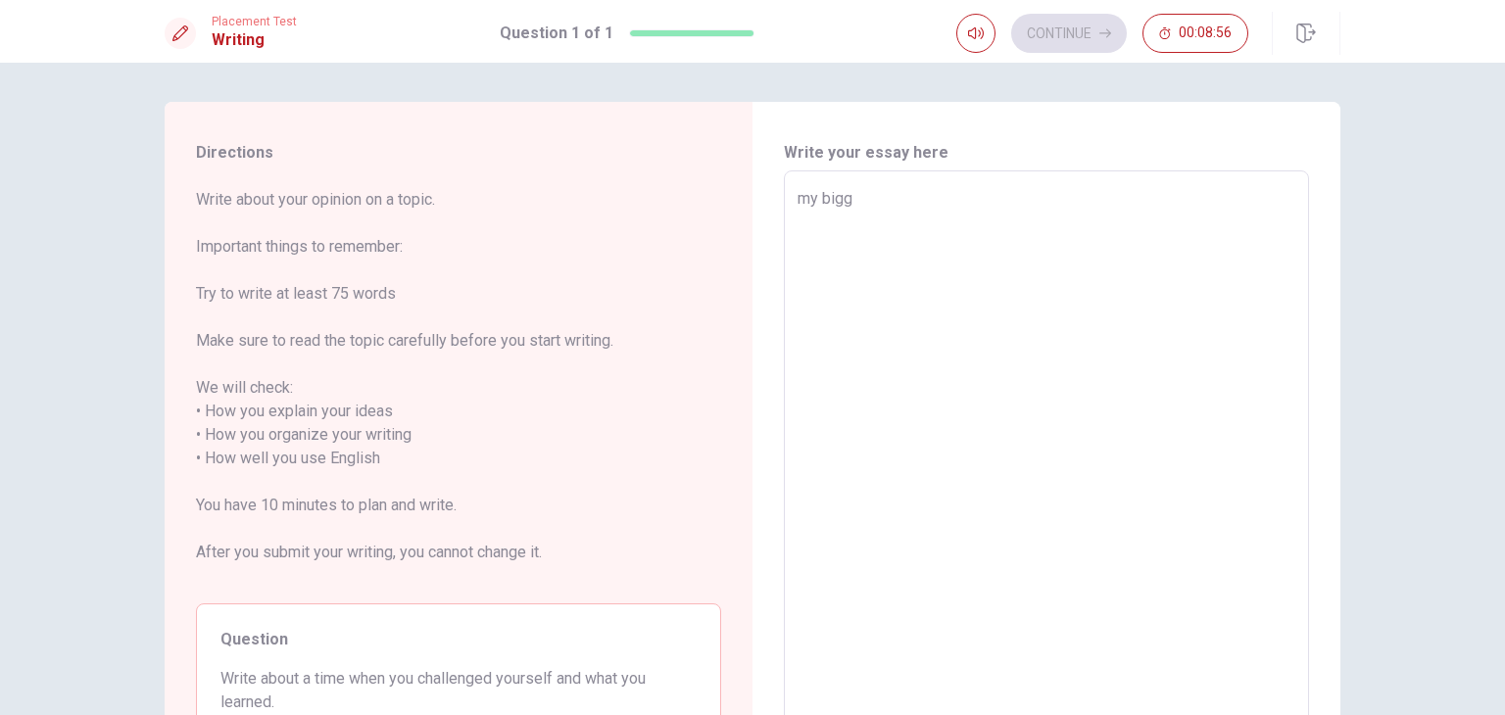
type textarea "x"
type textarea "my bigge"
type textarea "x"
type textarea "my bigger"
type textarea "x"
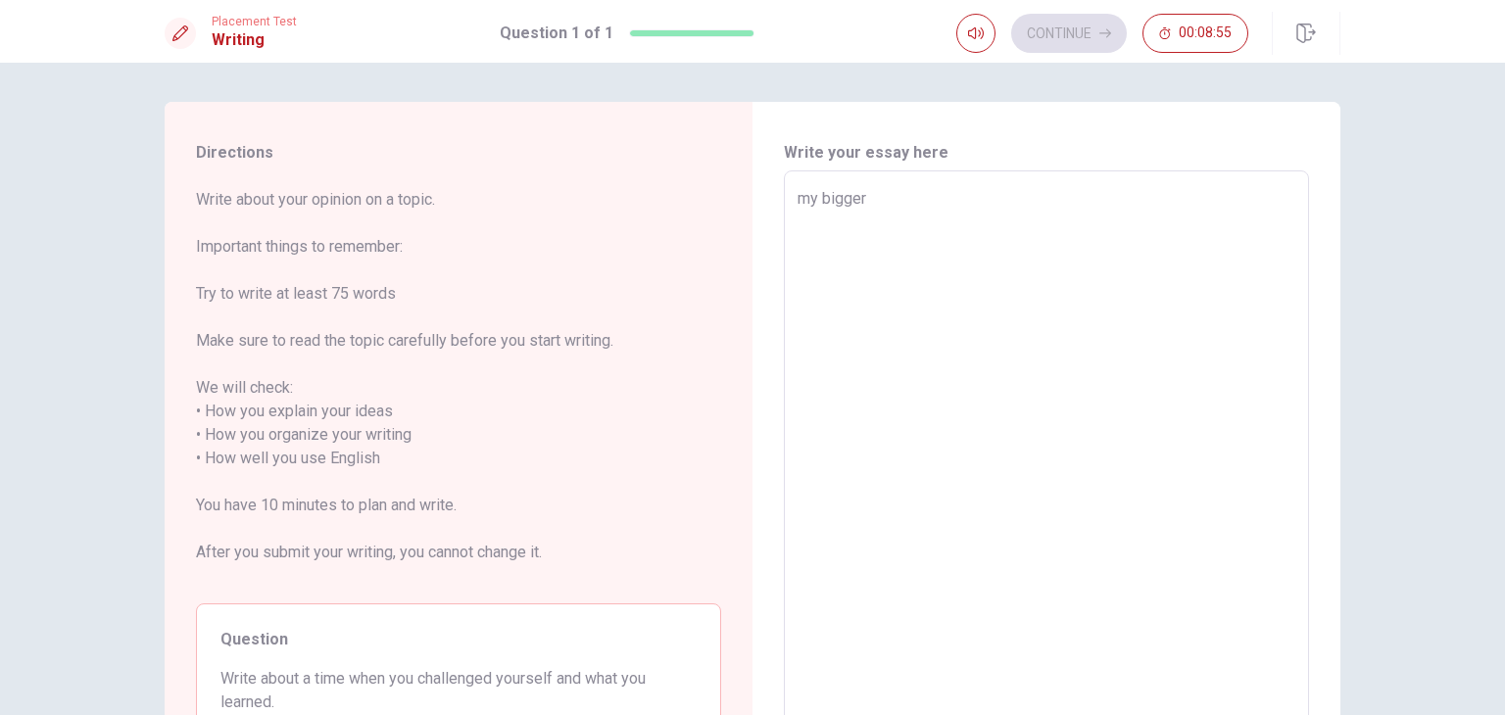
type textarea "my bigger"
type textarea "x"
type textarea "my bigger c"
type textarea "x"
type textarea "my bigger ch"
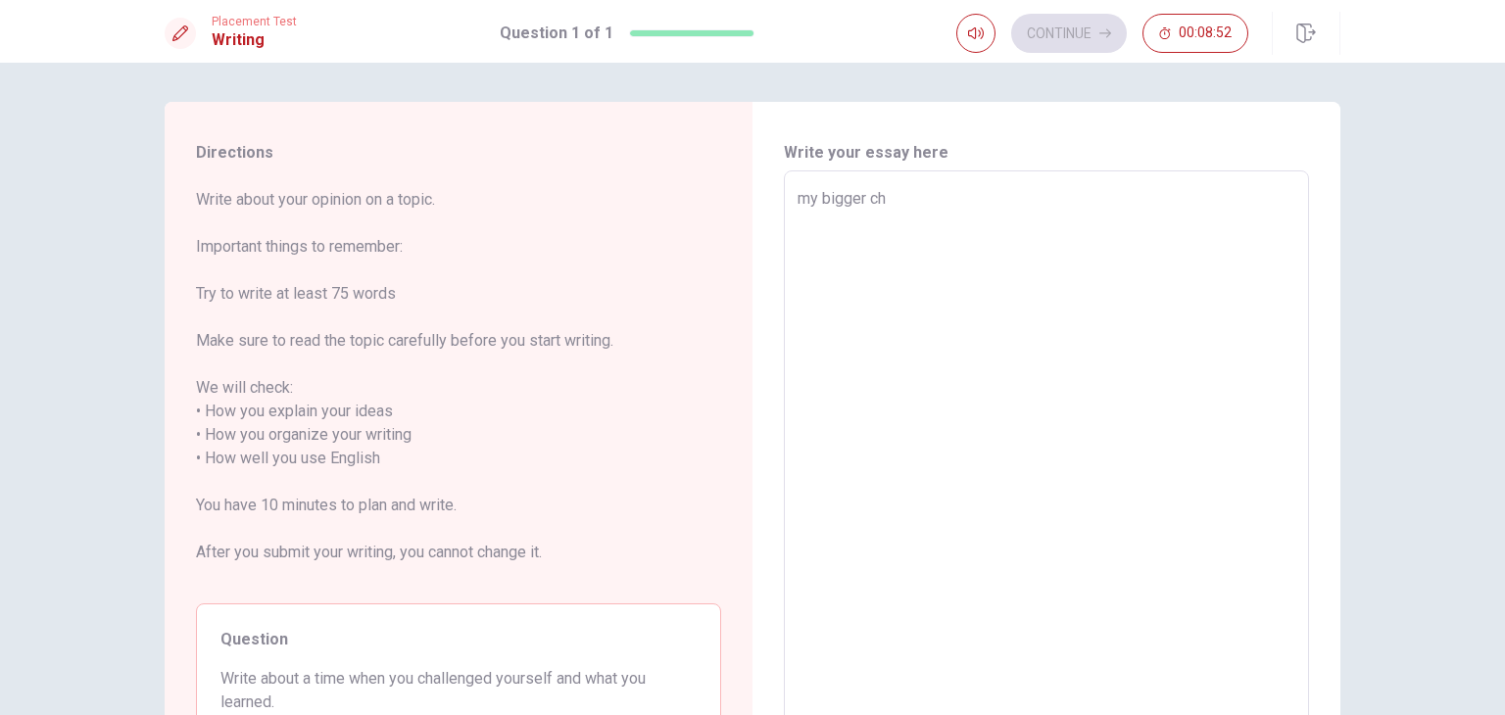
type textarea "x"
type textarea "my bigger cha"
type textarea "x"
type textarea "my bigger chan"
type textarea "x"
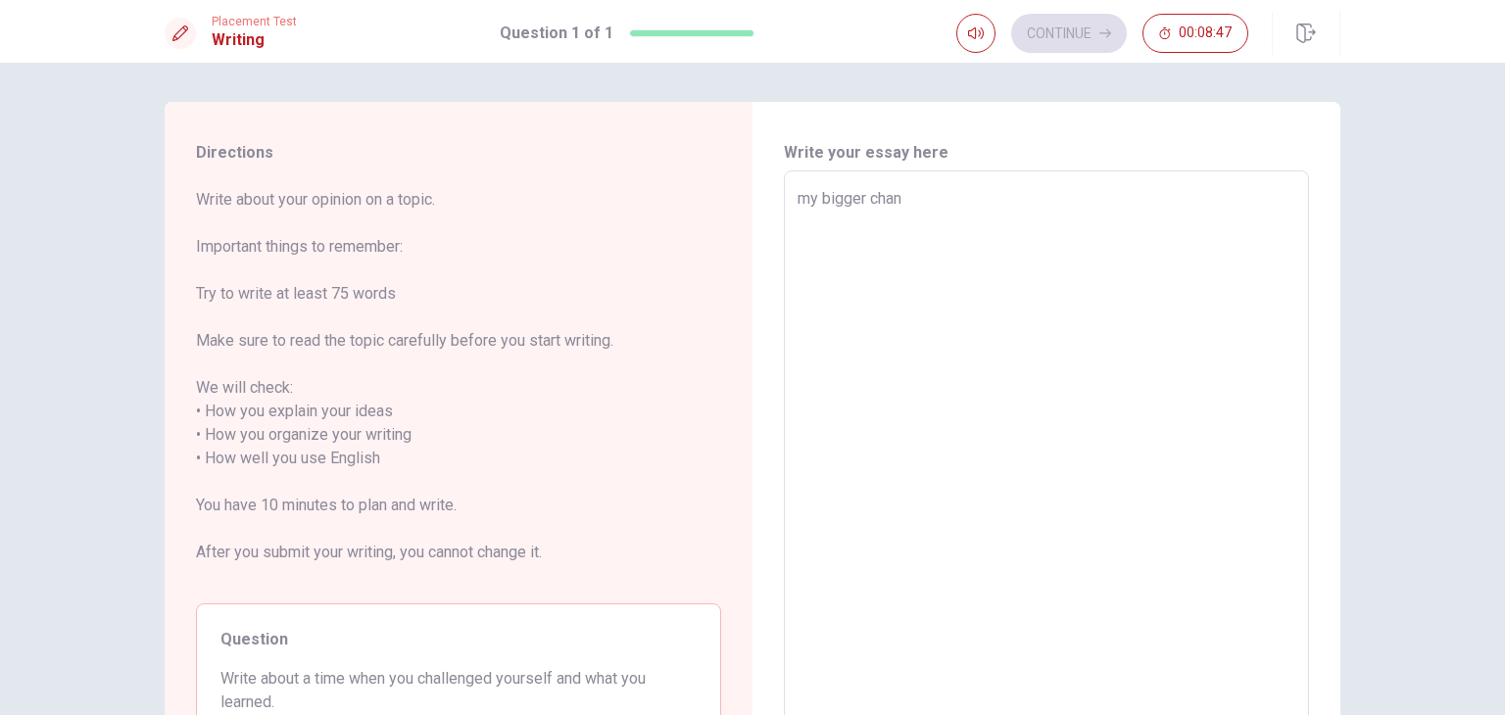
type textarea "my bigger cha"
type textarea "x"
type textarea "my bigger chal"
type textarea "x"
type textarea "my bigger chall"
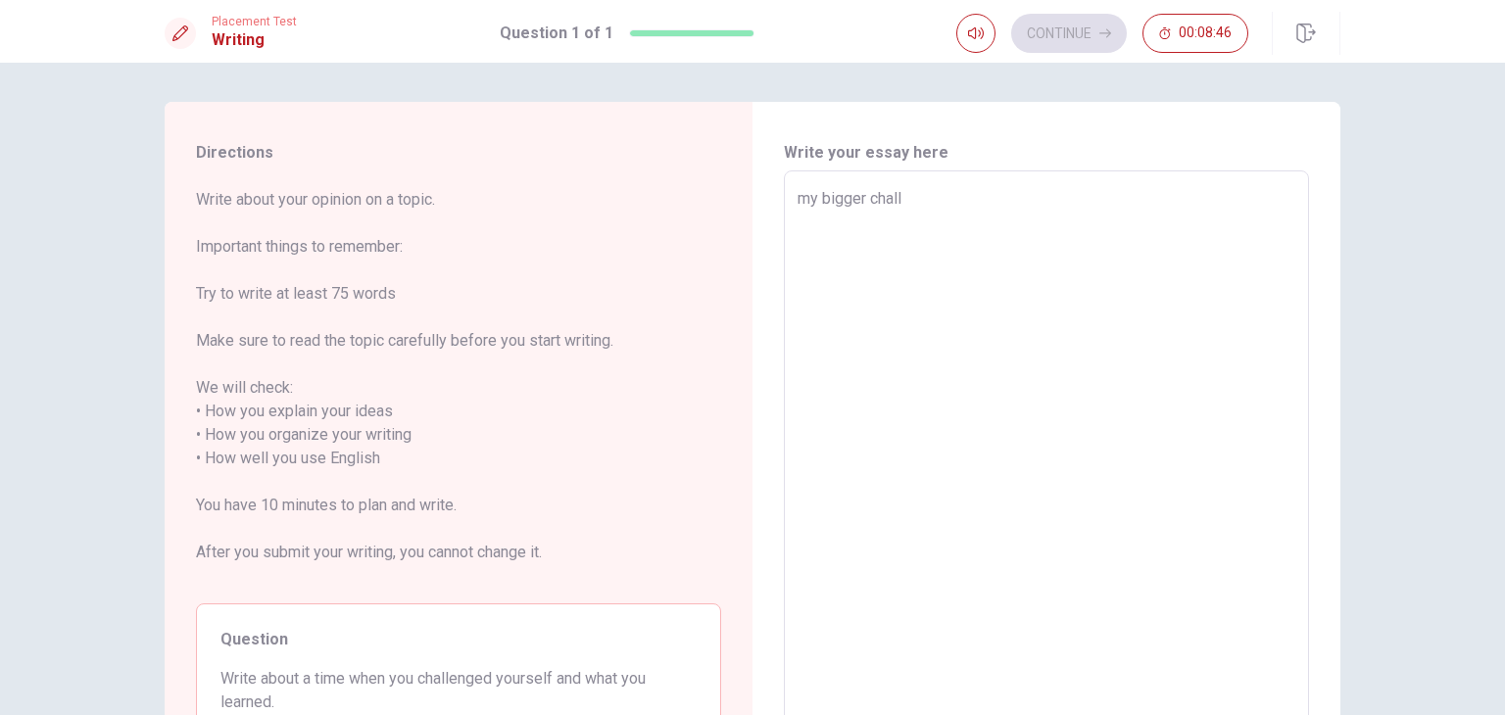
type textarea "x"
type textarea "my bigger challe"
type textarea "x"
type textarea "my bigger challen"
type textarea "x"
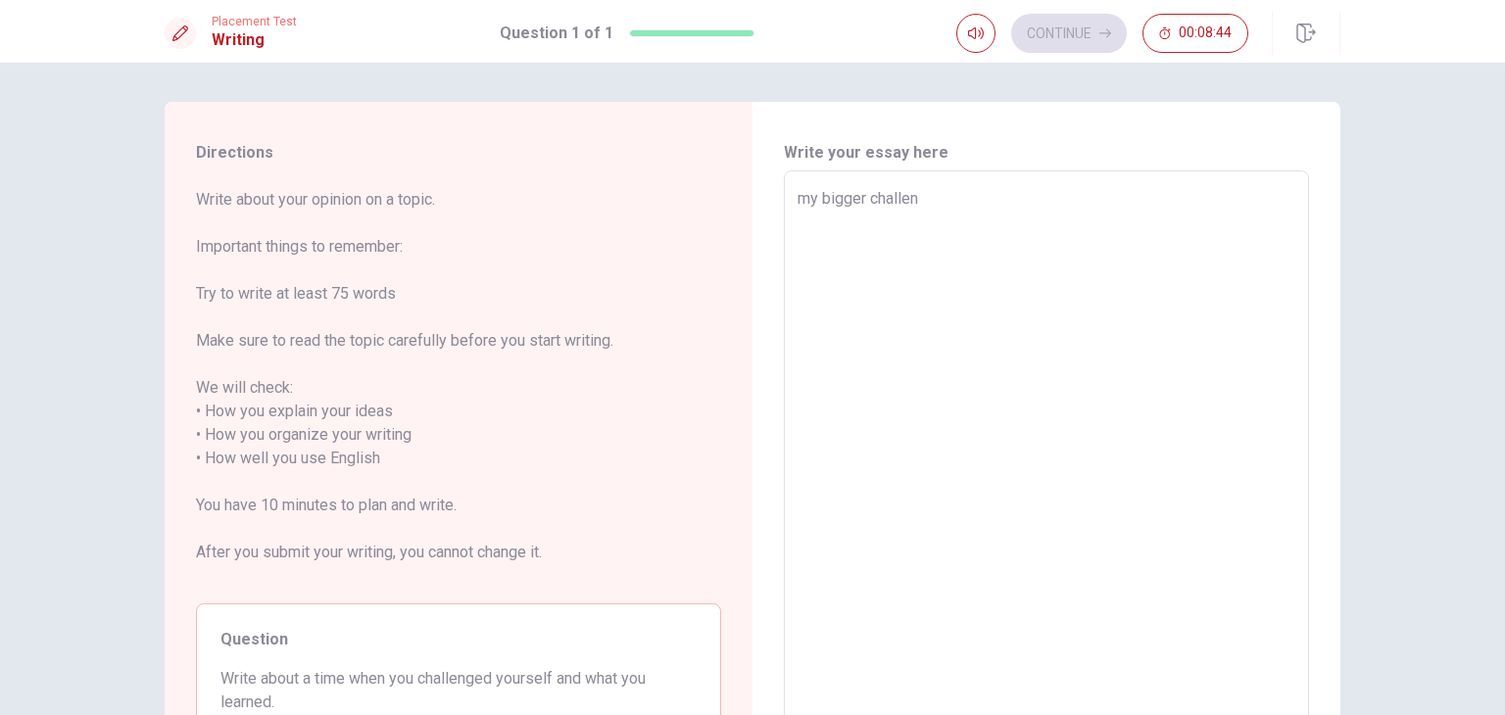
type textarea "my bigger challeng"
type textarea "x"
type textarea "my bigger challenge"
type textarea "x"
type textarea "my bigger challenge"
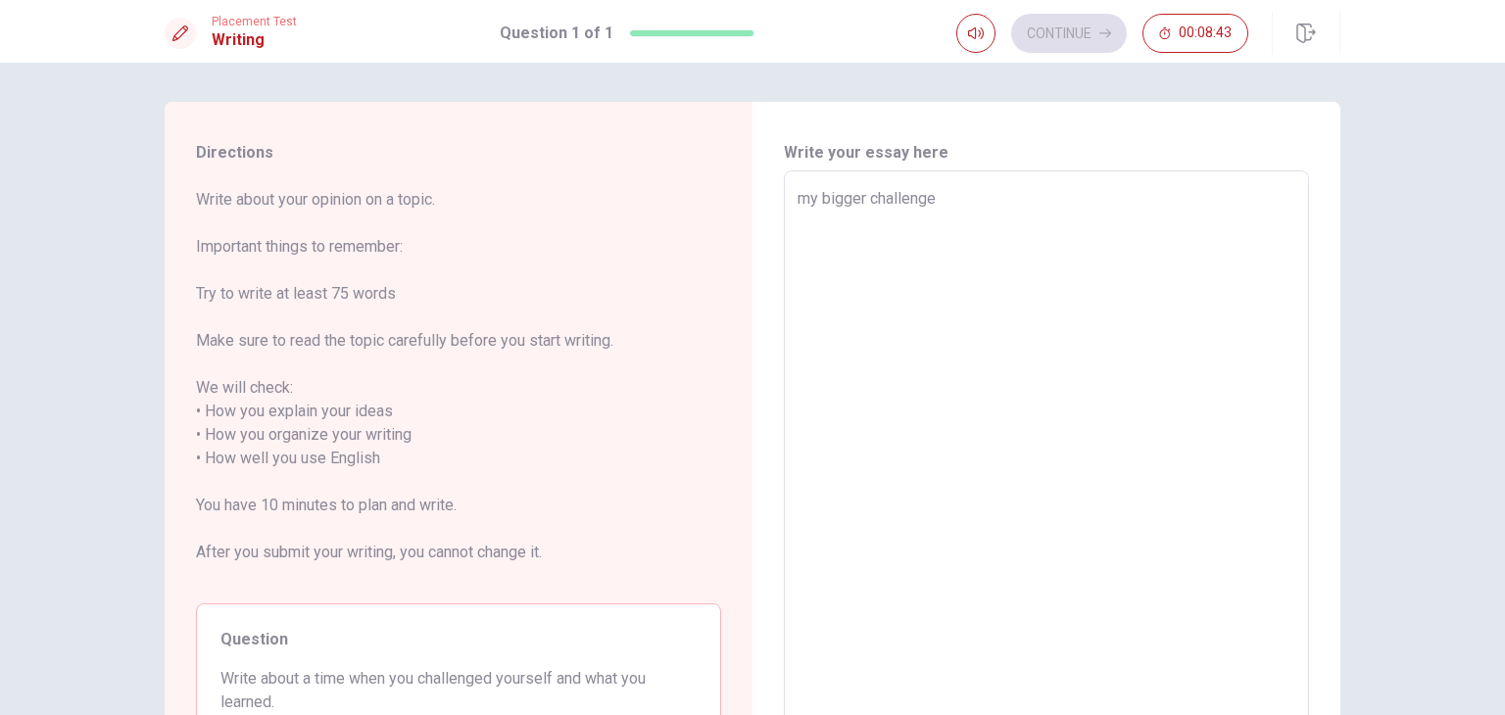
type textarea "x"
type textarea "my bigger challenge w"
type textarea "x"
type textarea "my bigger challenge wa"
type textarea "x"
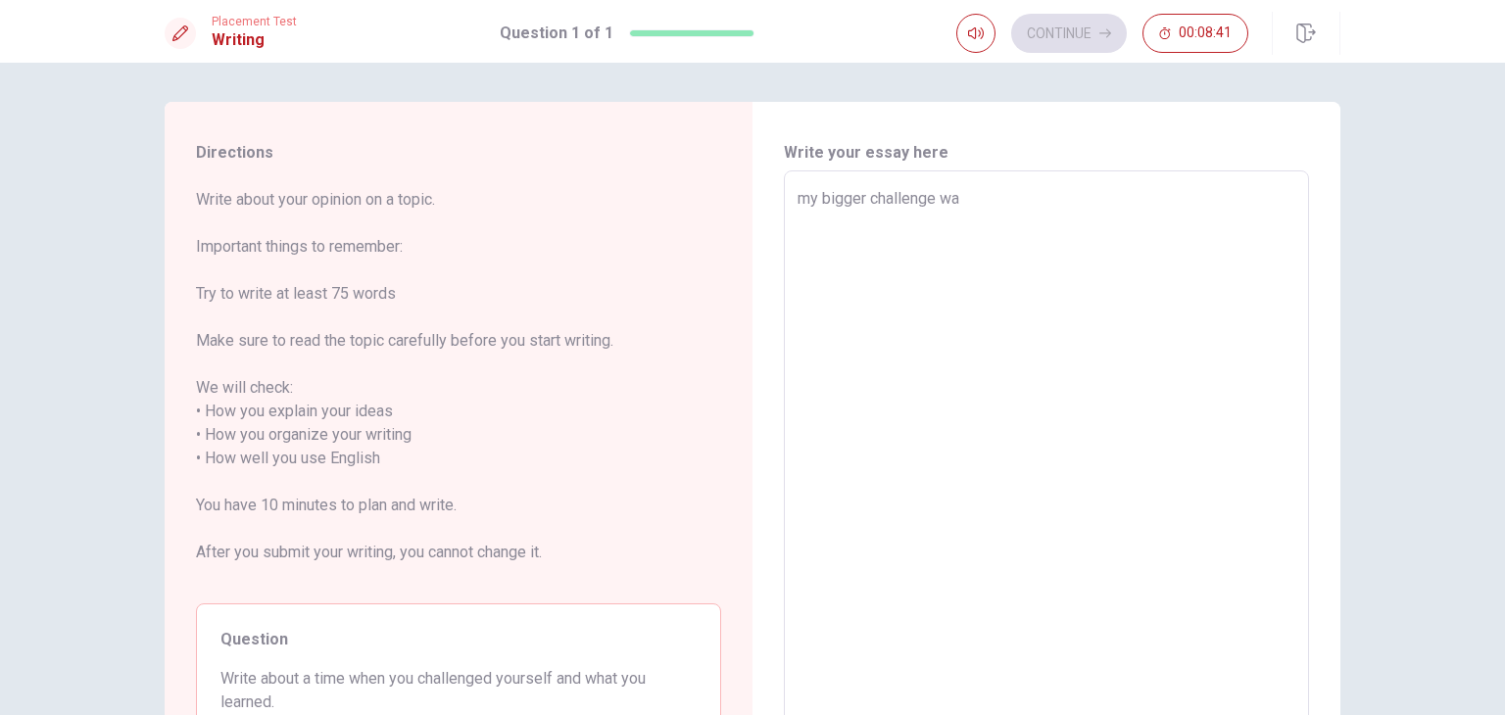
type textarea "my bigger challenge was"
type textarea "x"
type textarea "my bigger challenge was"
type textarea "x"
type textarea "my bigger challenge was w"
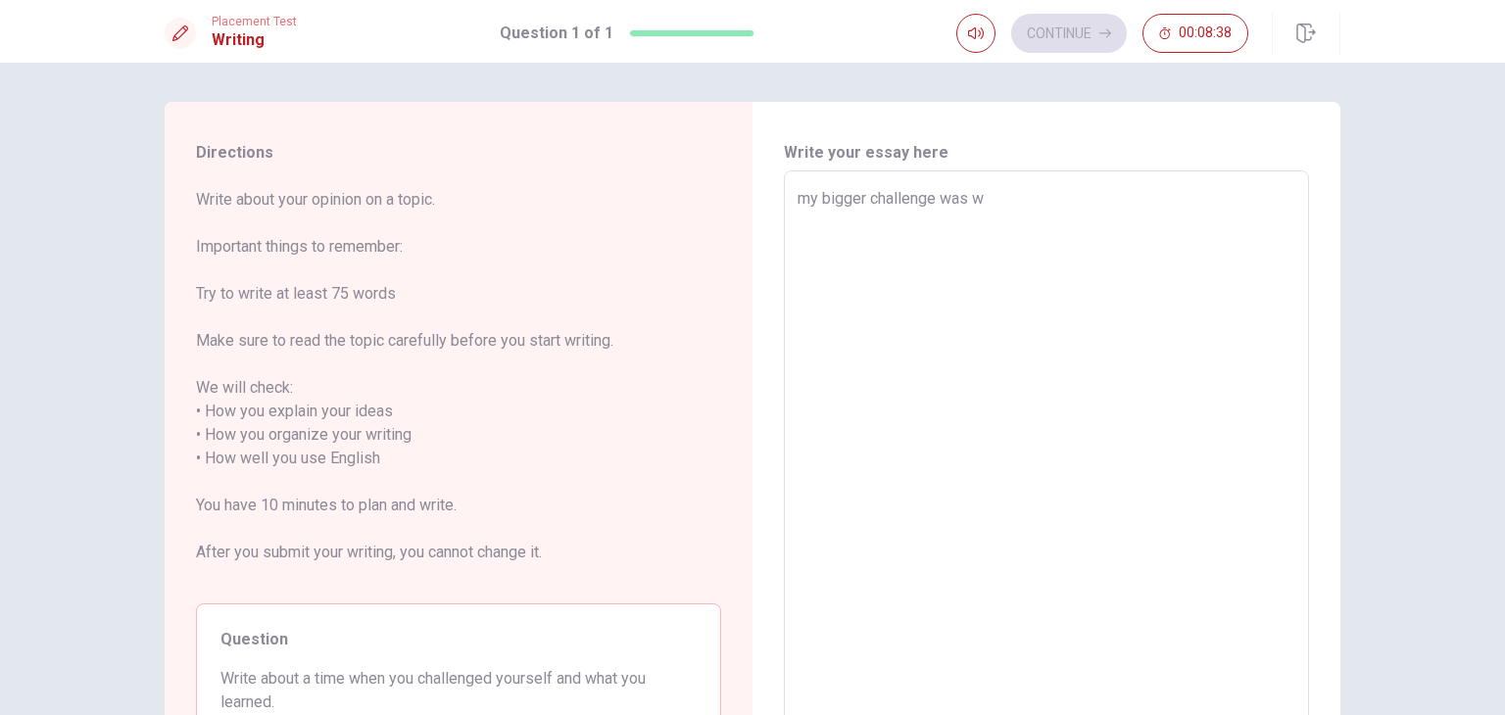
type textarea "x"
type textarea "my bigger challenge was wh"
type textarea "x"
type textarea "my bigger challenge was who"
type textarea "x"
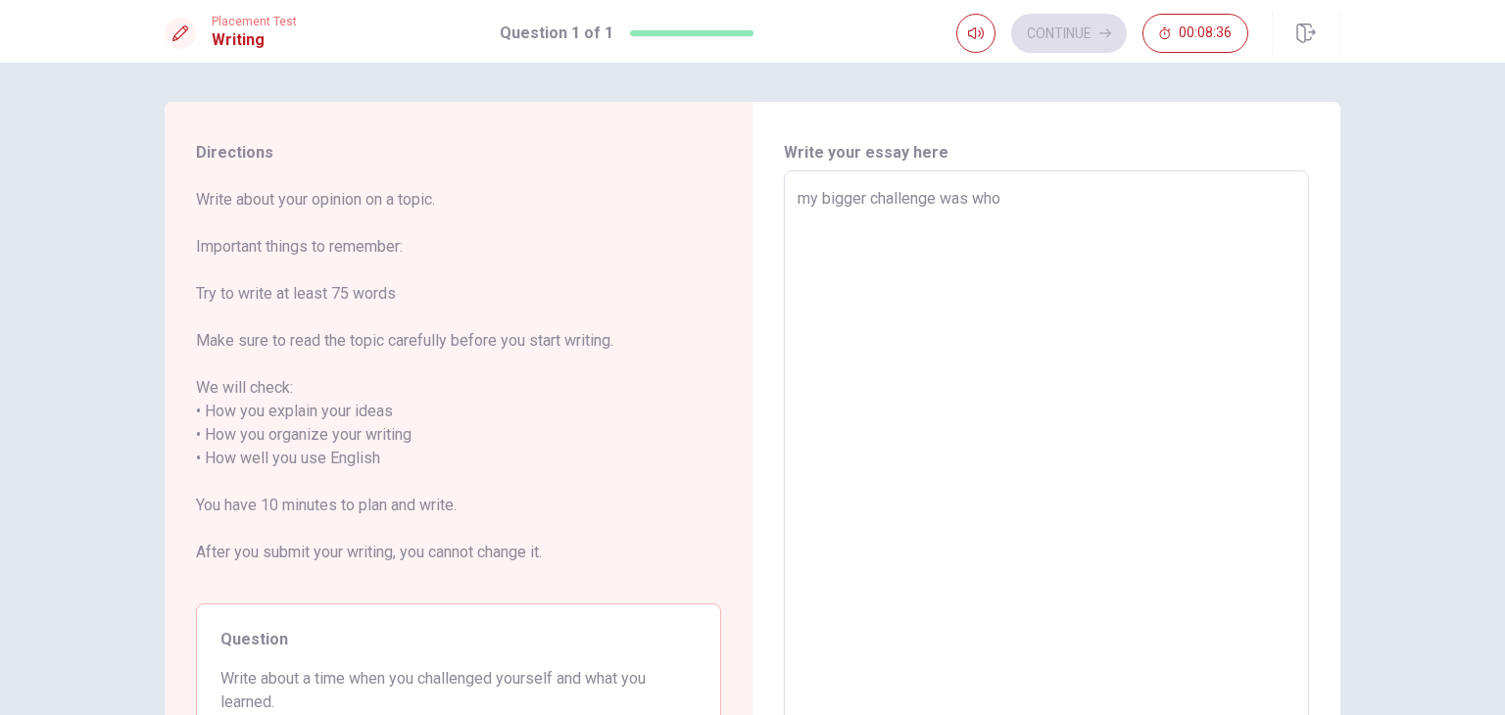
type textarea "my bigger challenge was who"
type textarea "x"
type textarea "my bigger challenge was who i"
type textarea "x"
type textarea "my bigger challenge was who i"
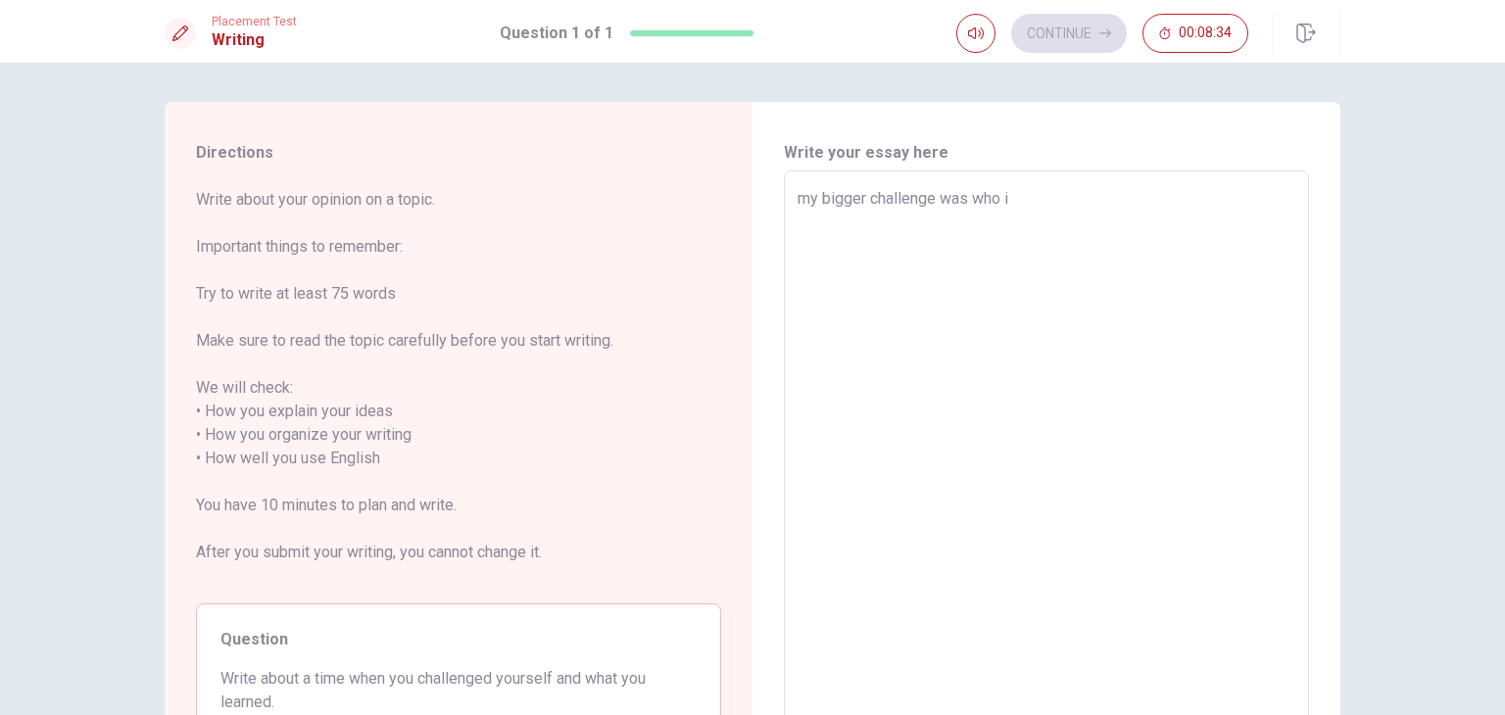
type textarea "x"
type textarea "my bigger challenge was who i s"
type textarea "x"
type textarea "my bigger challenge was who i st"
type textarea "x"
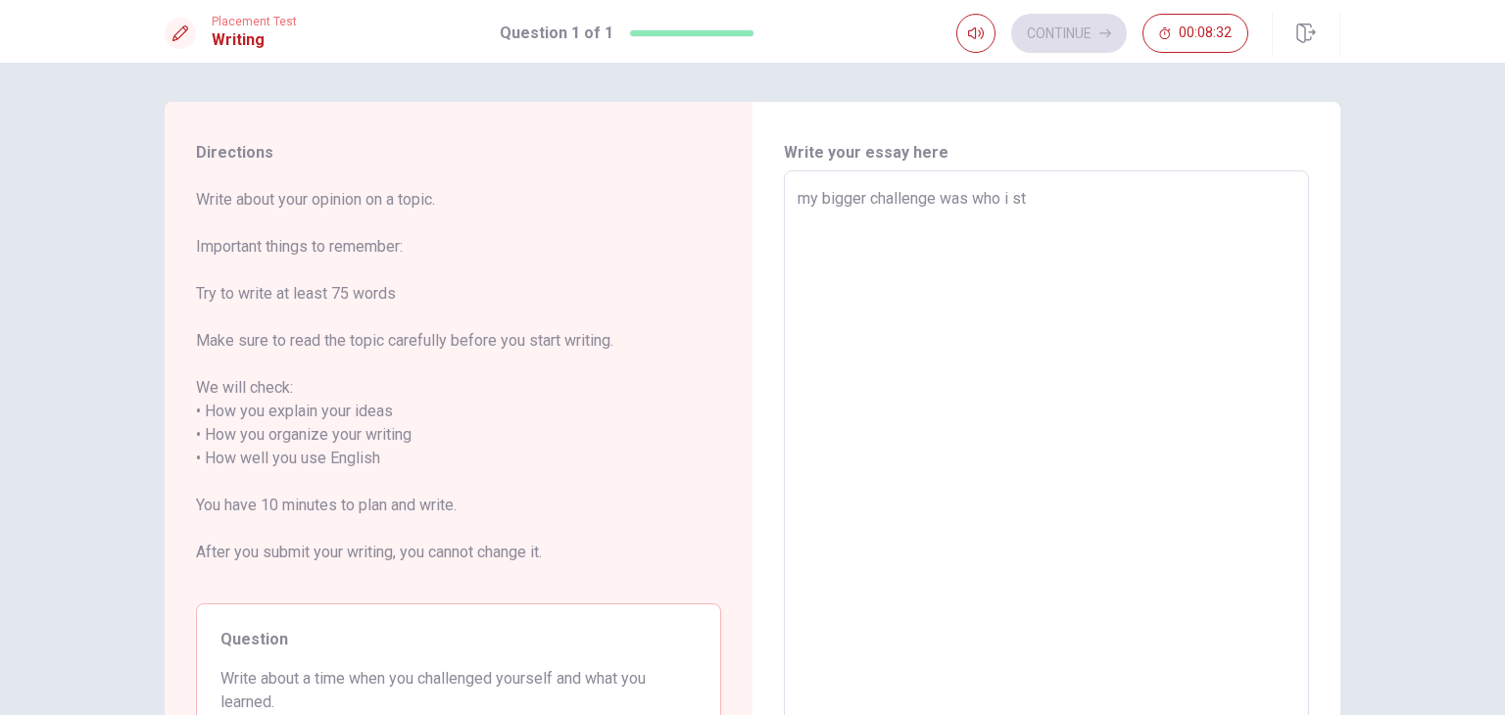
type textarea "my bigger challenge was who i sta"
type textarea "x"
type textarea "my bigger challenge was who i star"
type textarea "x"
type textarea "my bigger challenge was who i start"
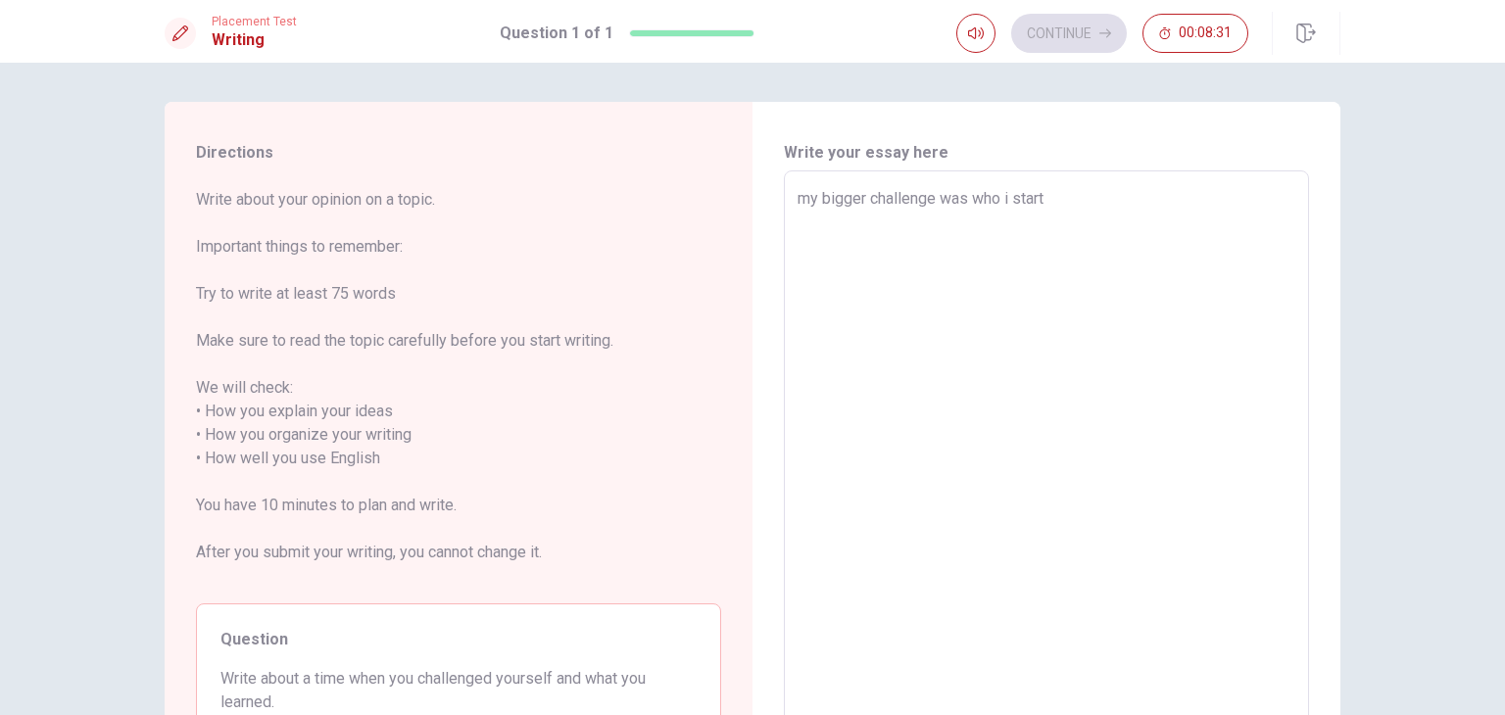
type textarea "x"
type textarea "my bigger challenge was who i starti"
type textarea "x"
type textarea "my bigger challenge was who i startin"
type textarea "x"
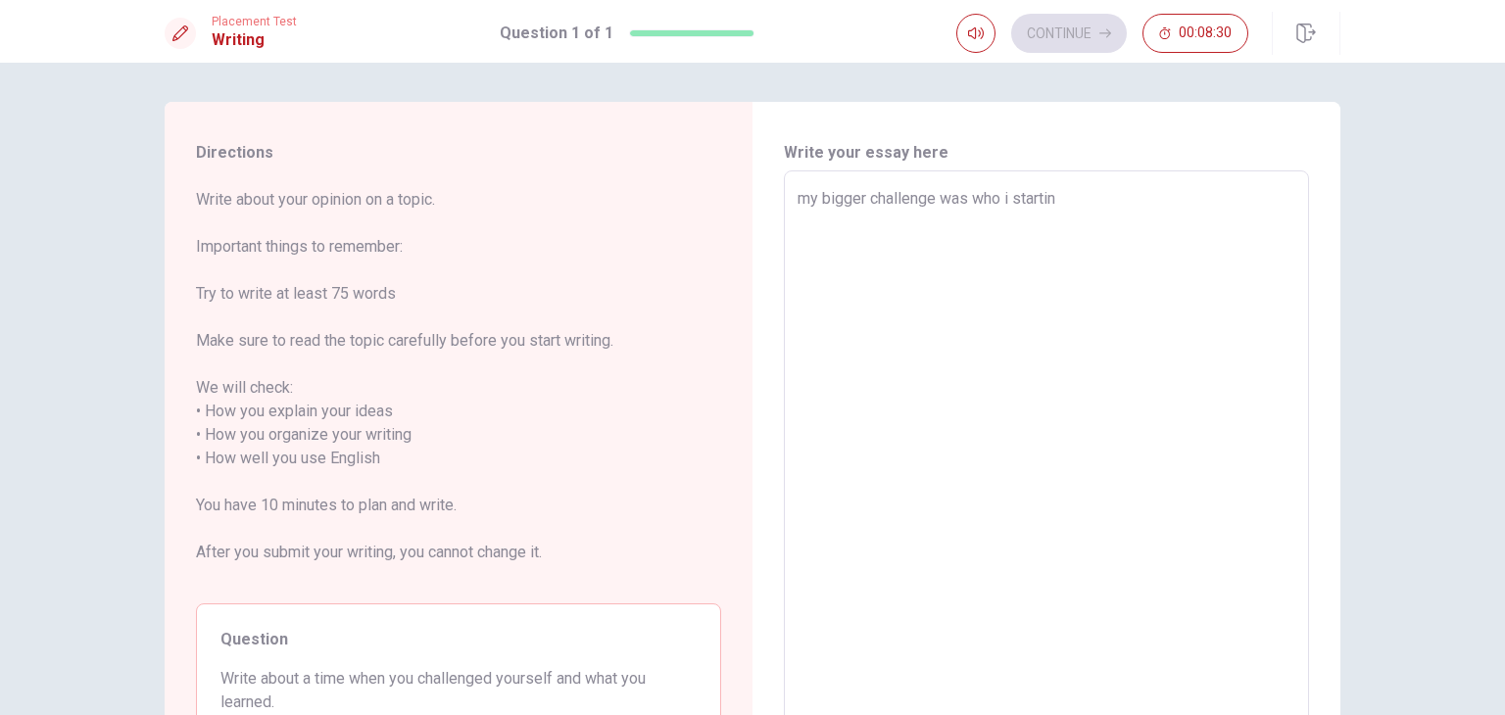
type textarea "my bigger challenge was who i starting"
type textarea "x"
type textarea "my bigger challenge was who i starting"
type textarea "x"
type textarea "my bigger challenge was who i starting m"
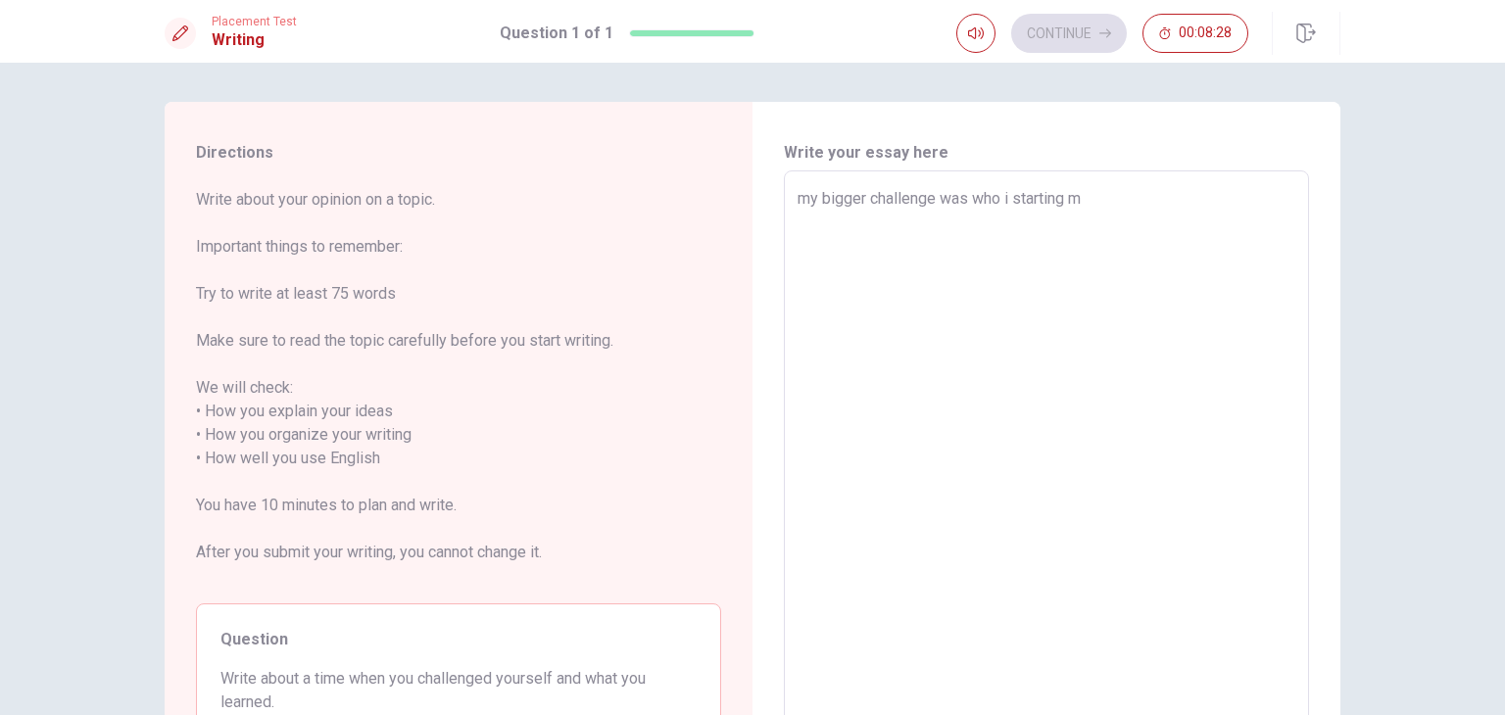
type textarea "x"
type textarea "my bigger challenge was who i starting my"
type textarea "x"
type textarea "my bigger challenge was who i starting my"
type textarea "x"
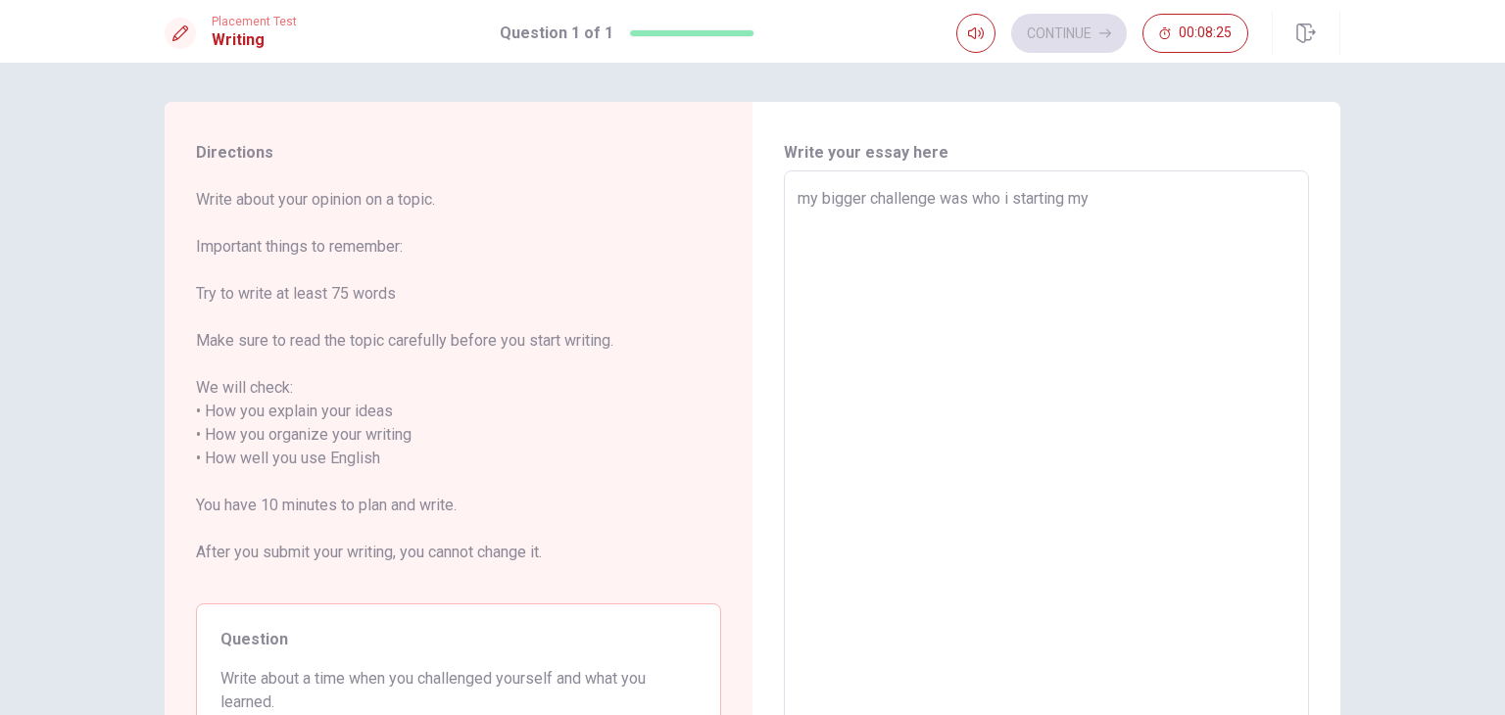
type textarea "my bigger challenge was who i starting my u"
type textarea "x"
type textarea "my bigger challenge was who i starting my un"
type textarea "x"
type textarea "my bigger challenge was who i starting my uni"
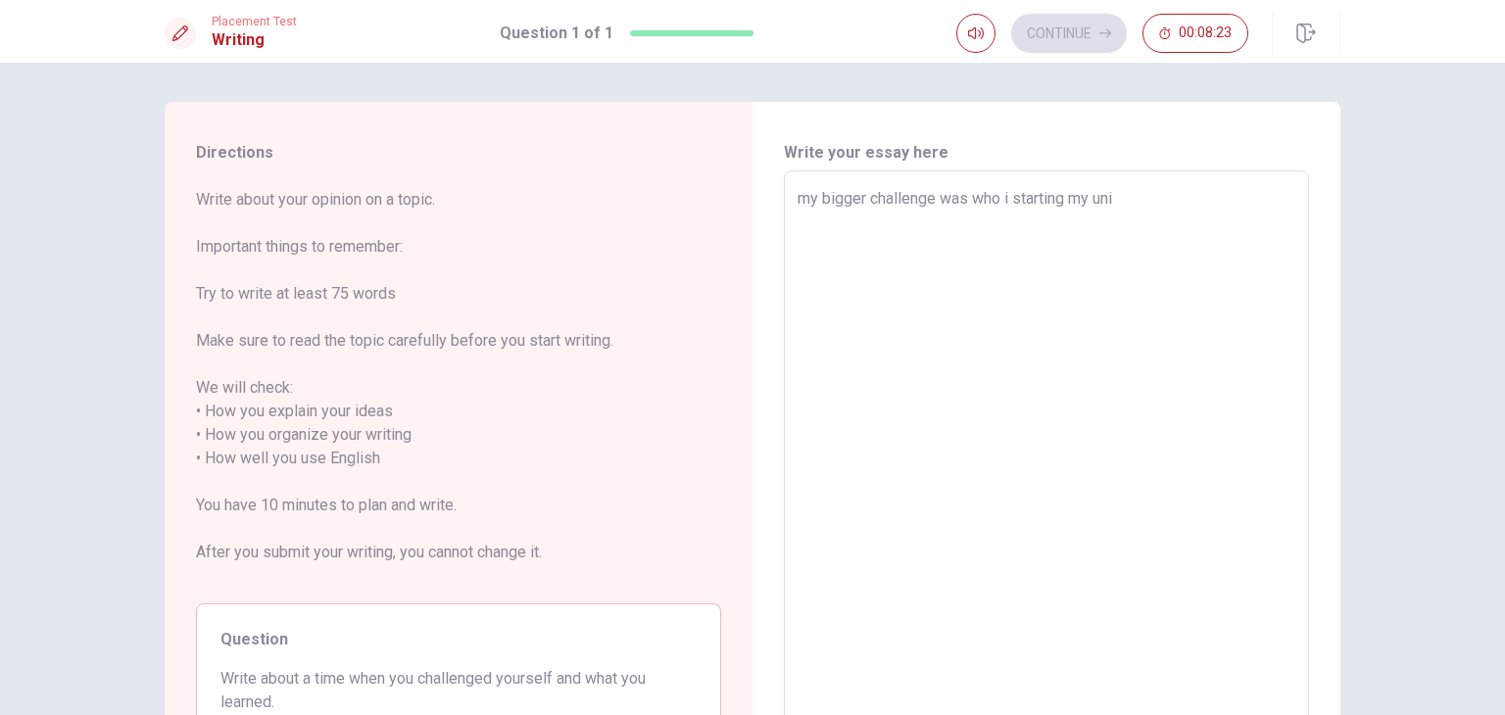
type textarea "x"
type textarea "my bigger challenge was who i starting my univ"
type textarea "x"
type textarea "my bigger challenge was who i starting my unive"
type textarea "x"
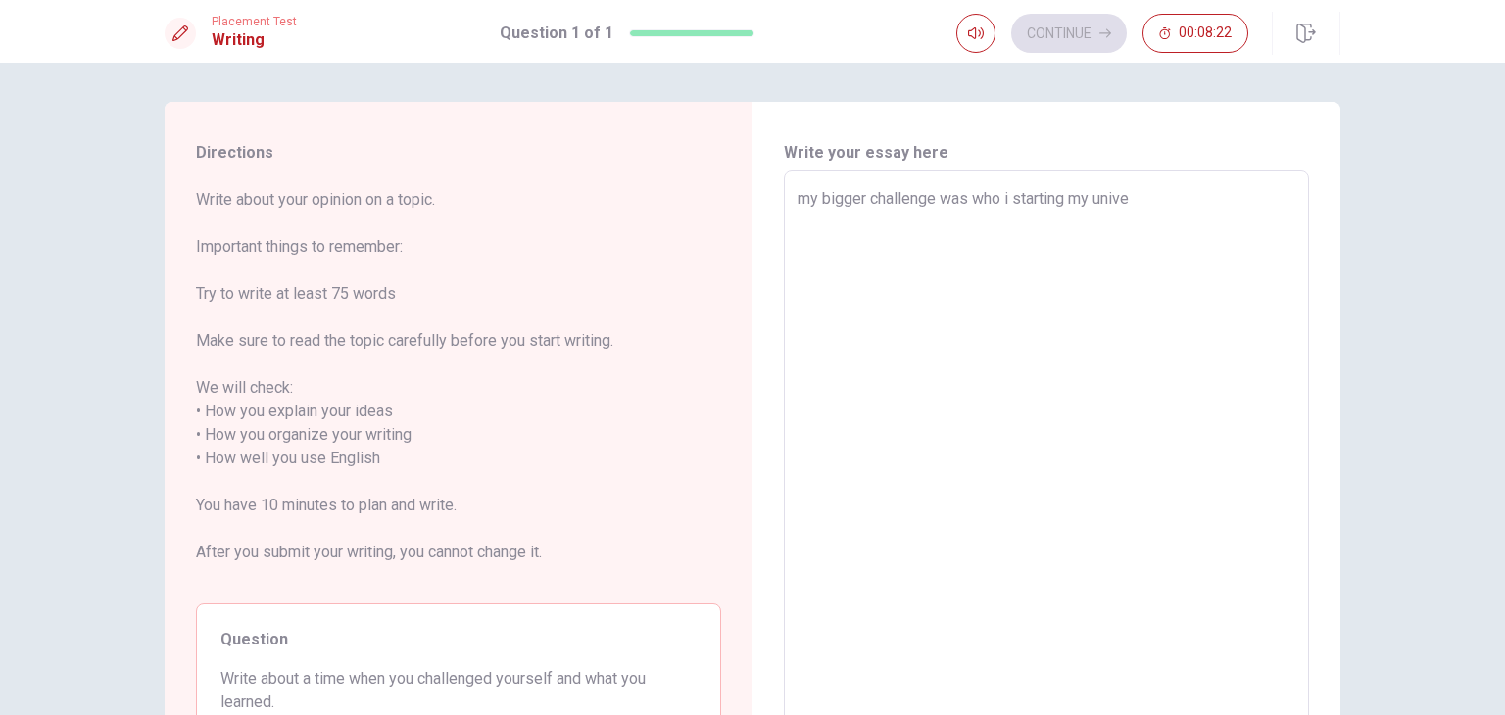
type textarea "my bigger challenge was who i starting my unives"
type textarea "x"
type textarea "my bigger challenge was who i starting my unive"
type textarea "x"
type textarea "my bigger challenge was who i starting my univer"
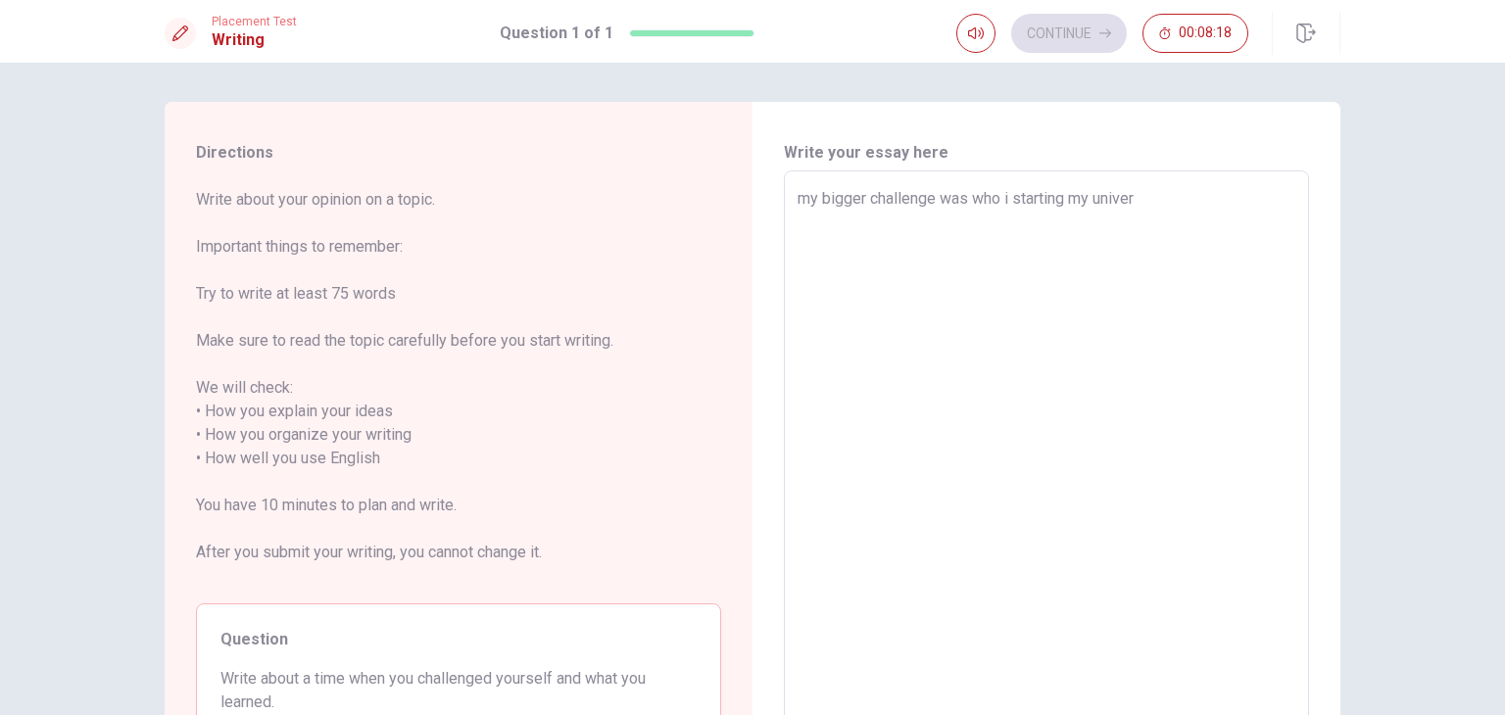
type textarea "x"
type textarea "my bigger challenge was who i starting my univers"
type textarea "x"
type textarea "my bigger challenge was who i starting my universi"
type textarea "x"
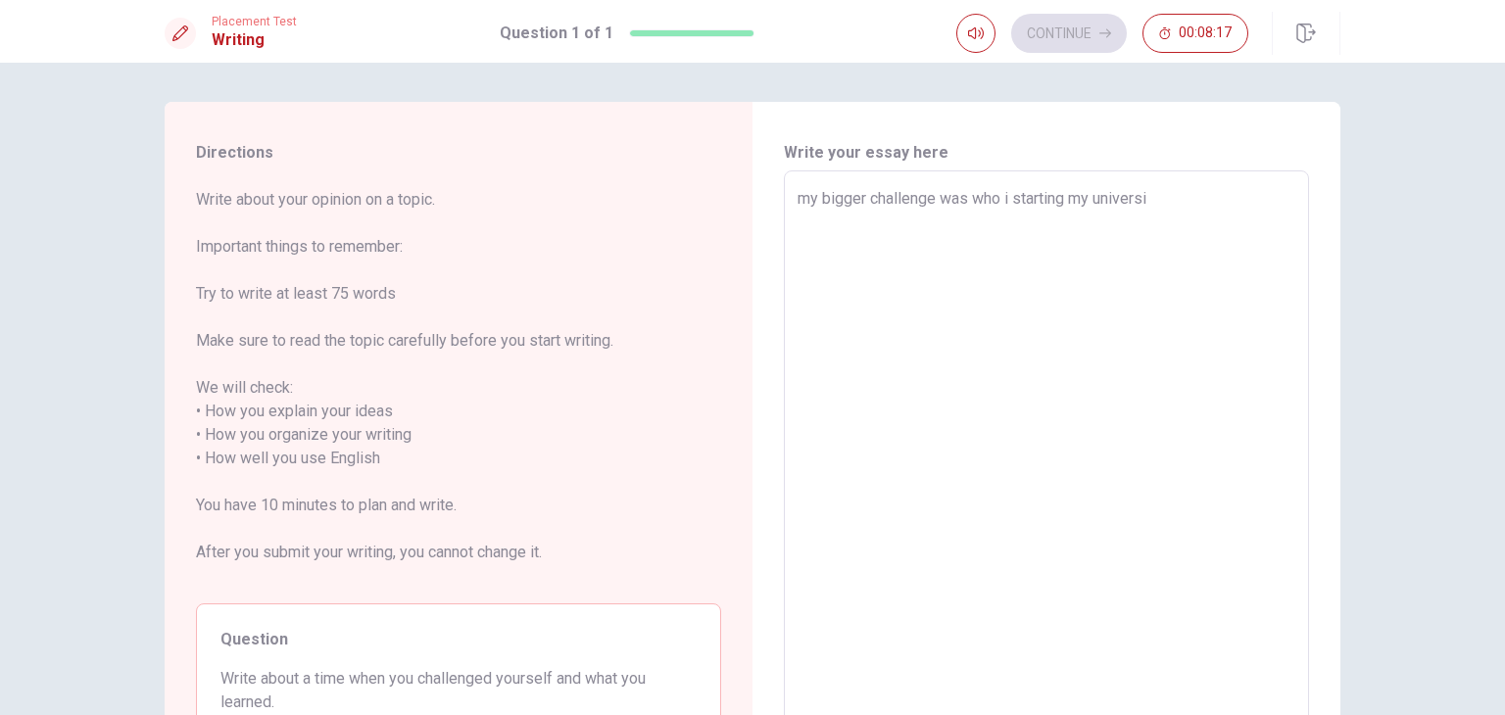
type textarea "my bigger challenge was who i starting my universit"
type textarea "x"
type textarea "my bigger challenge was who i starting my university"
type textarea "x"
type textarea "my bigger challenge was who i starting my university"
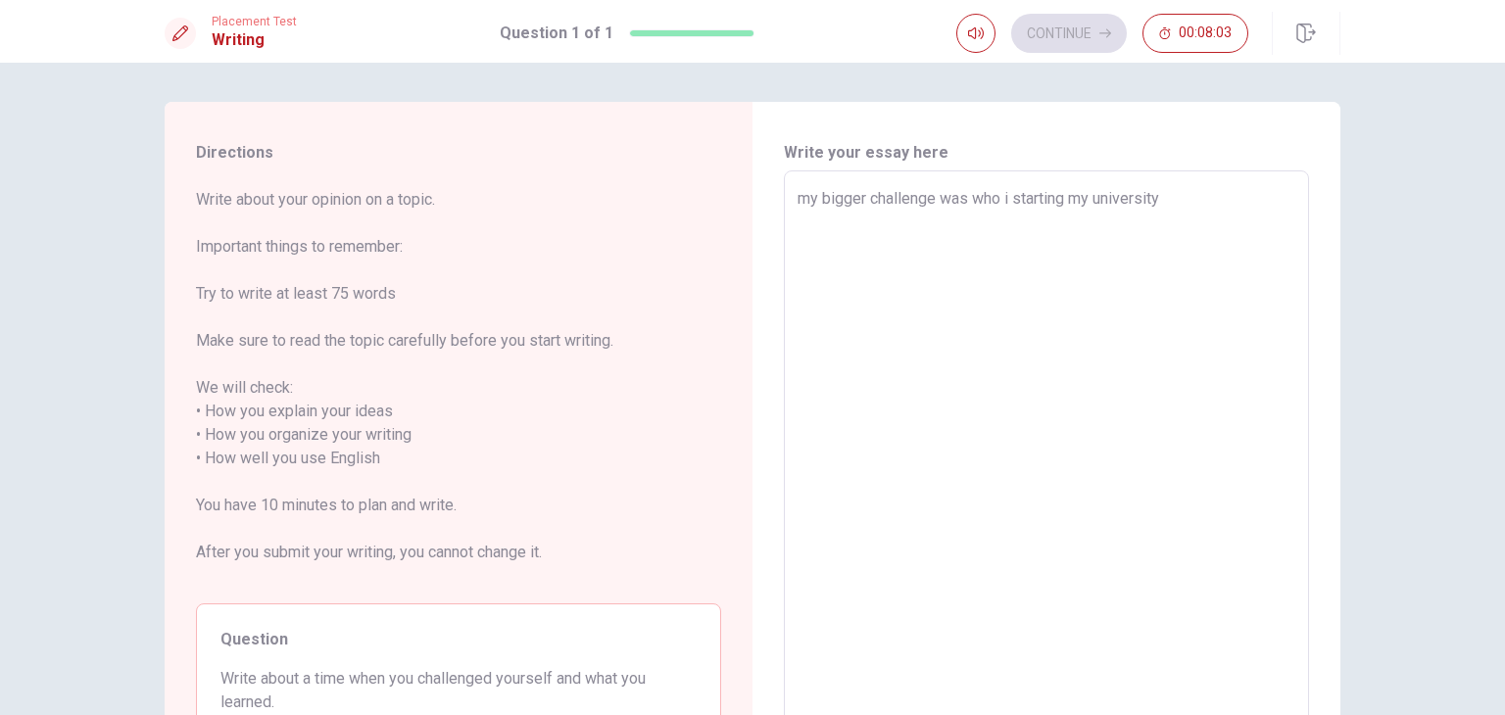
type textarea "x"
type textarea "my bigger challenge was who i tstarting my university"
type textarea "x"
type textarea "my bigger challenge was who i tostarting my university"
type textarea "x"
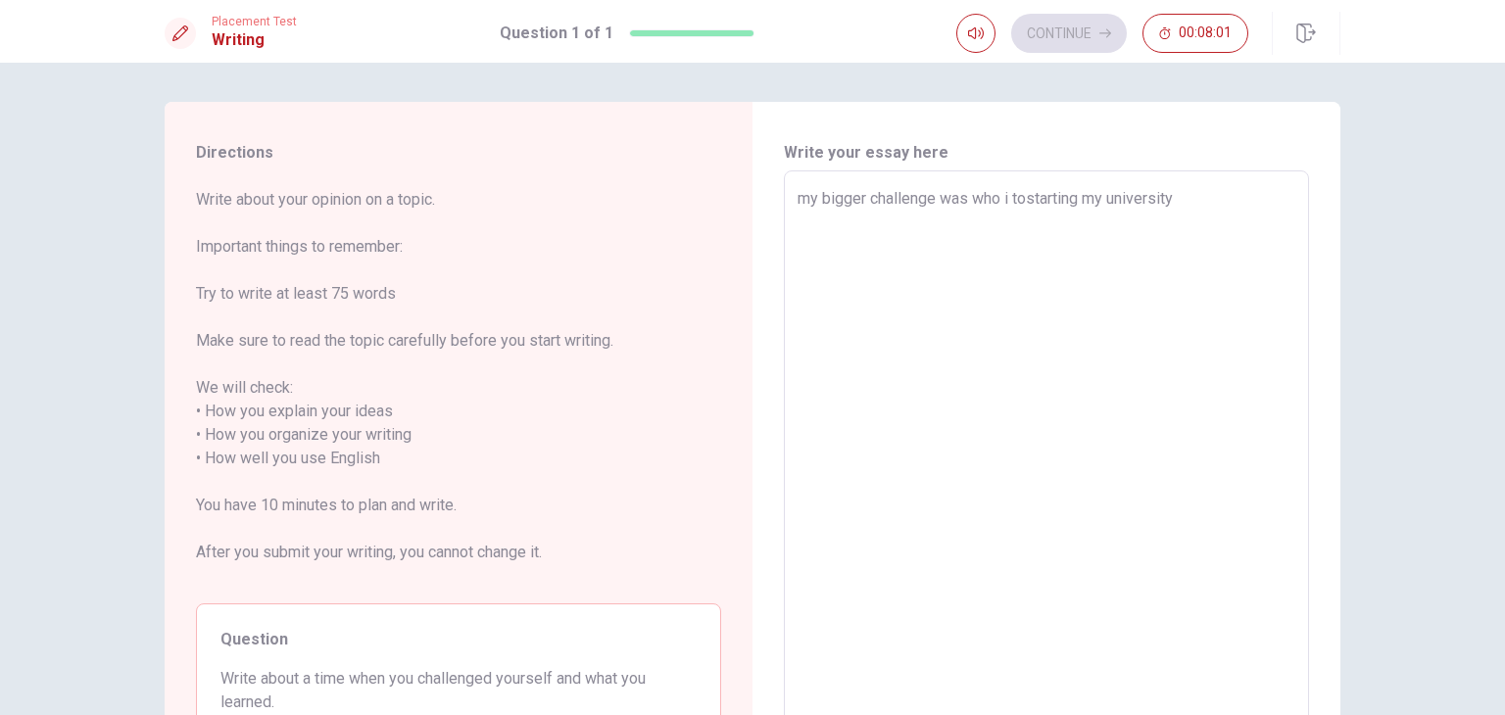
type textarea "my bigger challenge was who i to starting my university"
type textarea "x"
type textarea "my bigger challenge was who i to sstarting my university"
type textarea "x"
type textarea "my bigger challenge was who i to ststarting my university"
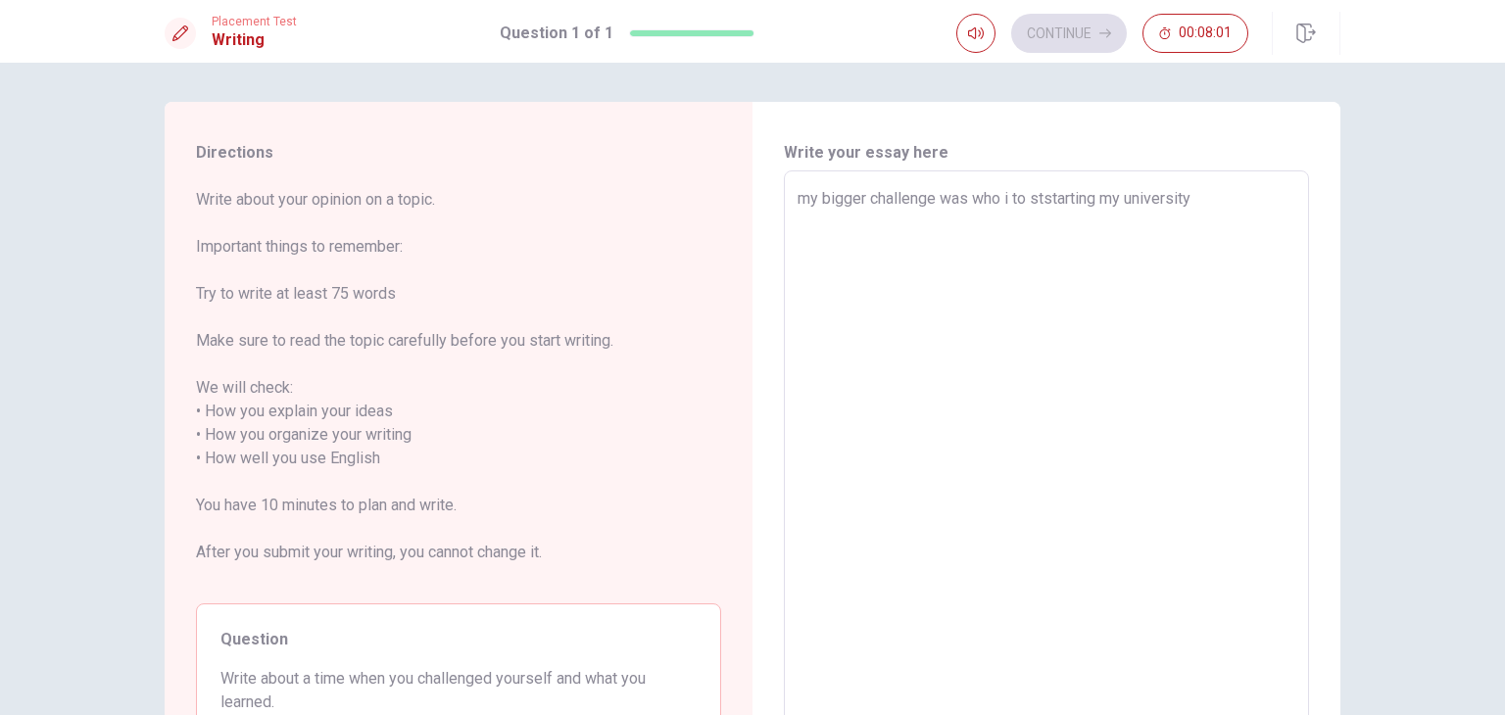
type textarea "x"
type textarea "my bigger challenge was who i to stastarting my university"
type textarea "x"
type textarea "my bigger challenge was who i to starstarting my university"
type textarea "x"
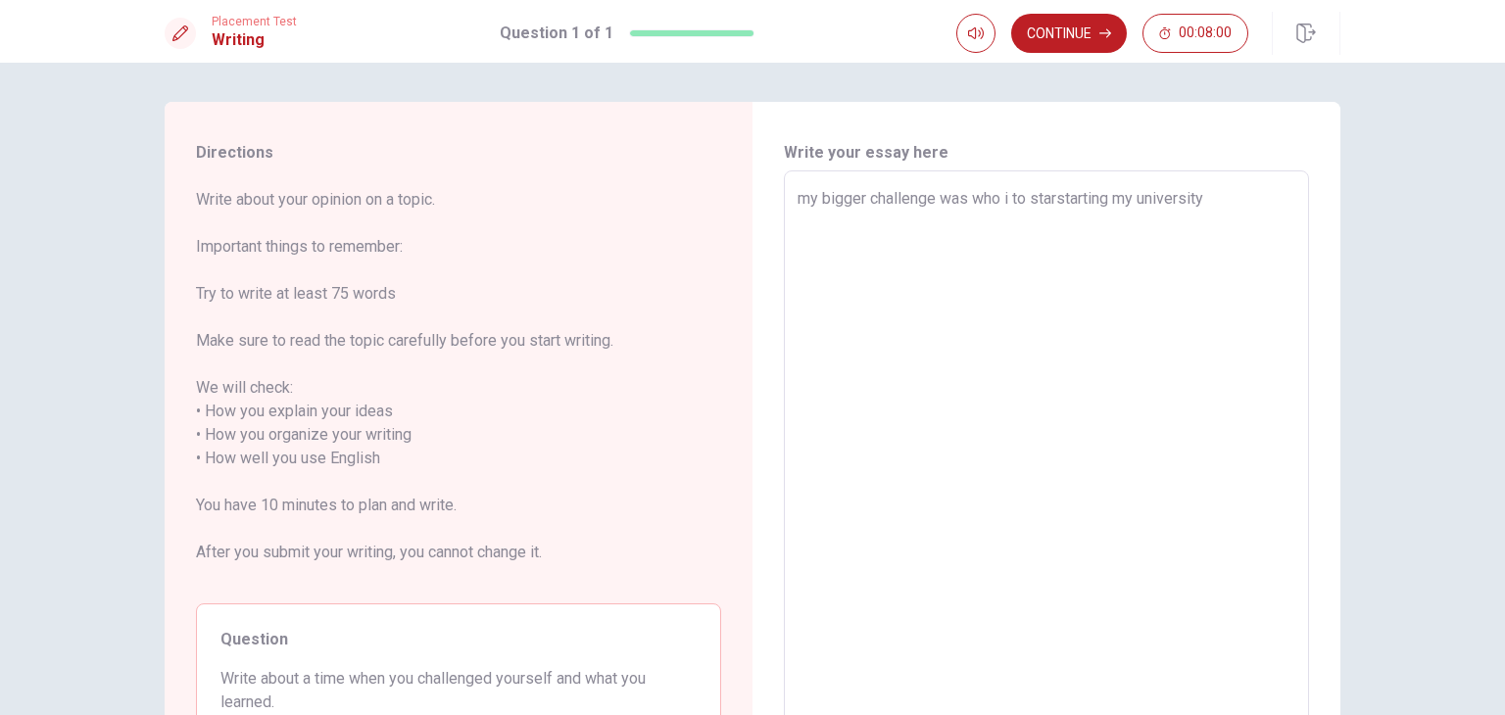
type textarea "my bigger challenge was who i to startstarting my university"
type textarea "x"
type textarea "my bigger challenge was who i to start starting my university"
type textarea "x"
type textarea "my bigger challenge was who i to start tarting my university"
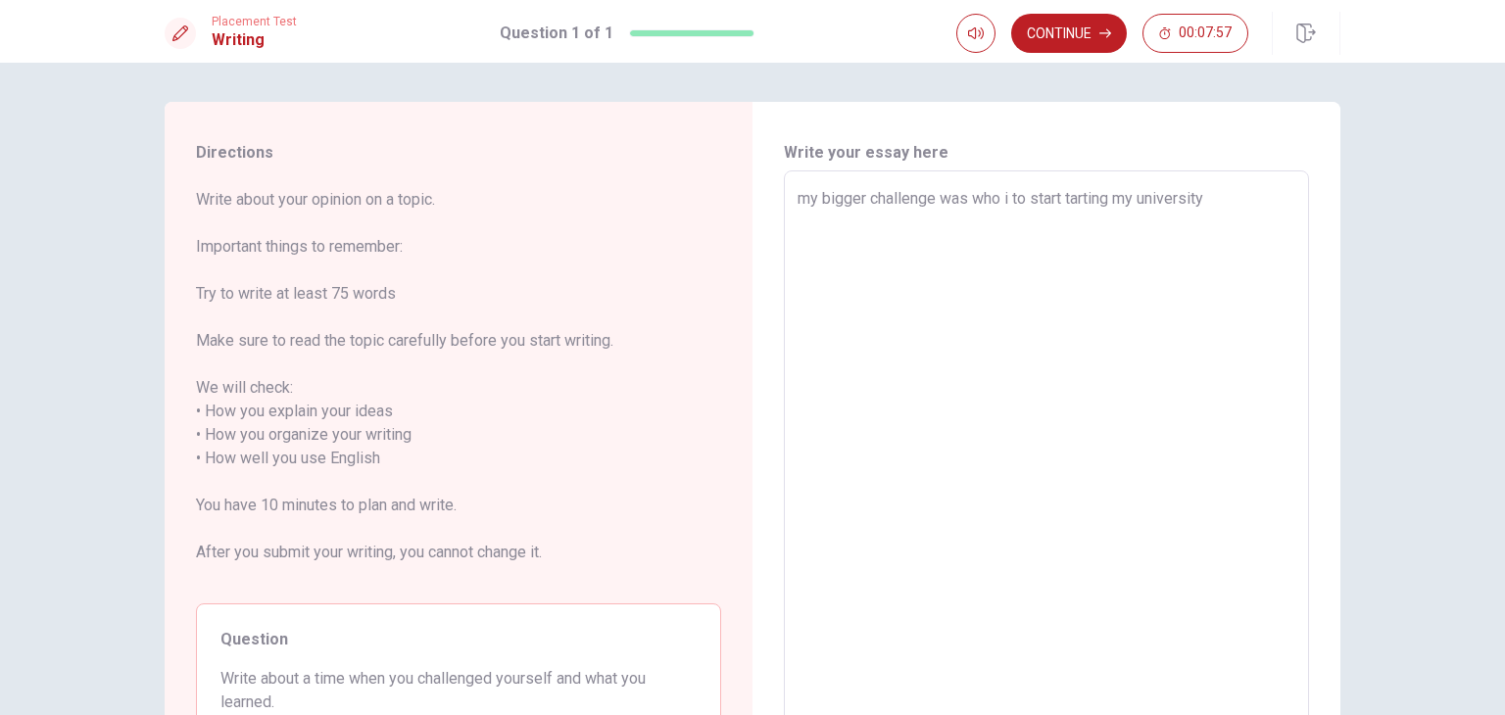
type textarea "x"
type textarea "my bigger challenge was who i to start arting my university"
type textarea "x"
type textarea "my bigger challenge was who i to start rting my university"
type textarea "x"
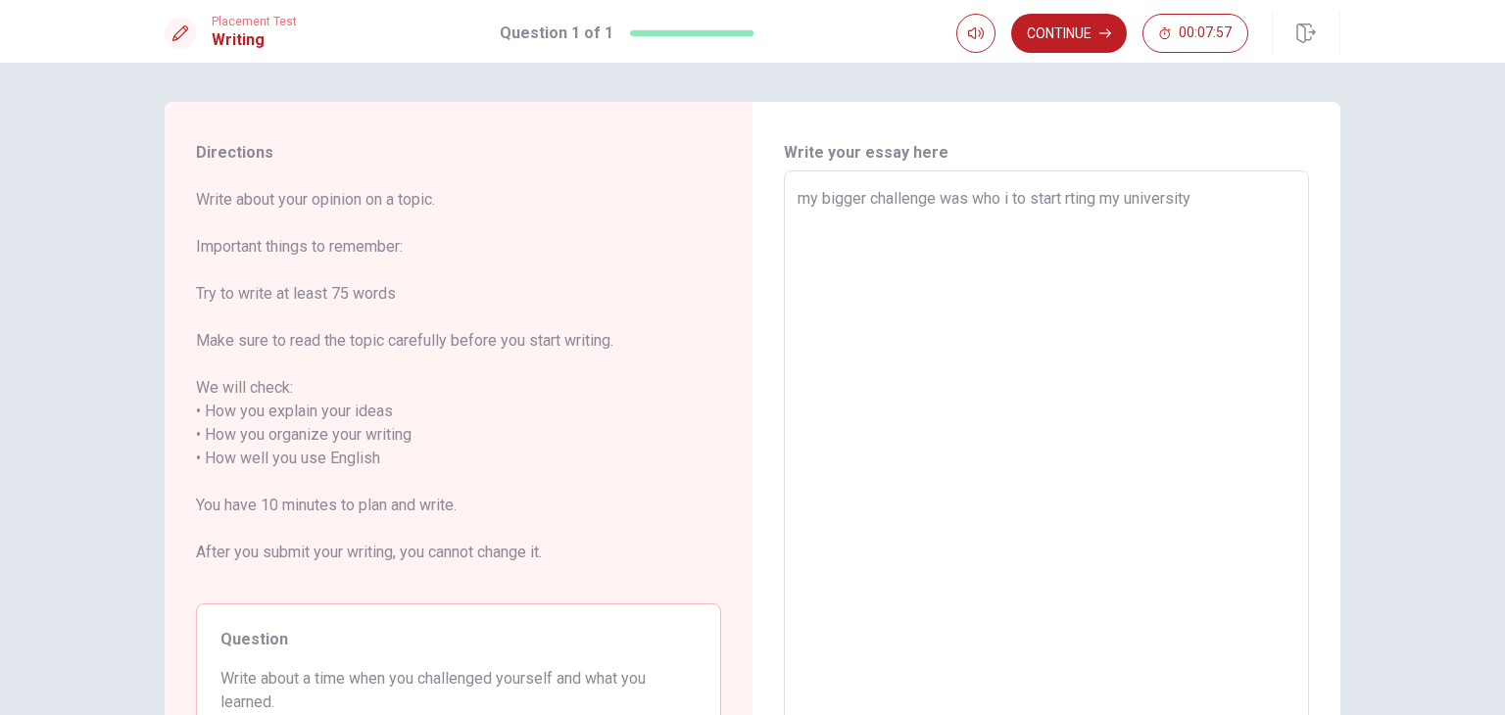
type textarea "my bigger challenge was who i to start ting my university"
type textarea "x"
type textarea "my bigger challenge was who i to start ing my university"
type textarea "x"
type textarea "my bigger challenge was who i to start ng my university"
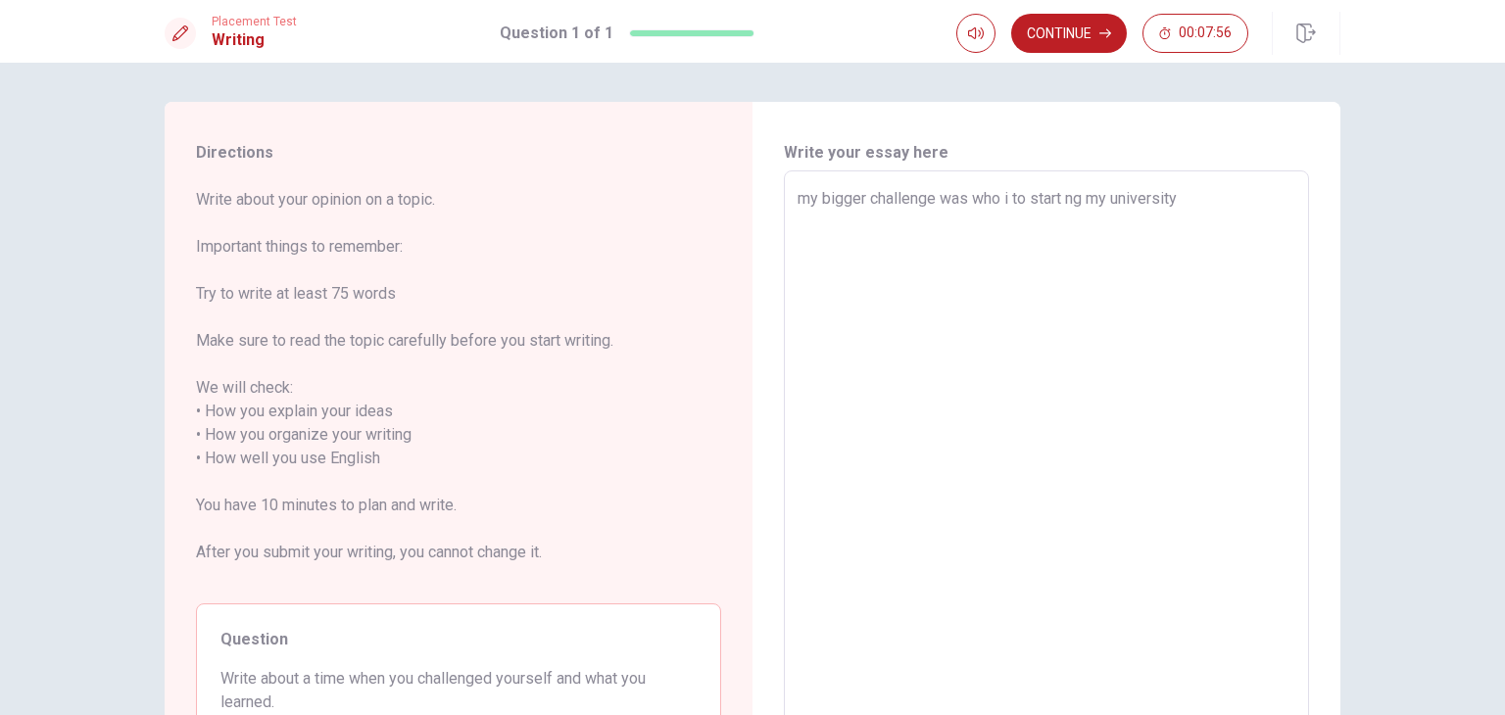
type textarea "x"
type textarea "my bigger challenge was who i to start g my university"
type textarea "x"
type textarea "my bigger challenge was who i to start my university"
type textarea "x"
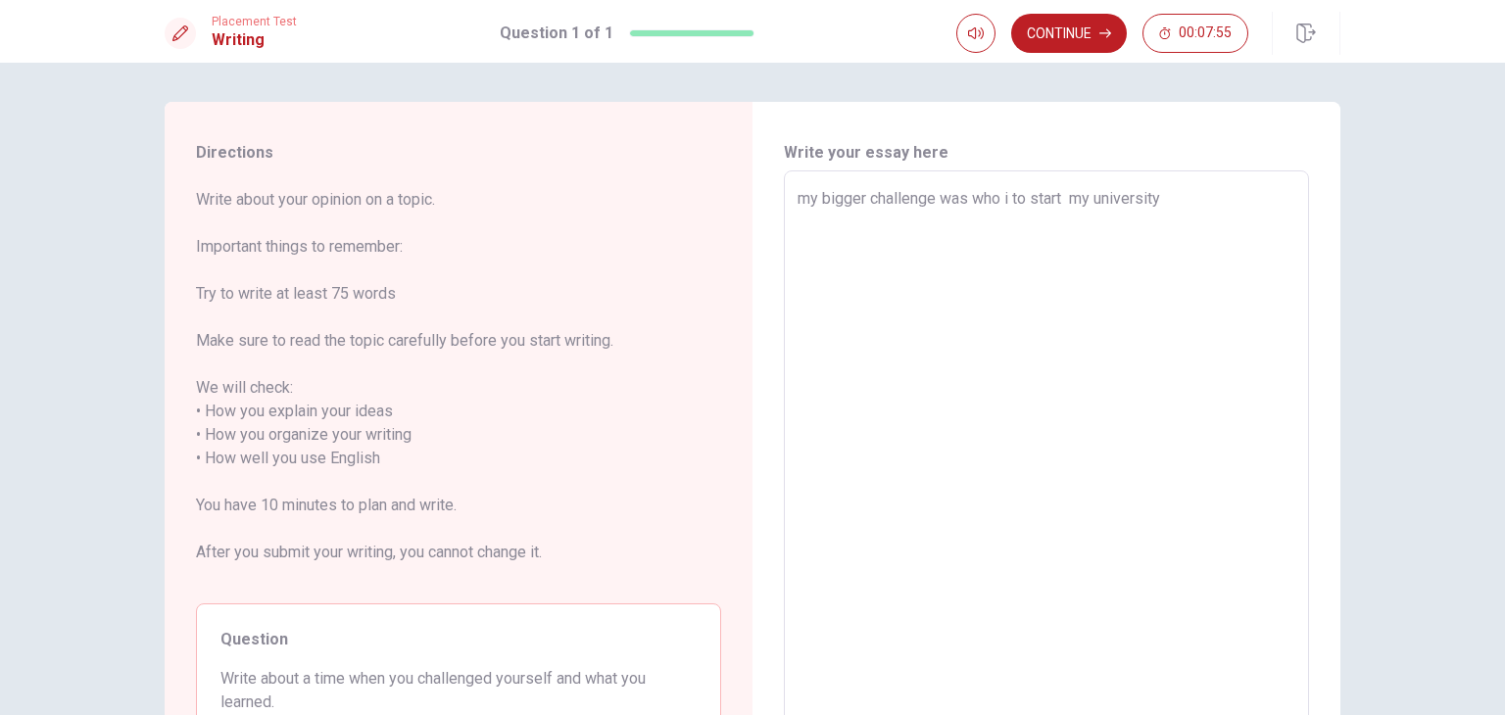
type textarea "my bigger challenge was who i to start my university"
type textarea "x"
type textarea "my bigger challenge was who i to start my university"
type textarea "x"
type textarea "my bigger challenge was who i to start my university,"
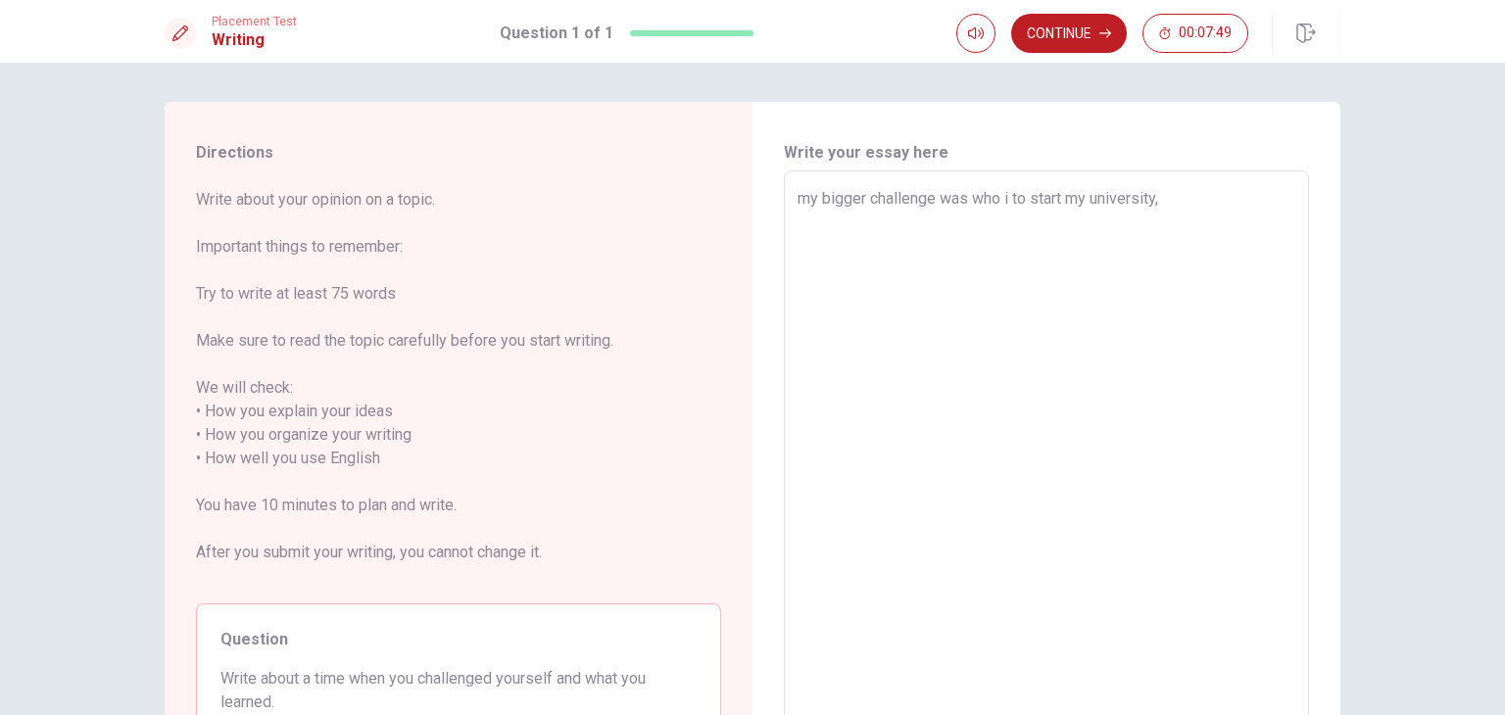
type textarea "x"
type textarea "my bigger challenge was who i to start my university,"
type textarea "x"
type textarea "my bigger challenge was who i to start my university, i"
type textarea "x"
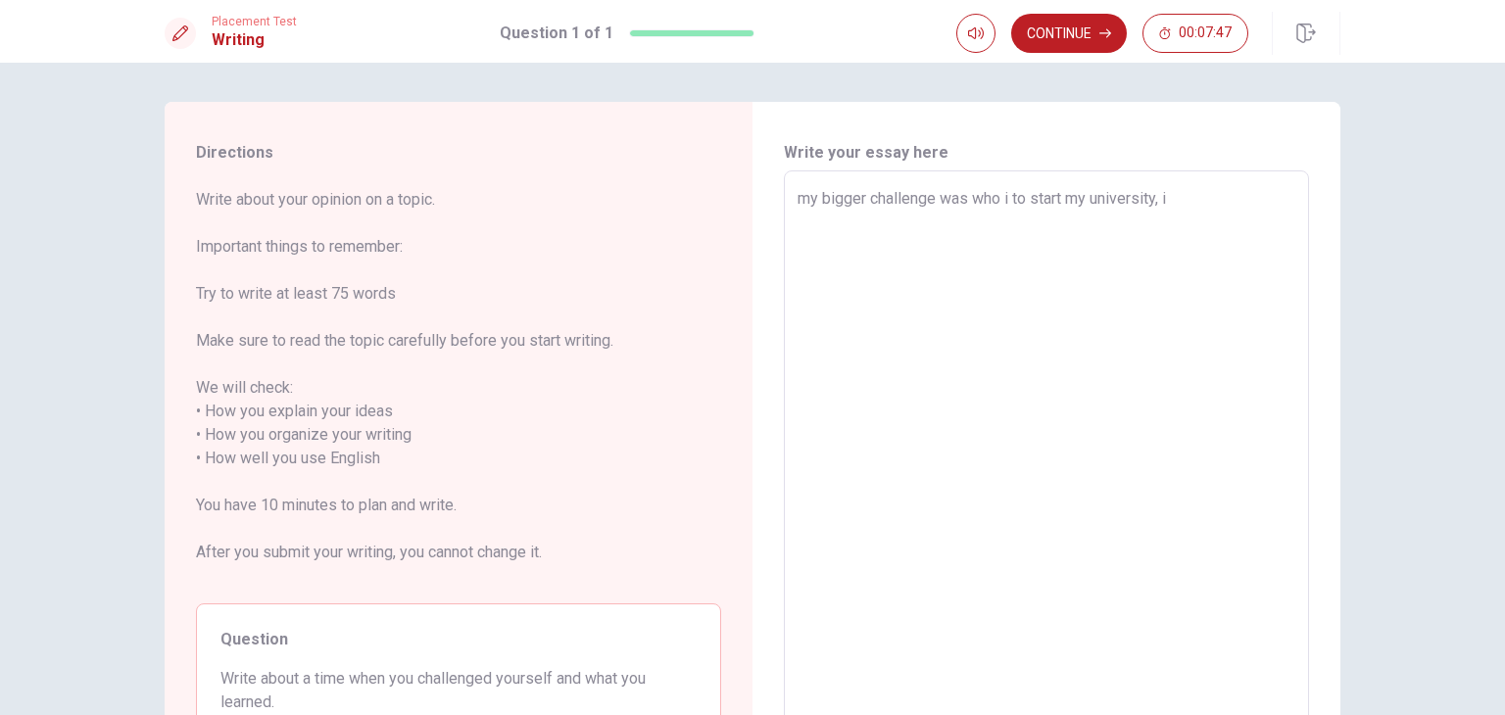
type textarea "my bigger challenge was who i to start my university, i"
type textarea "x"
type textarea "my bigger challenge was who i to start my university, i h"
type textarea "x"
type textarea "my bigger challenge was who i to start my university, i ha"
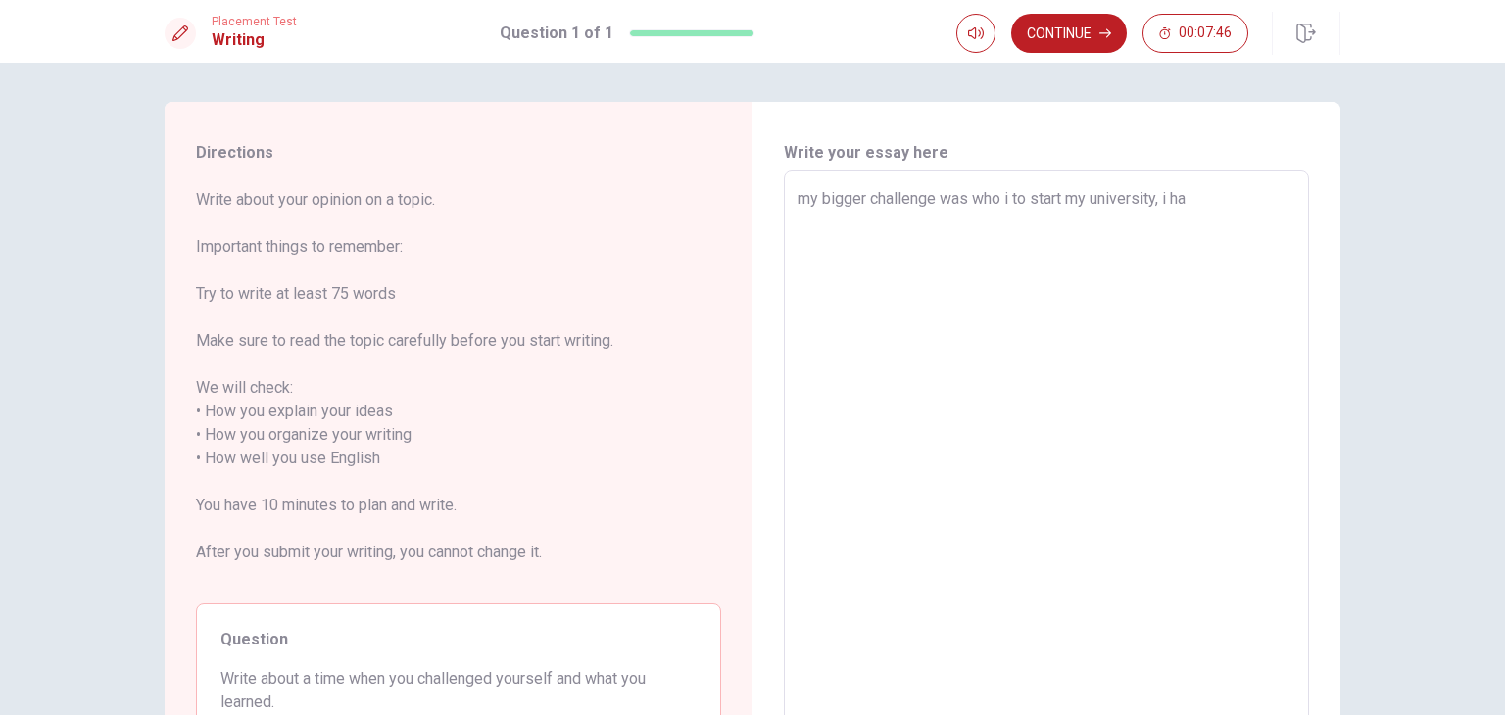
type textarea "x"
type textarea "my bigger challenge was who i to start my university, i hav"
type textarea "x"
type textarea "my bigger challenge was who i to start my university, i have"
type textarea "x"
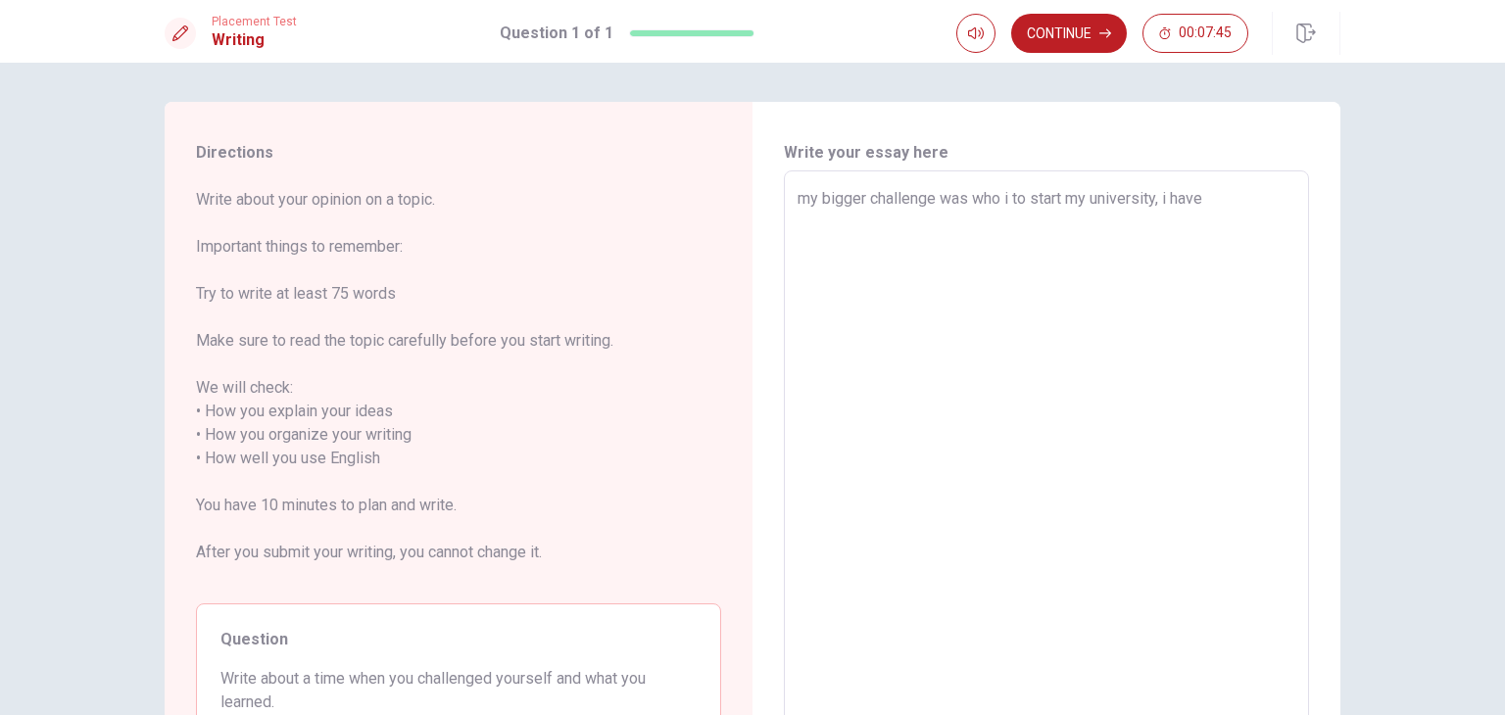
type textarea "my bigger challenge was who i to start my university, i have"
type textarea "x"
type textarea "my bigger challenge was who i to start my university, i have a"
type textarea "x"
type textarea "my bigger challenge was who i to start my university, i have a"
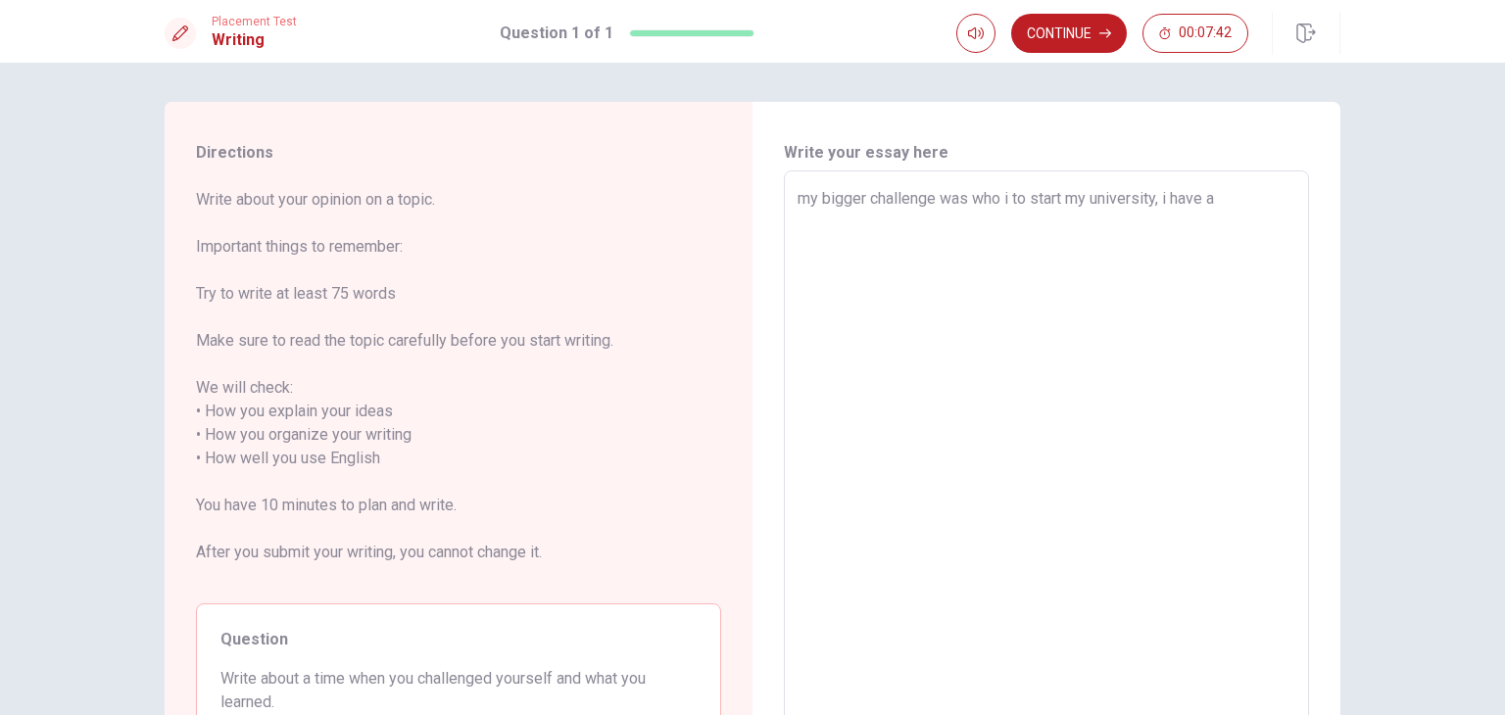
type textarea "x"
type textarea "my bigger challenge was who i to start my university, i have a l"
type textarea "x"
type textarea "my bigger challenge was who i to start my university, i have a lo"
type textarea "x"
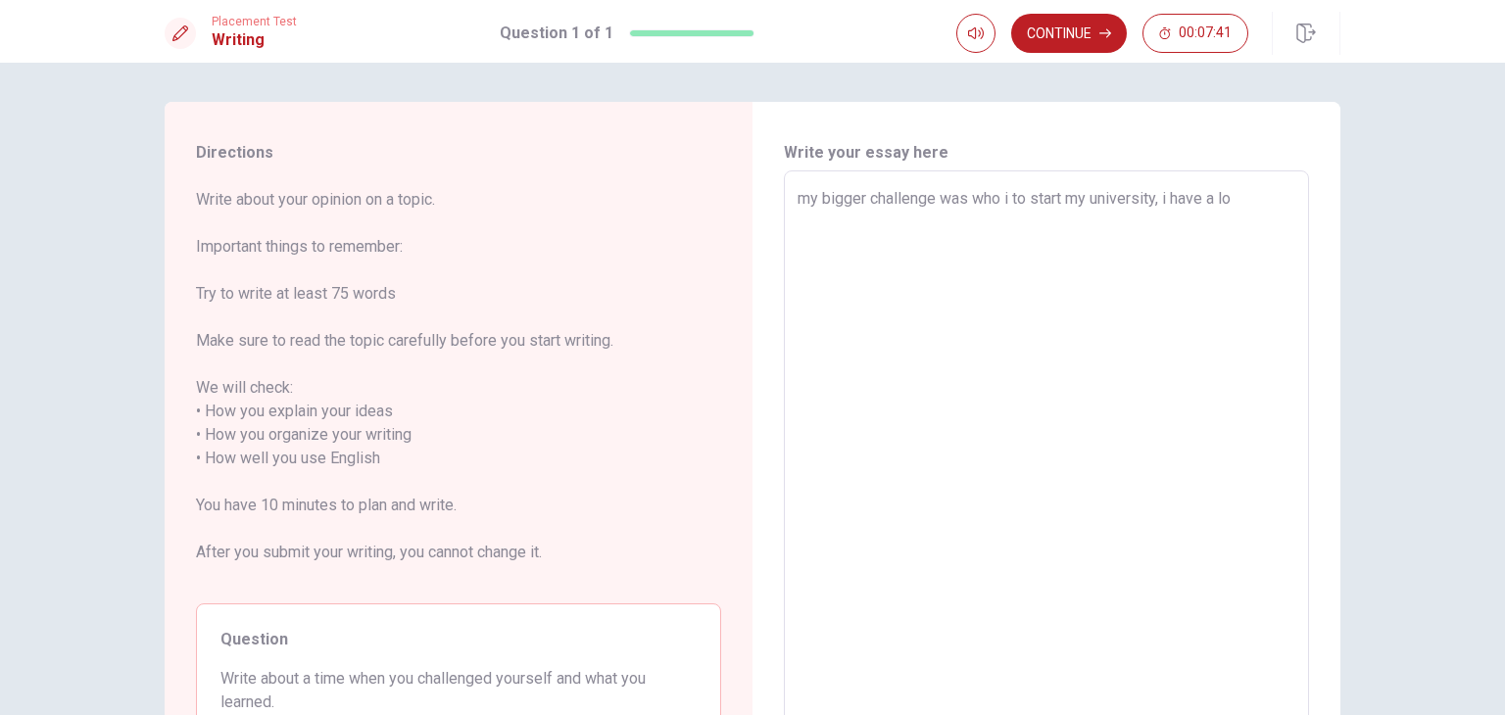
type textarea "my bigger challenge was who i to start my university, i have a lot"
type textarea "x"
type textarea "my bigger challenge was who i to start my university, i have a lot"
type textarea "x"
type textarea "my bigger challenge was who i to start my university, i have a lot d"
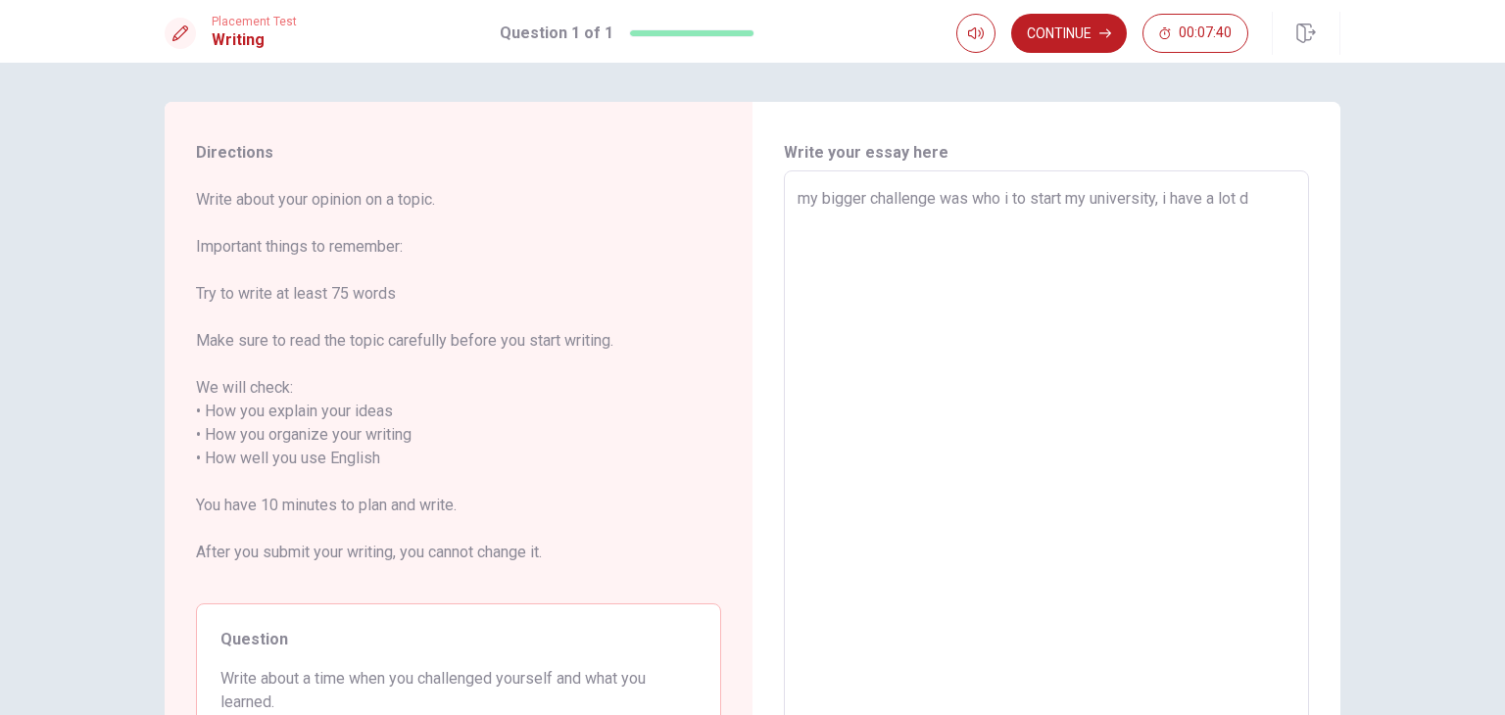
type textarea "x"
type textarea "my bigger challenge was who i to start my university, i have a lot di"
type textarea "x"
type textarea "my bigger challenge was who i to start my university, i have a lot dif"
type textarea "x"
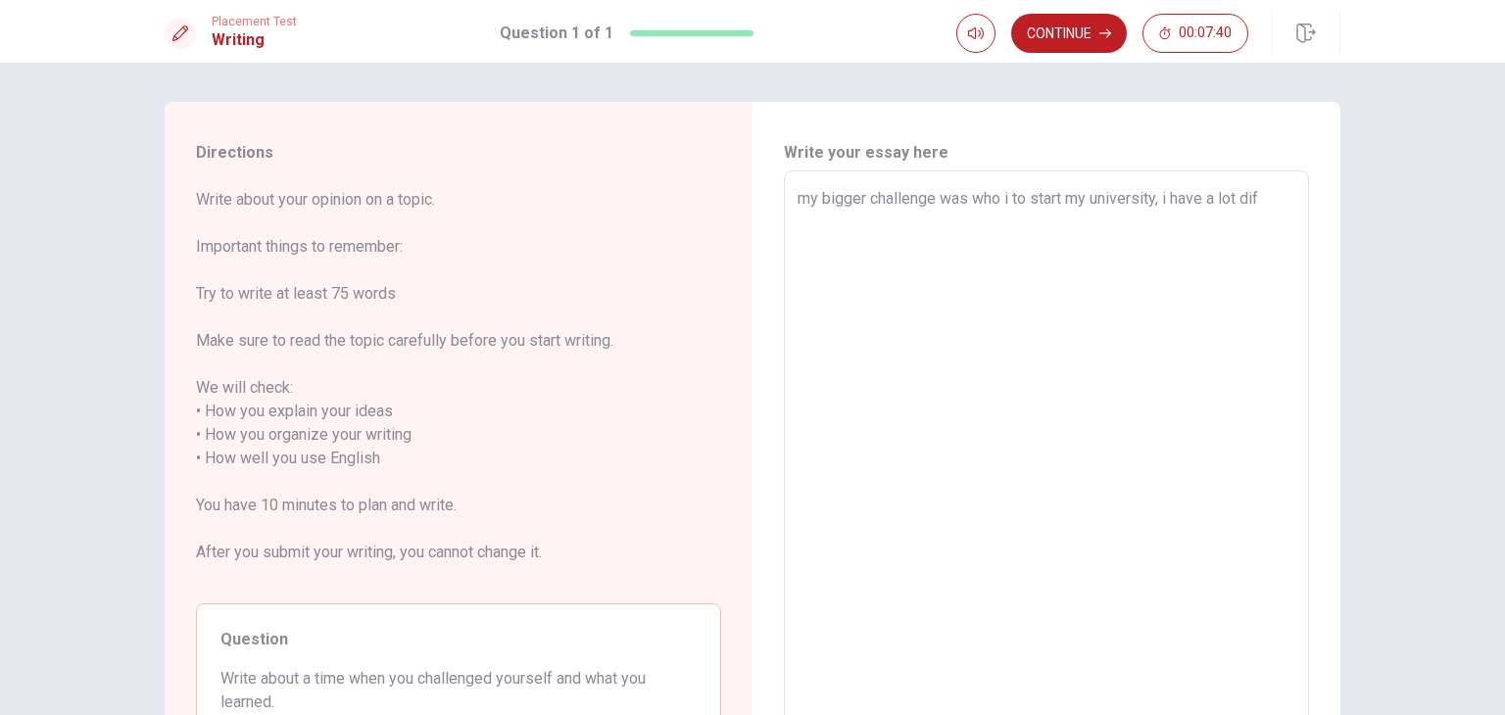
type textarea "my bigger challenge was who i to start my university, i have a lot difi"
type textarea "x"
type textarea "my bigger challenge was who i to start my university, i have a lot dific"
type textarea "x"
type textarea "my bigger challenge was who i to start my university, i have a lot dificu"
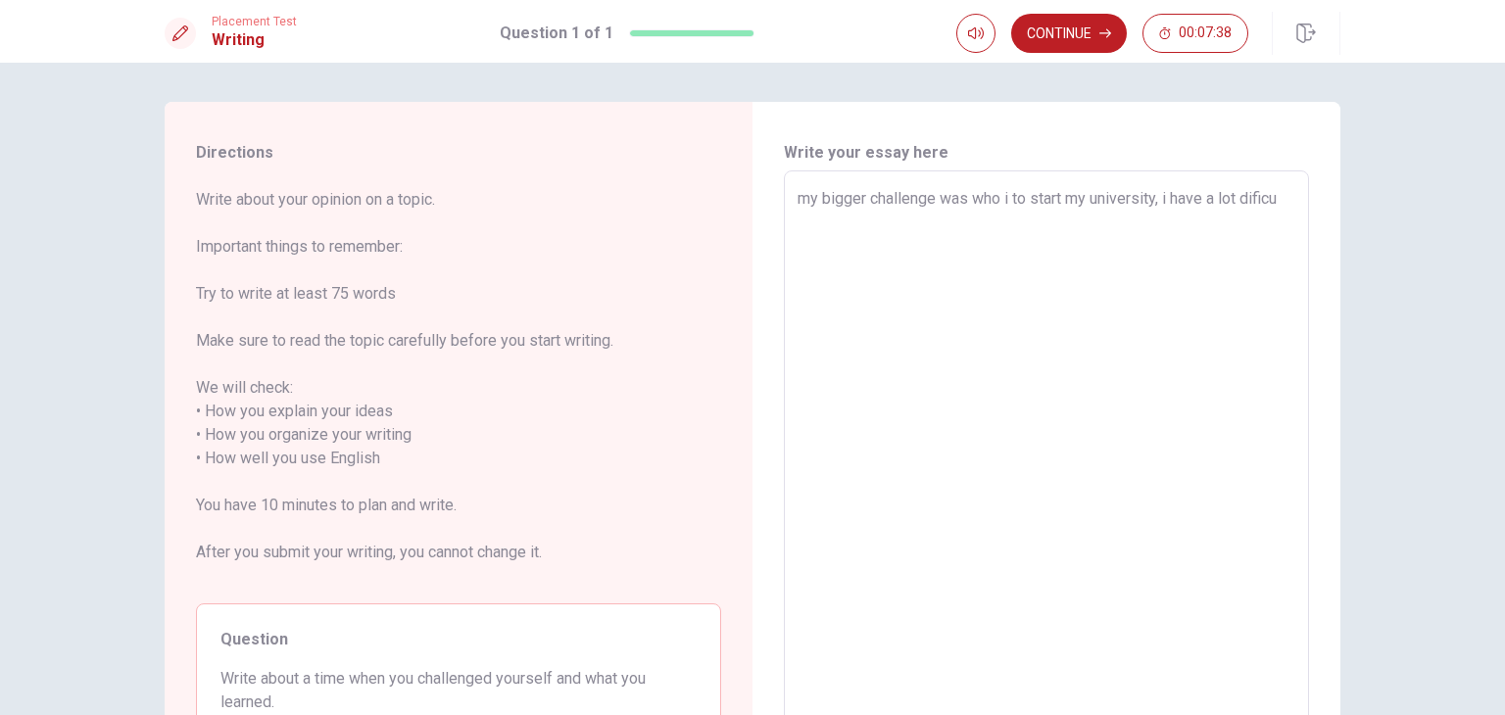
type textarea "x"
type textarea "my bigger challenge was who i to start my university, i have a lot dificul"
type textarea "x"
click at [952, 248] on textarea "my bigger challenge was who i to start my university, i have a lot dificult e m…" at bounding box center [1046, 459] width 498 height 544
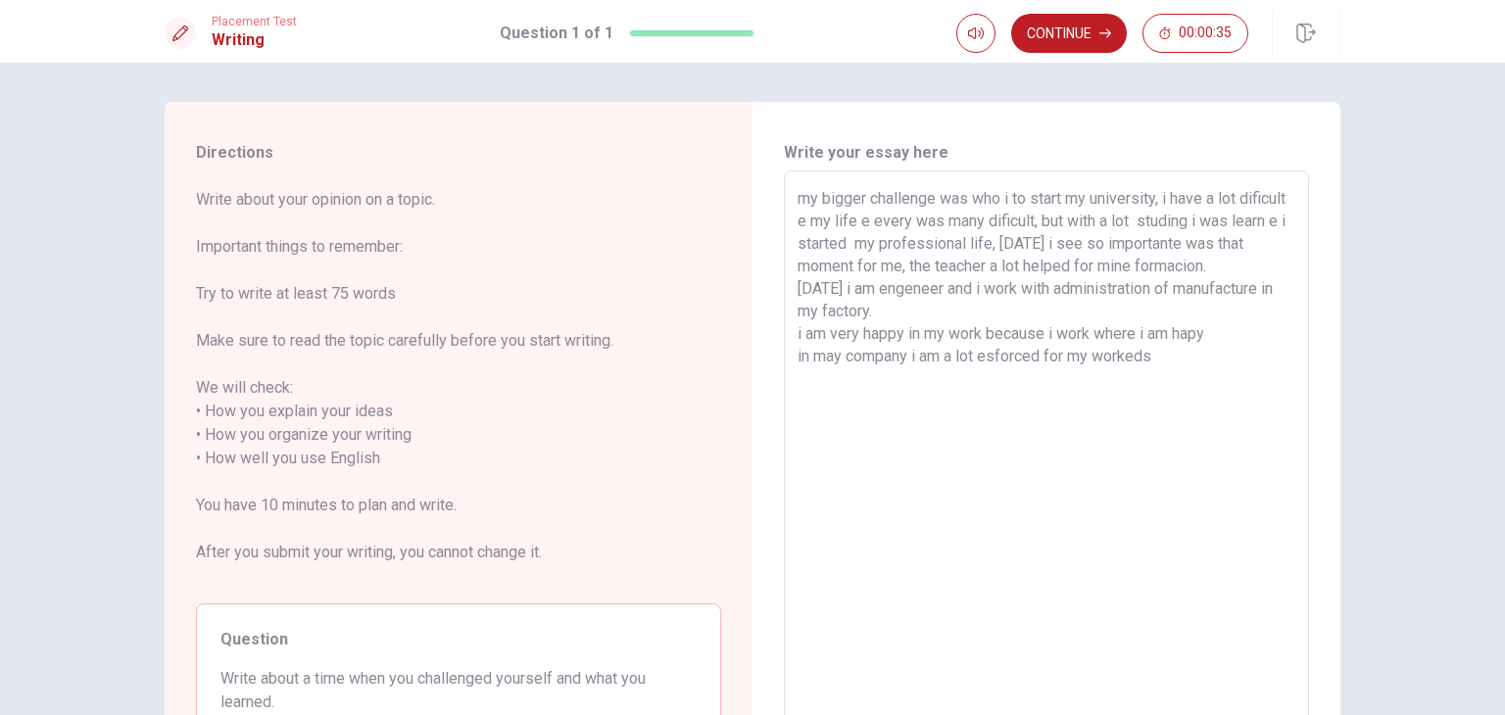
click at [836, 364] on textarea "my bigger challenge was who i to start my university, i have a lot dificult e m…" at bounding box center [1046, 459] width 498 height 544
click at [1043, 21] on button "Continue" at bounding box center [1069, 33] width 116 height 39
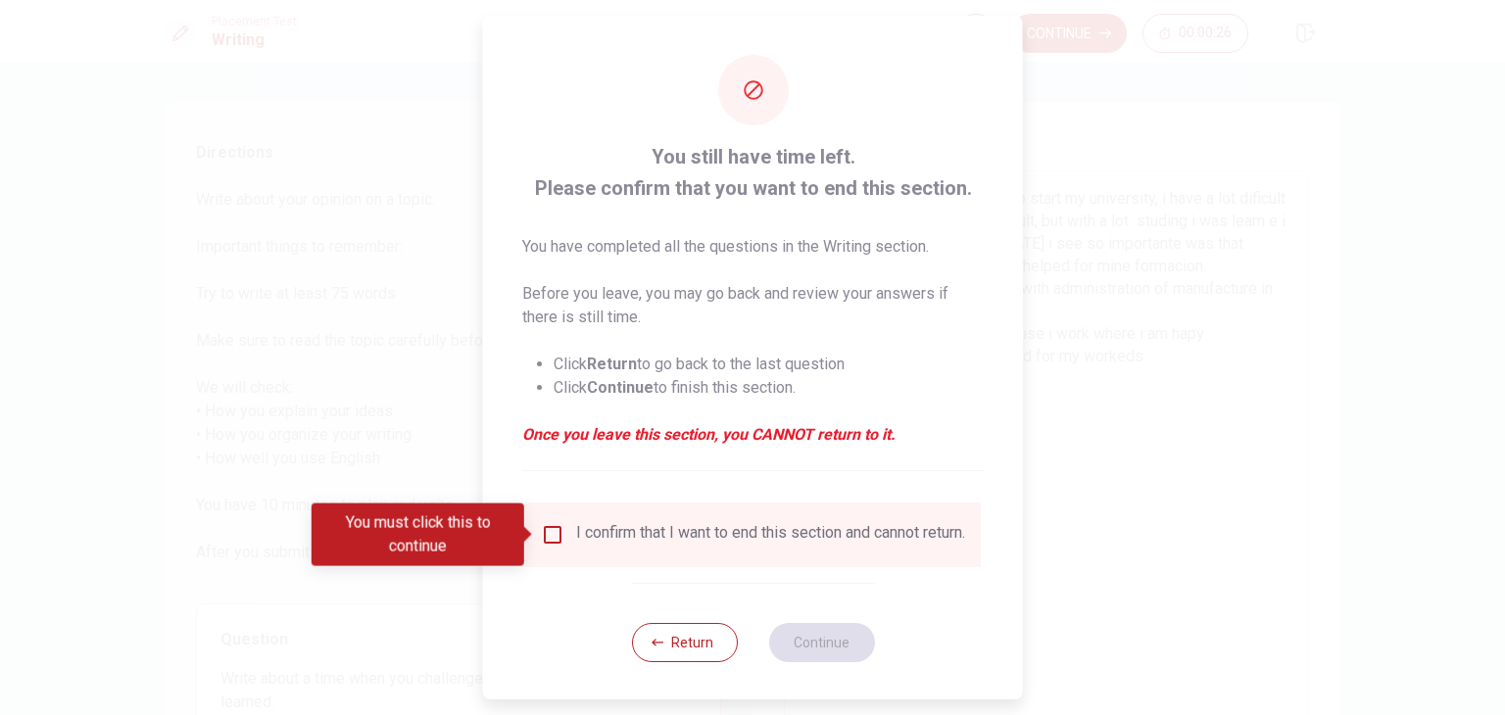
click at [550, 533] on input "You must click this to continue" at bounding box center [553, 535] width 24 height 24
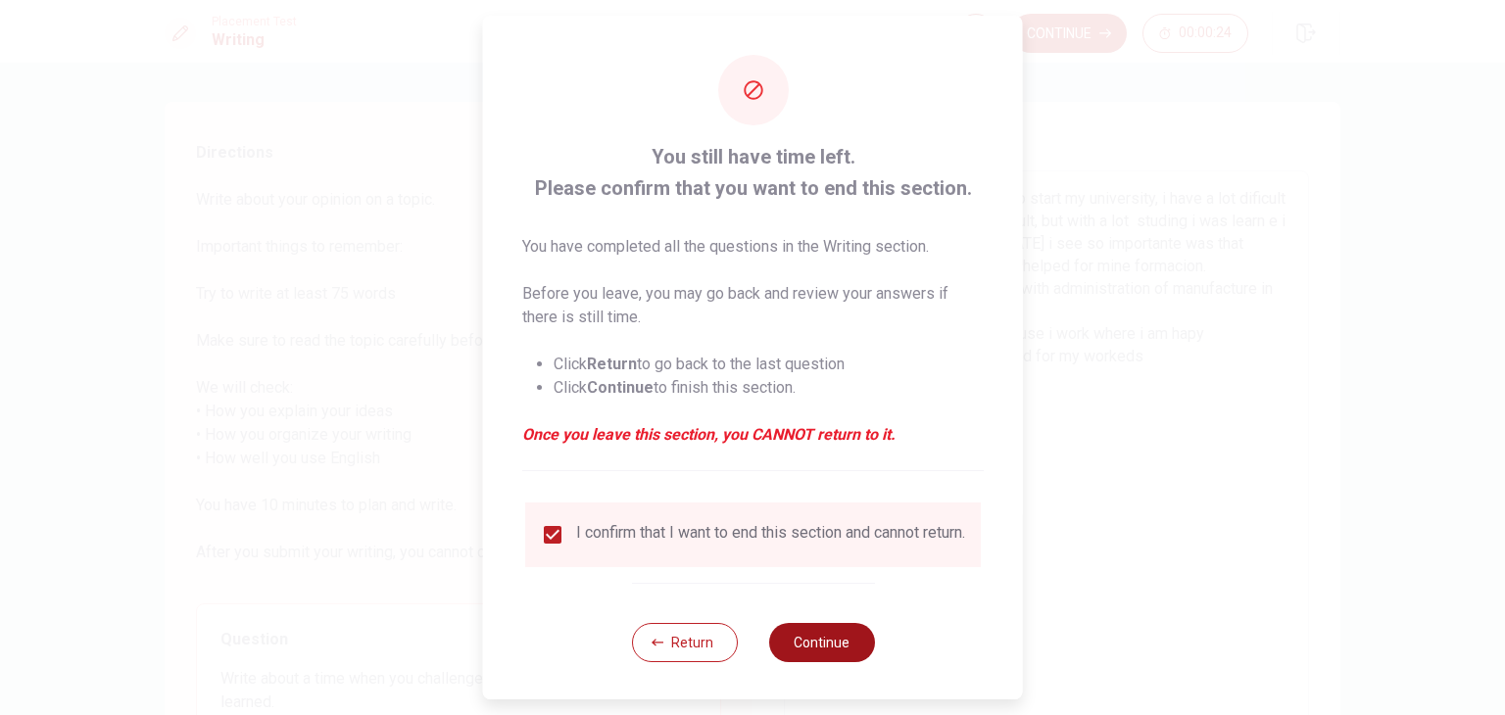
click at [810, 654] on button "Continue" at bounding box center [821, 642] width 106 height 39
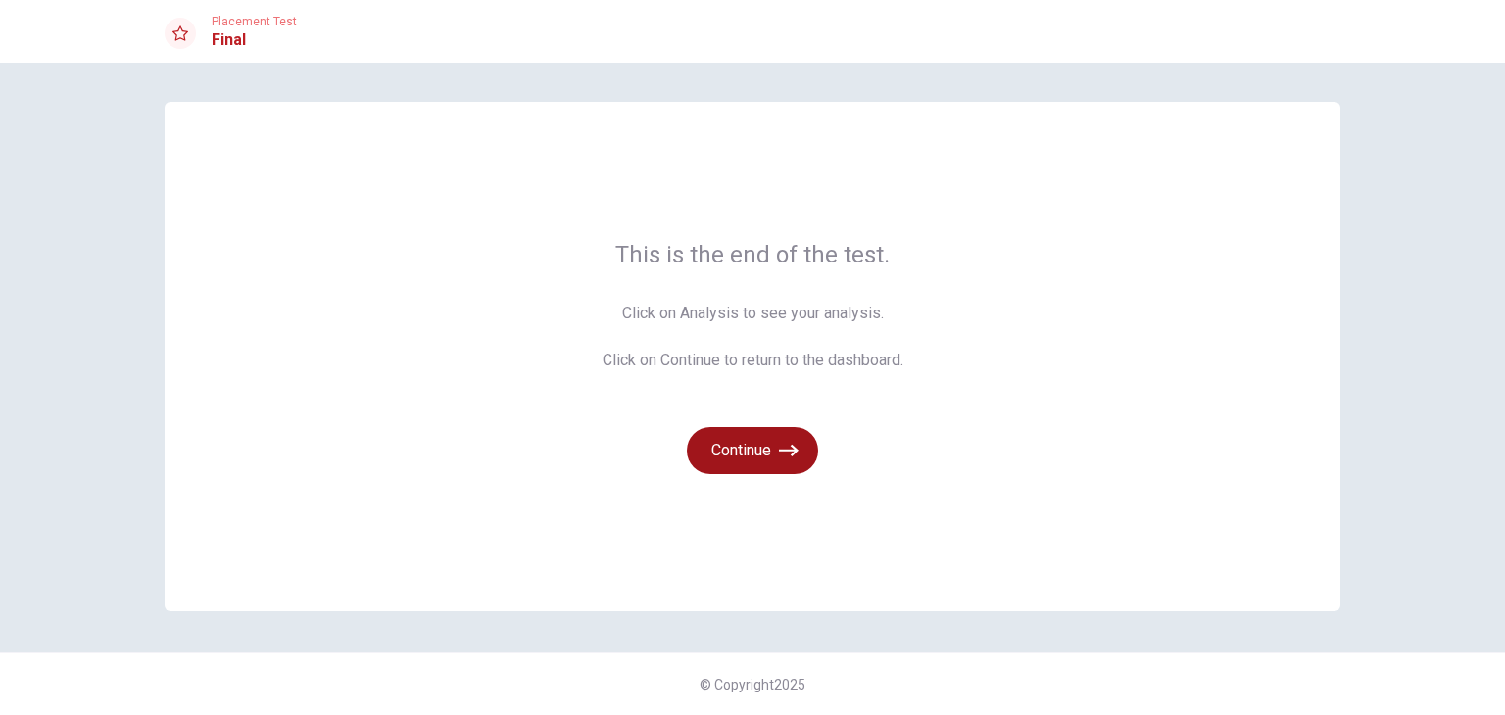
click at [760, 449] on button "Continue" at bounding box center [752, 450] width 131 height 47
